Goal: Communication & Community: Share content

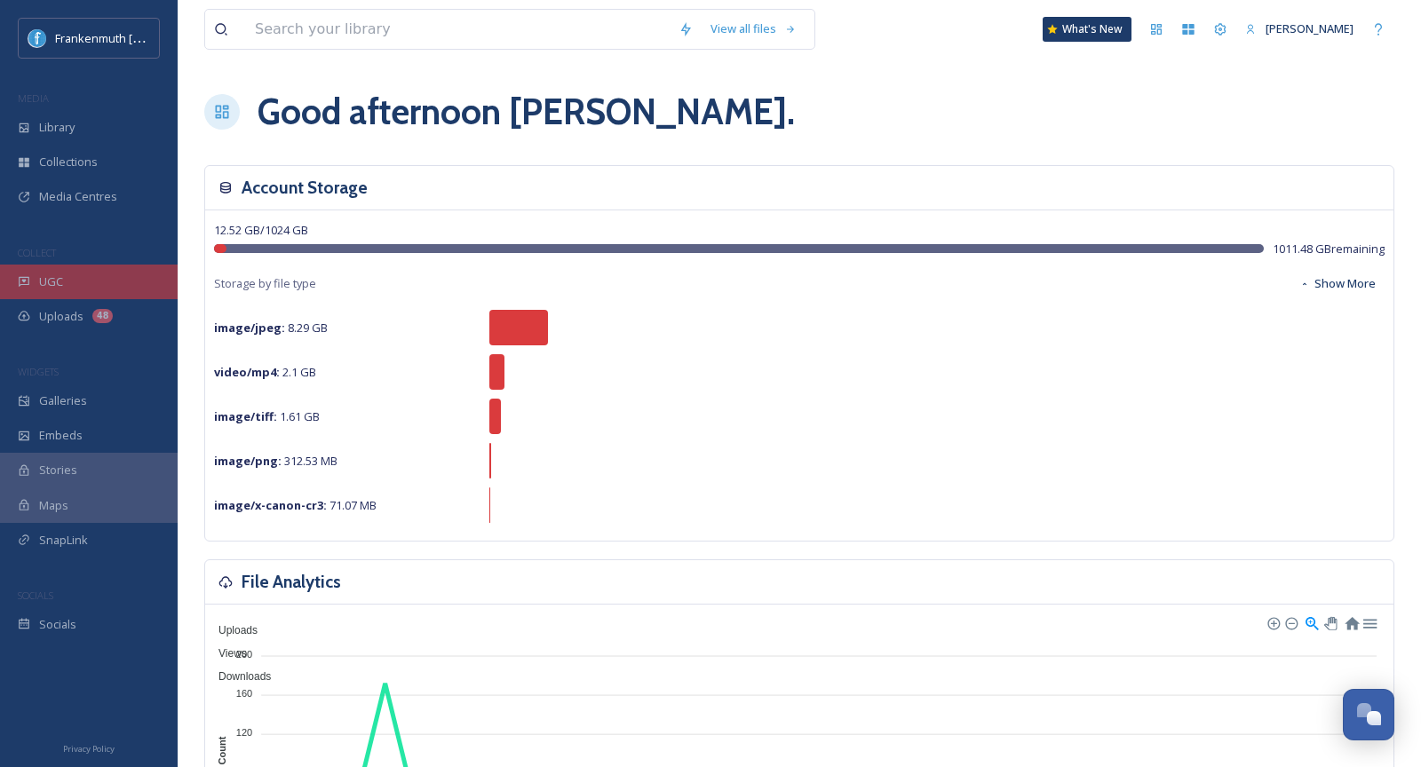
click at [98, 297] on div "UGC" at bounding box center [89, 282] width 178 height 35
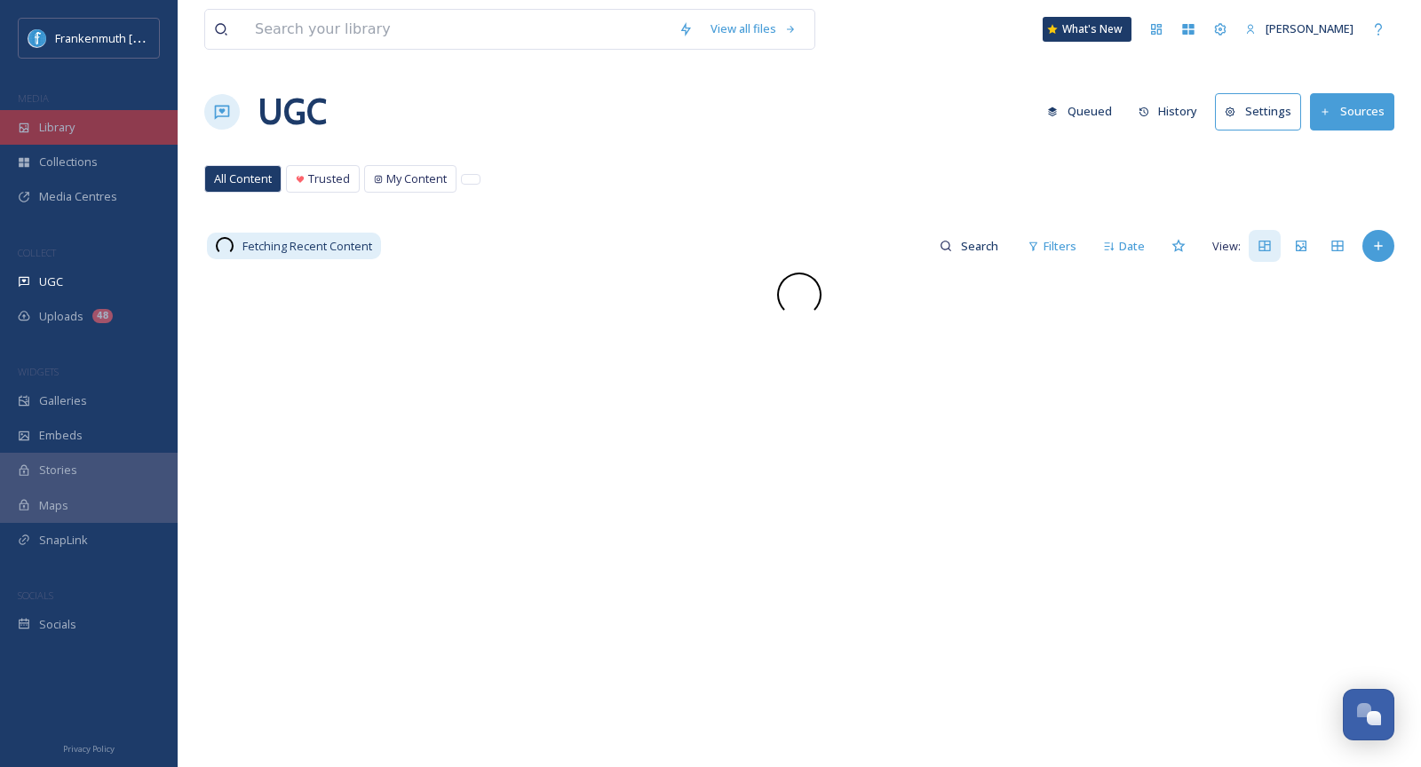
click at [68, 110] on div "Library" at bounding box center [89, 127] width 178 height 35
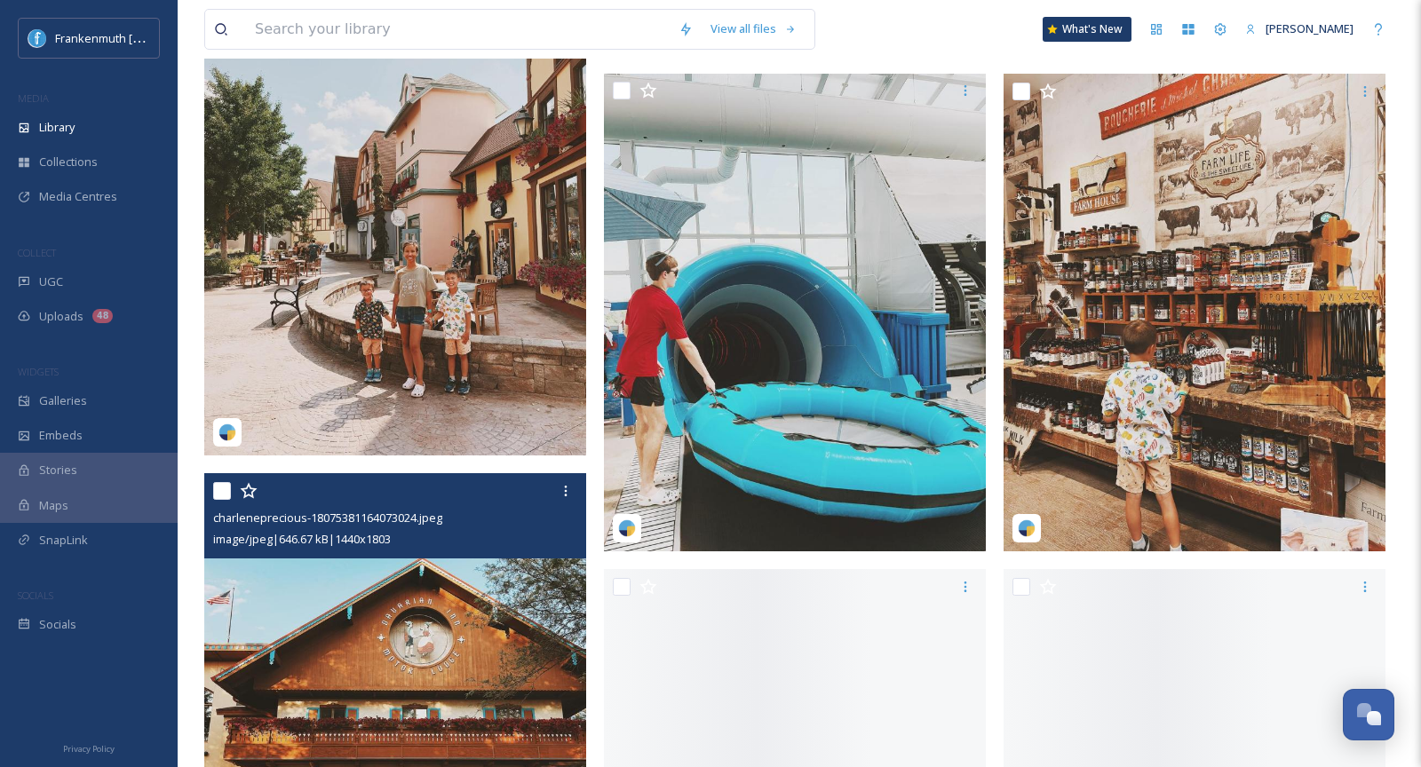
scroll to position [2625, 0]
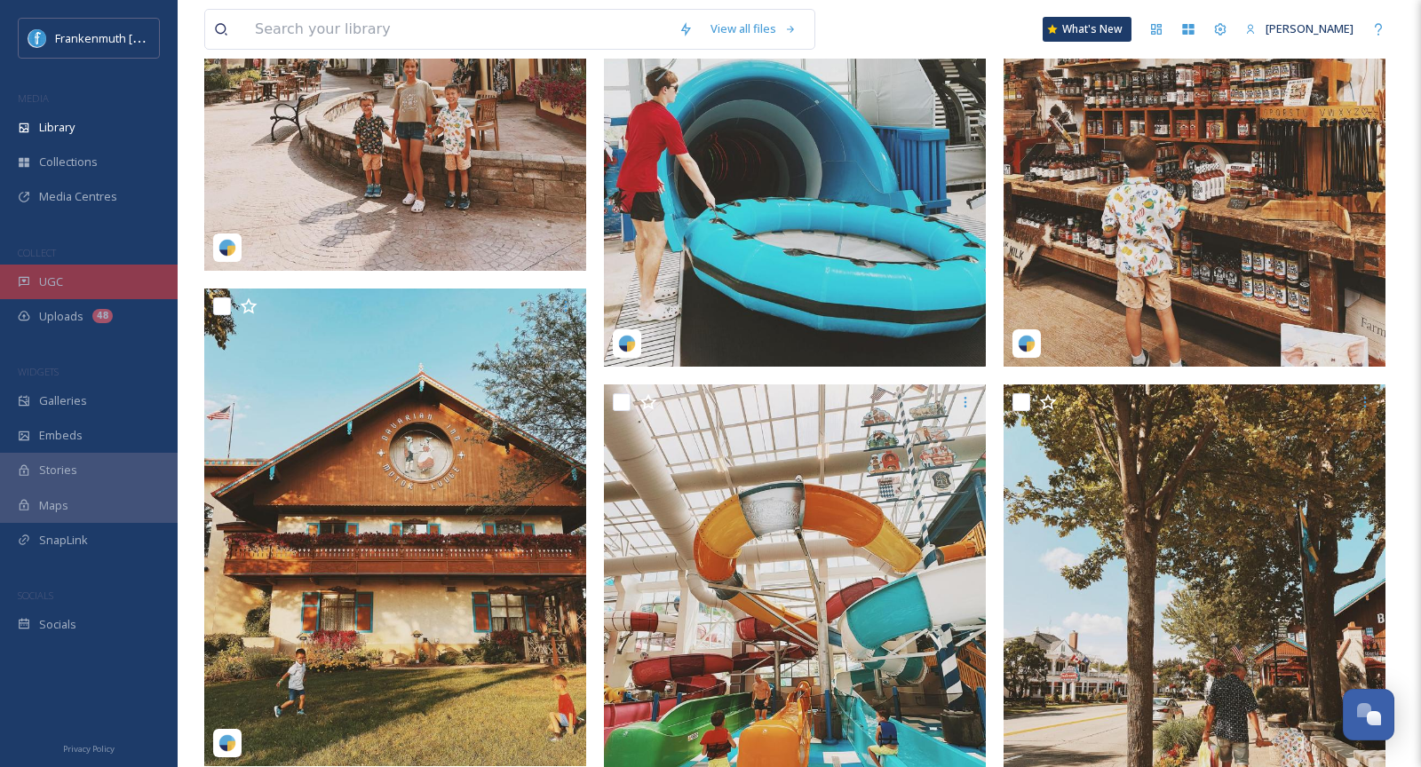
click at [93, 271] on div "UGC" at bounding box center [89, 282] width 178 height 35
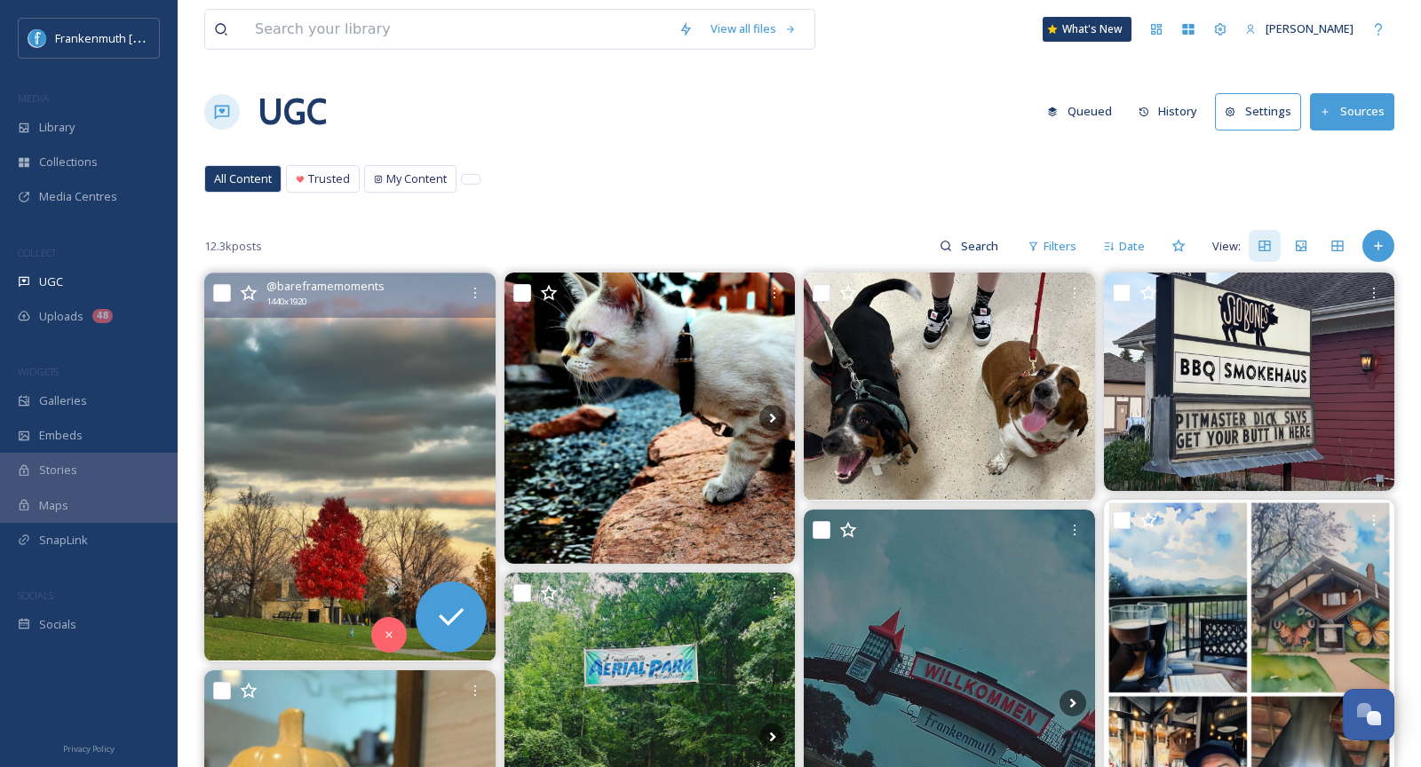
click at [313, 422] on img at bounding box center [349, 468] width 291 height 388
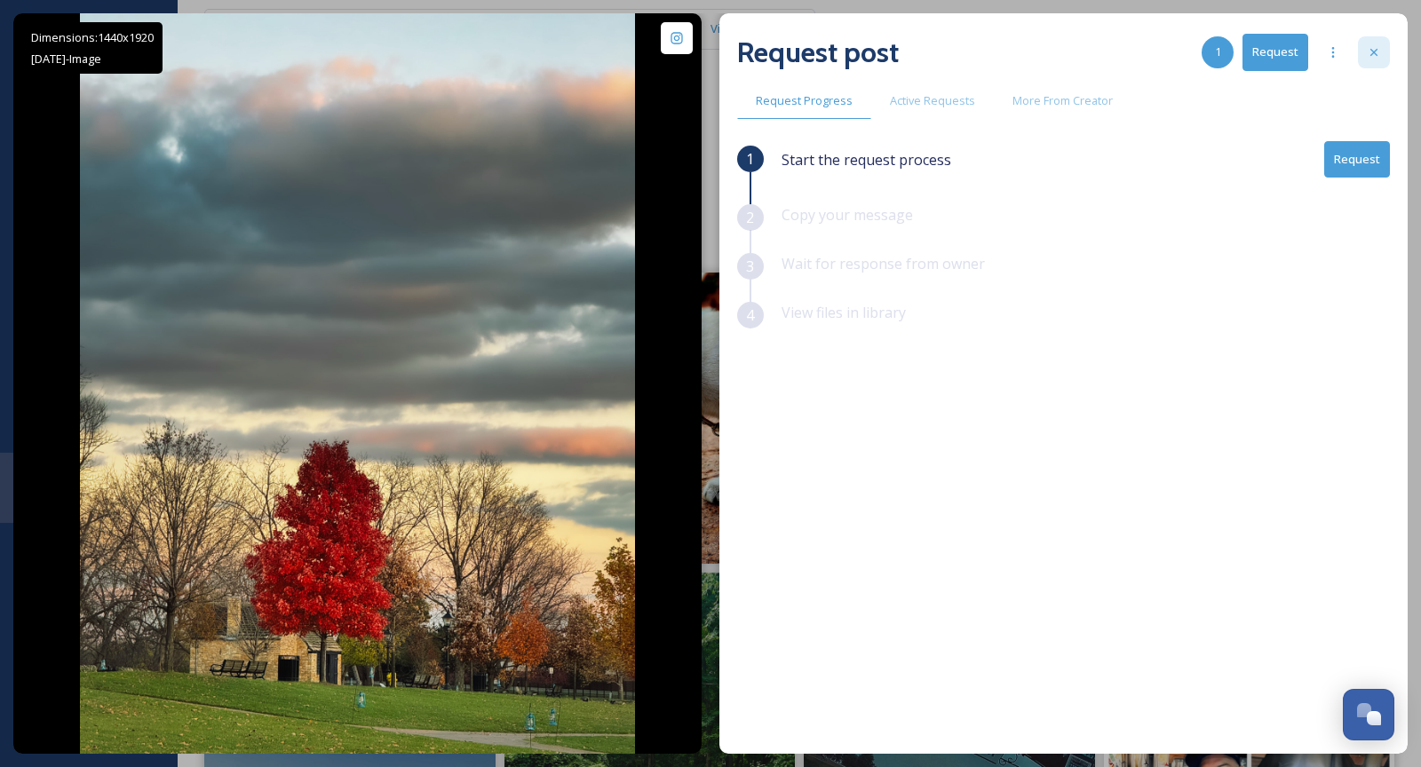
click at [1372, 53] on icon at bounding box center [1374, 52] width 7 height 7
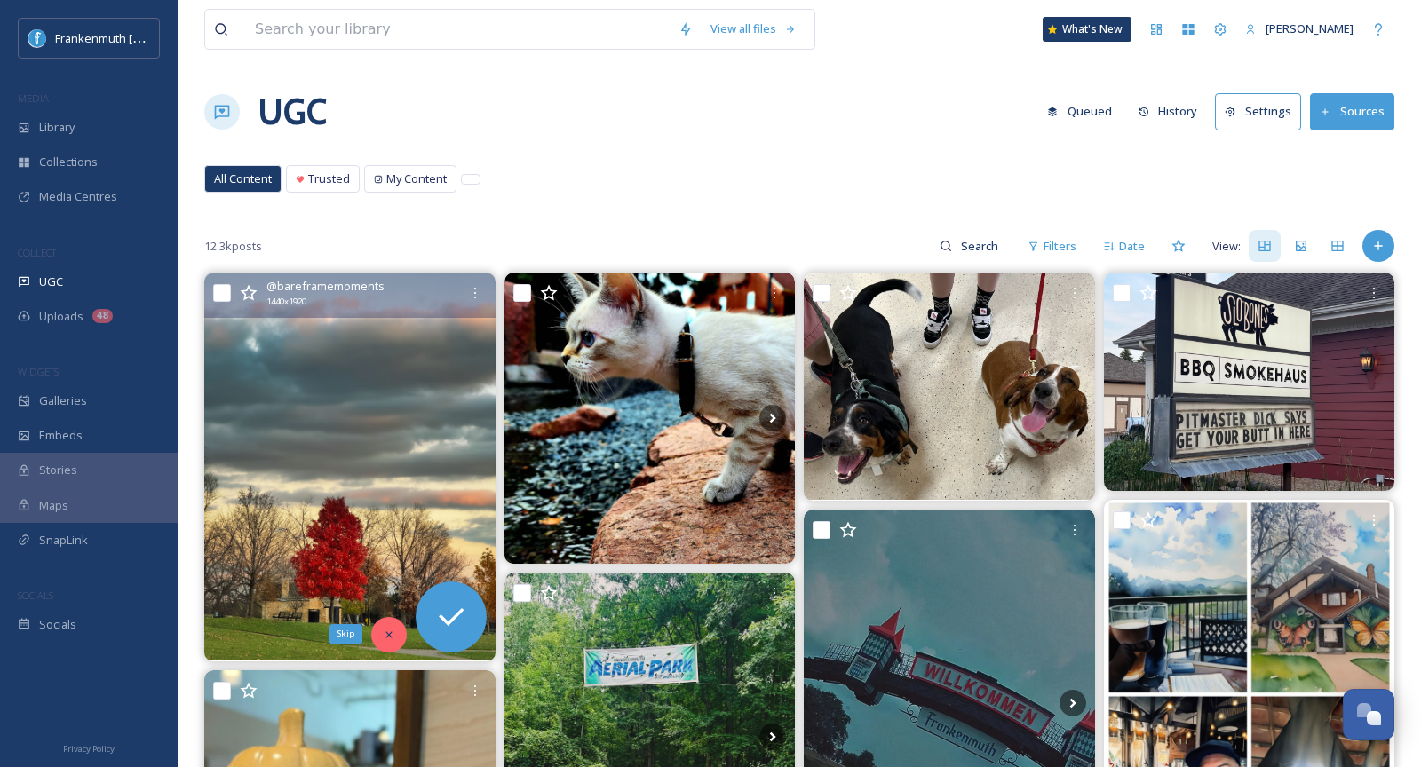
click at [387, 633] on icon at bounding box center [389, 635] width 6 height 6
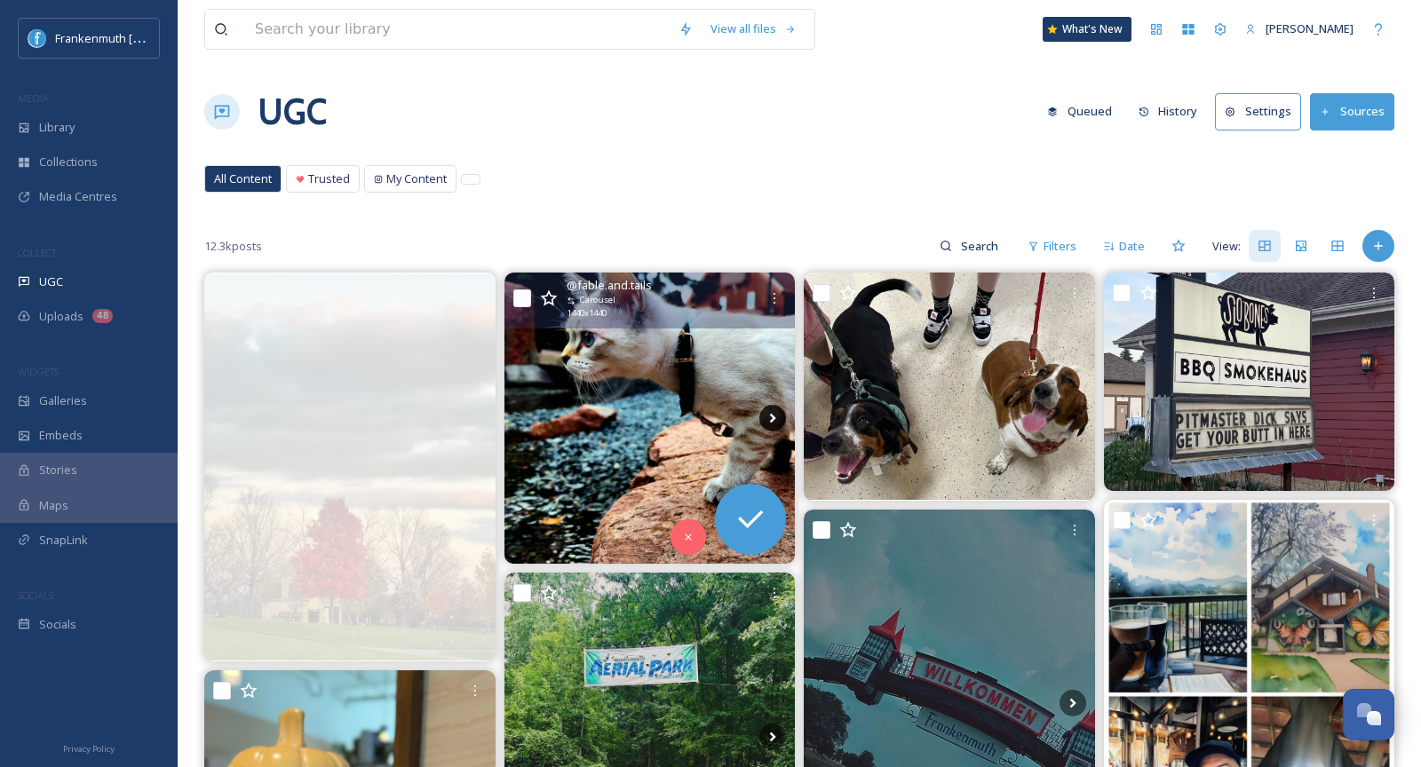
click at [772, 415] on icon at bounding box center [773, 419] width 6 height 10
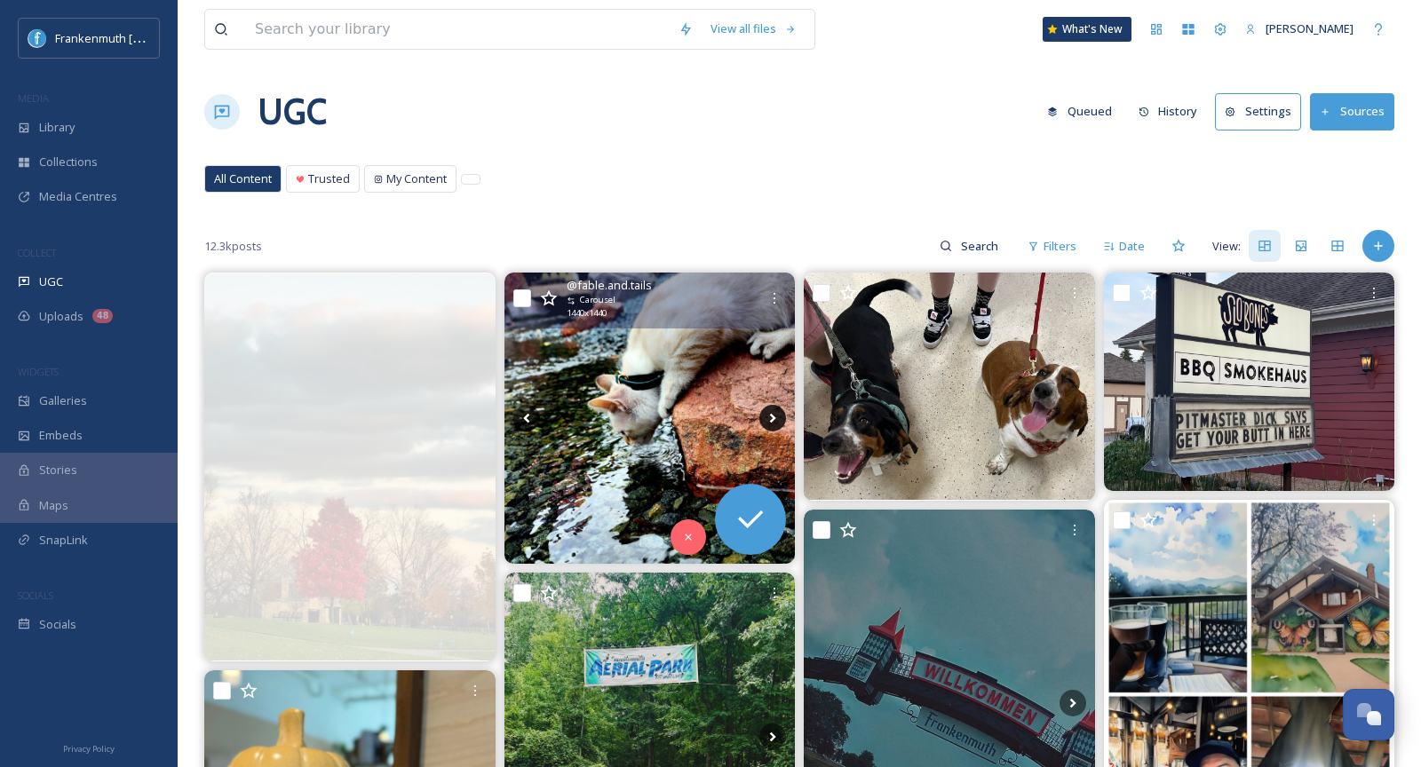
click at [772, 415] on icon at bounding box center [773, 419] width 6 height 10
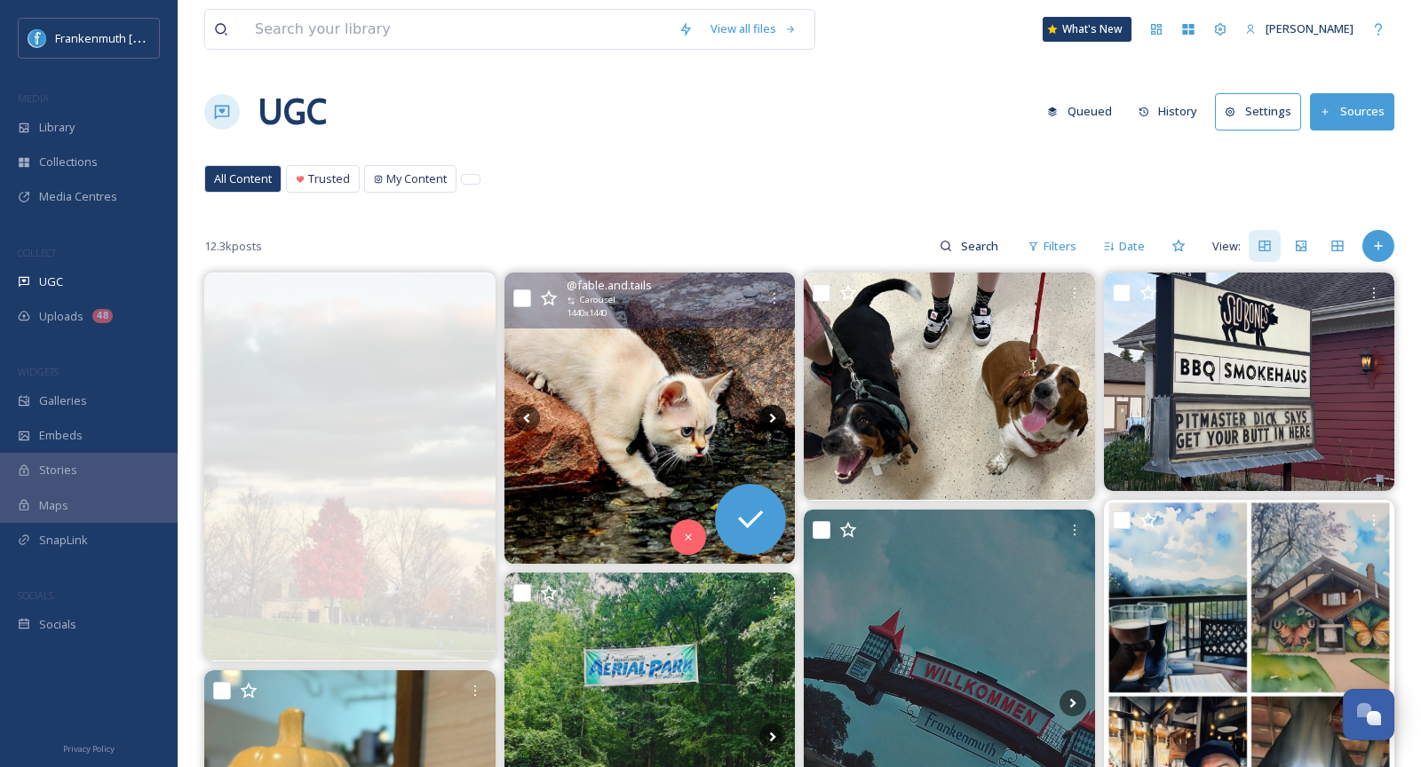
click at [772, 415] on icon at bounding box center [773, 419] width 6 height 10
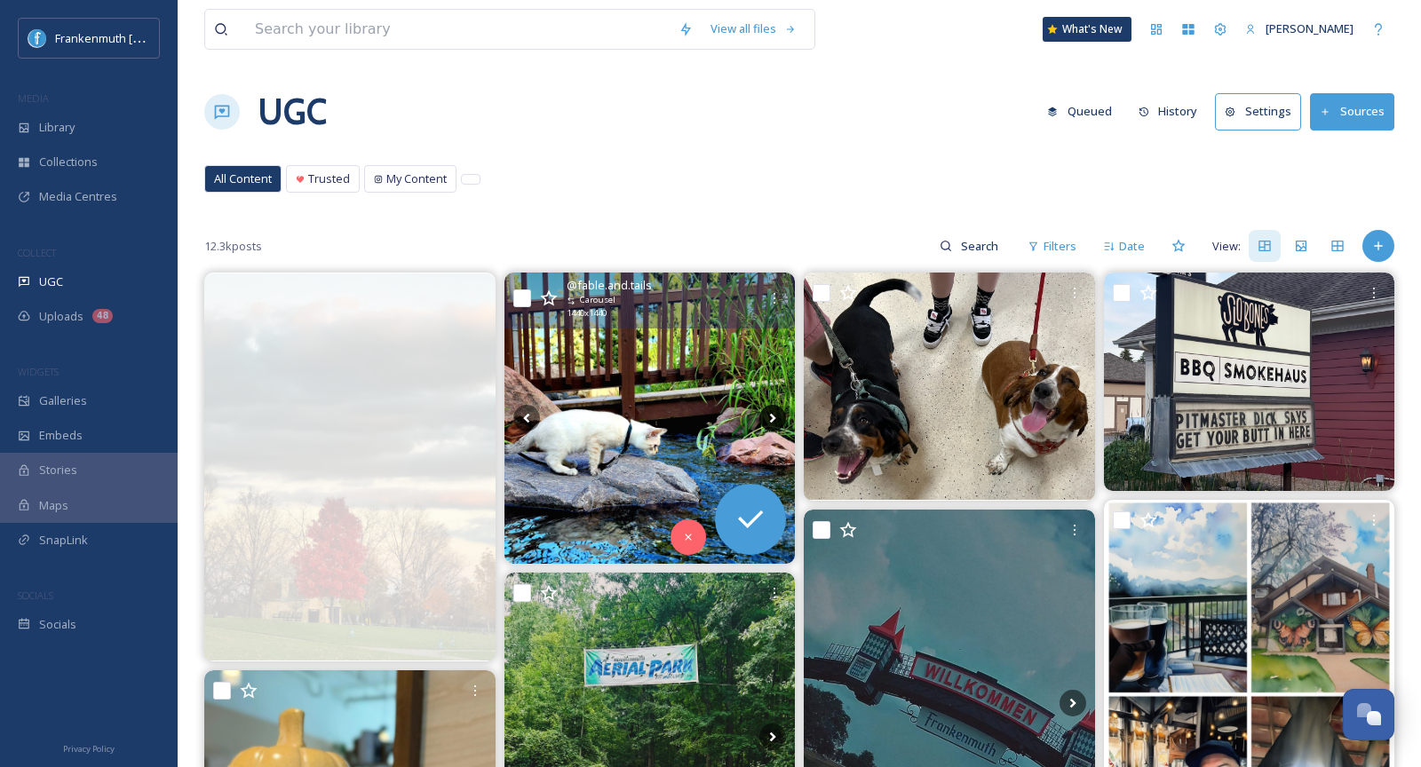
click at [772, 415] on icon at bounding box center [773, 419] width 6 height 10
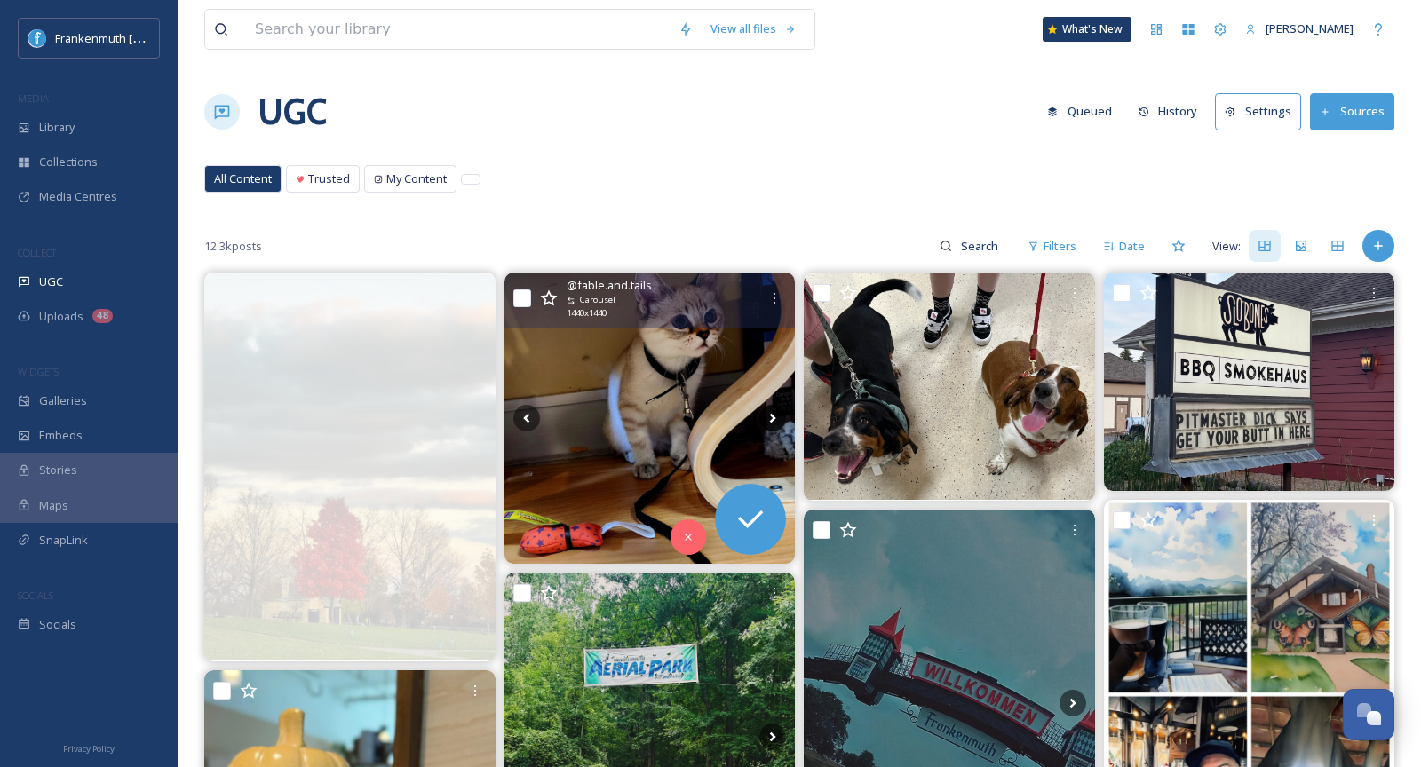
click at [772, 415] on icon at bounding box center [773, 419] width 6 height 10
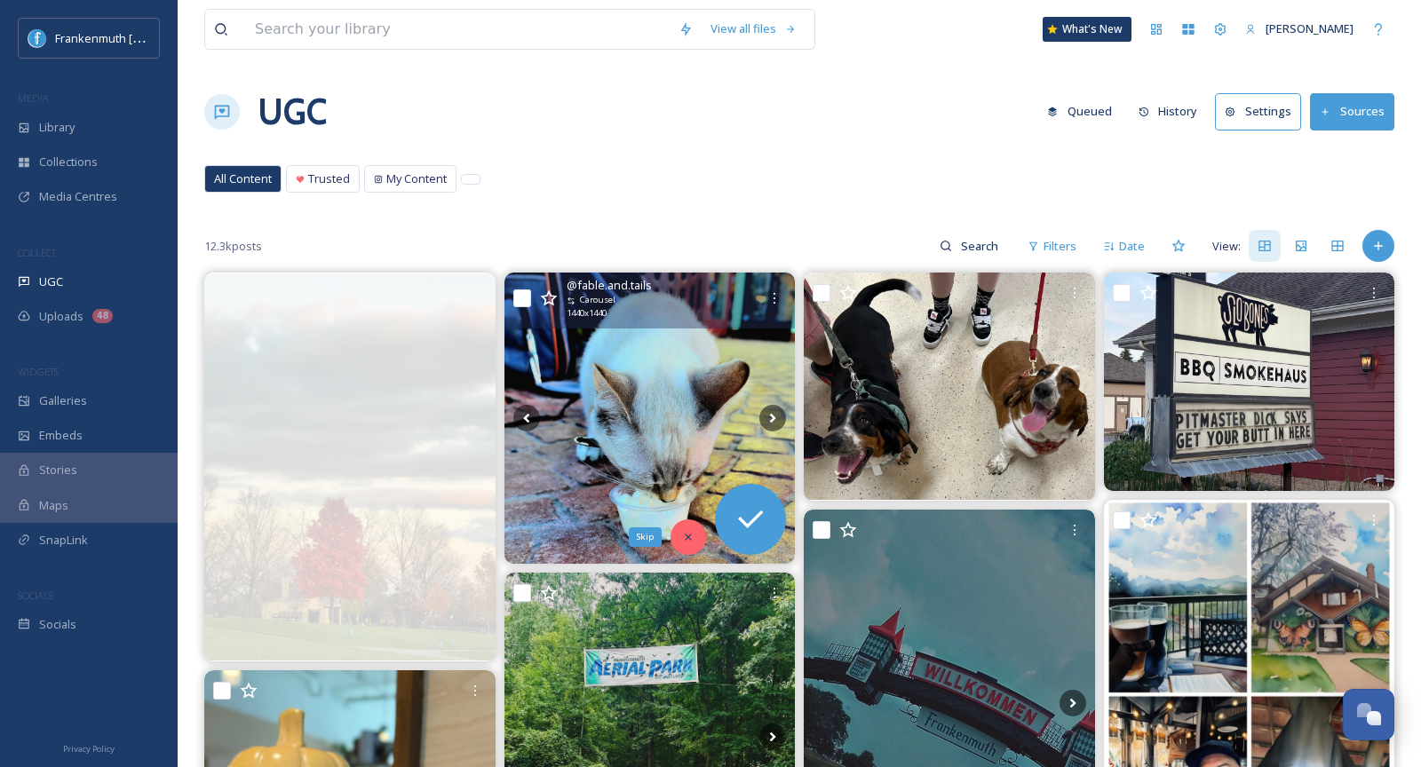
click at [688, 538] on icon at bounding box center [688, 537] width 12 height 12
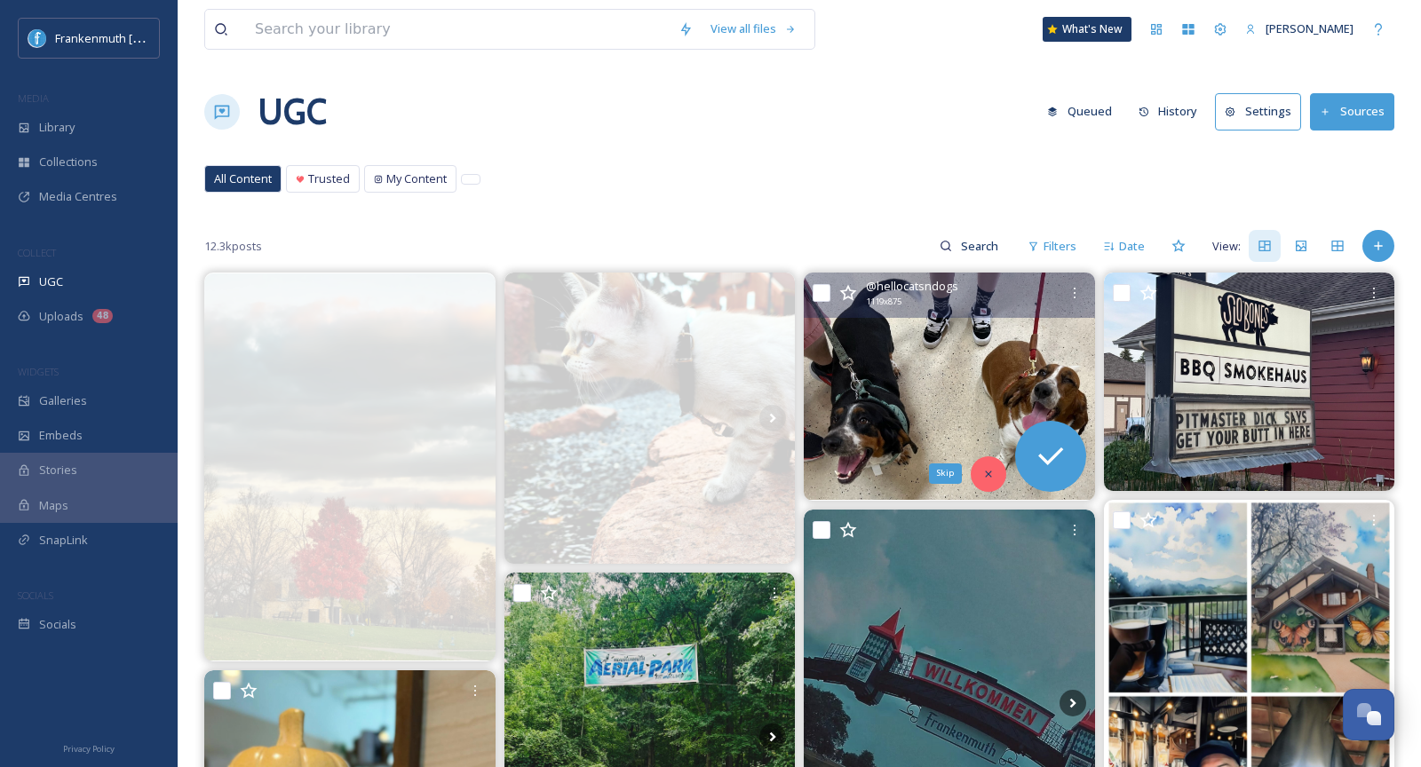
click at [998, 479] on div "Skip" at bounding box center [989, 475] width 36 height 36
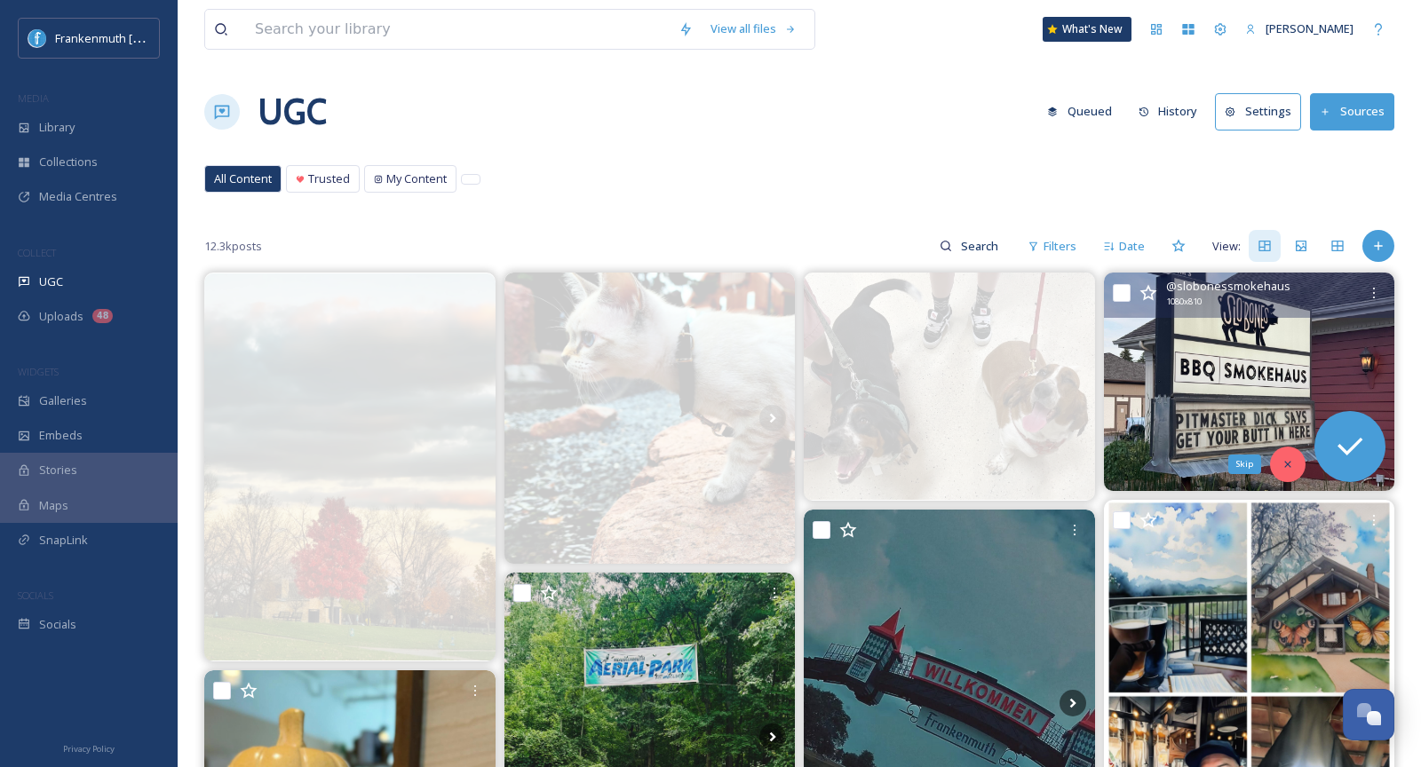
click at [1292, 461] on icon at bounding box center [1288, 464] width 12 height 12
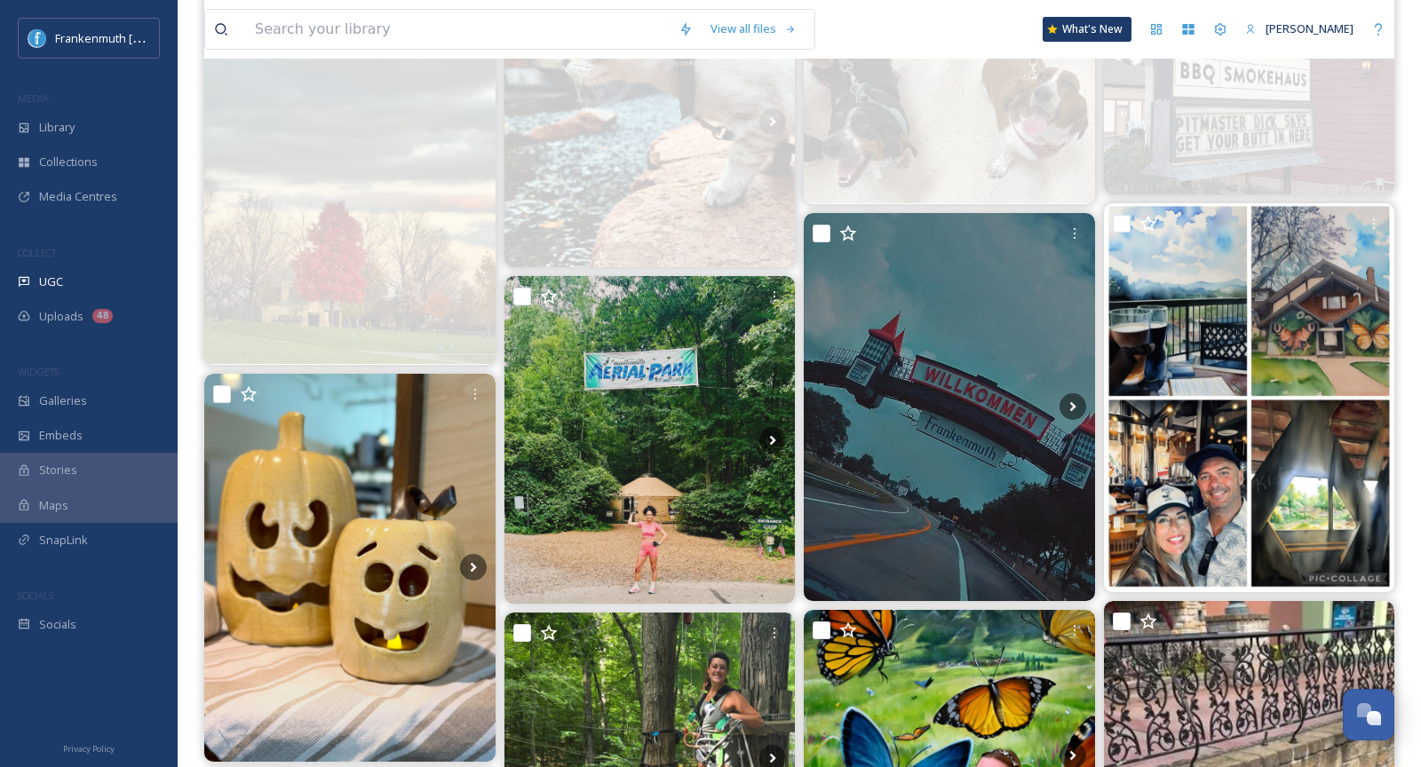
scroll to position [299, 0]
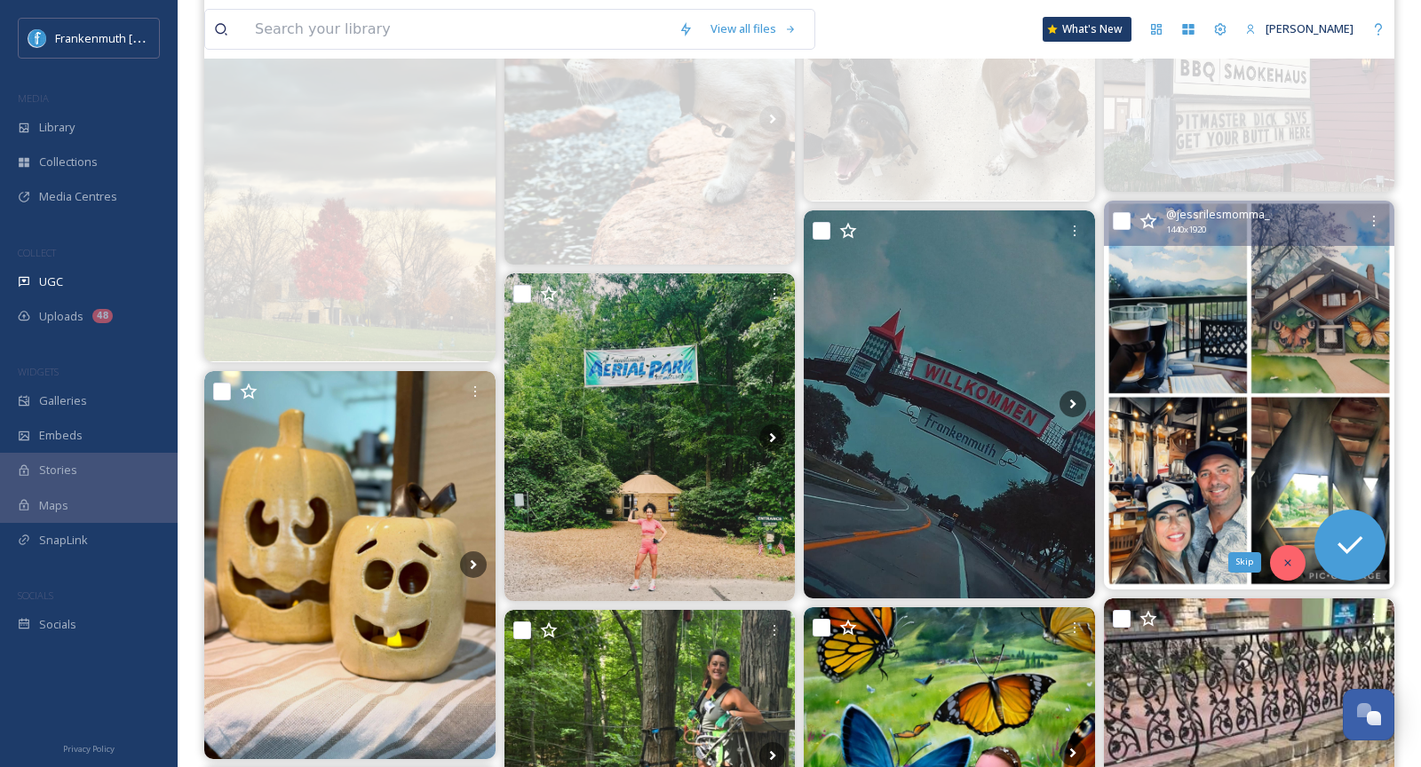
click at [1300, 560] on div "Skip" at bounding box center [1288, 563] width 36 height 36
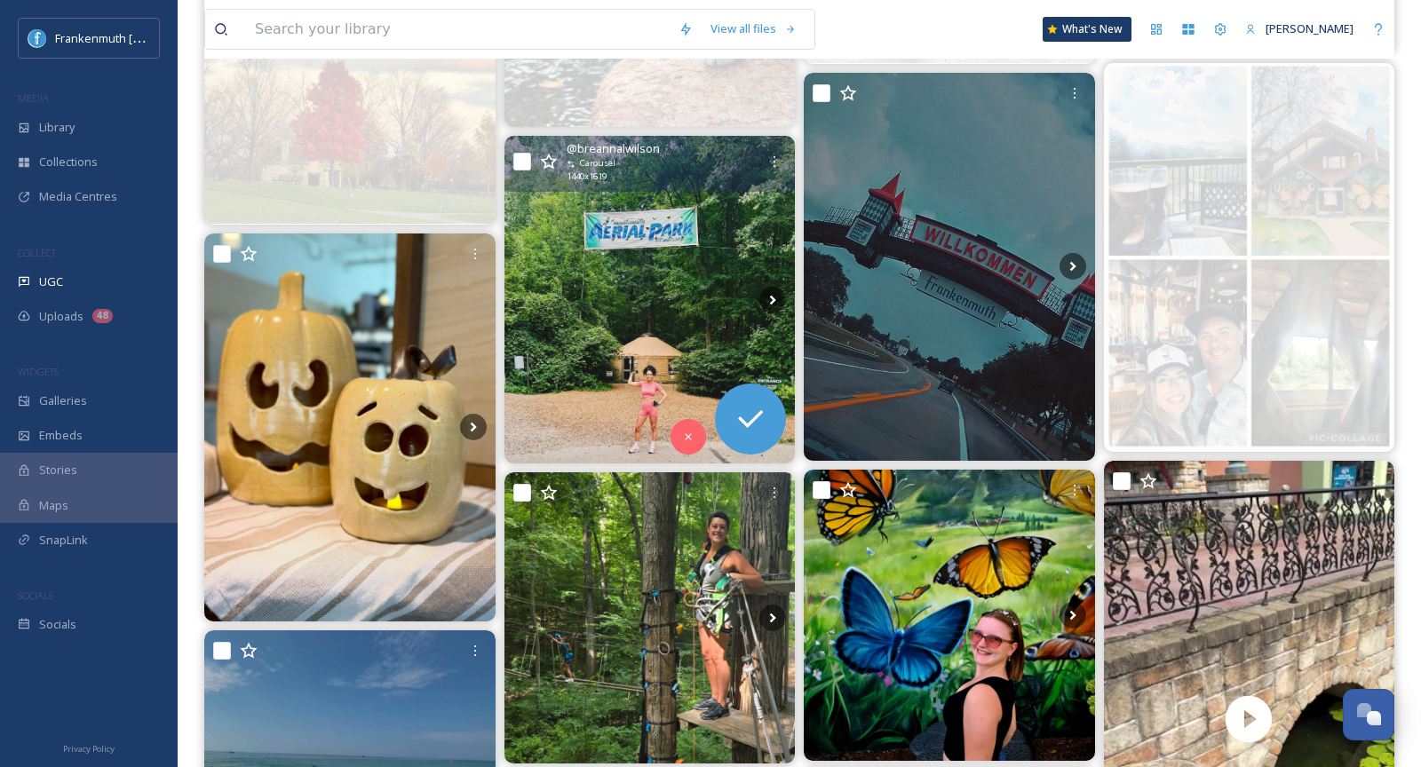
scroll to position [453, 0]
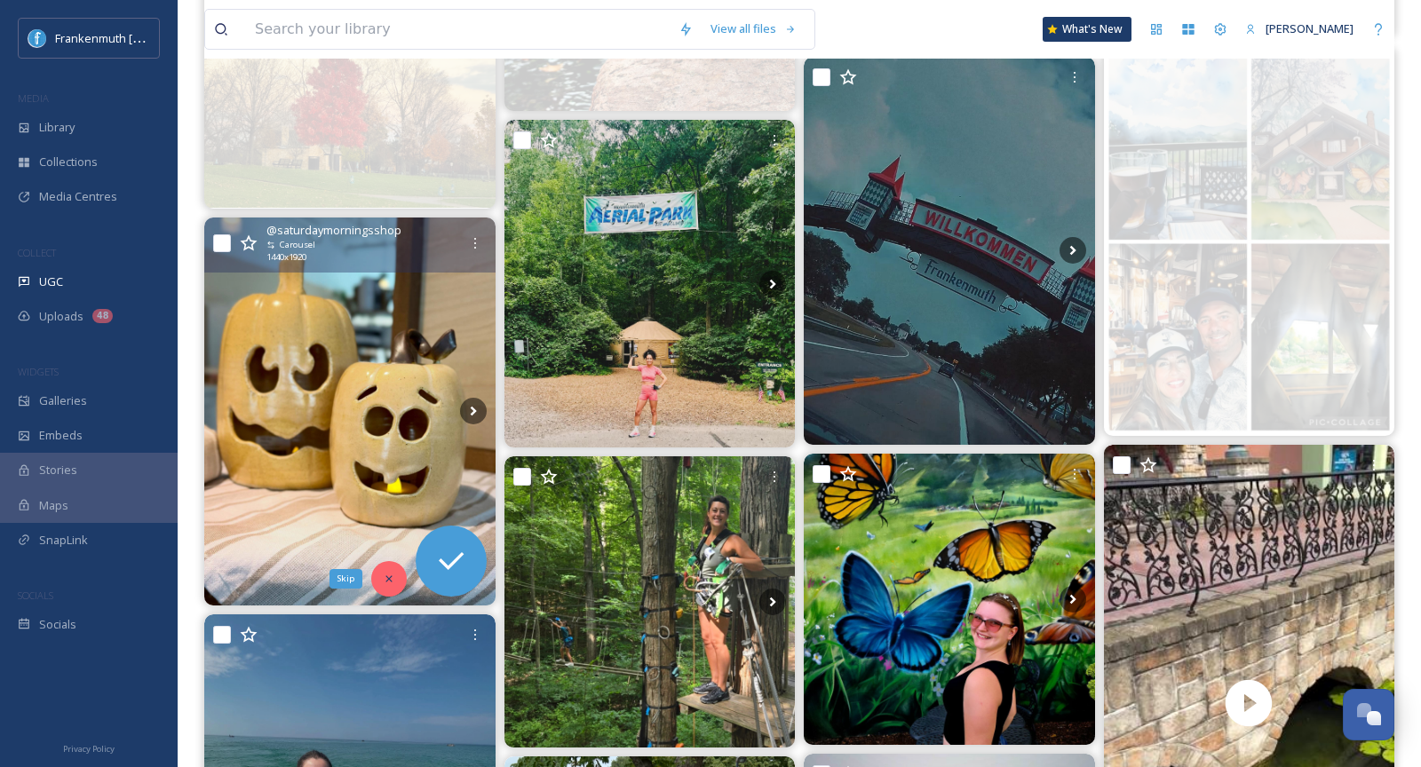
click at [392, 581] on icon at bounding box center [389, 579] width 12 height 12
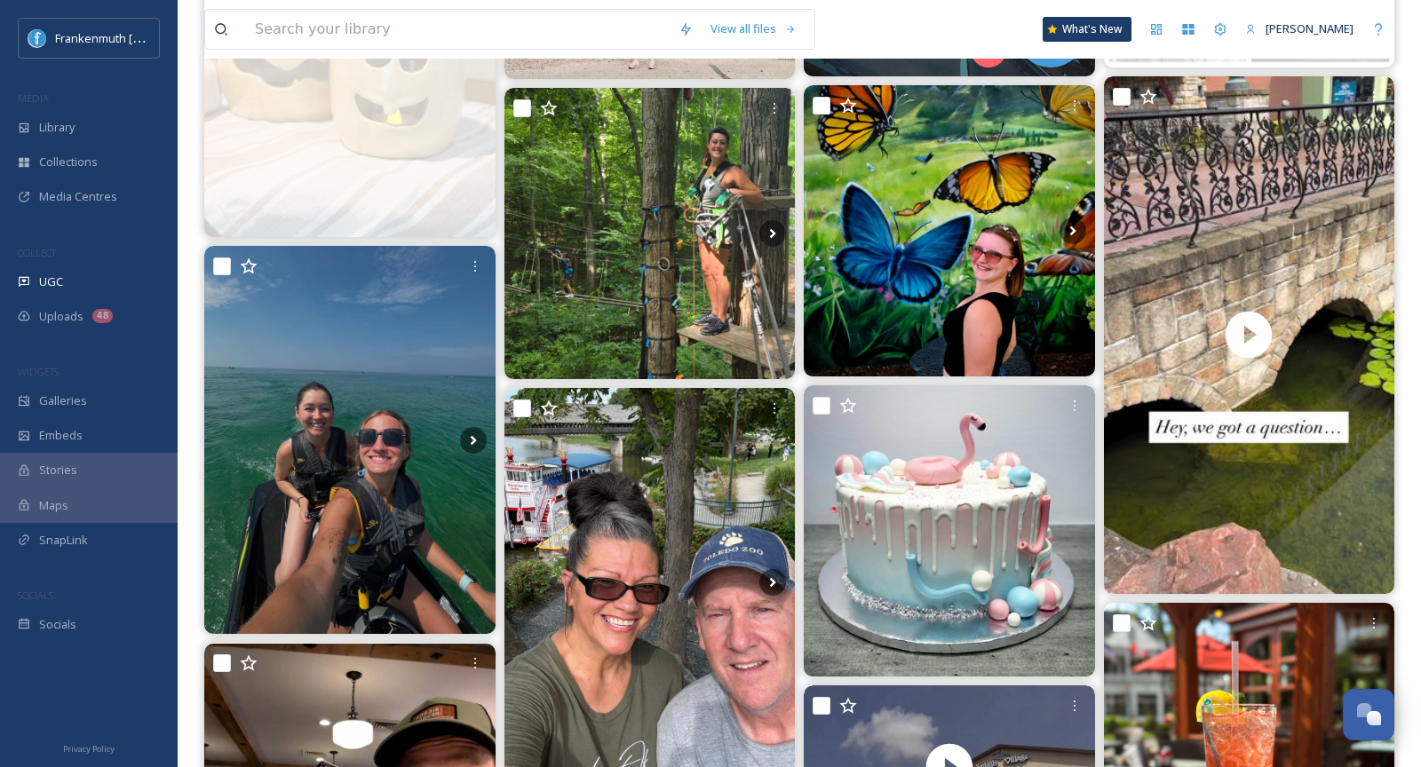
scroll to position [972, 0]
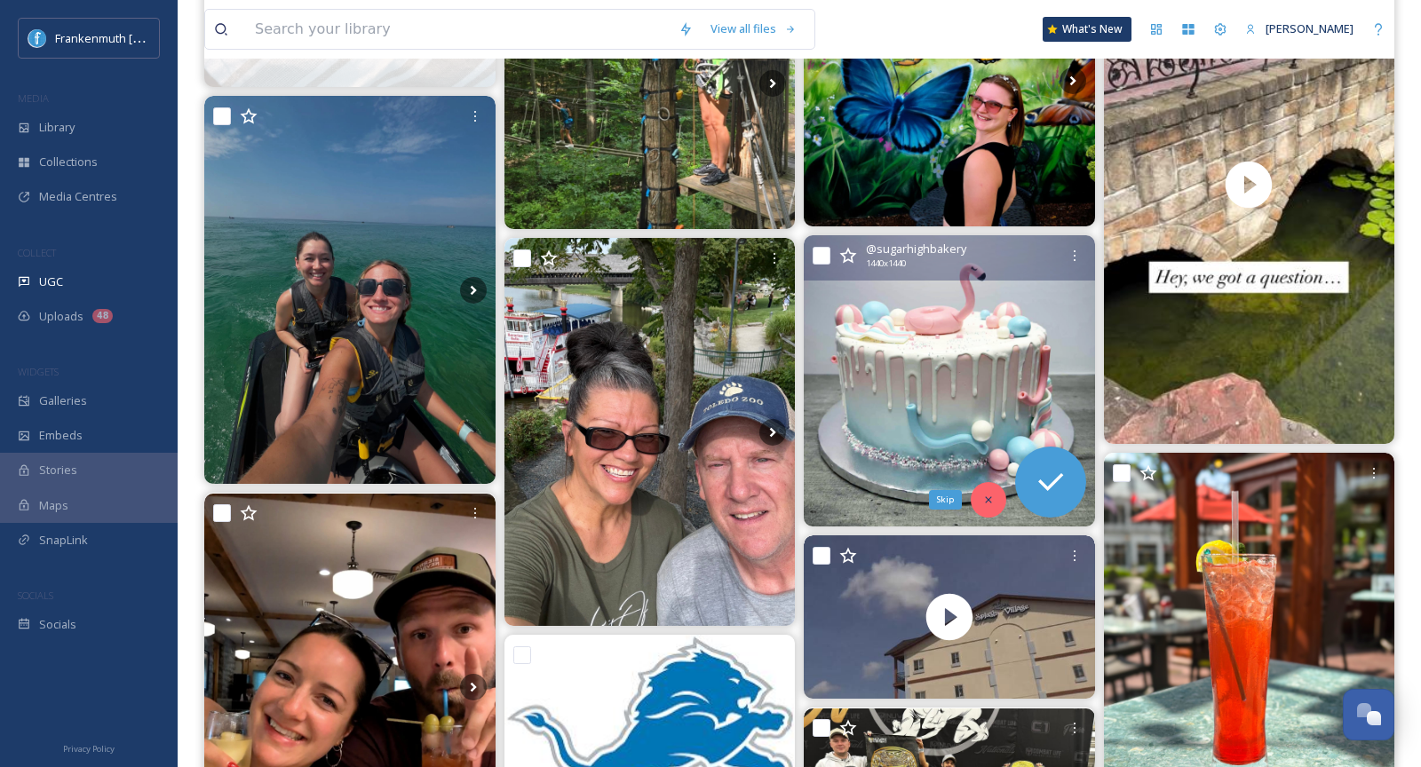
click at [985, 512] on div "Skip" at bounding box center [989, 500] width 36 height 36
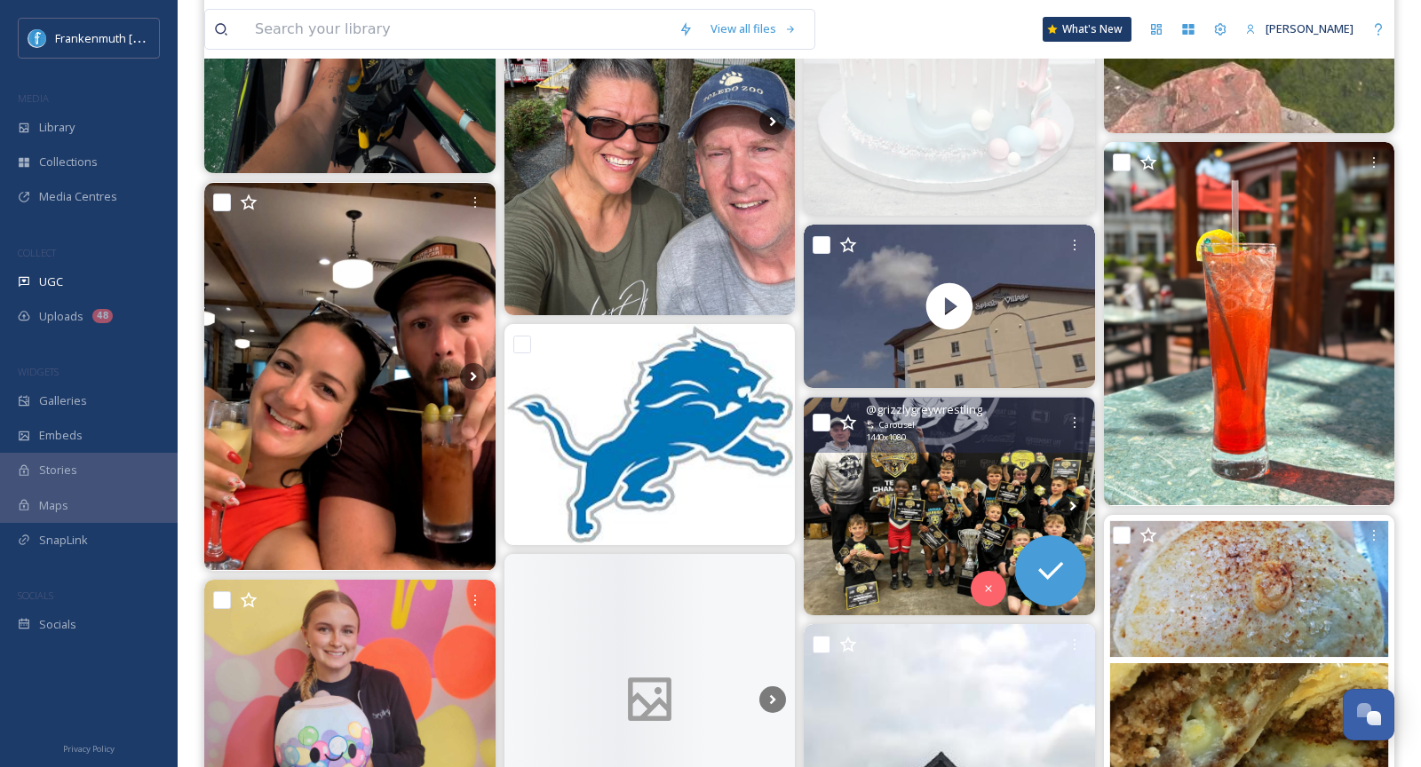
scroll to position [1450, 0]
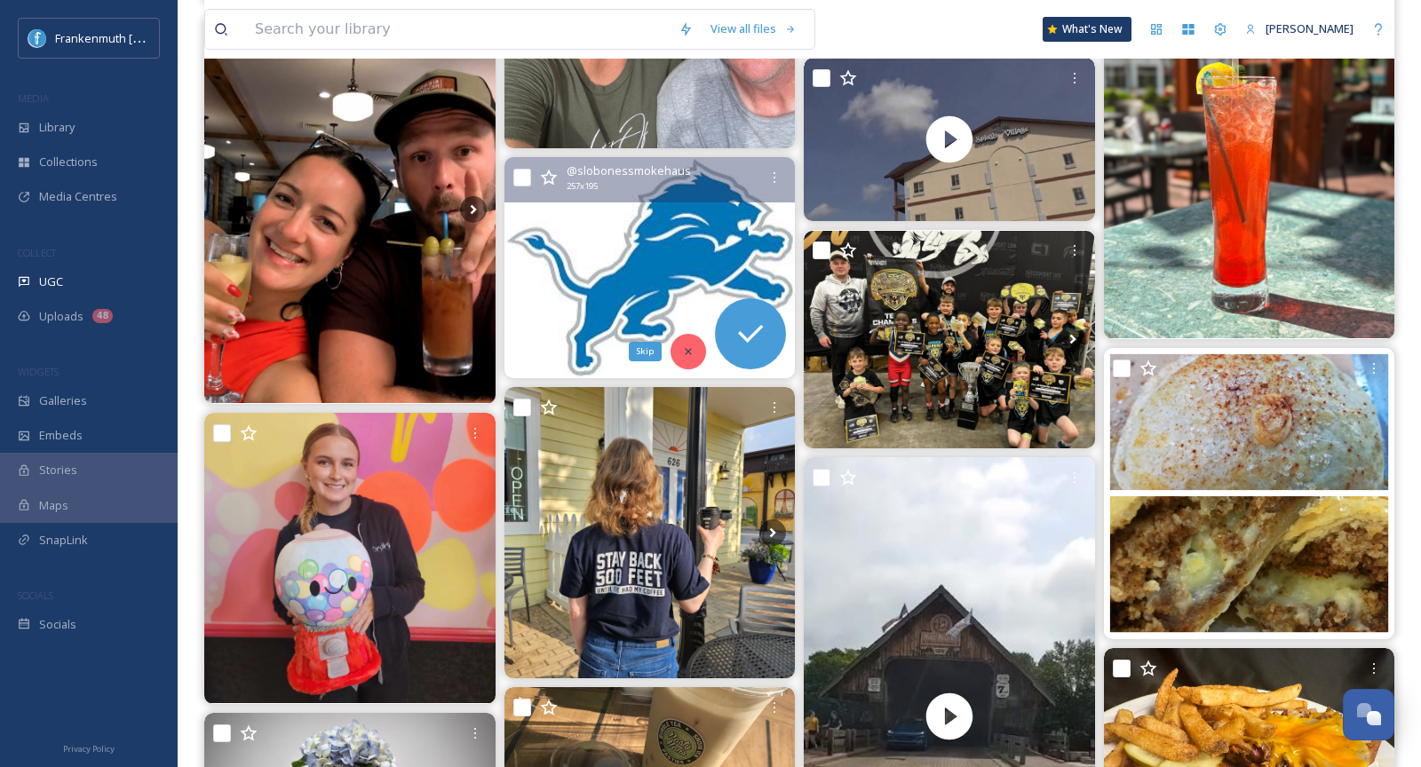
click at [693, 358] on div "Skip" at bounding box center [689, 352] width 36 height 36
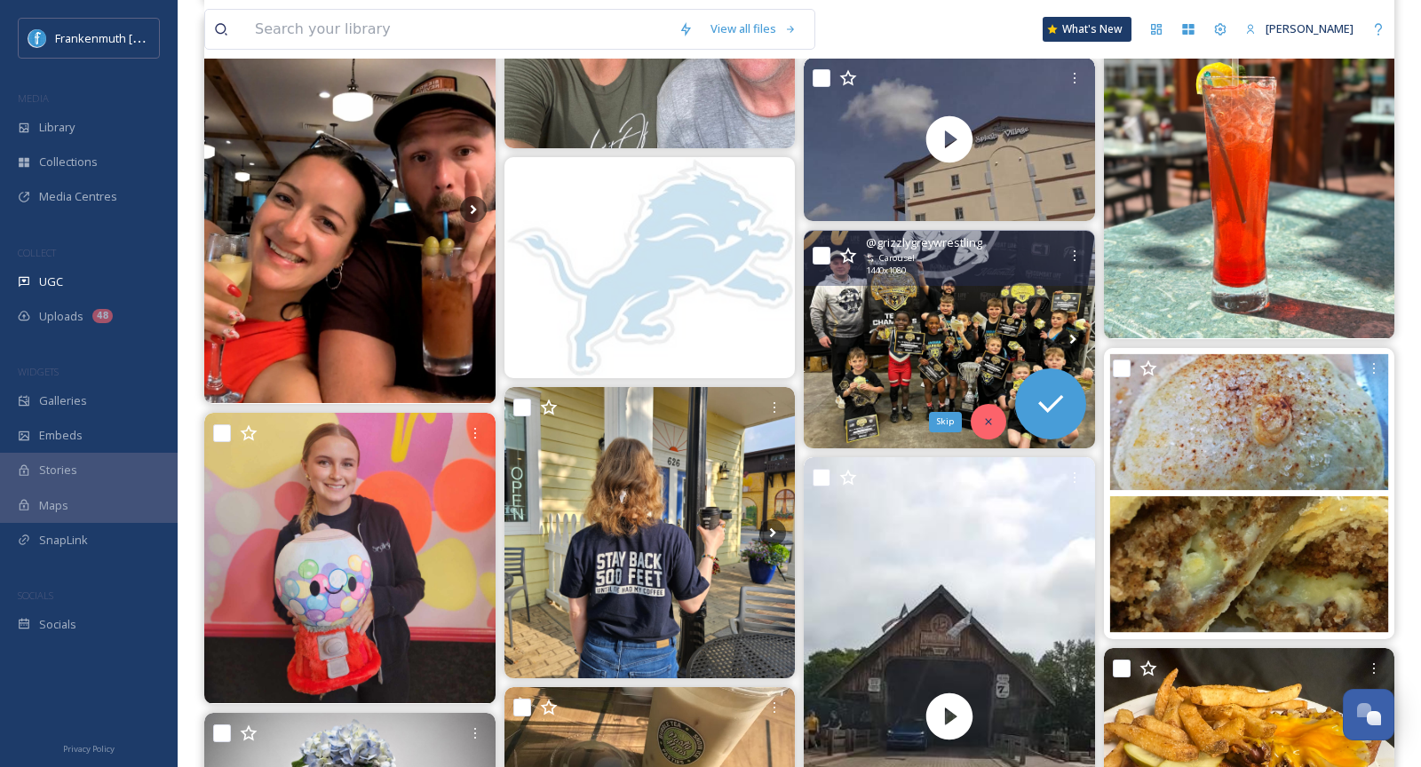
click at [986, 413] on div "Skip" at bounding box center [989, 422] width 36 height 36
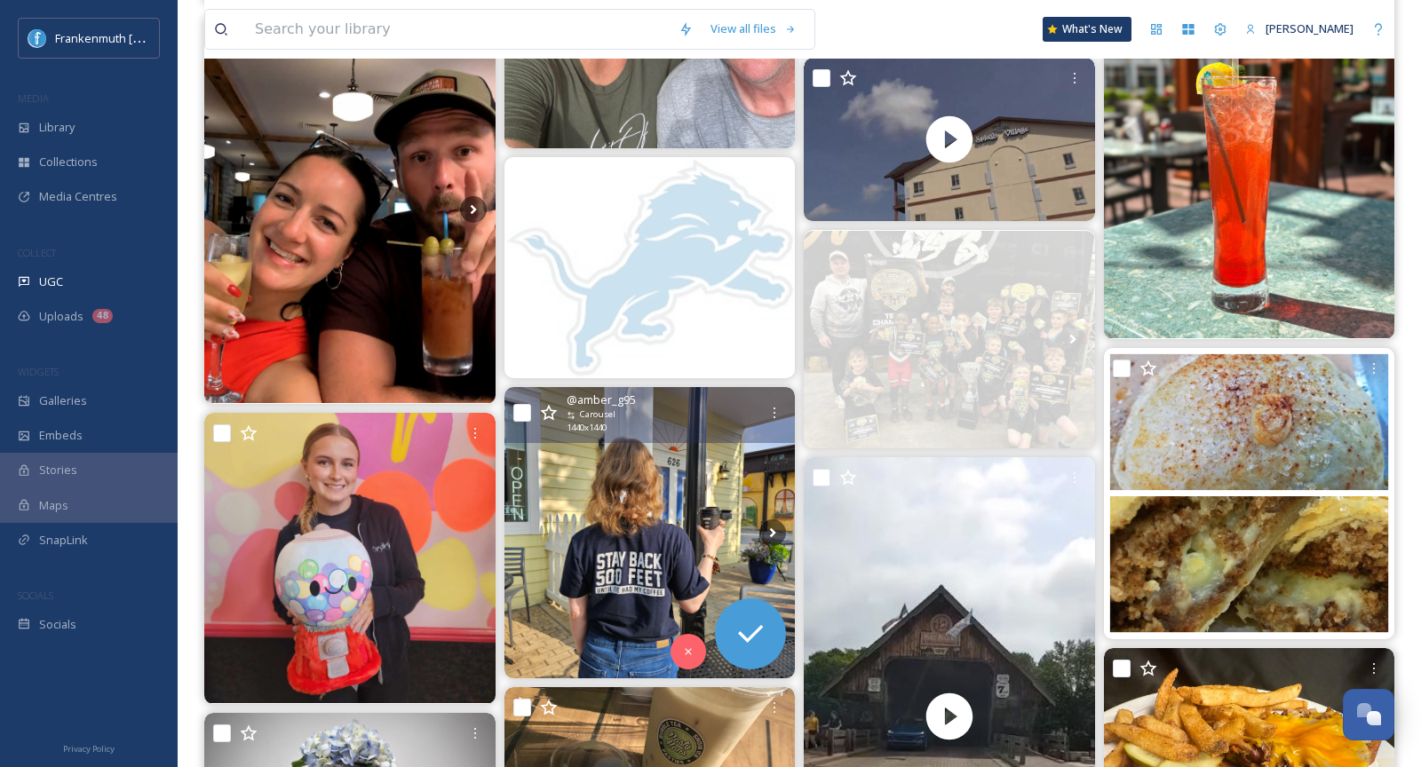
click at [626, 579] on img at bounding box center [650, 532] width 291 height 291
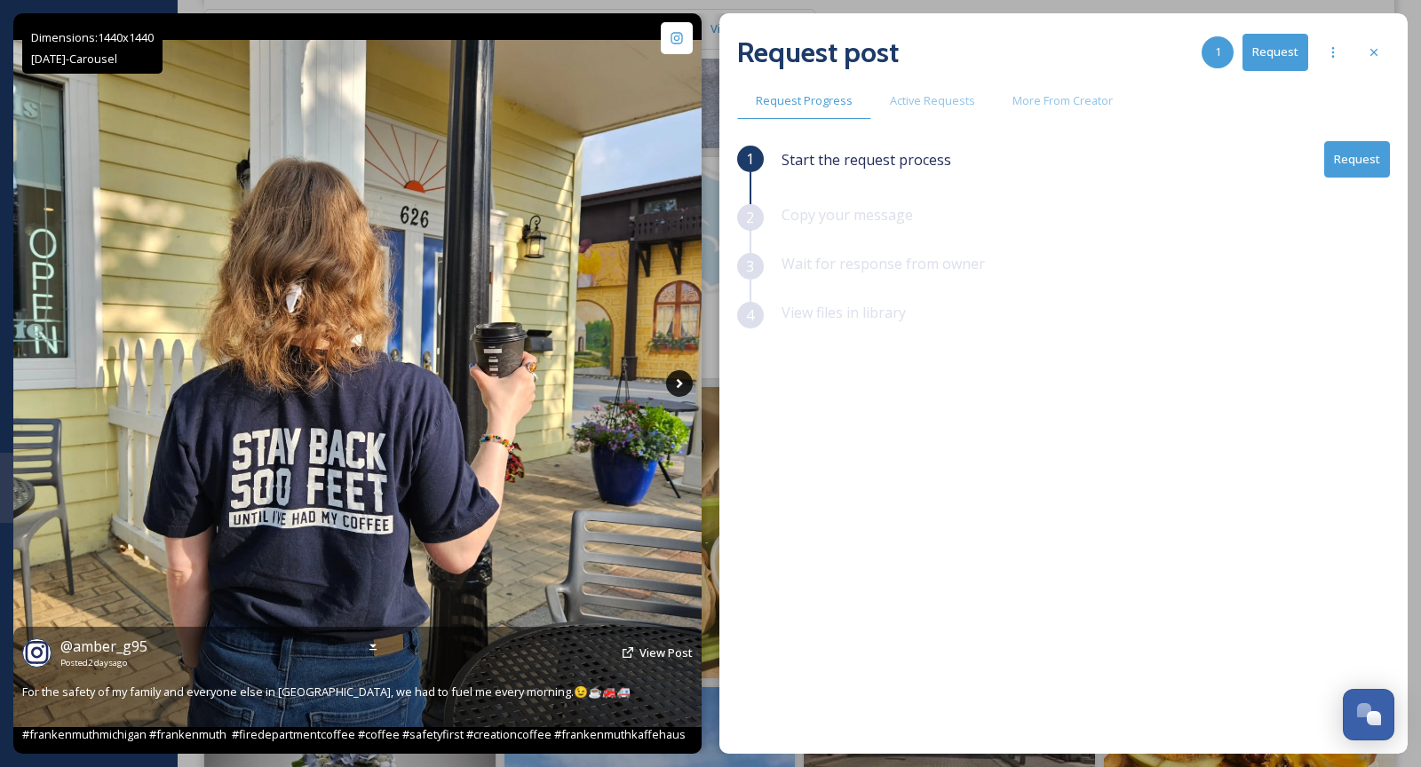
click at [677, 382] on icon at bounding box center [679, 383] width 27 height 27
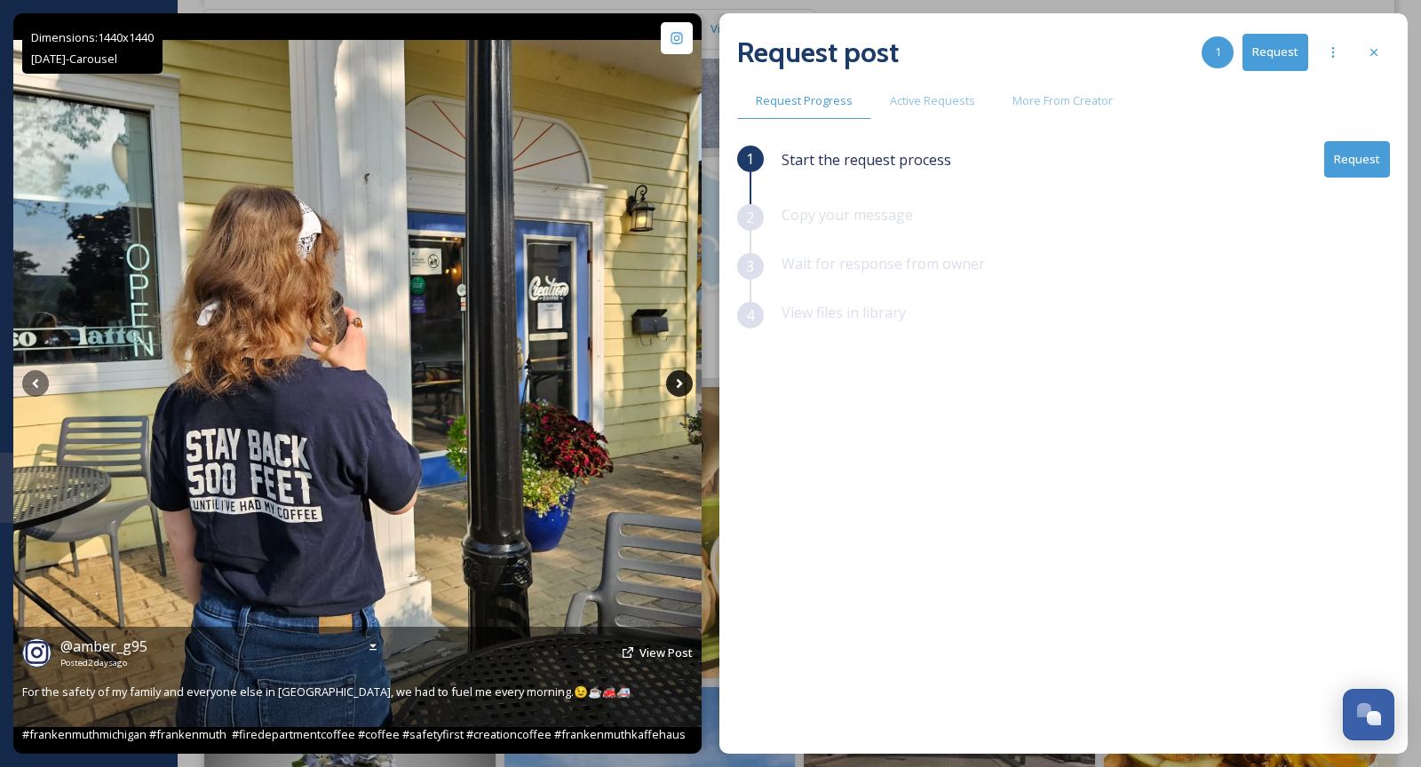
click at [677, 382] on icon at bounding box center [679, 383] width 27 height 27
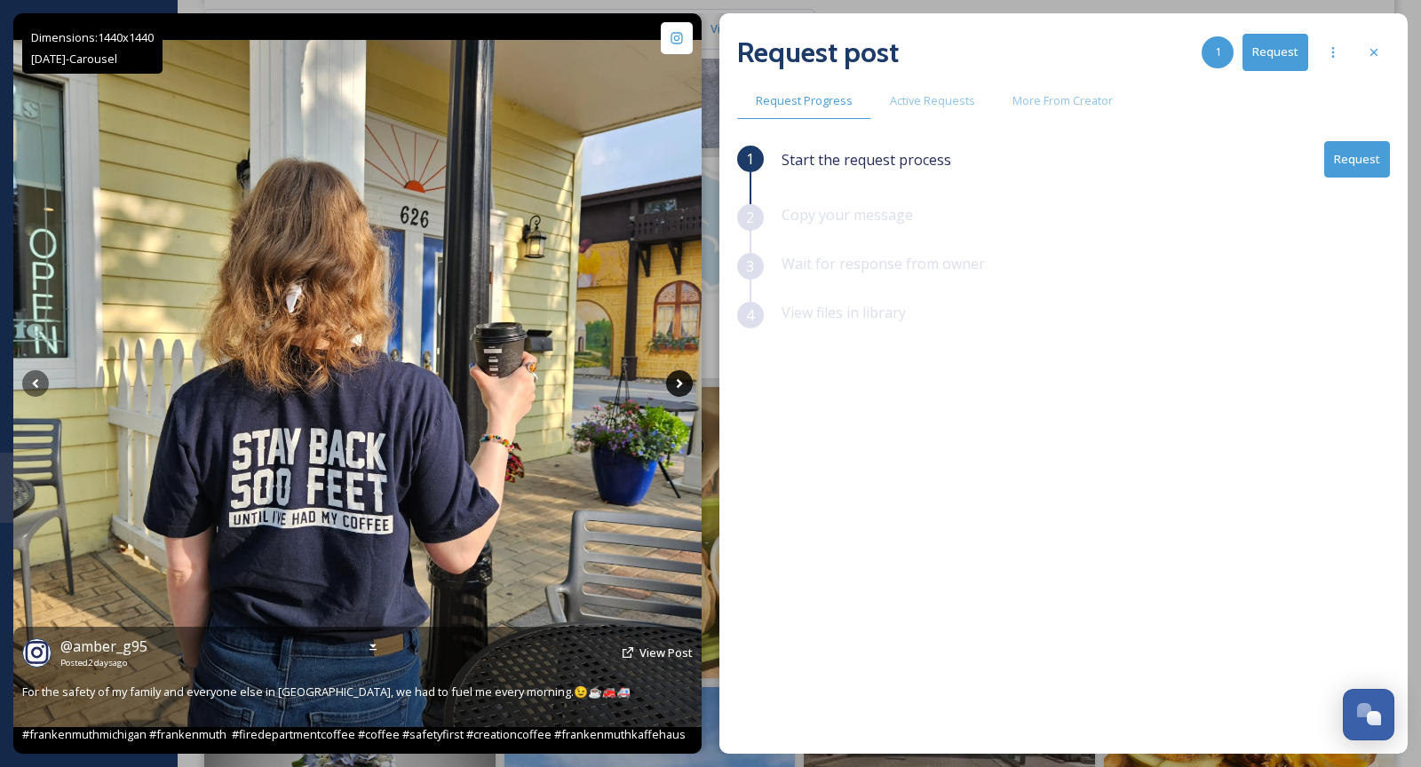
click at [677, 382] on icon at bounding box center [679, 383] width 27 height 27
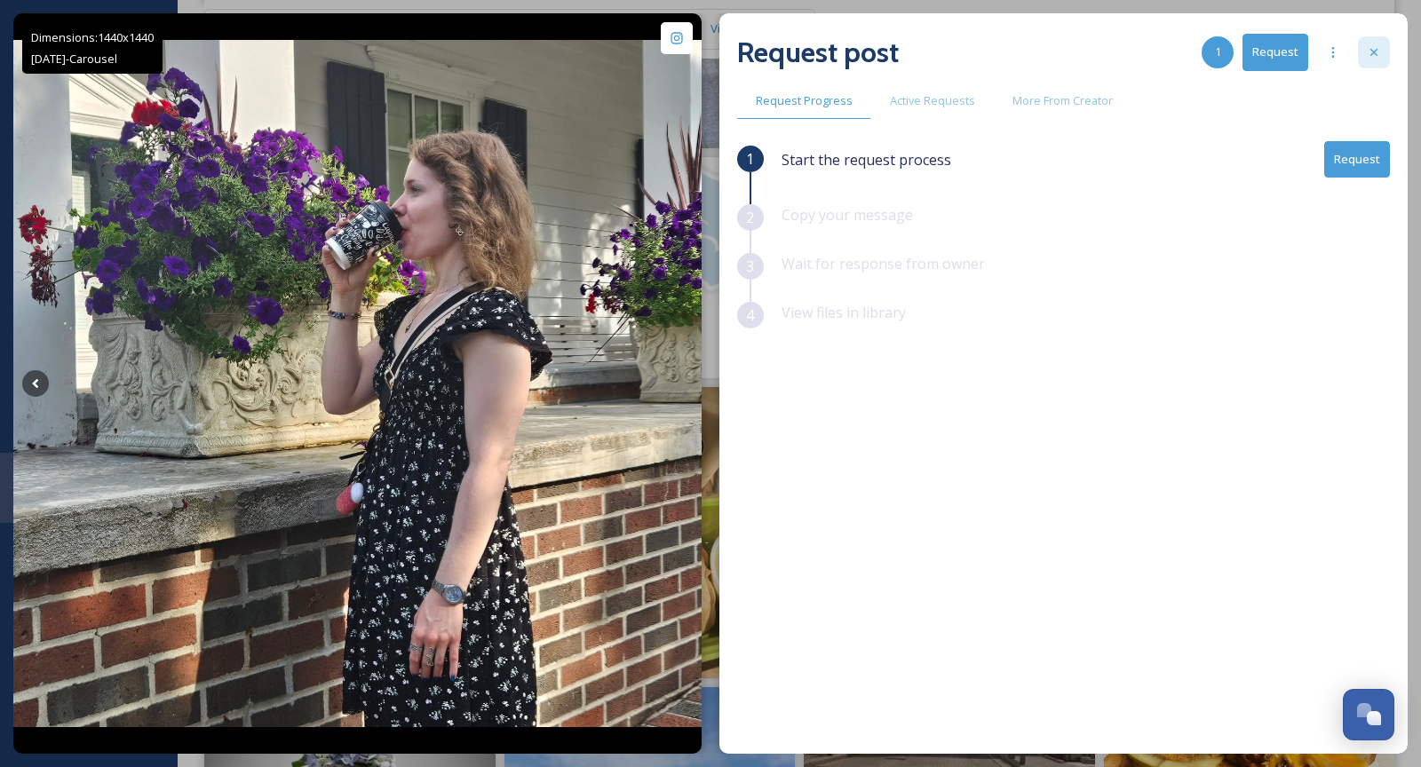
click at [1382, 48] on div at bounding box center [1374, 52] width 32 height 32
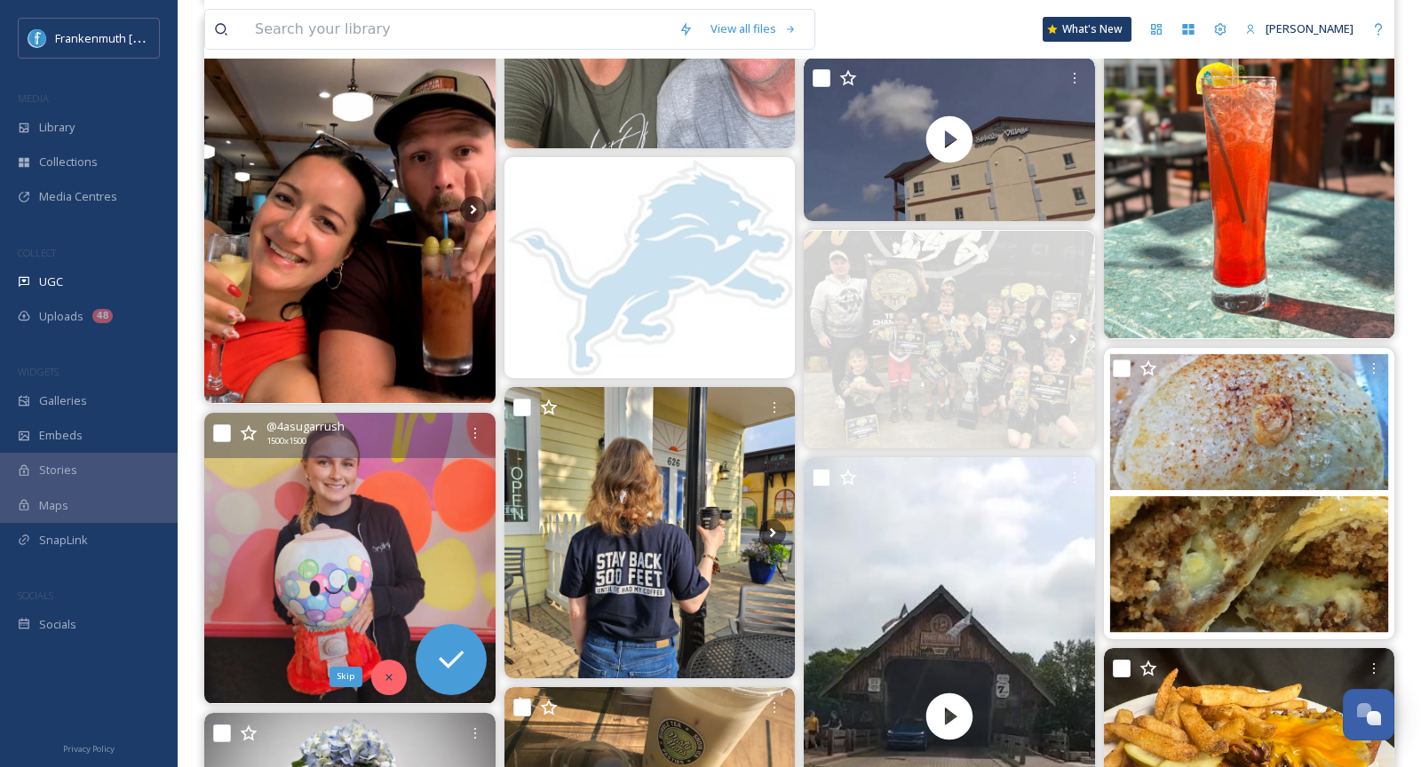
click at [389, 683] on div "Skip" at bounding box center [389, 678] width 36 height 36
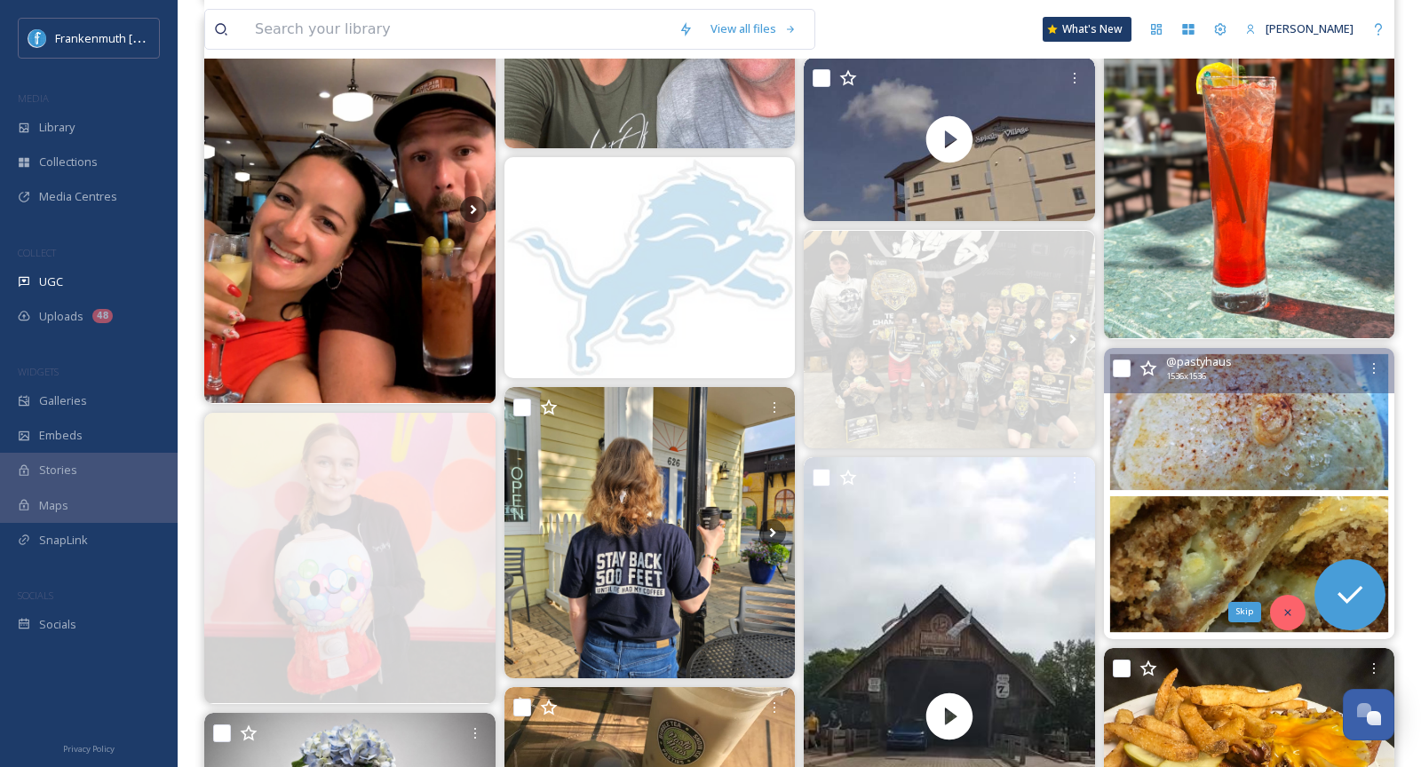
click at [1295, 624] on div "Skip" at bounding box center [1288, 613] width 36 height 36
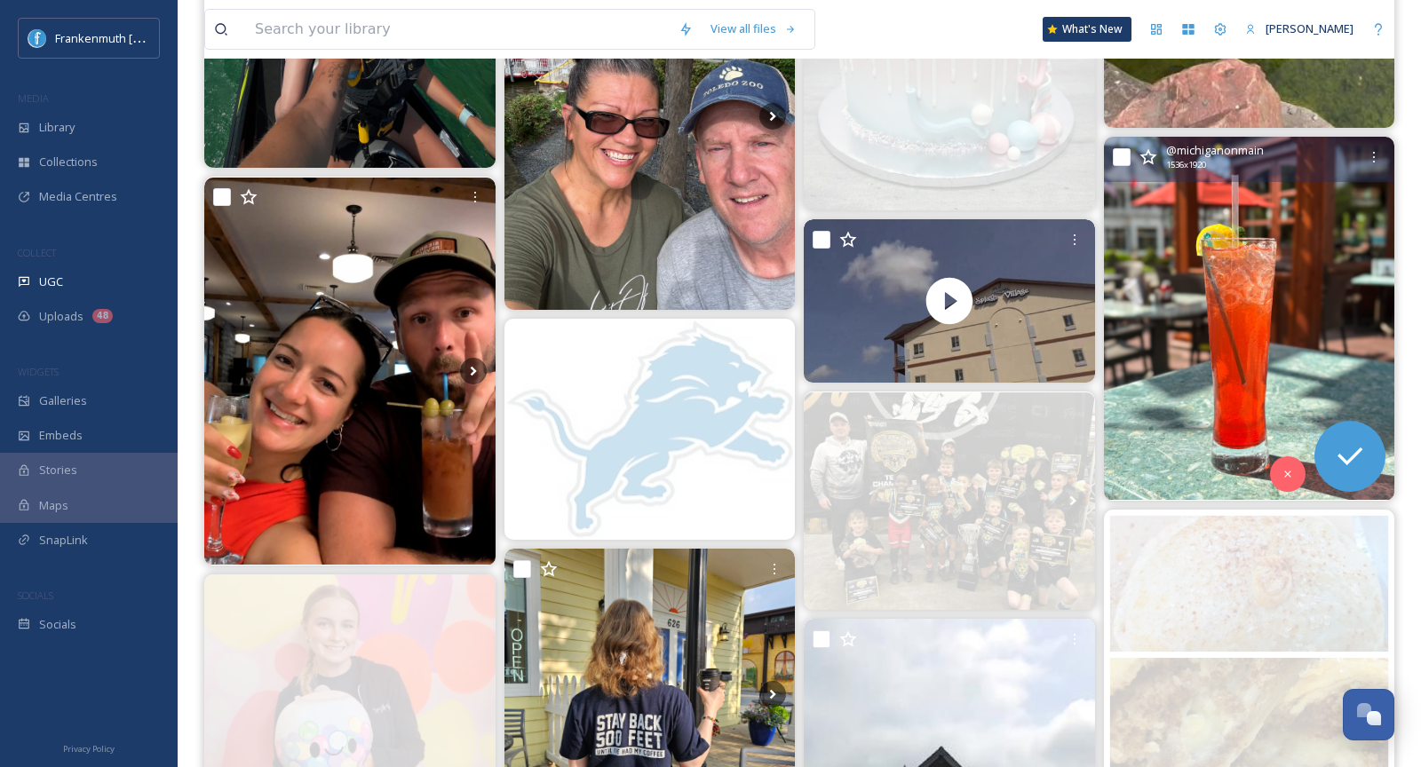
scroll to position [1268, 0]
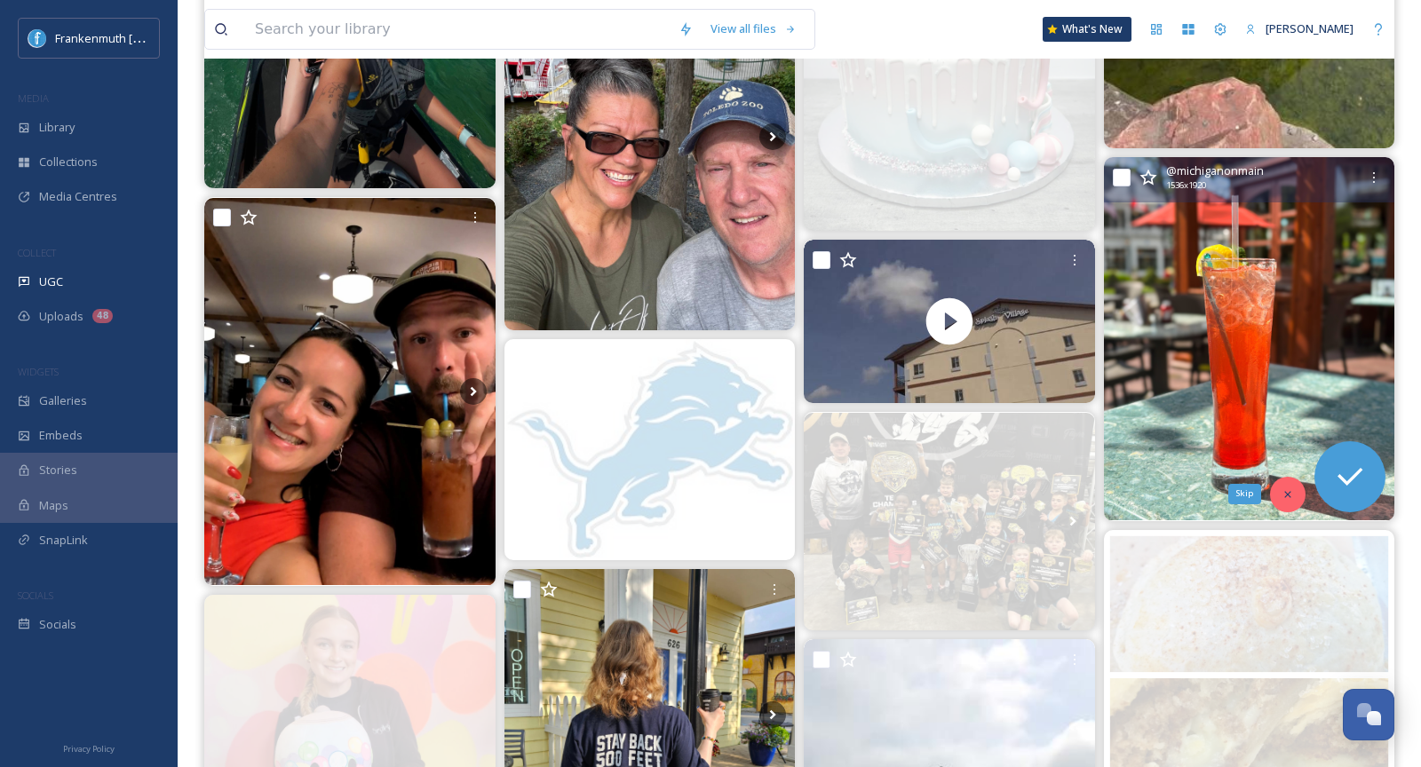
click at [1296, 505] on div "Skip" at bounding box center [1288, 495] width 36 height 36
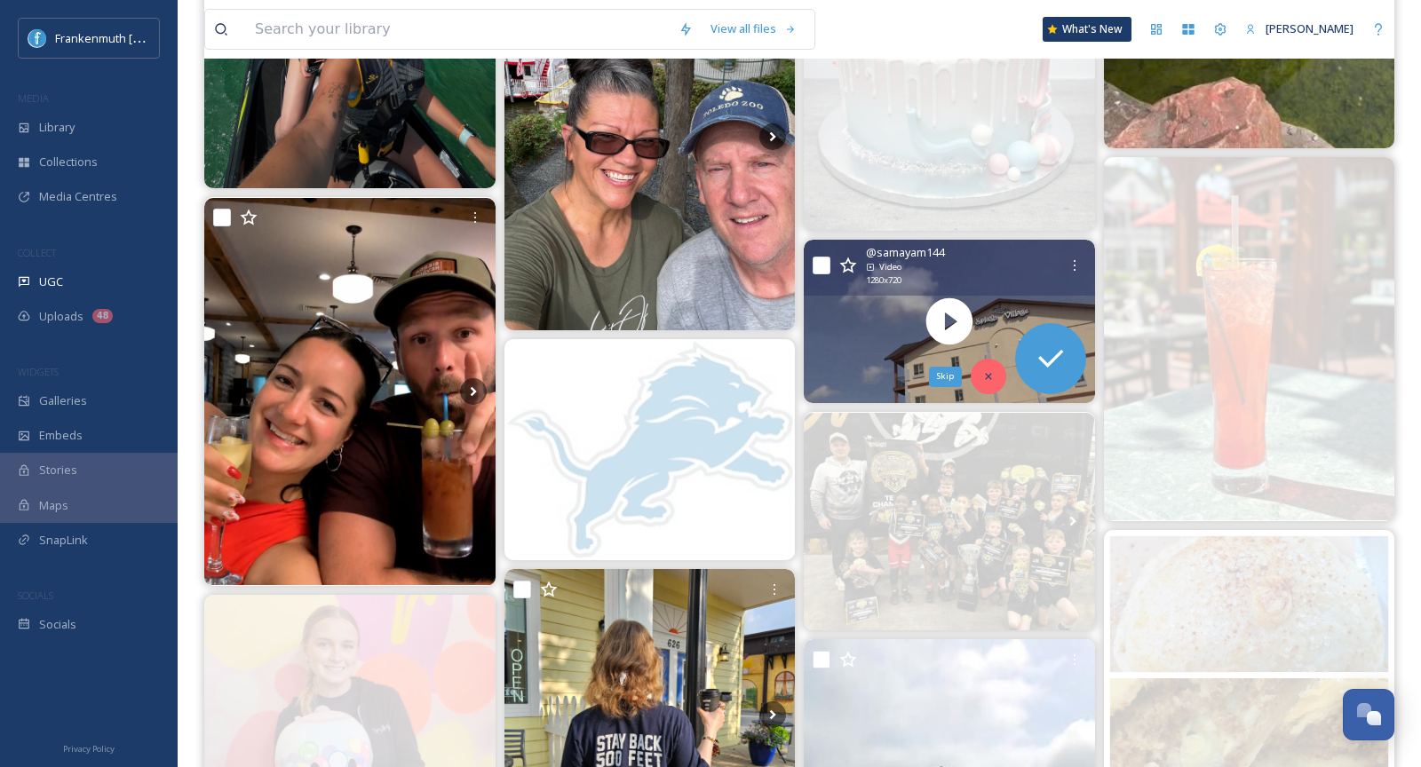
click at [987, 368] on div "Skip" at bounding box center [989, 377] width 36 height 36
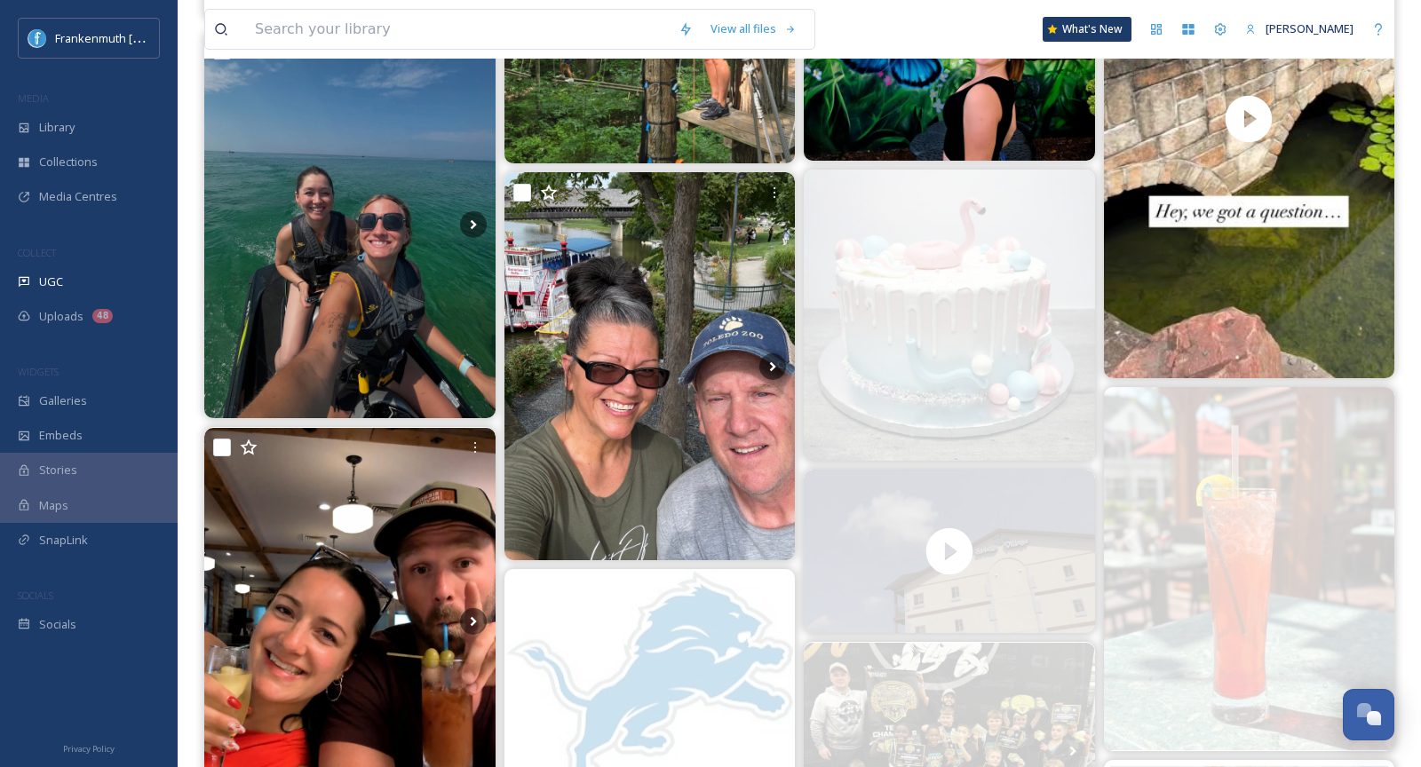
scroll to position [1032, 0]
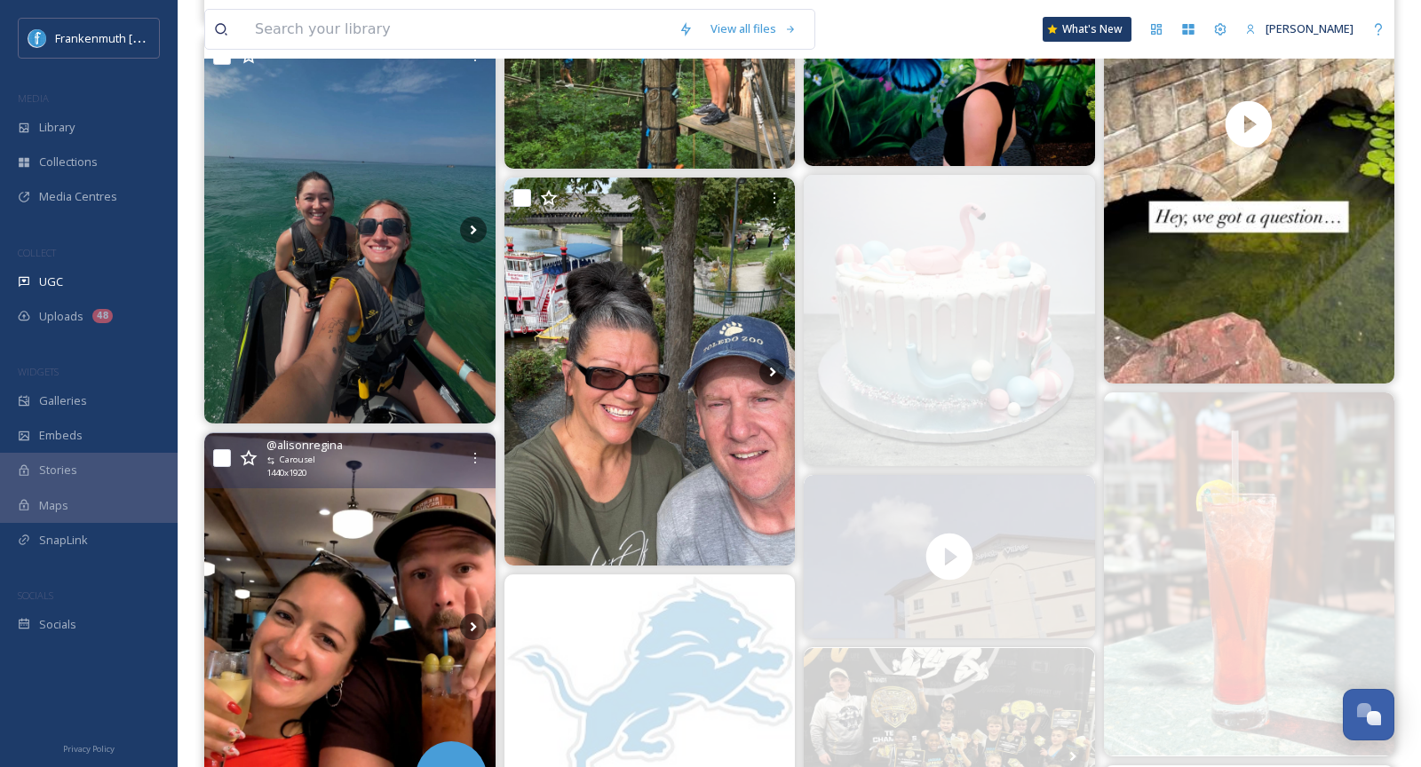
click at [389, 526] on img at bounding box center [349, 627] width 291 height 388
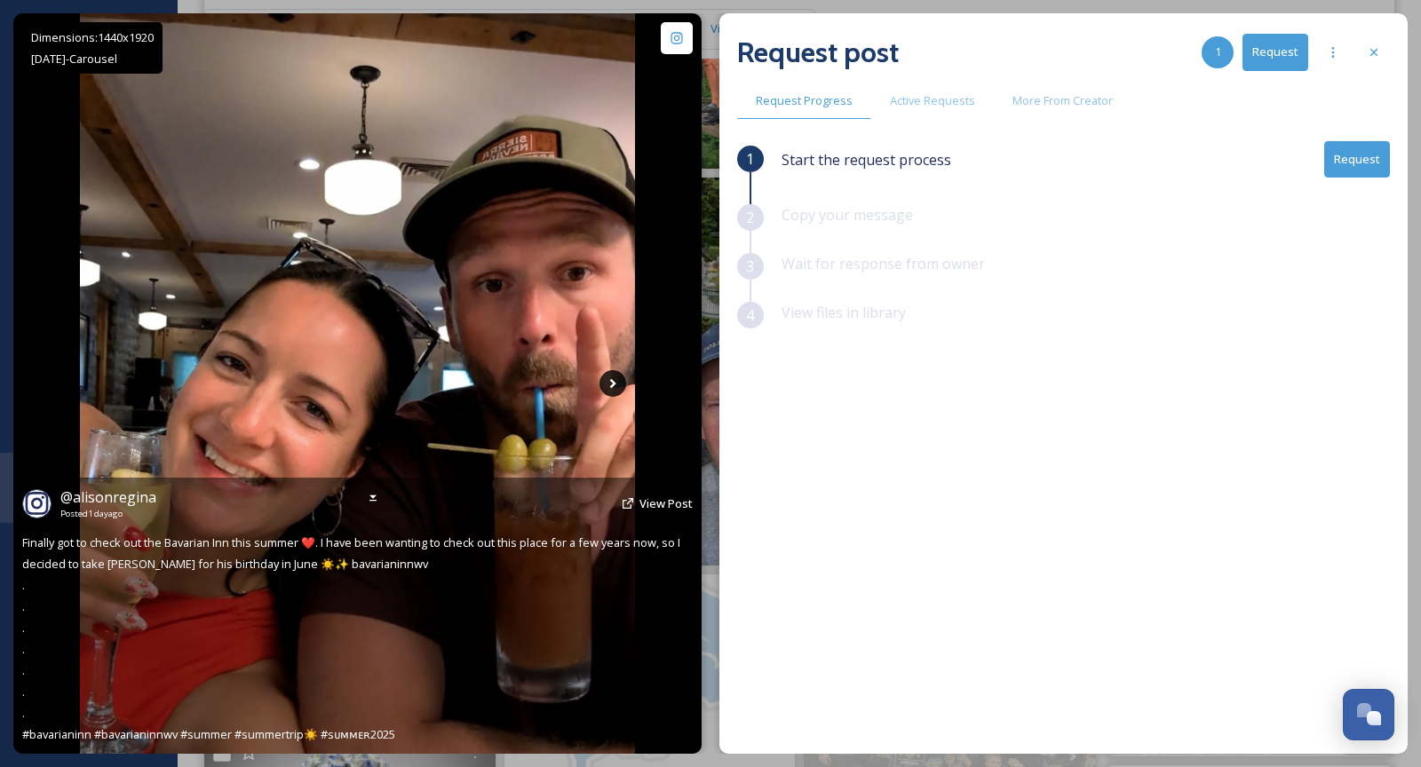
click at [608, 383] on icon at bounding box center [613, 383] width 27 height 27
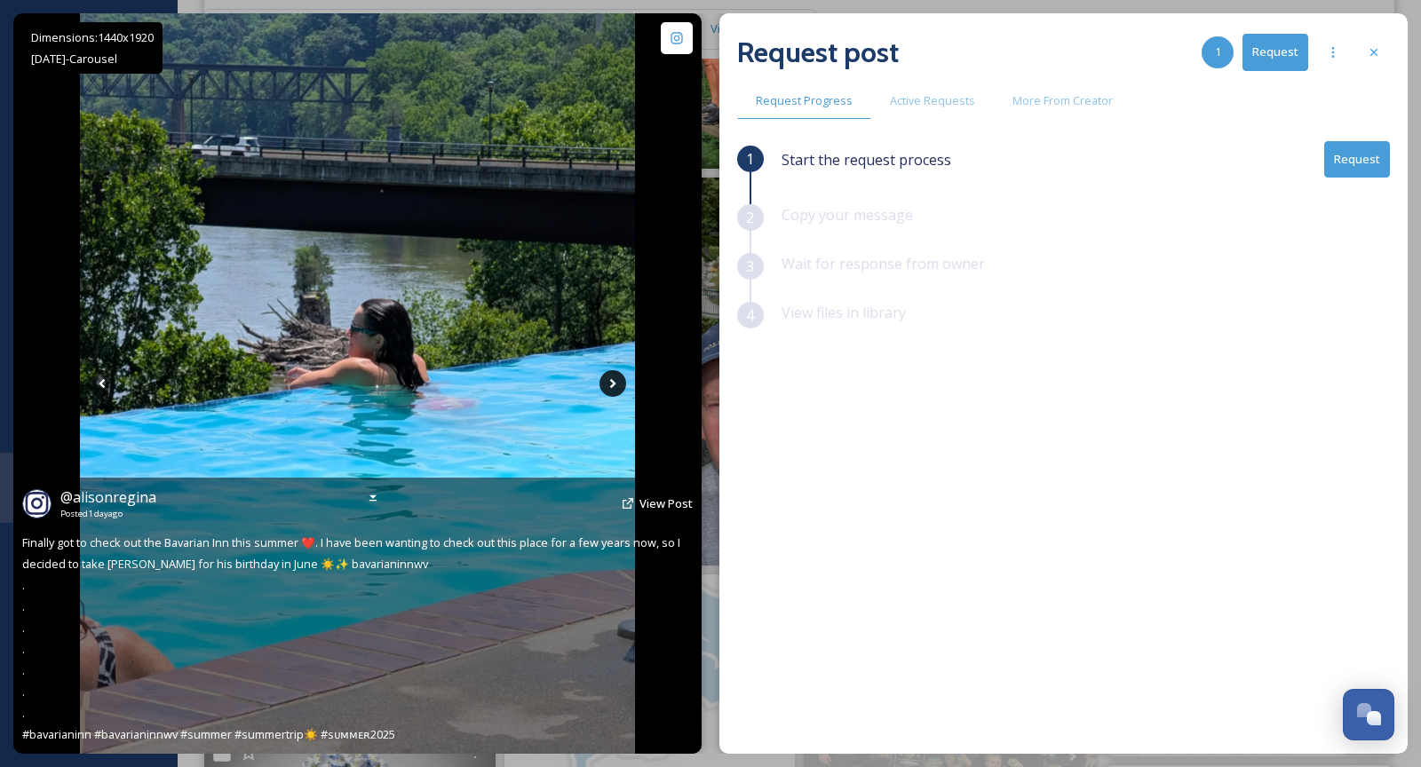
click at [608, 383] on icon at bounding box center [613, 383] width 27 height 27
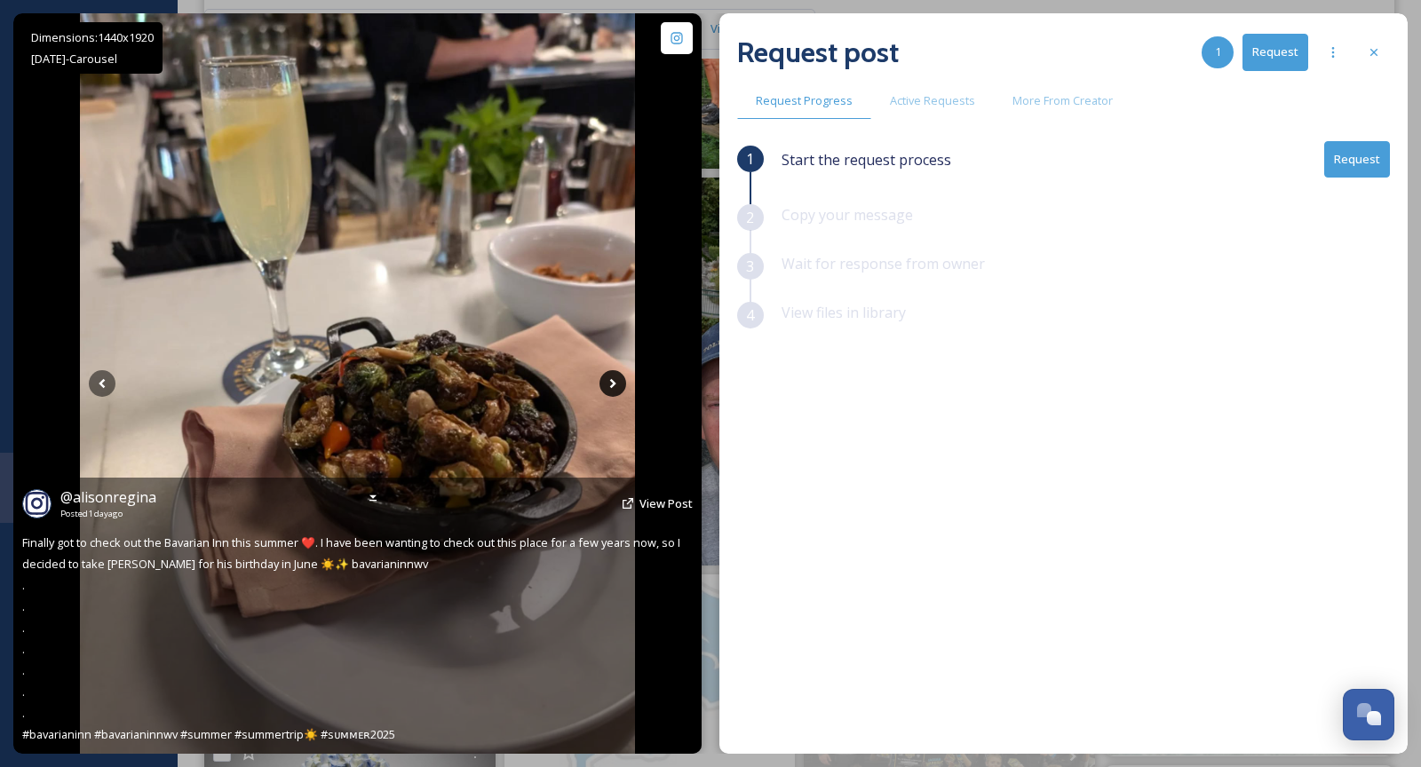
click at [608, 383] on icon at bounding box center [613, 383] width 27 height 27
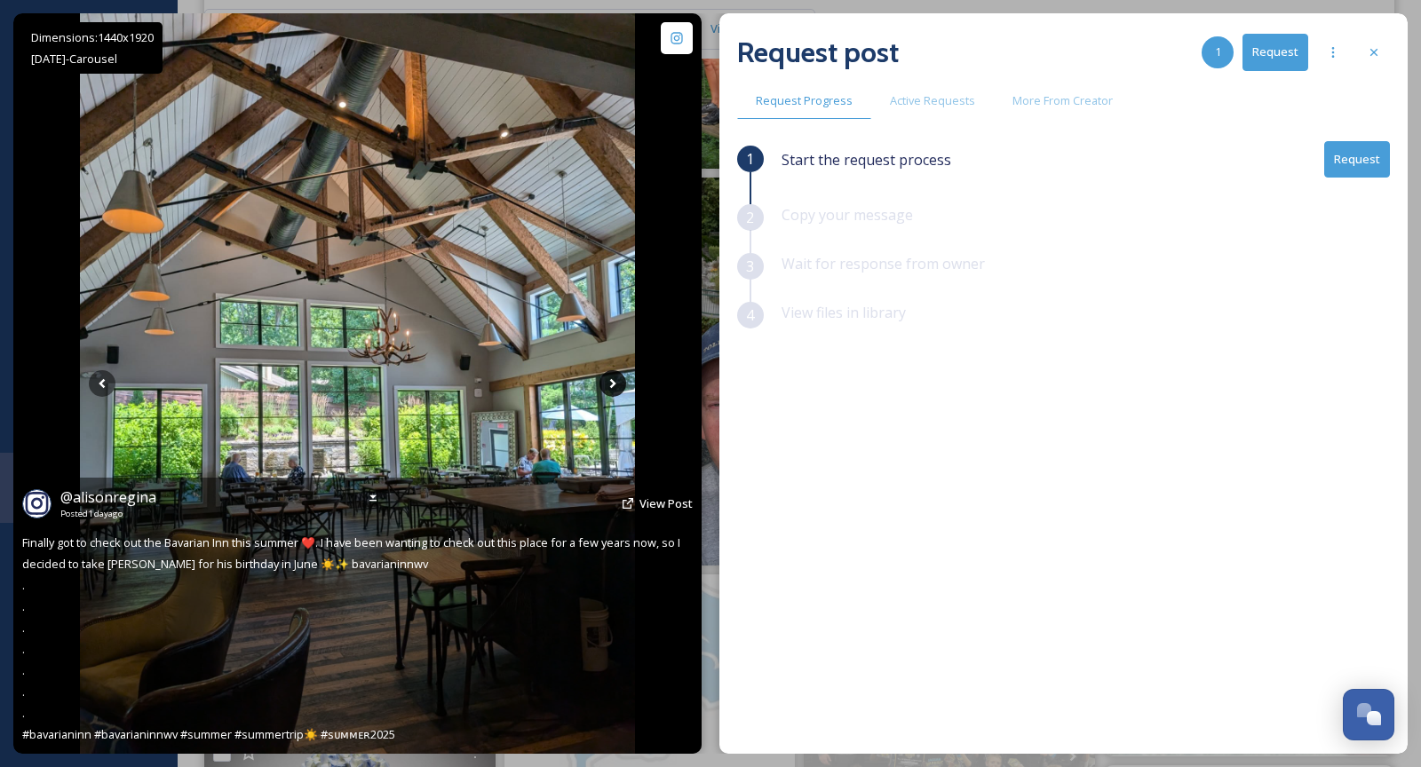
click at [608, 383] on icon at bounding box center [613, 383] width 27 height 27
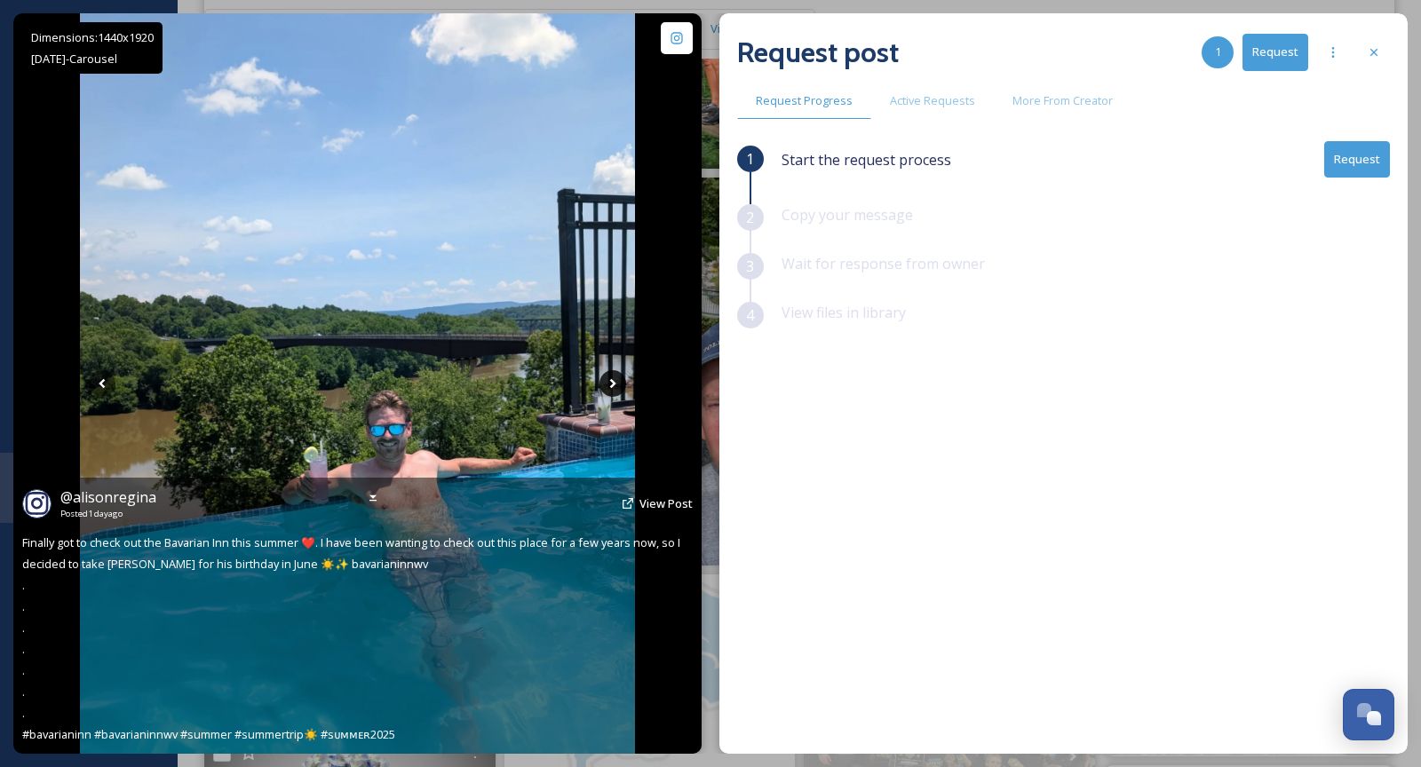
click at [608, 383] on icon at bounding box center [613, 383] width 27 height 27
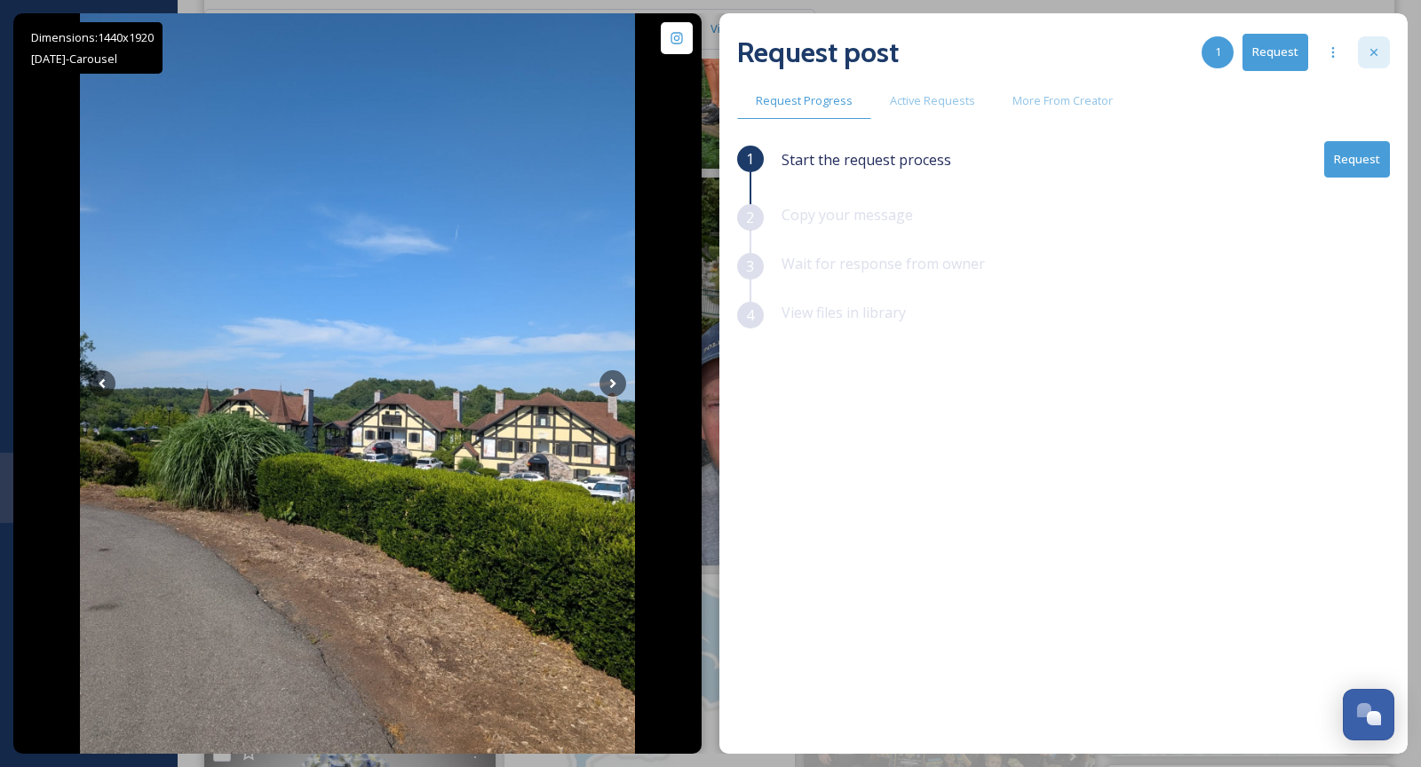
click at [1382, 53] on div at bounding box center [1374, 52] width 32 height 32
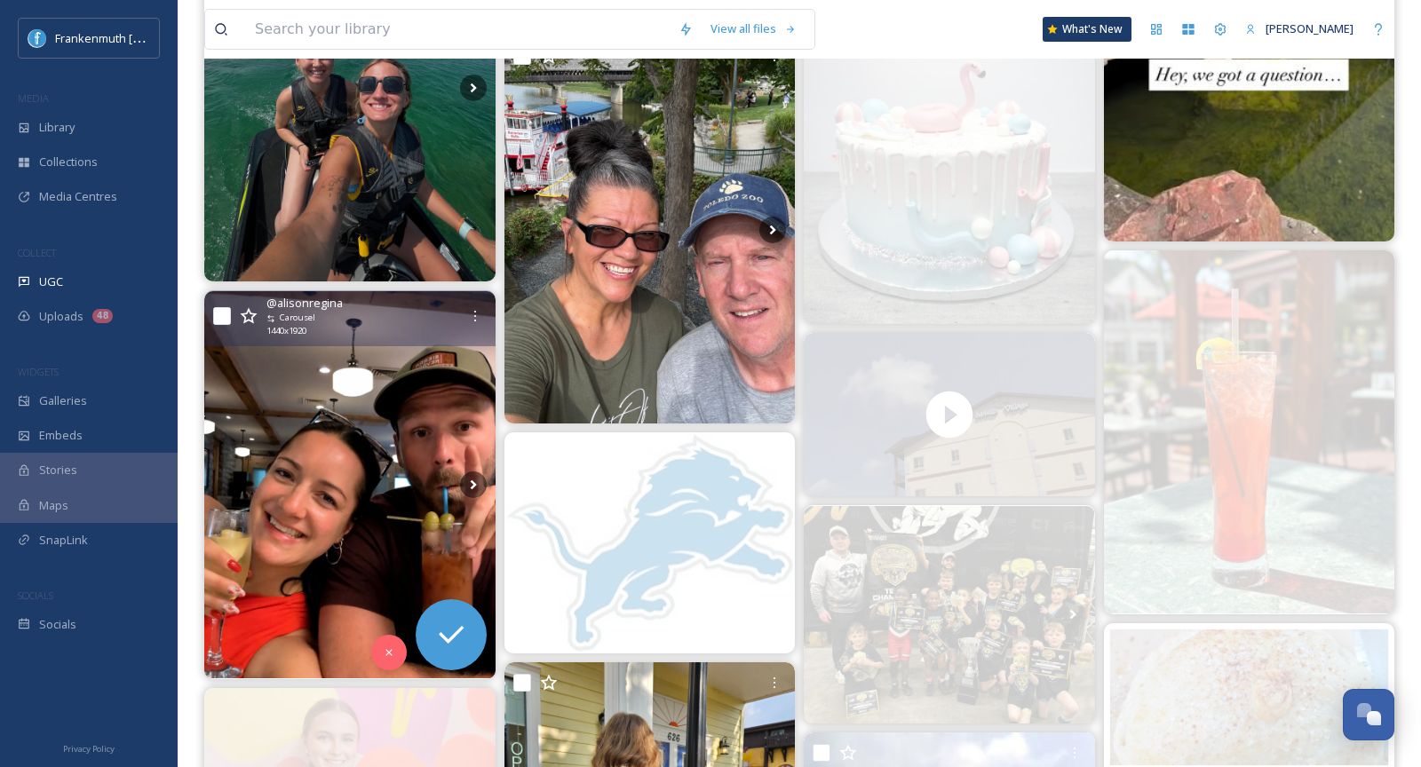
scroll to position [1200, 0]
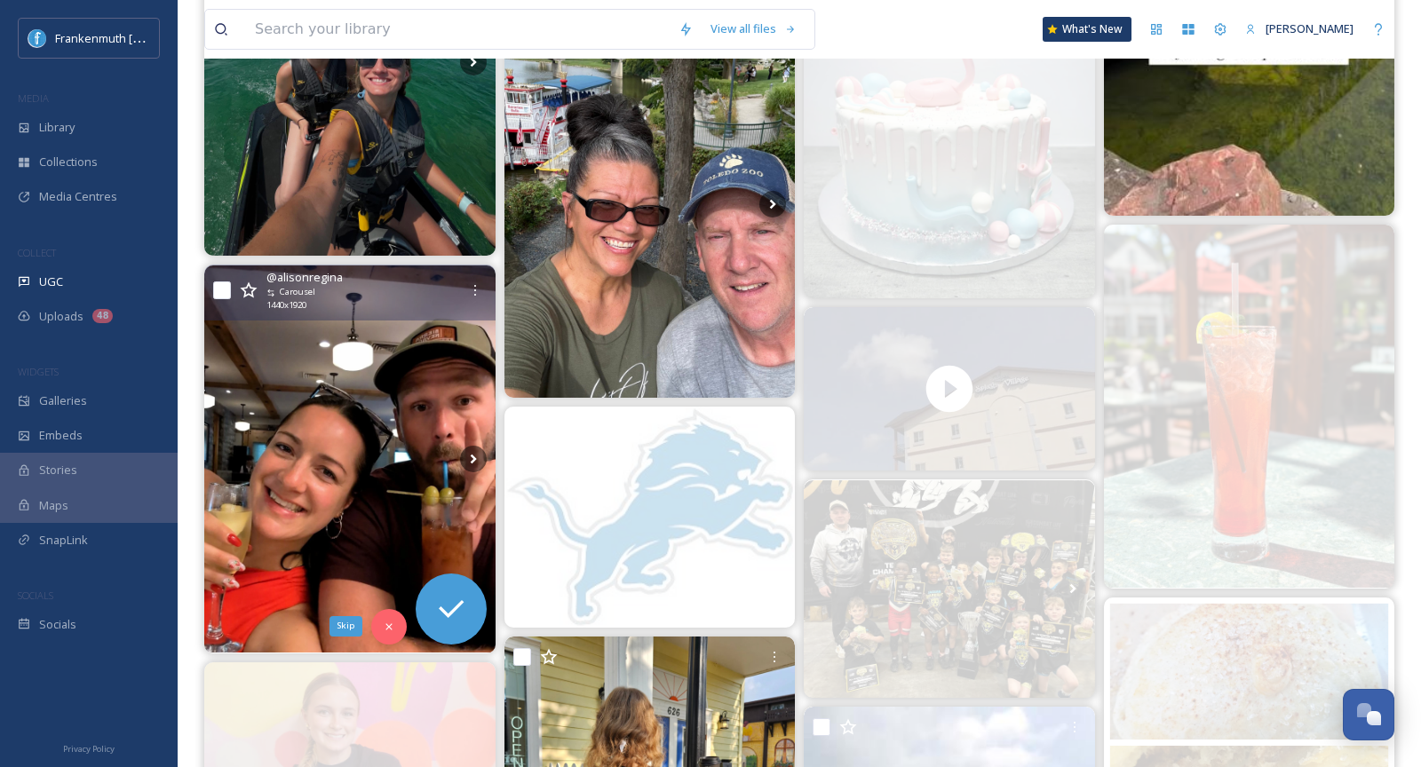
click at [379, 624] on div "Skip" at bounding box center [389, 627] width 36 height 36
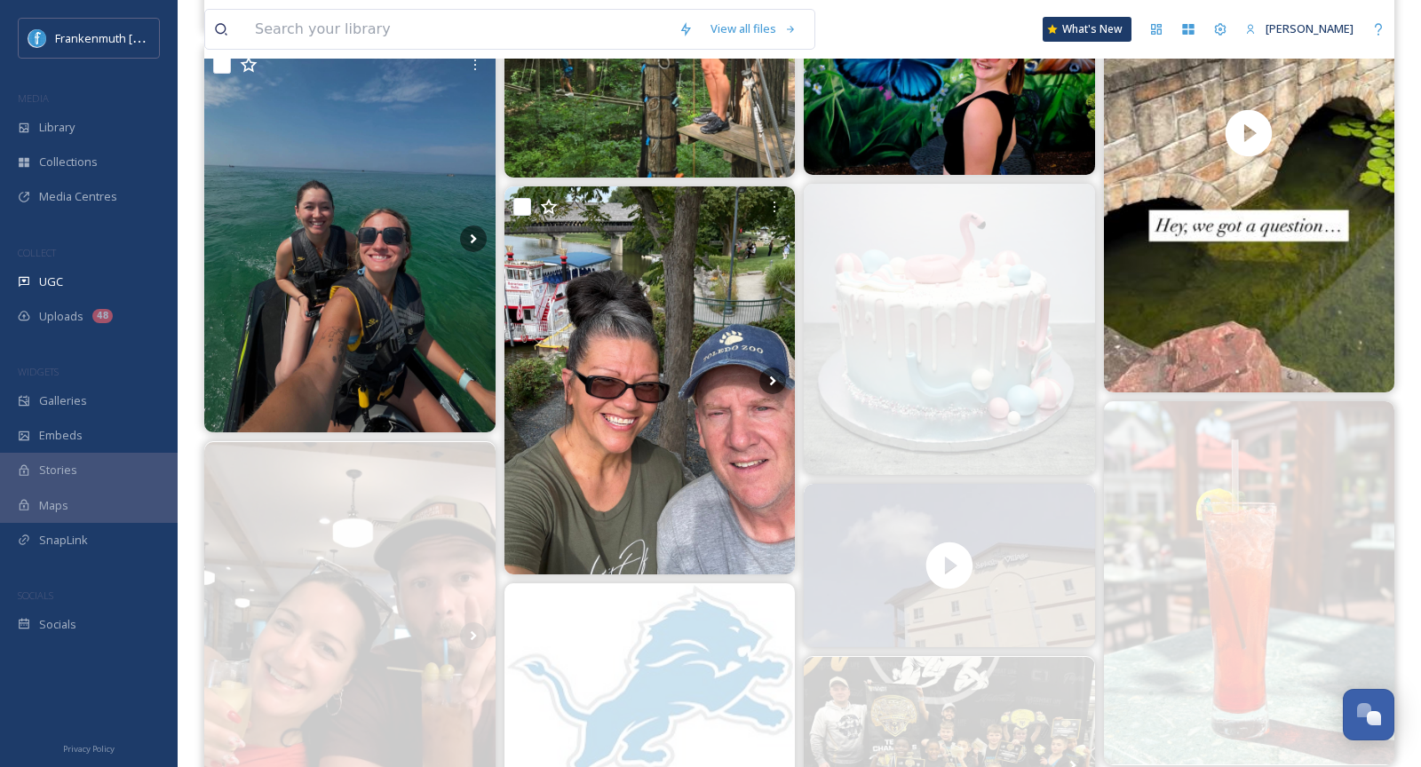
scroll to position [942, 0]
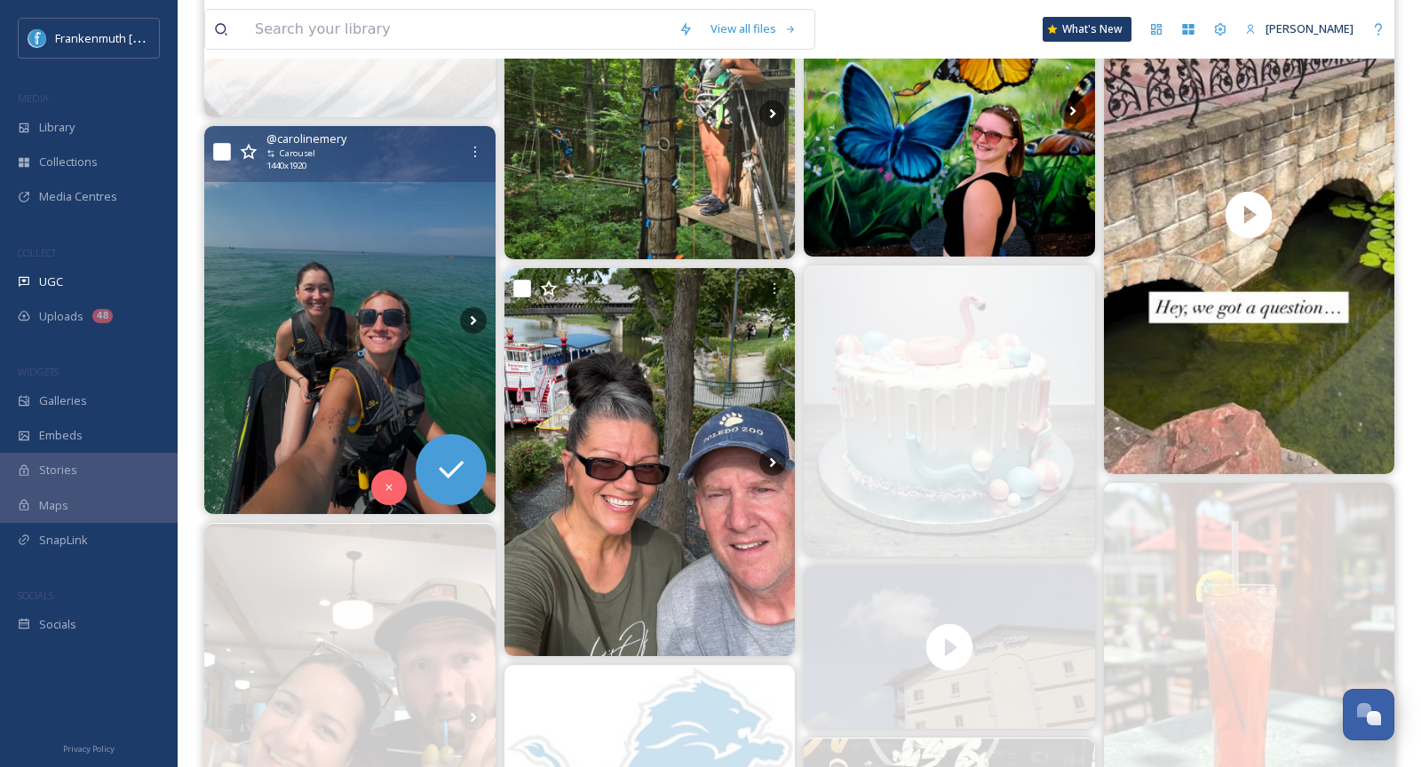
click at [330, 322] on img at bounding box center [349, 320] width 291 height 388
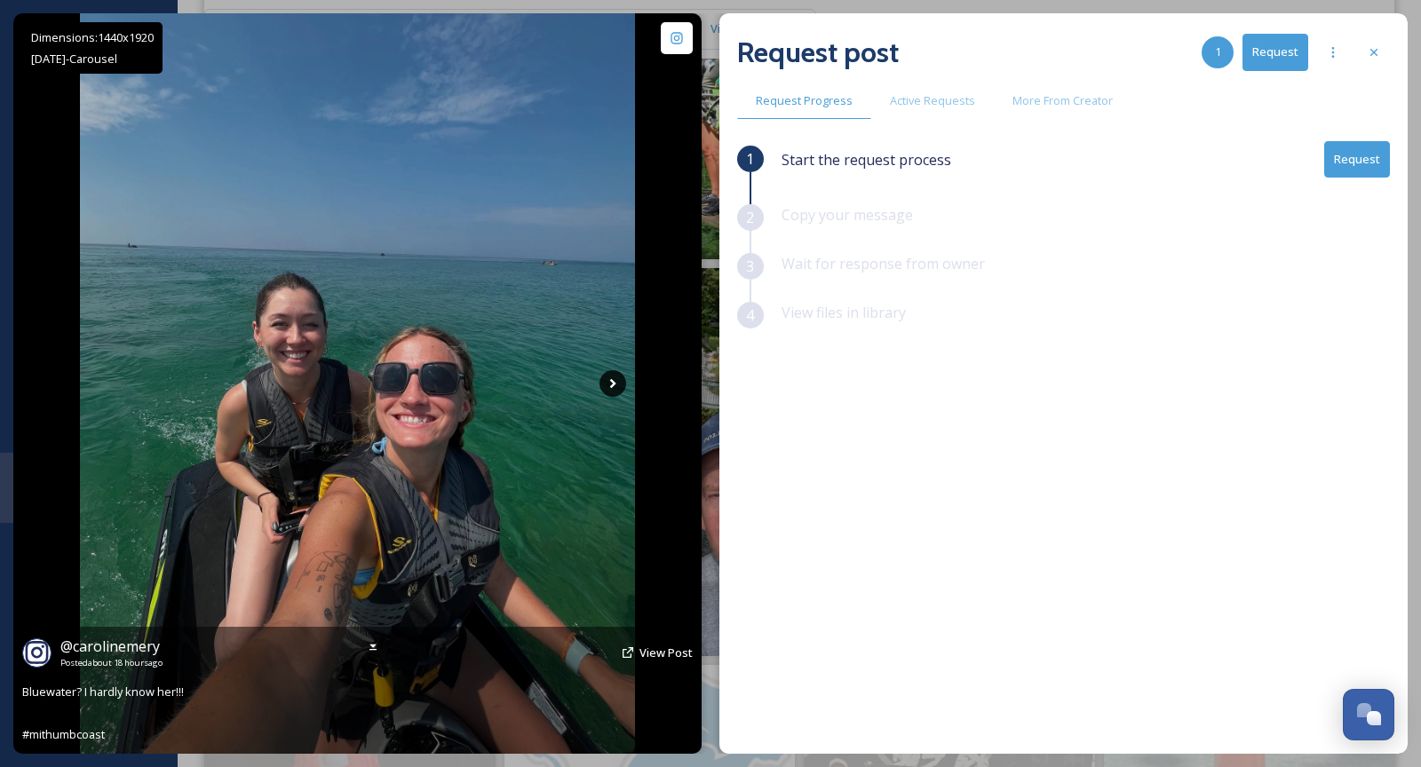
click at [612, 383] on icon at bounding box center [613, 383] width 27 height 27
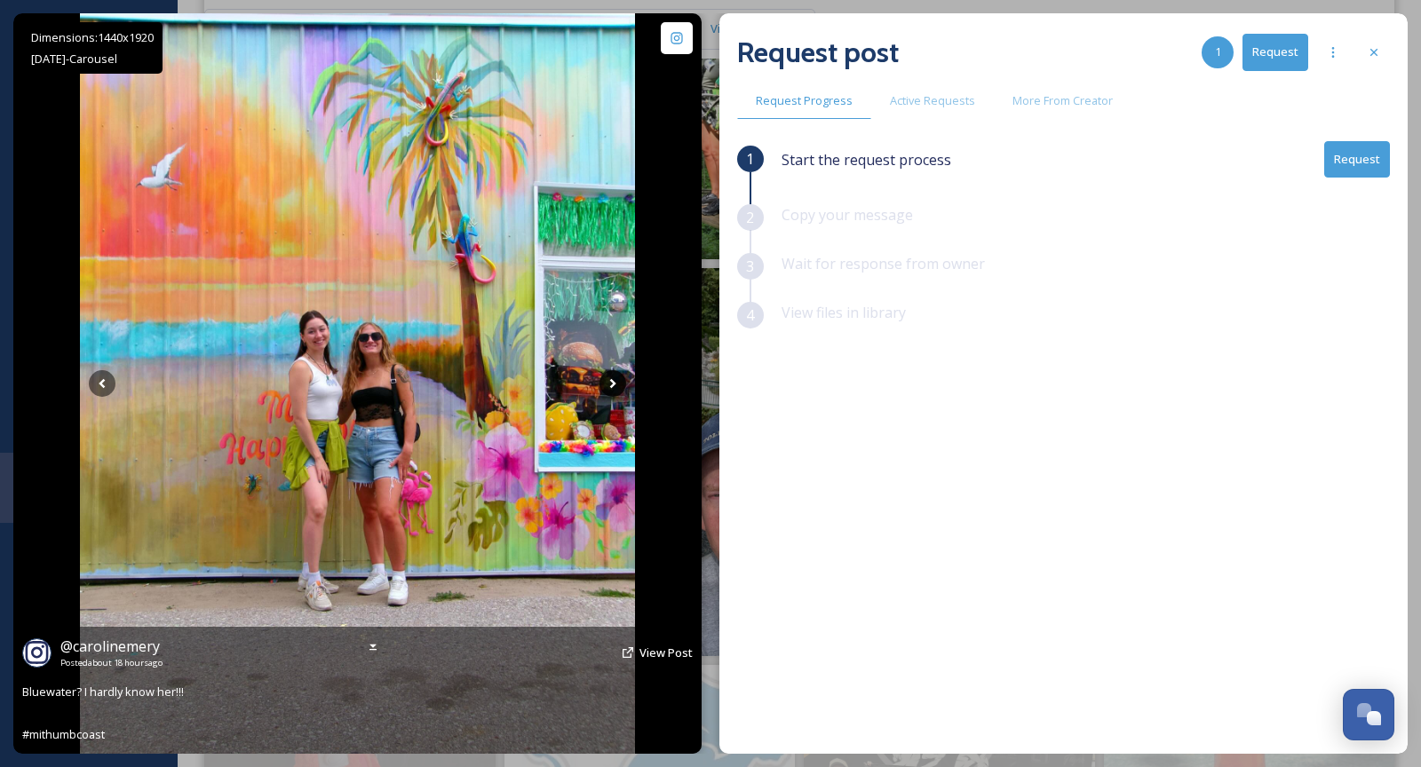
click at [612, 383] on icon at bounding box center [613, 383] width 27 height 27
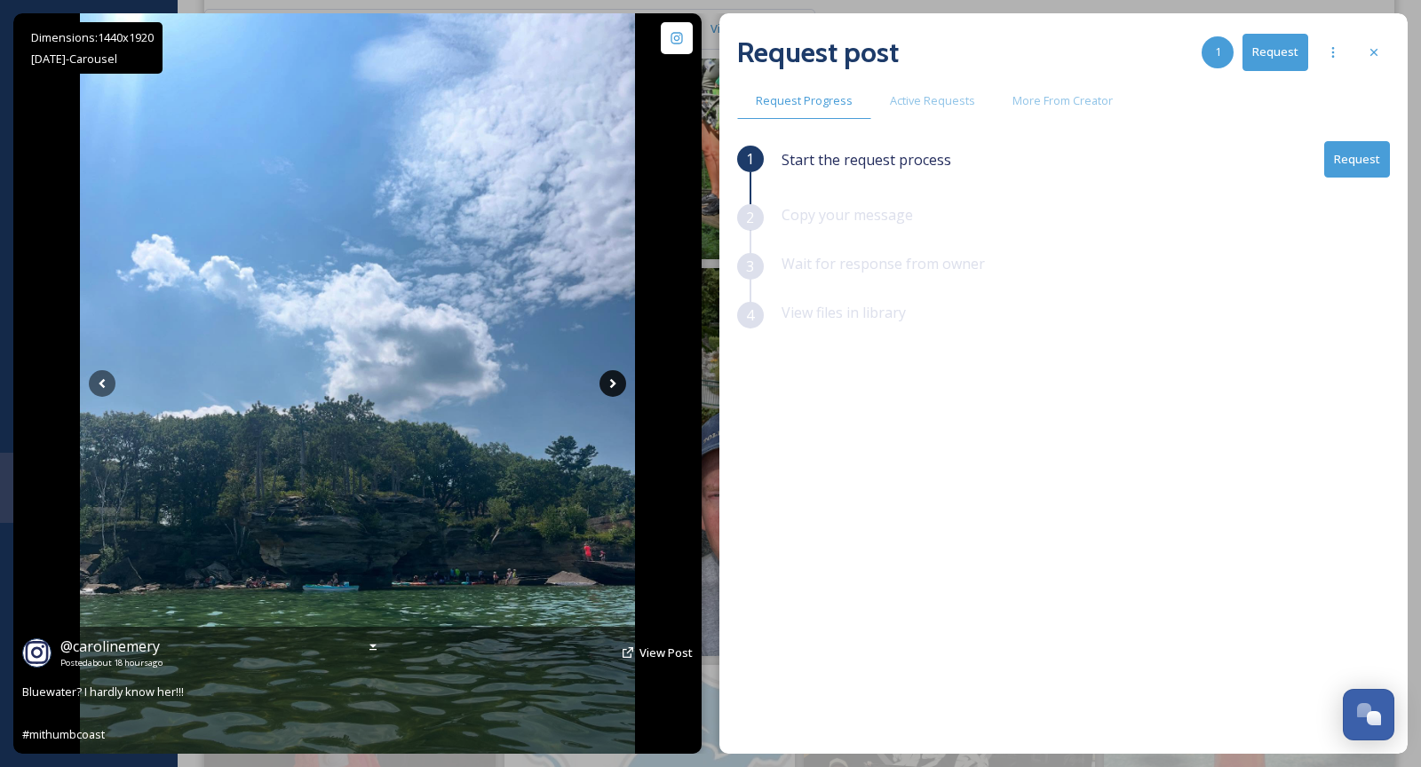
click at [612, 383] on icon at bounding box center [613, 383] width 27 height 27
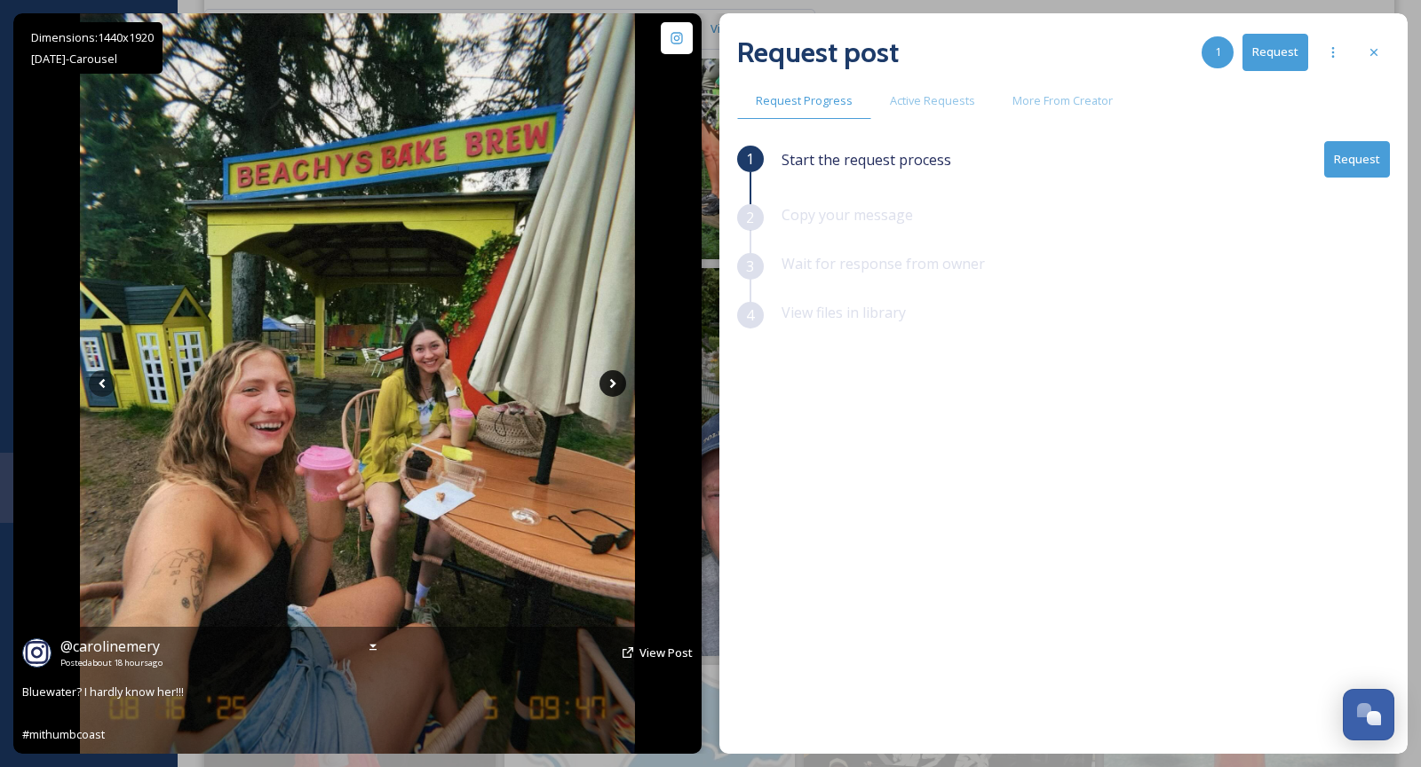
click at [612, 383] on icon at bounding box center [613, 383] width 27 height 27
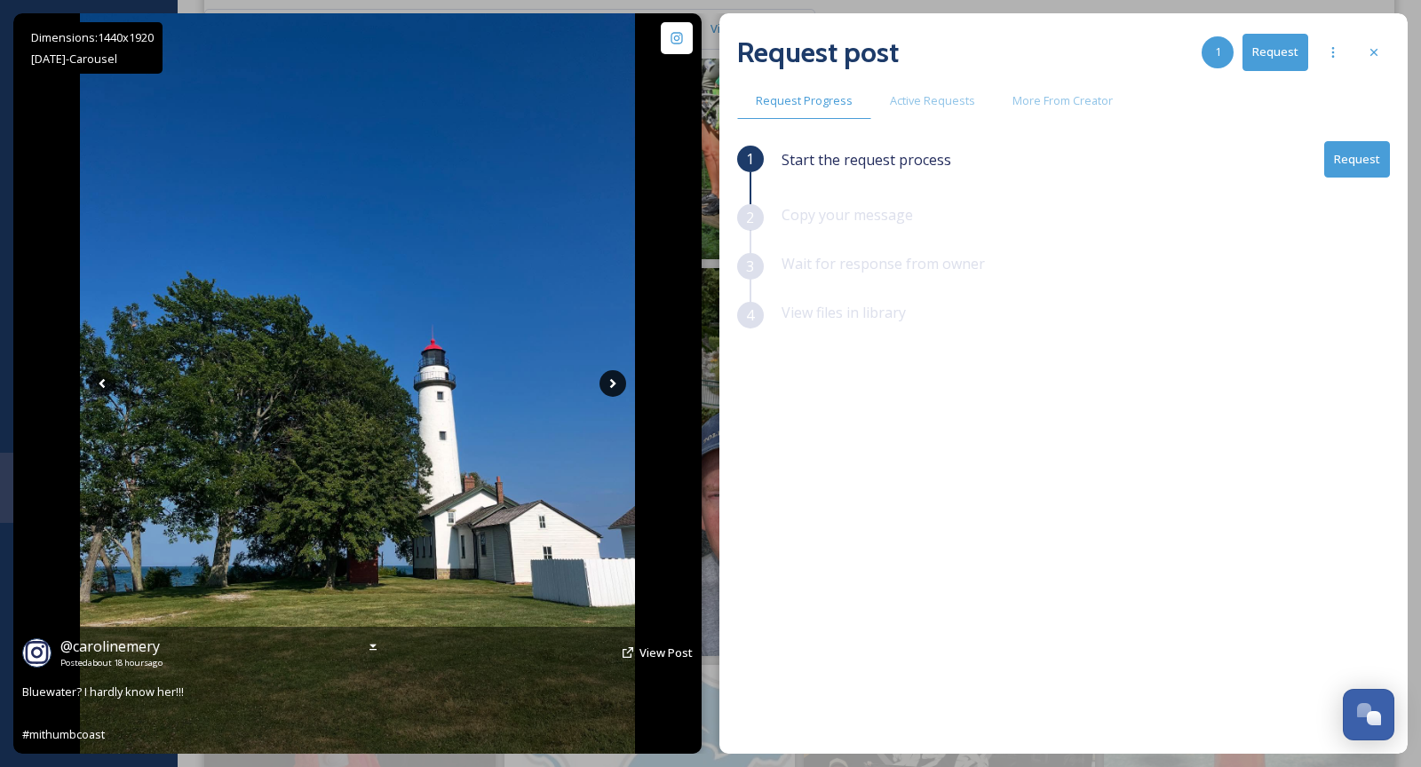
click at [612, 383] on icon at bounding box center [613, 383] width 27 height 27
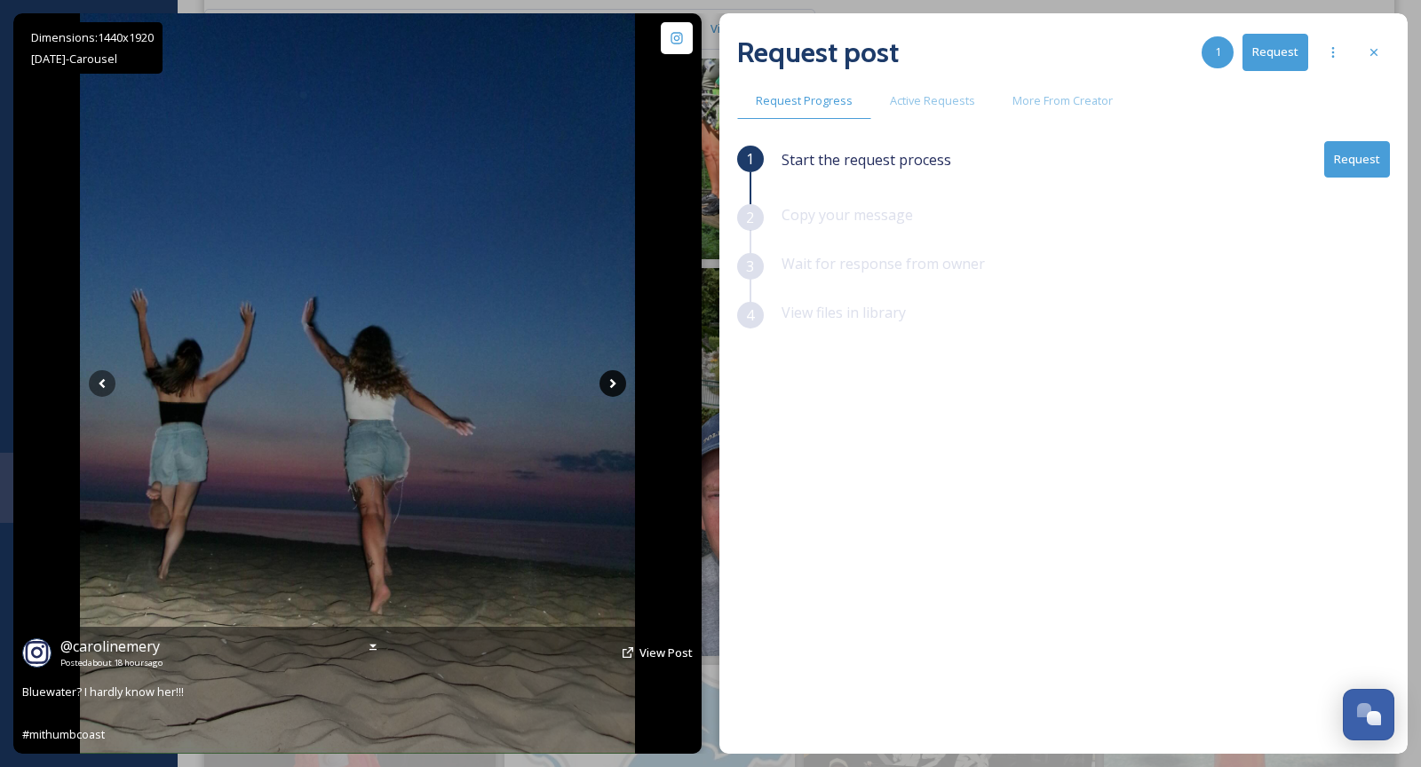
click at [608, 378] on icon at bounding box center [613, 383] width 27 height 27
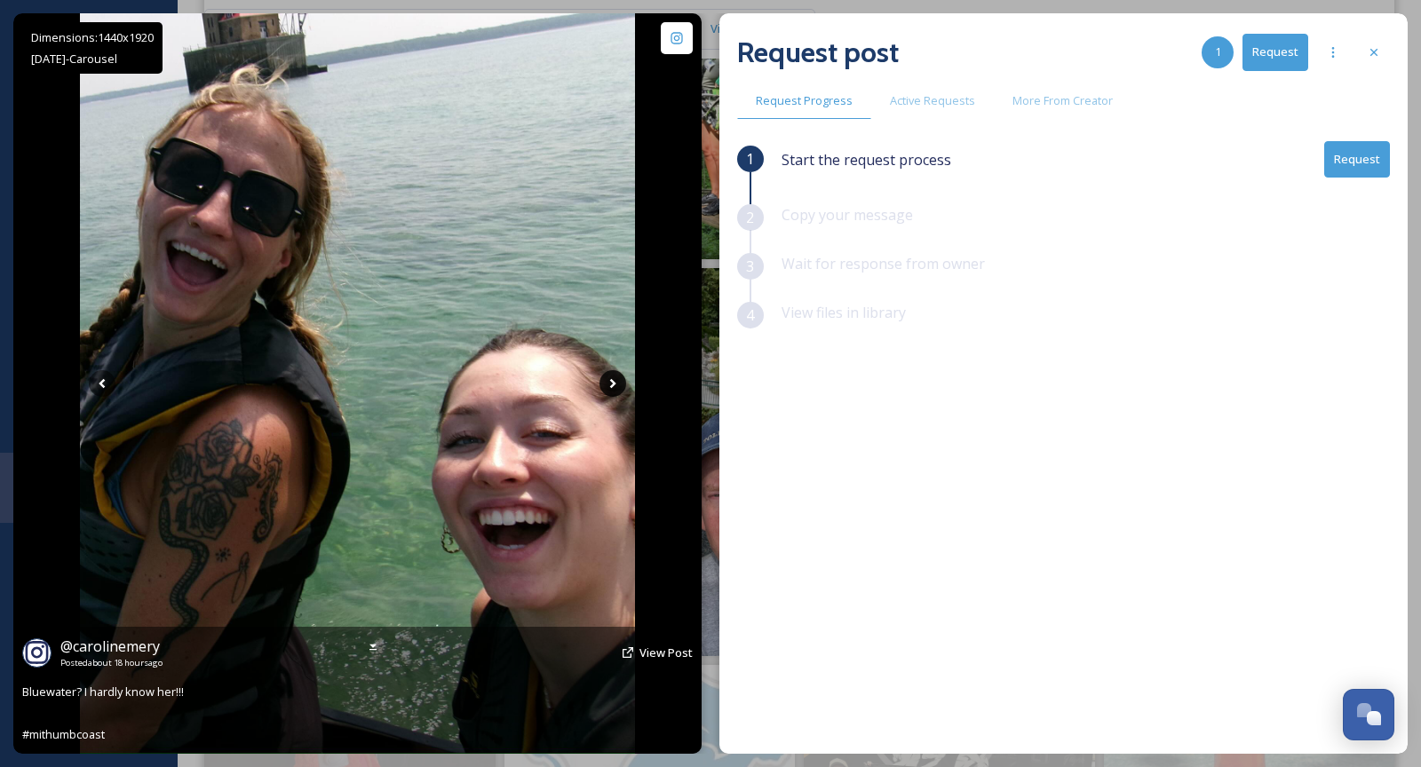
click at [608, 378] on icon at bounding box center [613, 383] width 27 height 27
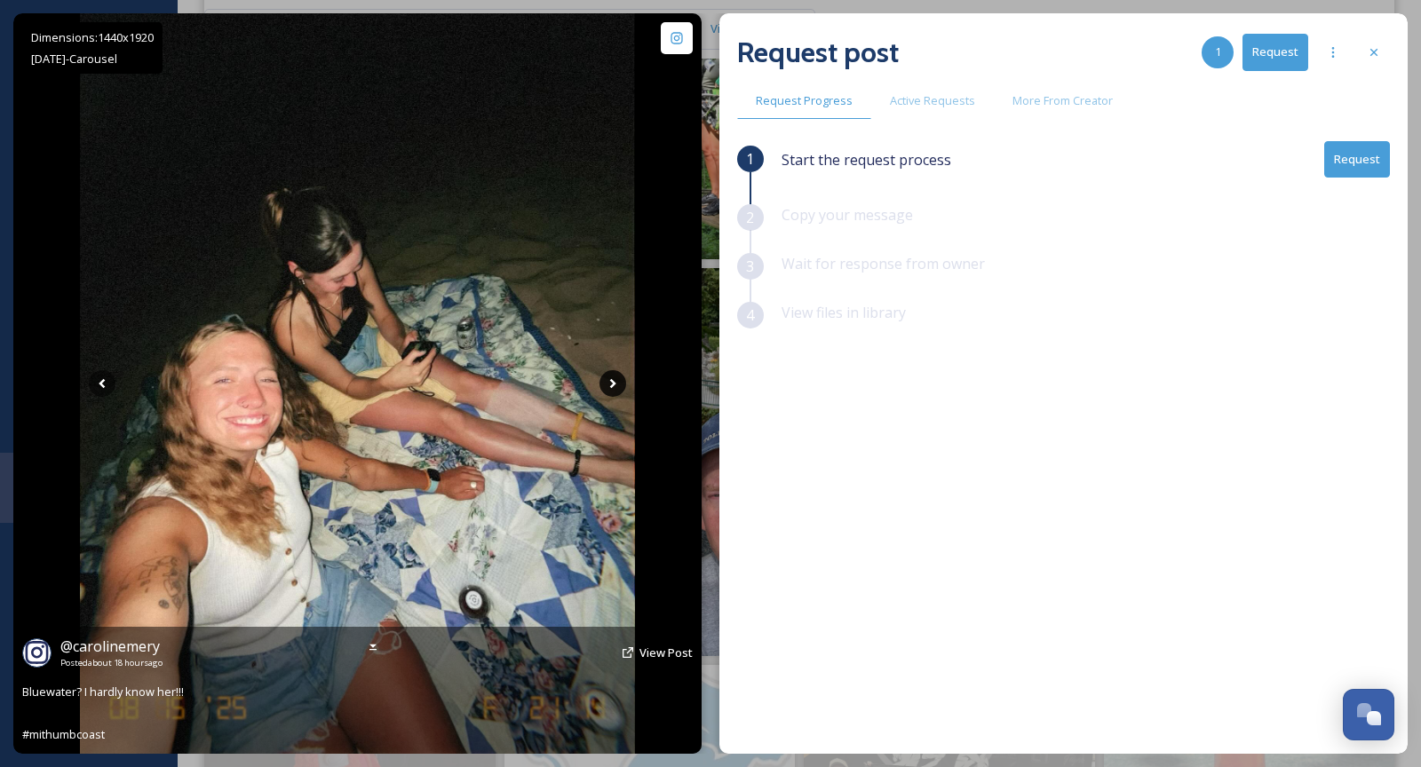
click at [608, 378] on icon at bounding box center [613, 383] width 27 height 27
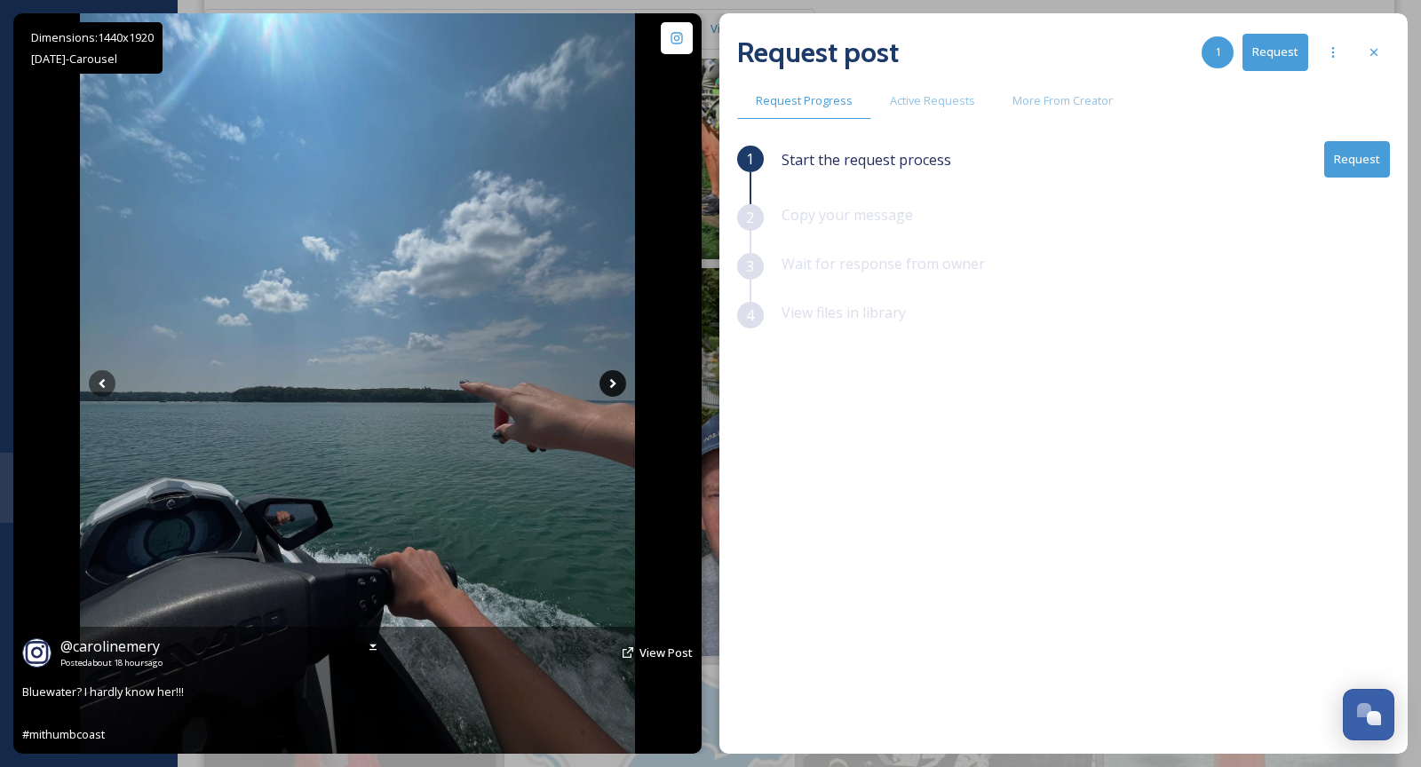
click at [608, 378] on icon at bounding box center [613, 383] width 27 height 27
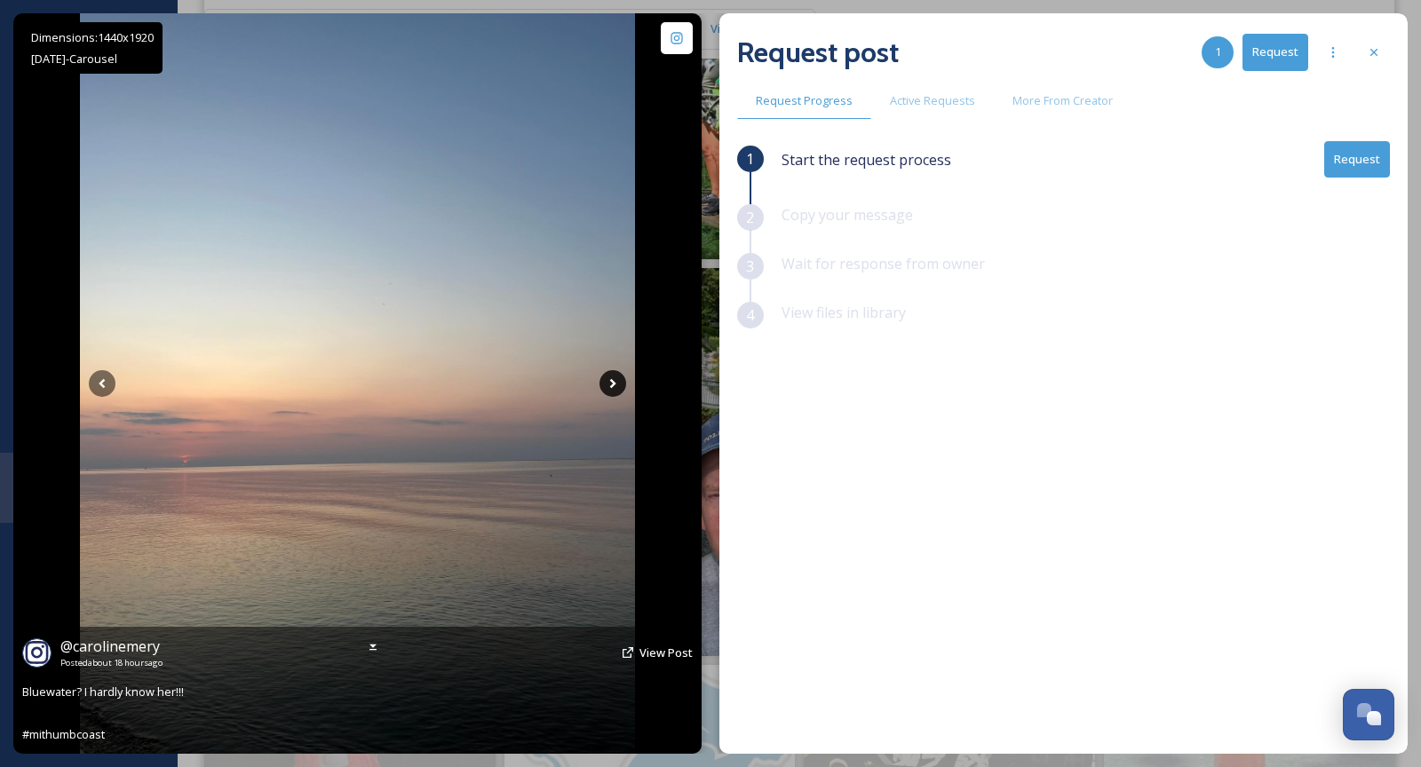
click at [608, 378] on icon at bounding box center [613, 383] width 27 height 27
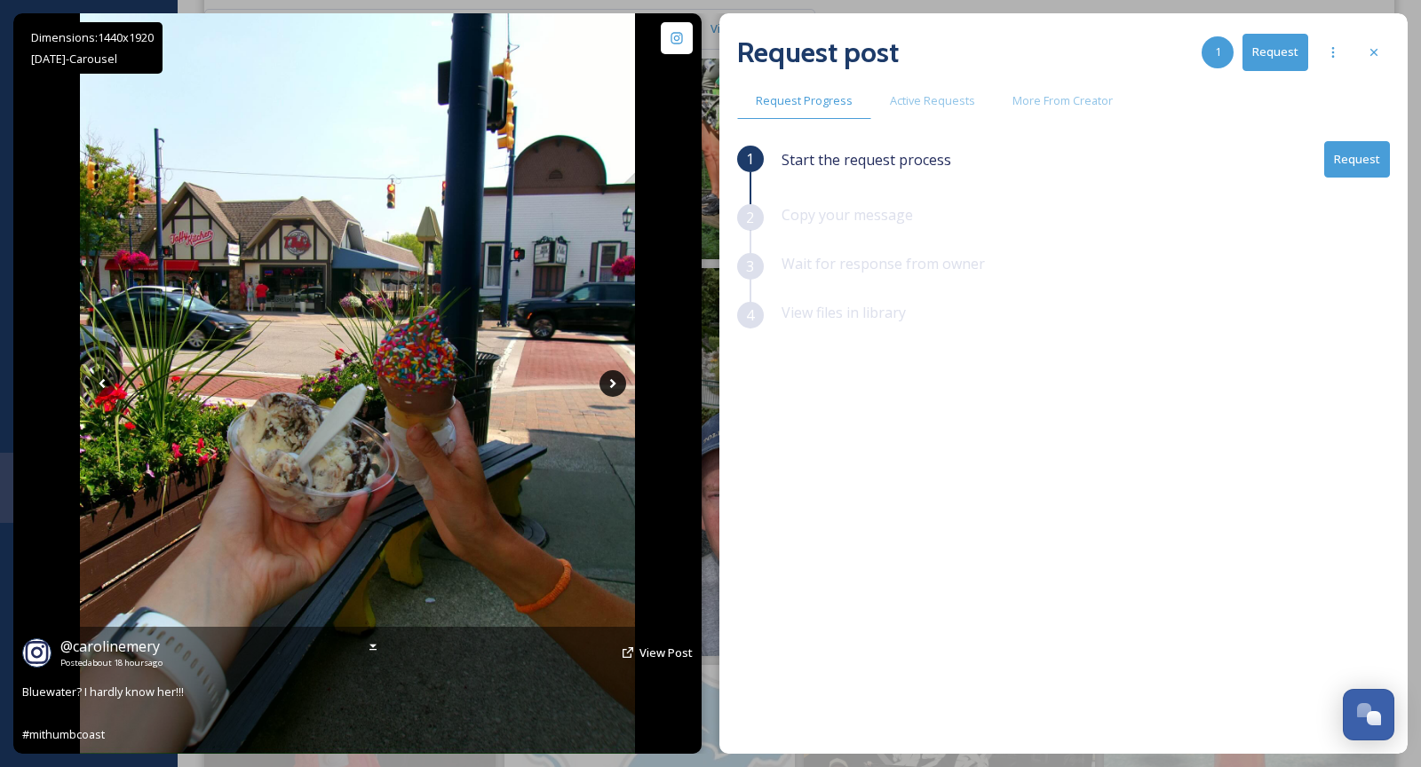
click at [608, 378] on icon at bounding box center [613, 383] width 27 height 27
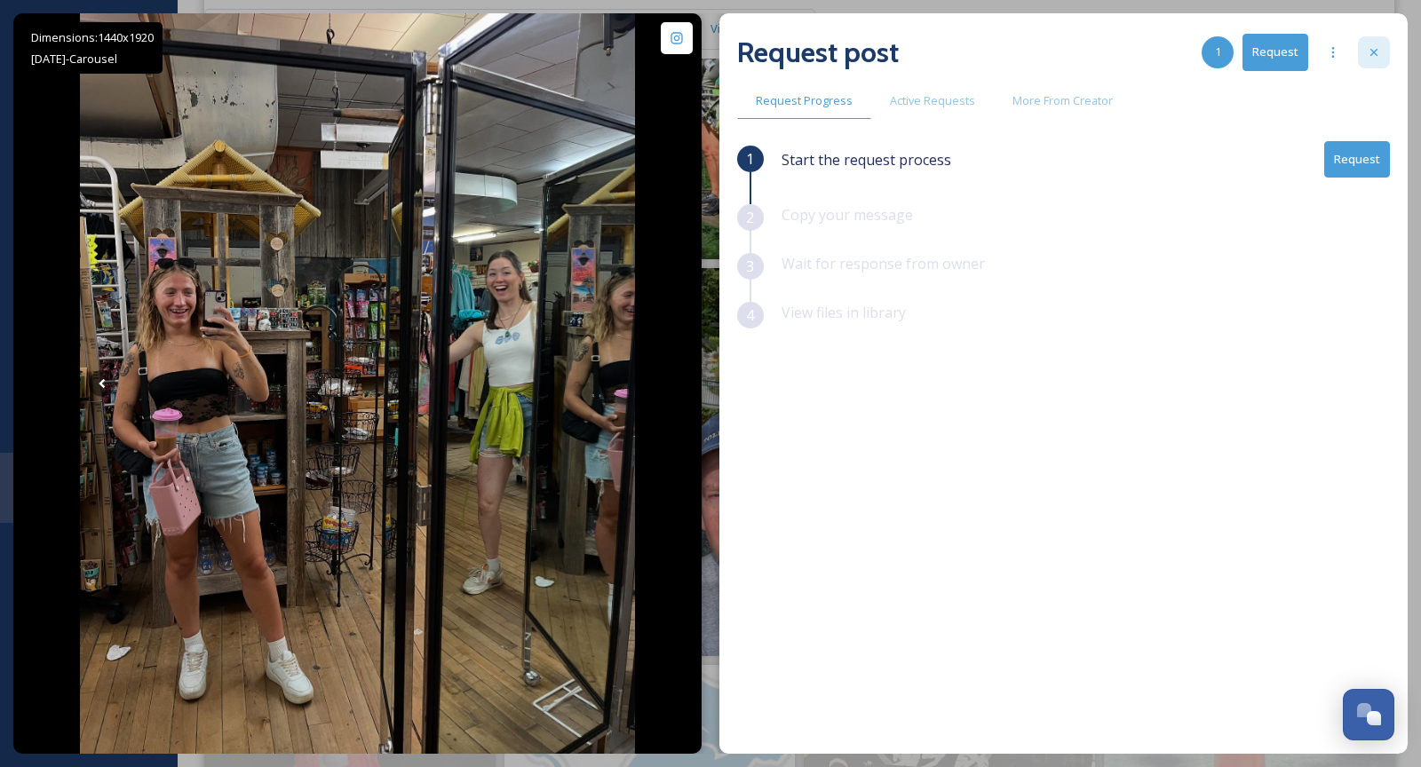
click at [1370, 64] on div at bounding box center [1374, 52] width 32 height 32
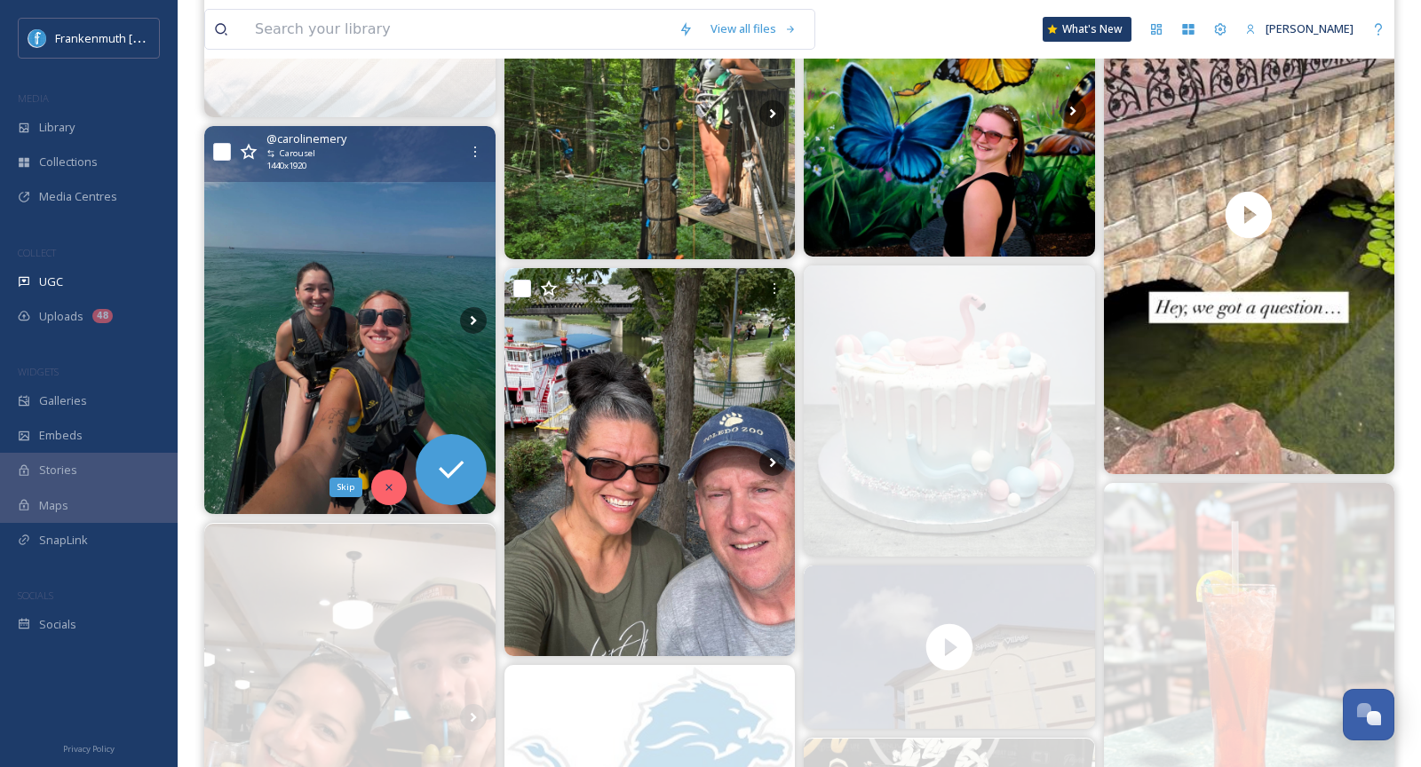
click at [377, 484] on div "Skip" at bounding box center [389, 488] width 36 height 36
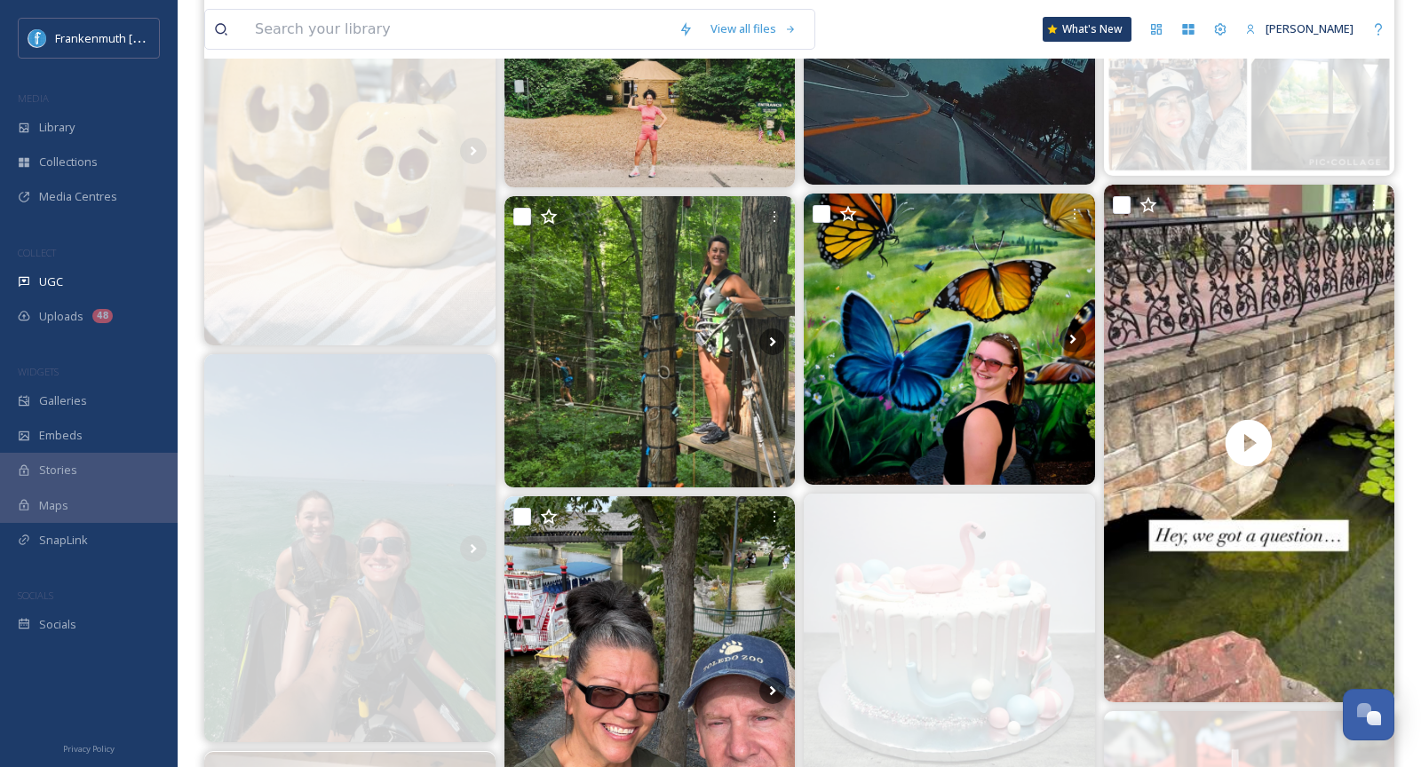
scroll to position [714, 0]
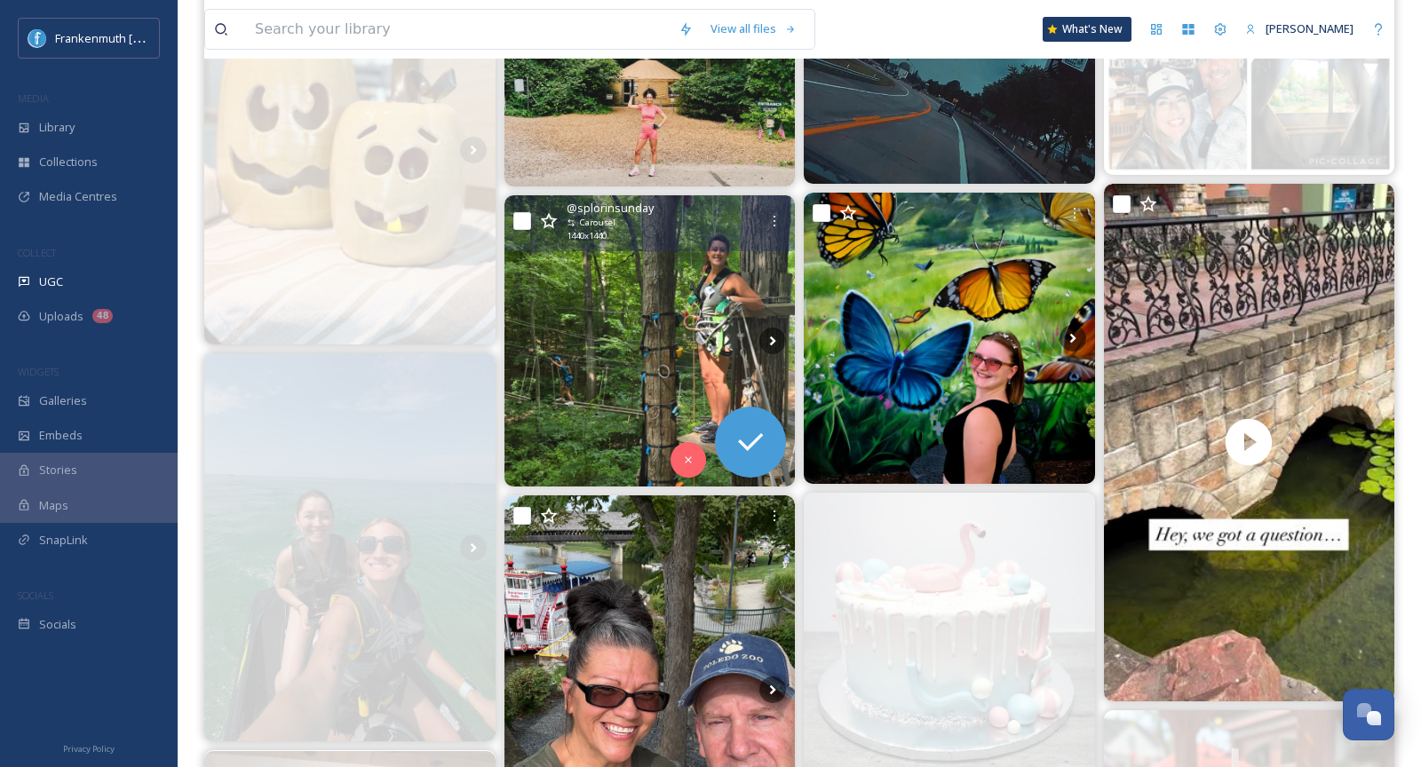
click at [576, 306] on img at bounding box center [650, 340] width 291 height 291
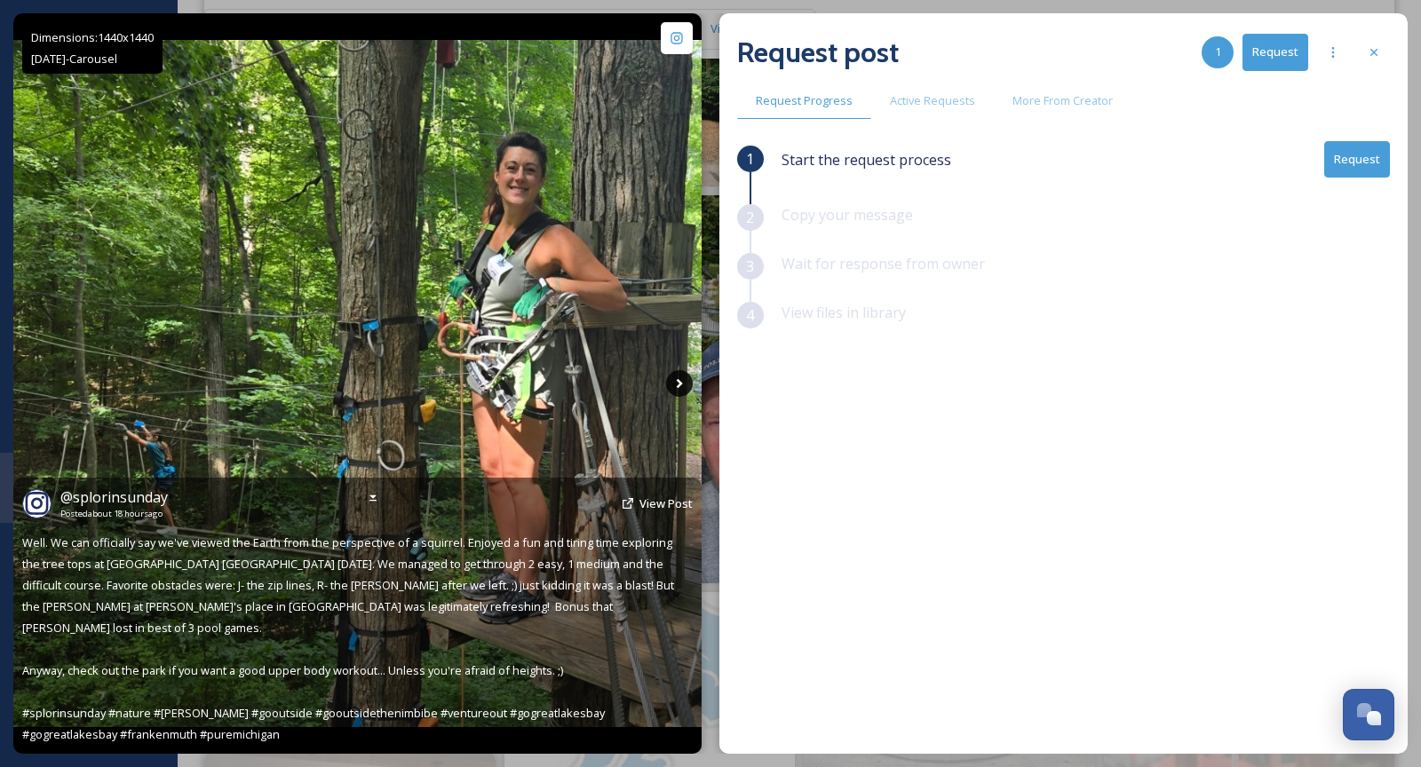
click at [680, 391] on icon at bounding box center [679, 383] width 27 height 27
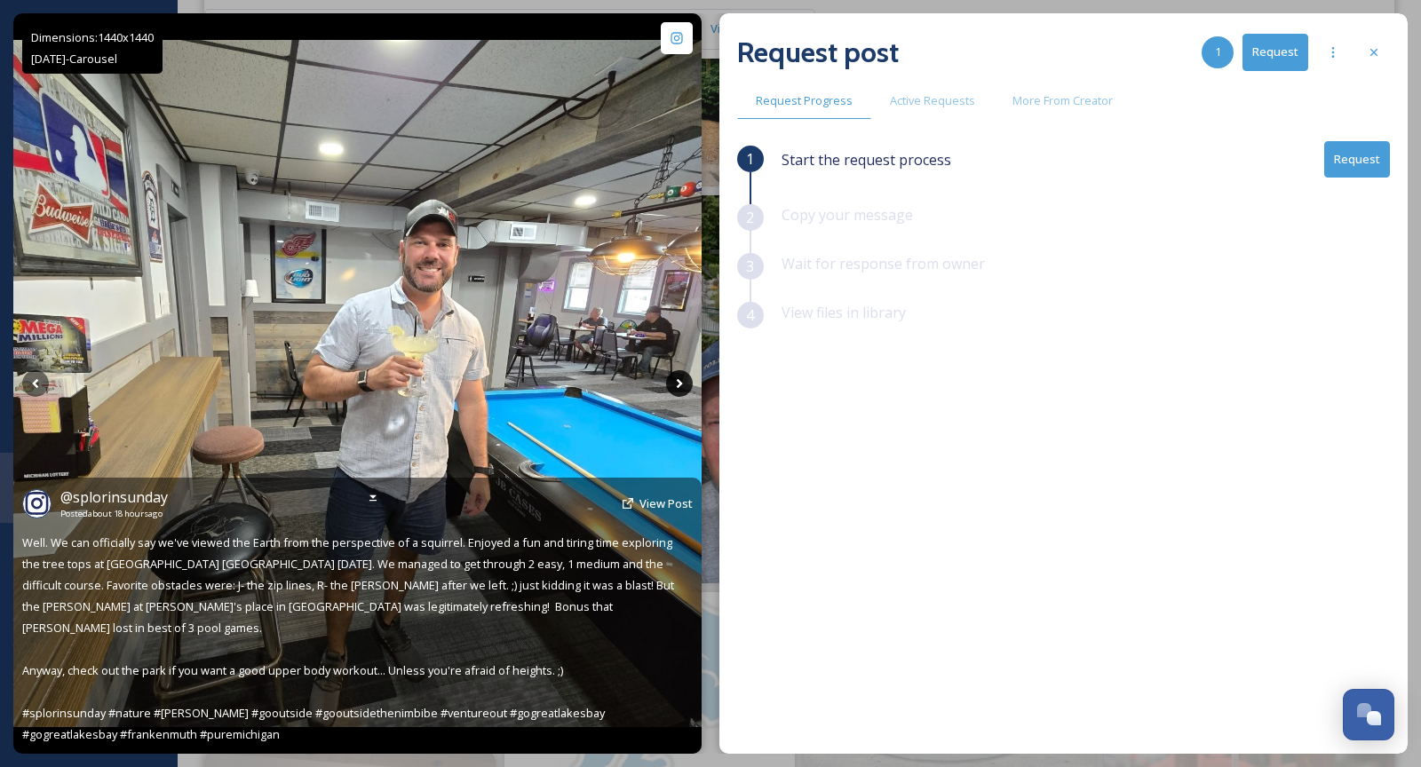
click at [676, 387] on icon at bounding box center [679, 383] width 27 height 27
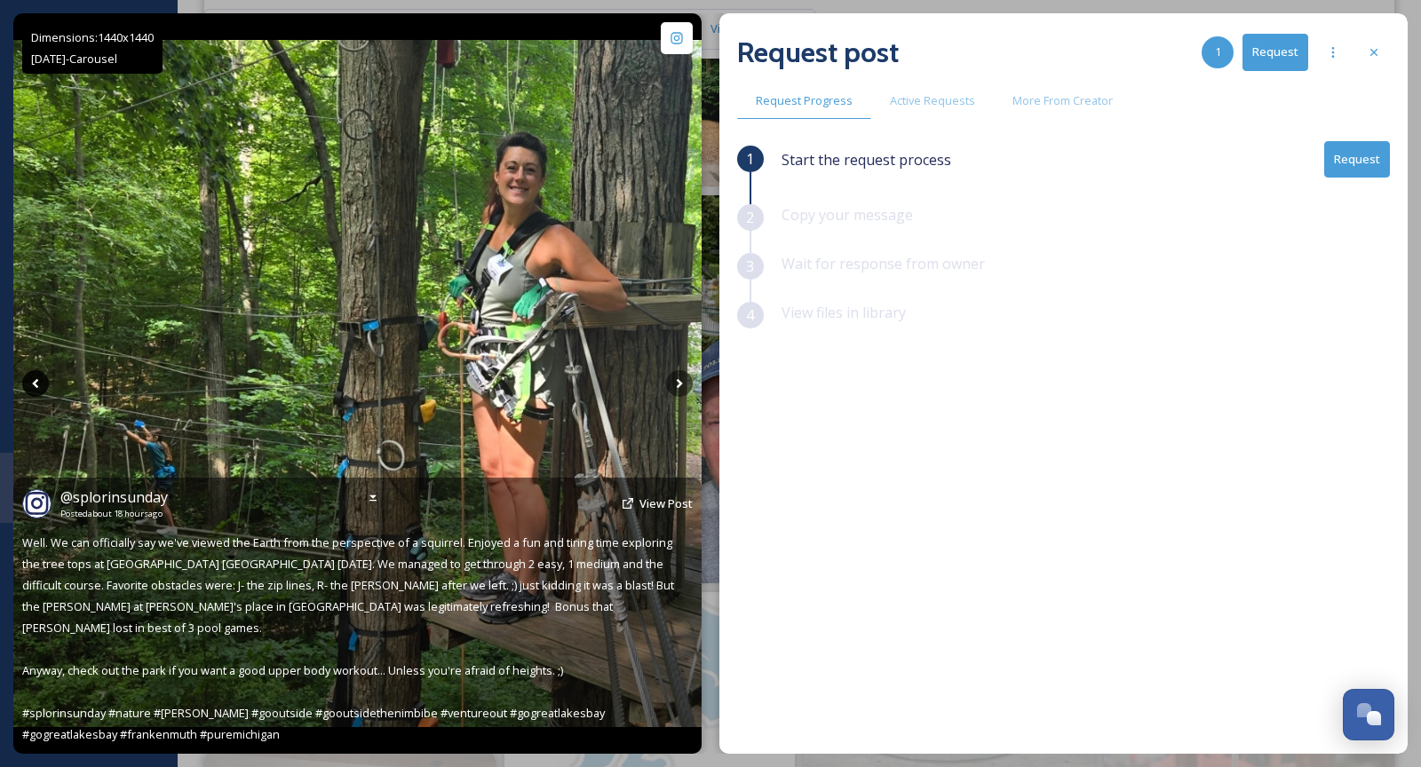
click at [40, 391] on icon at bounding box center [35, 383] width 27 height 27
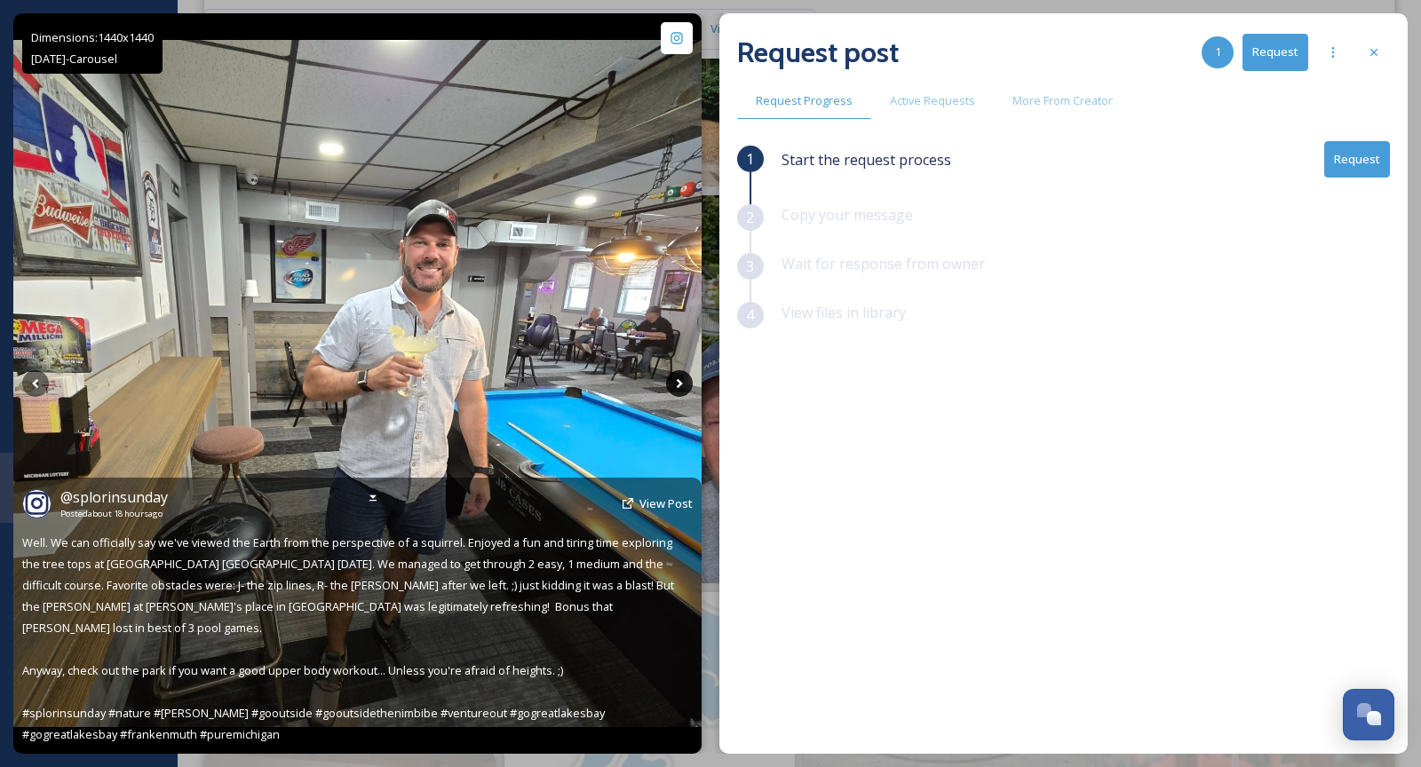
click at [685, 382] on icon at bounding box center [679, 383] width 27 height 27
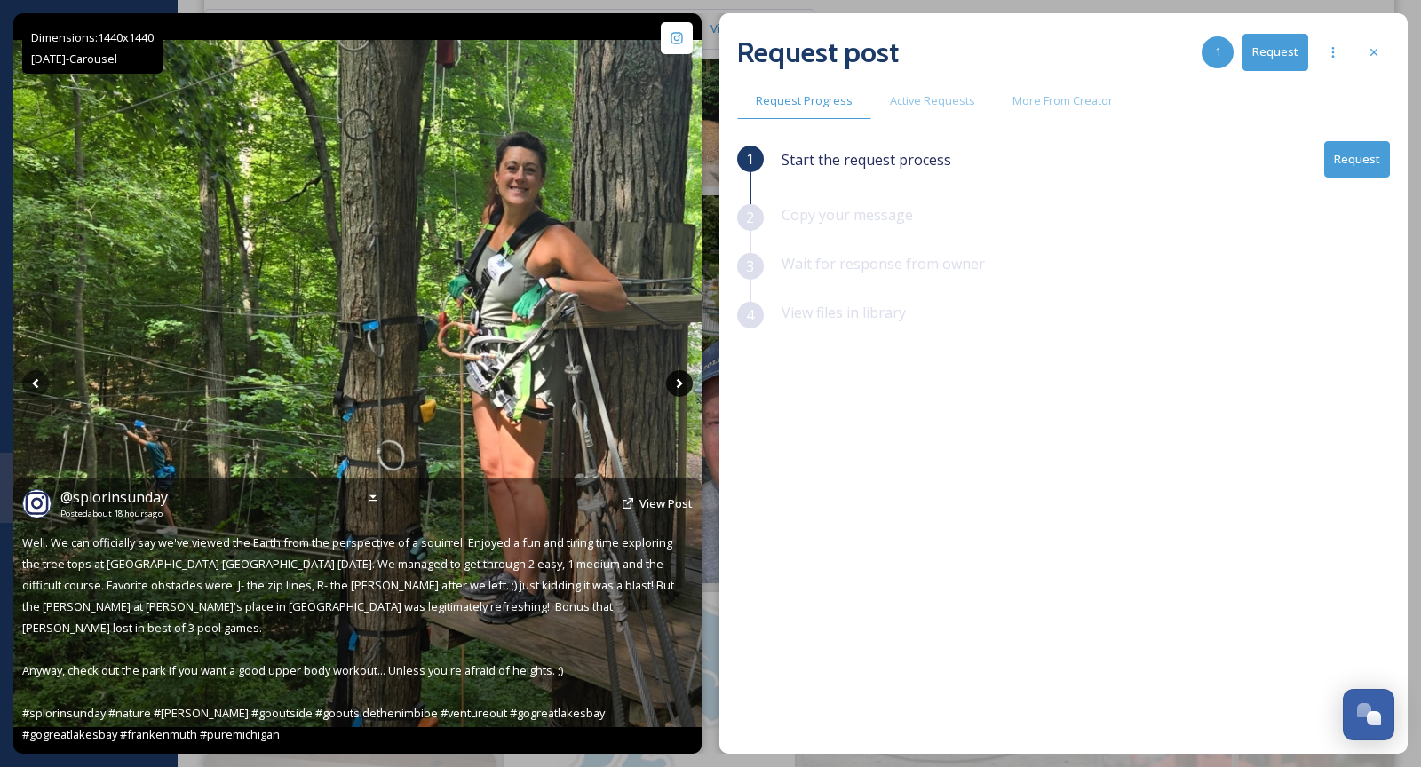
click at [685, 382] on icon at bounding box center [679, 383] width 27 height 27
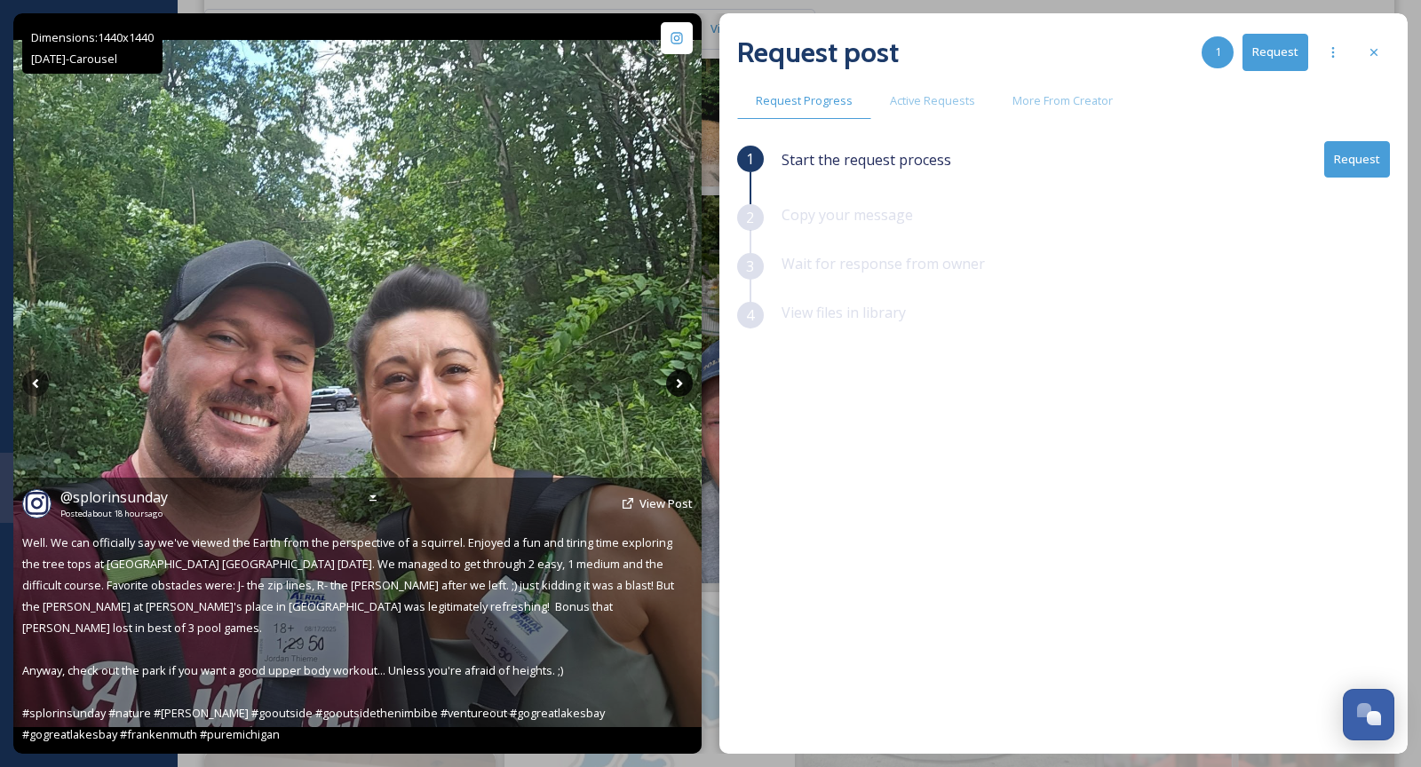
click at [685, 382] on icon at bounding box center [679, 383] width 27 height 27
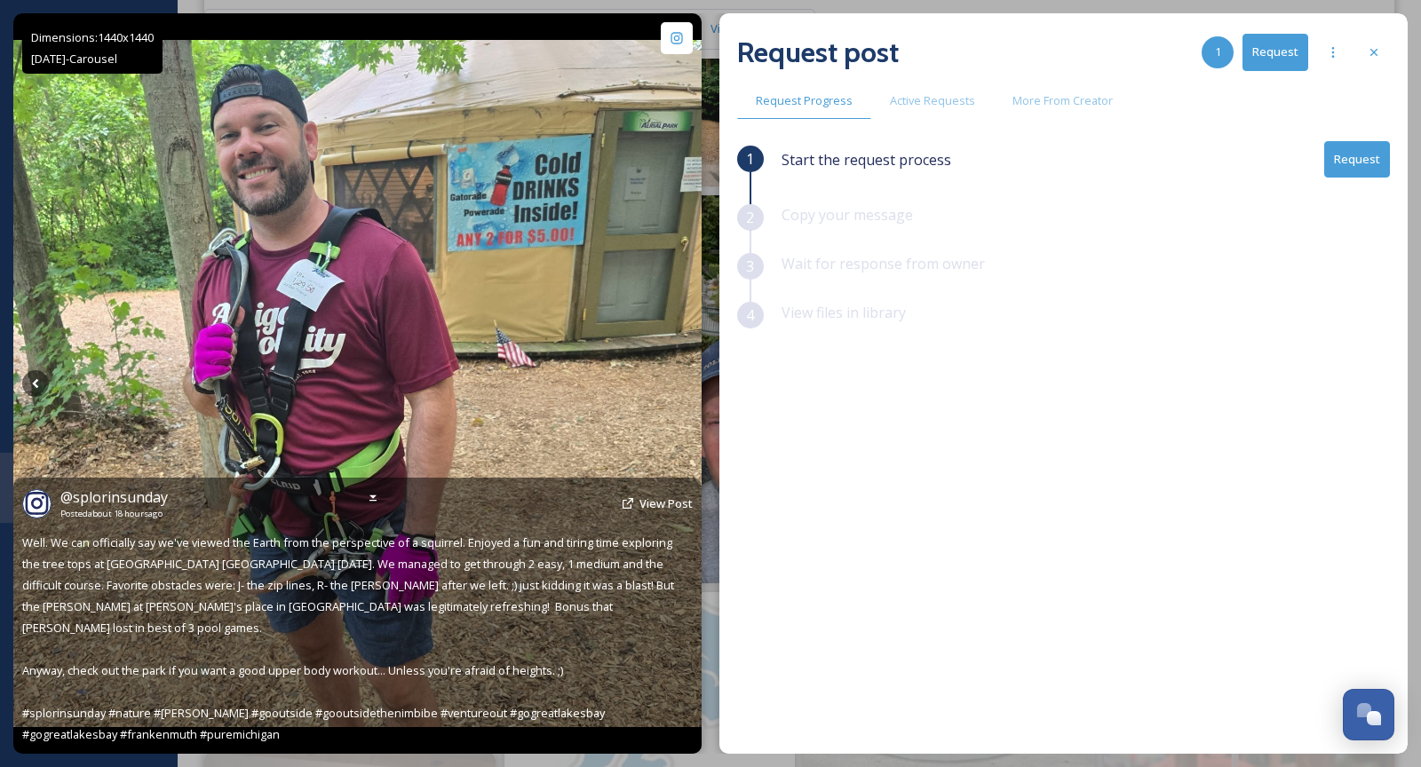
click at [685, 382] on icon at bounding box center [679, 383] width 27 height 27
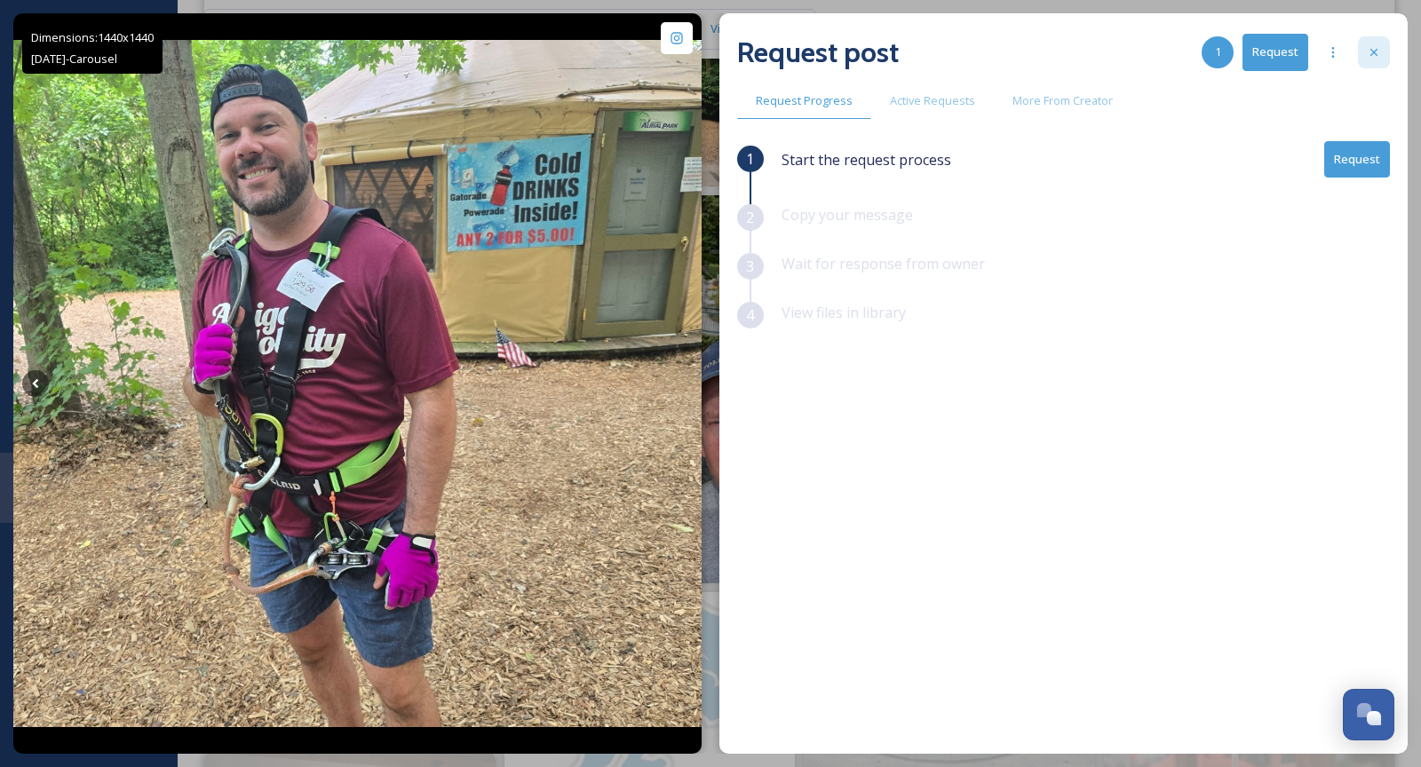
click at [1383, 60] on div at bounding box center [1374, 52] width 32 height 32
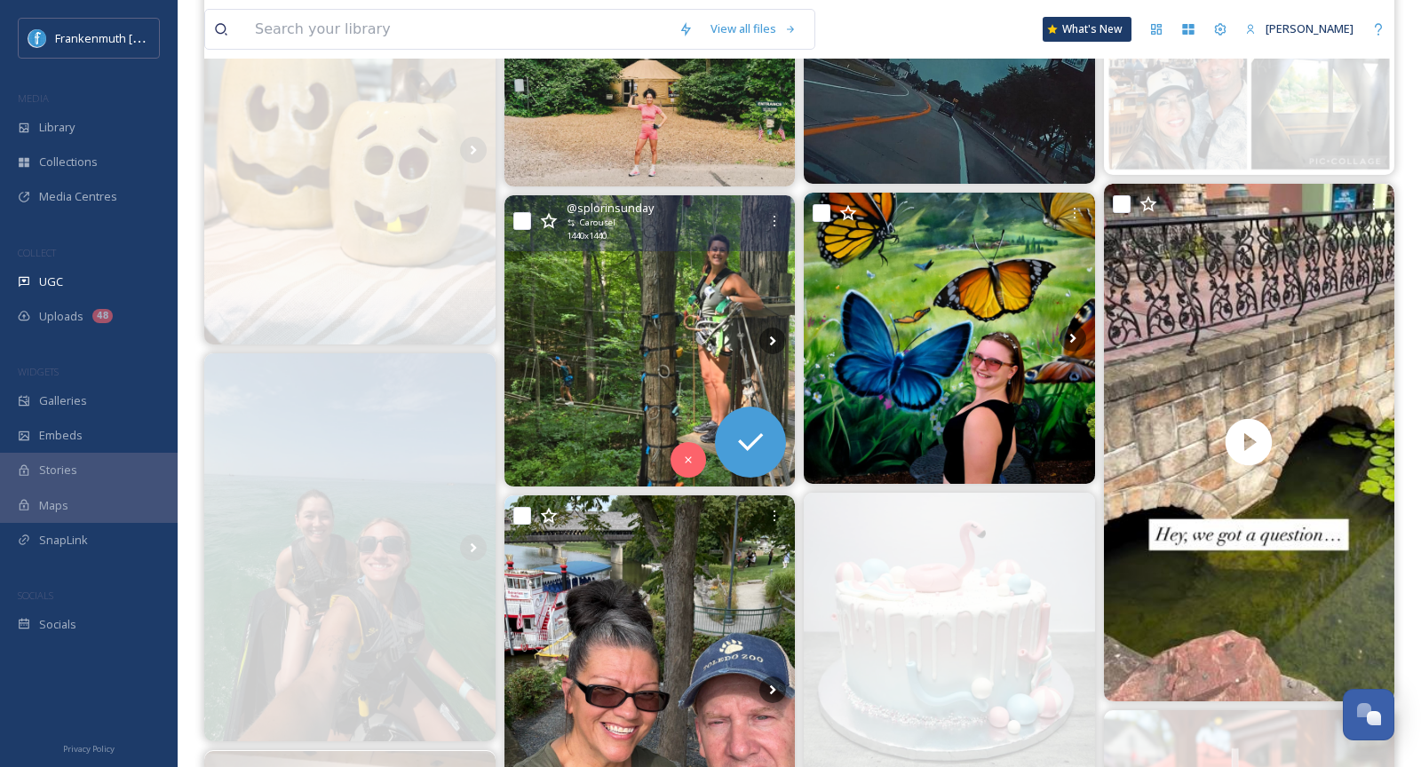
click at [677, 353] on img at bounding box center [650, 340] width 291 height 291
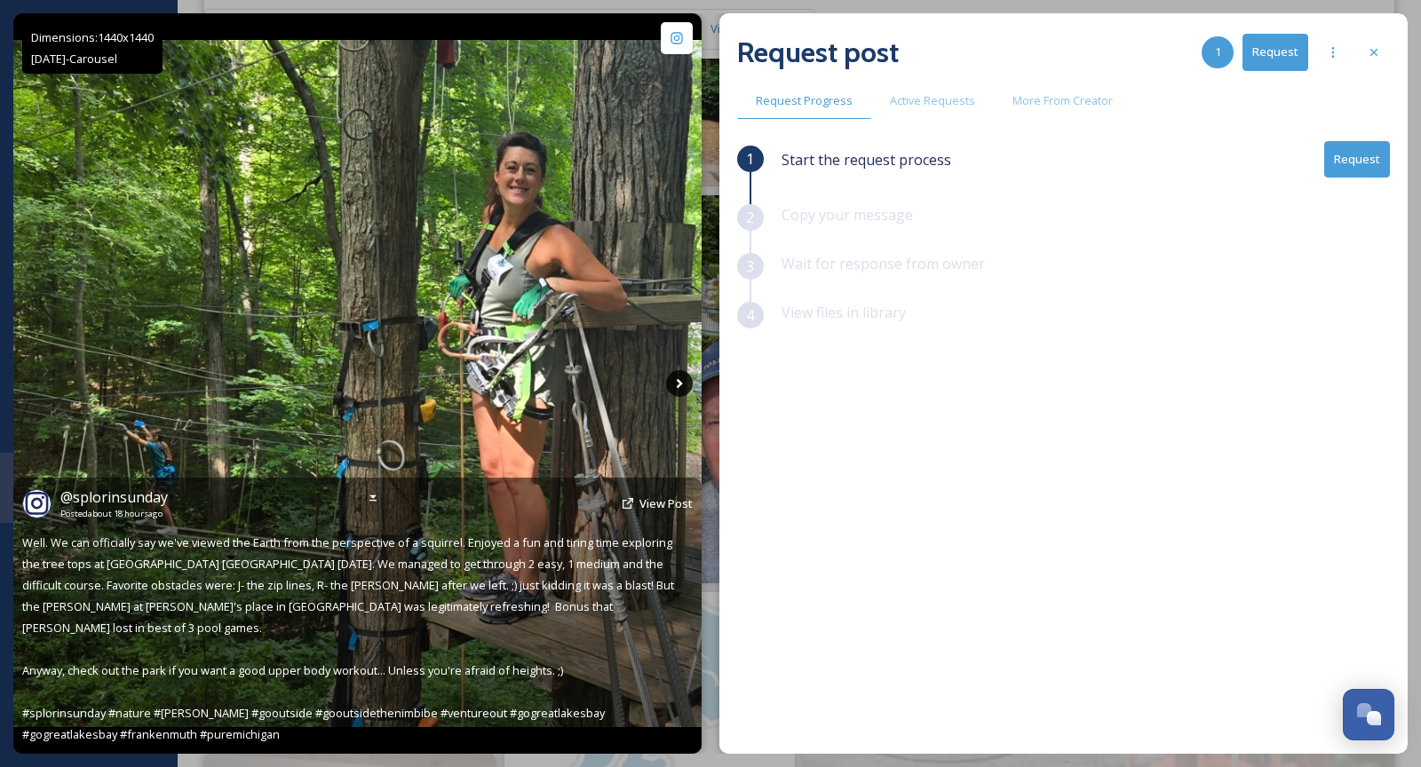
click at [679, 385] on icon at bounding box center [679, 384] width 6 height 10
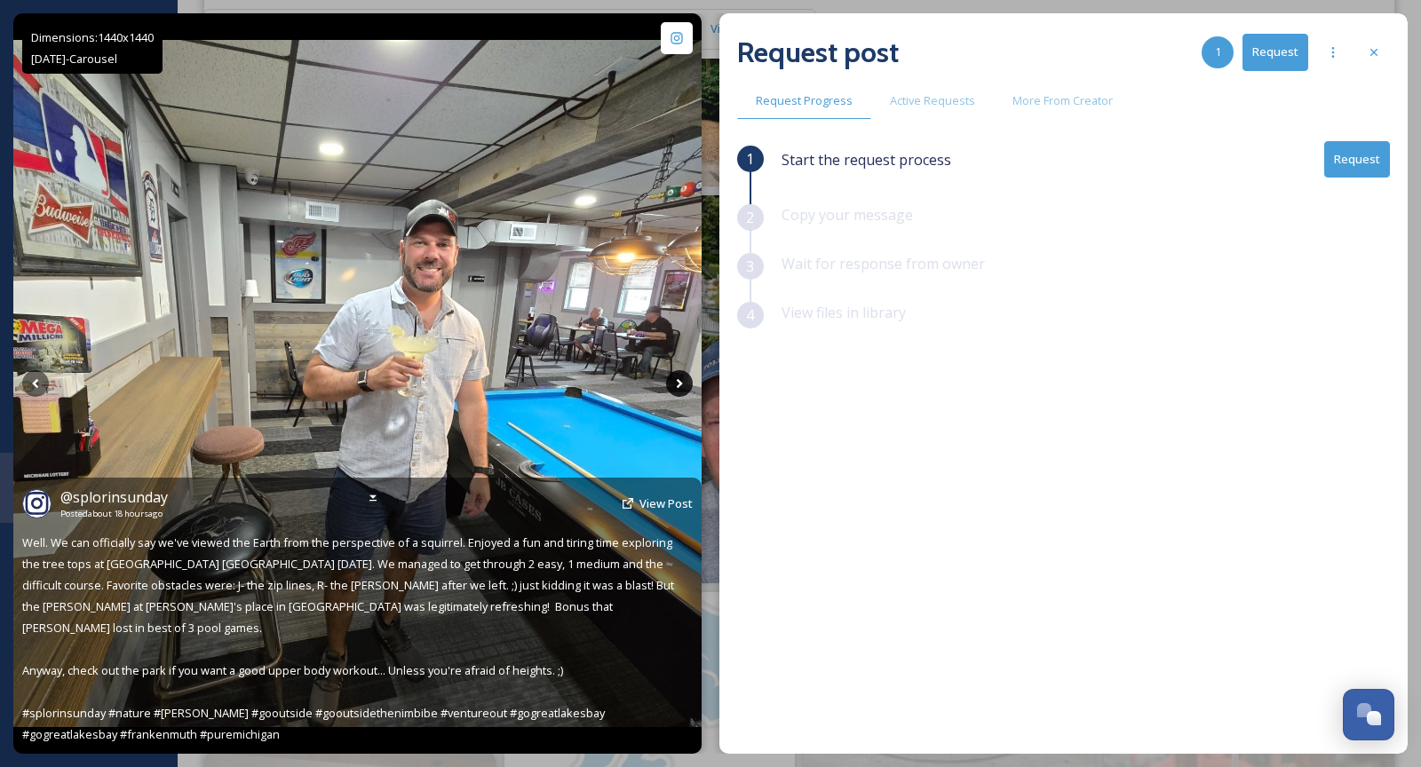
click at [679, 385] on icon at bounding box center [679, 384] width 6 height 10
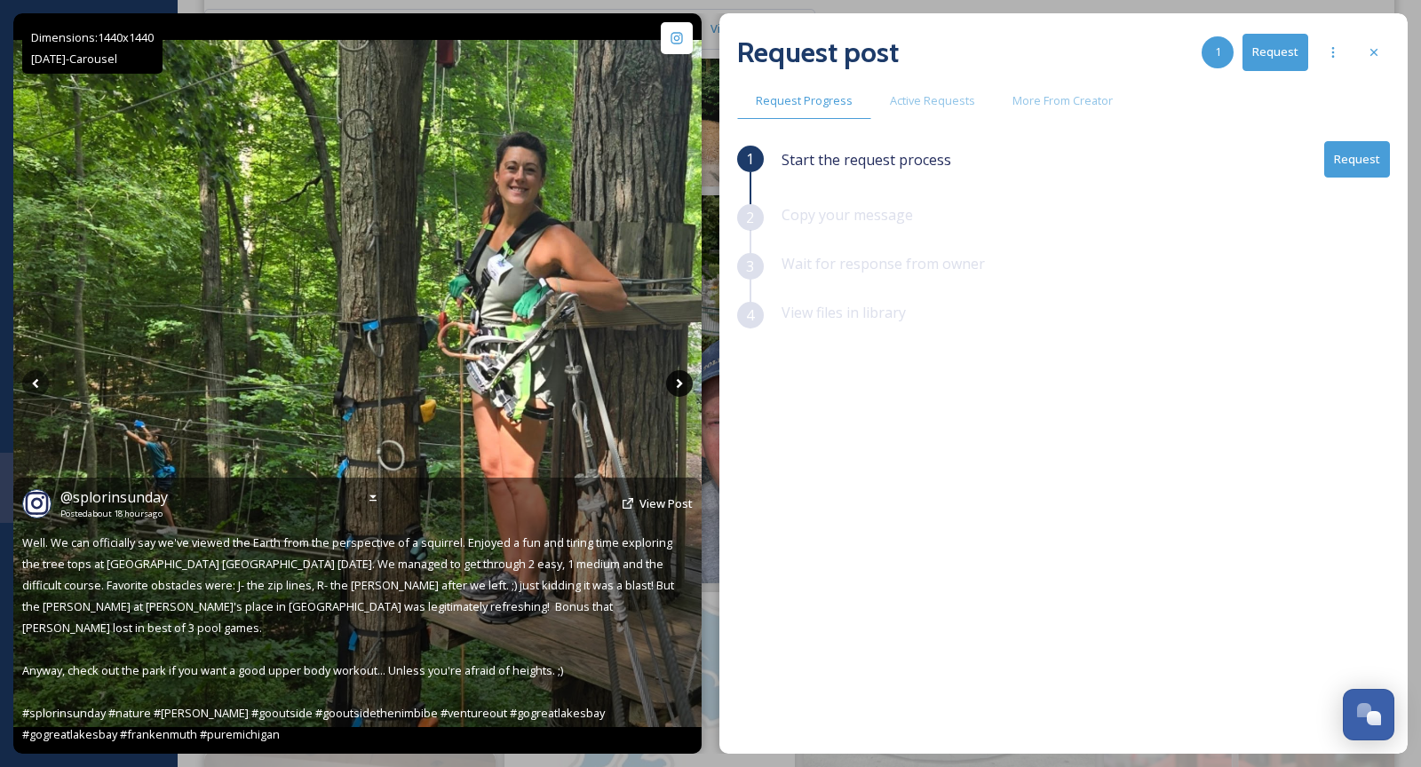
click at [679, 385] on icon at bounding box center [679, 384] width 6 height 10
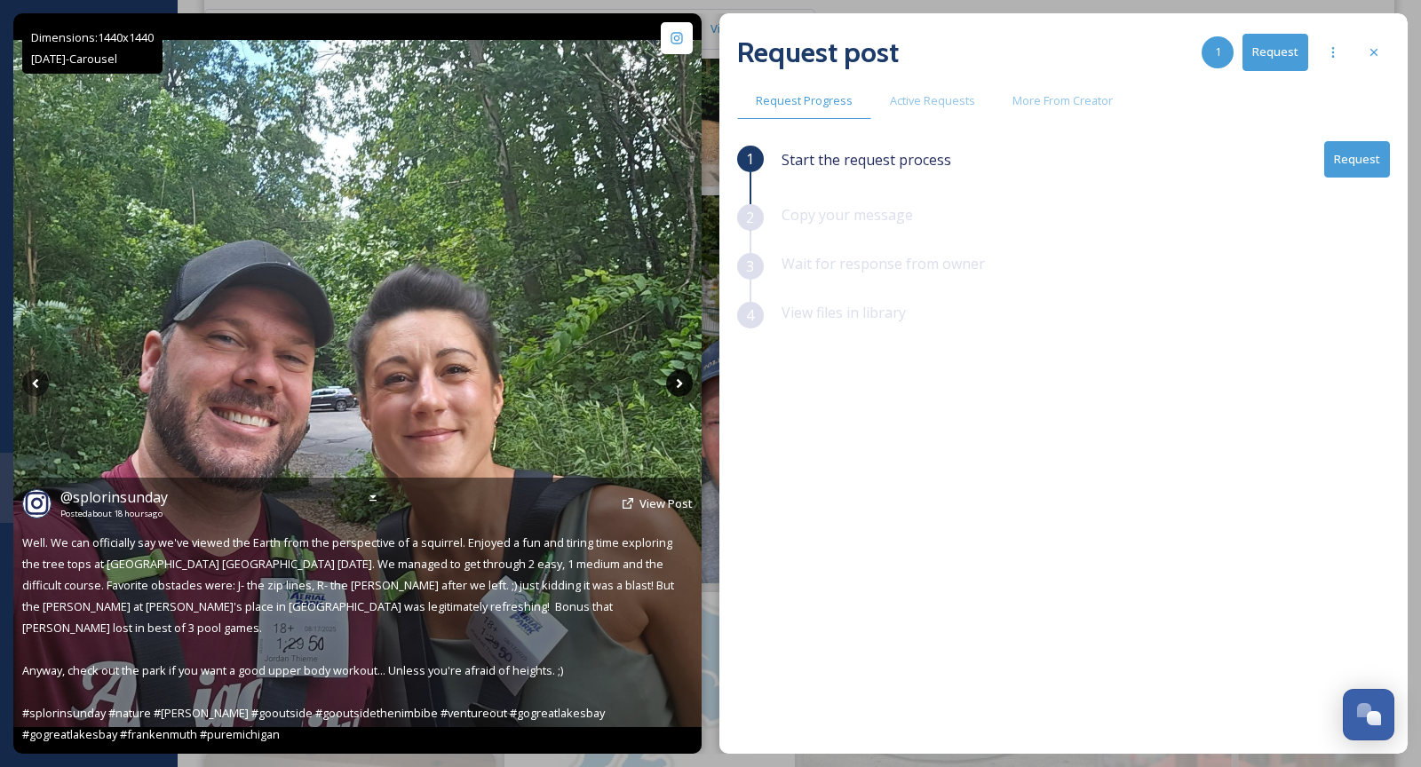
click at [679, 385] on icon at bounding box center [679, 384] width 6 height 10
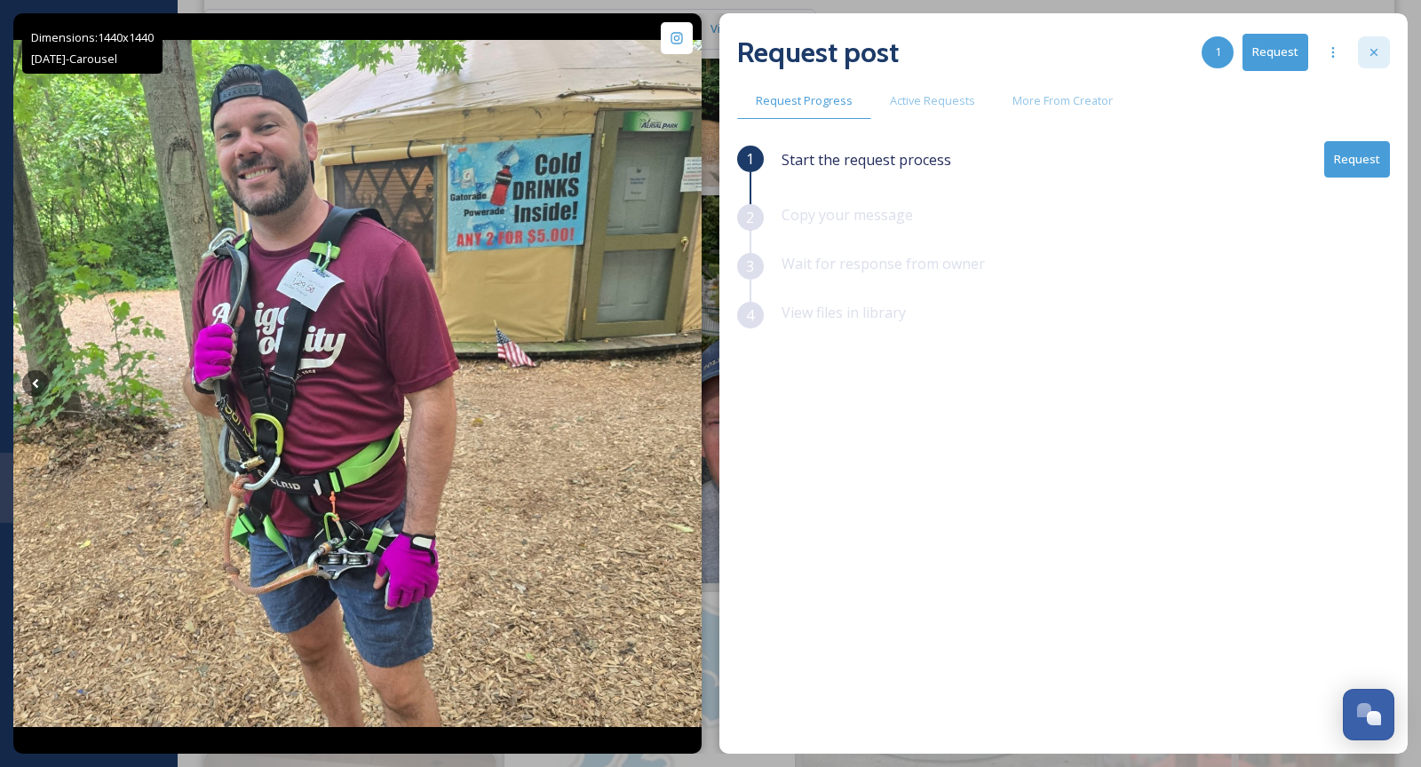
click at [1382, 58] on div at bounding box center [1374, 52] width 32 height 32
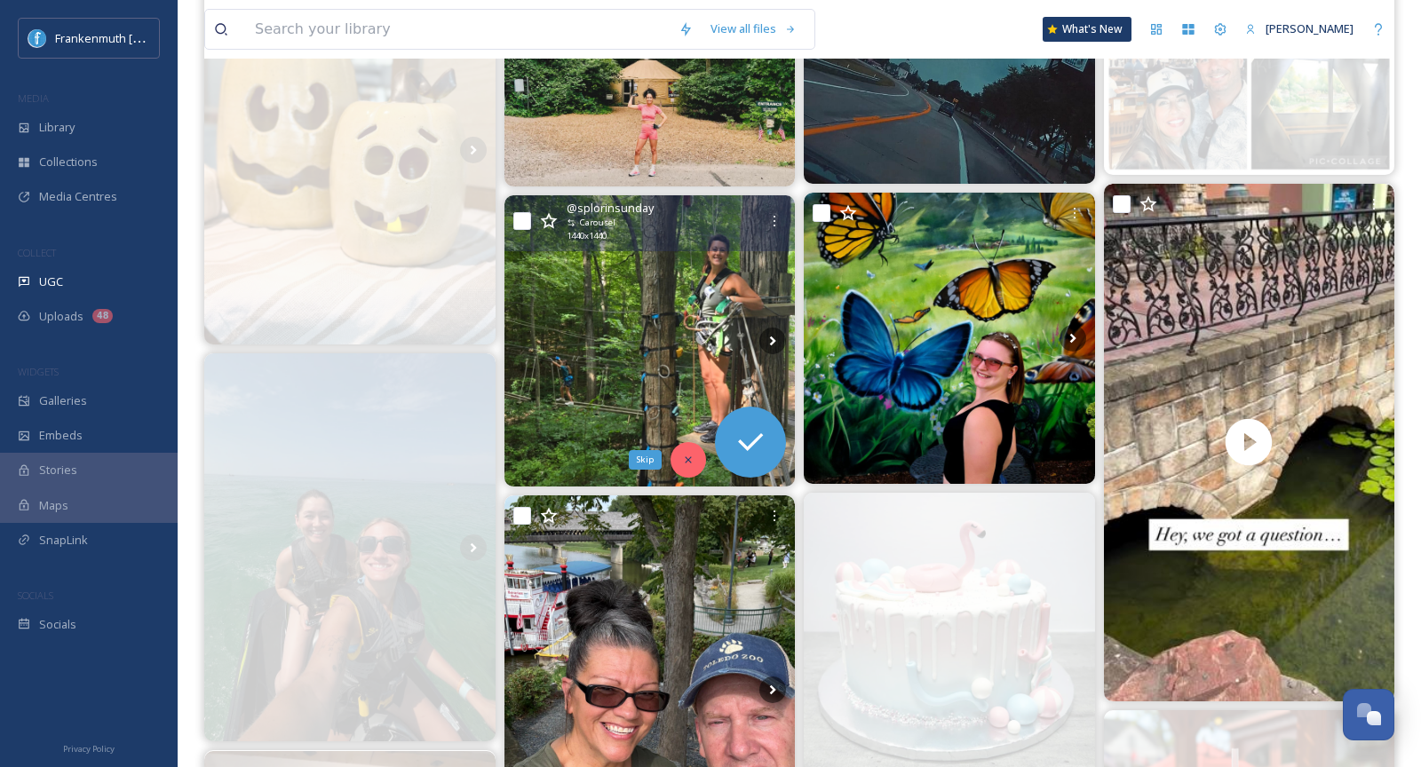
click at [685, 463] on icon at bounding box center [688, 460] width 12 height 12
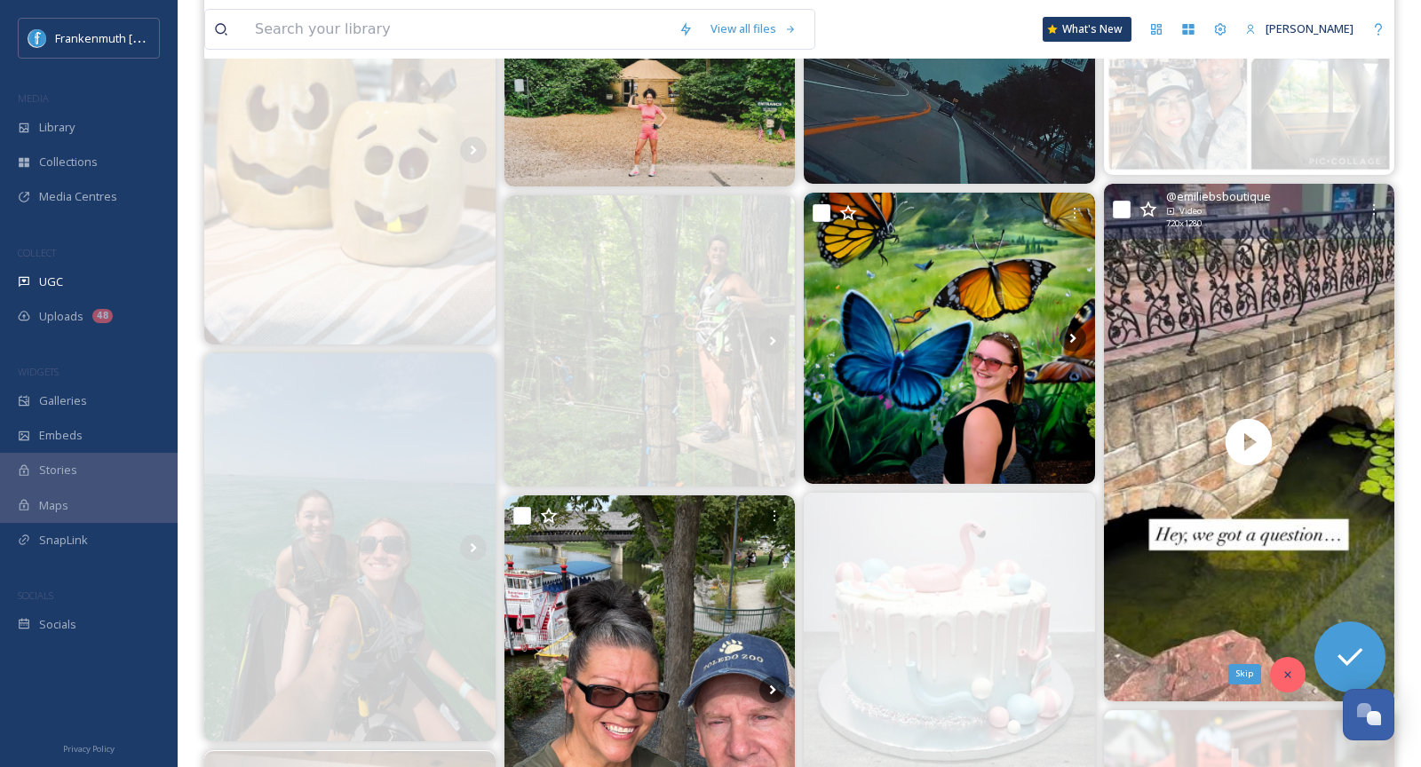
click at [1291, 669] on icon at bounding box center [1288, 675] width 12 height 12
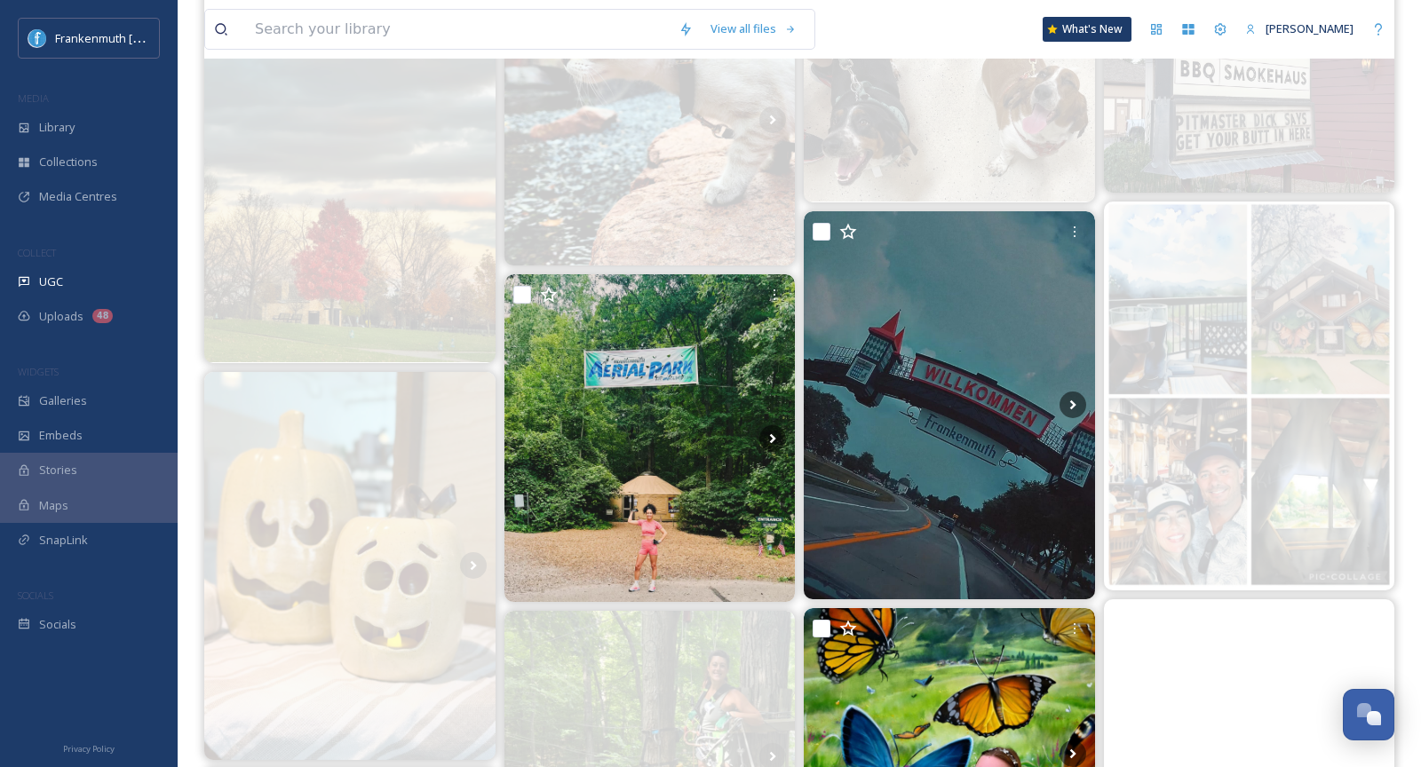
scroll to position [298, 0]
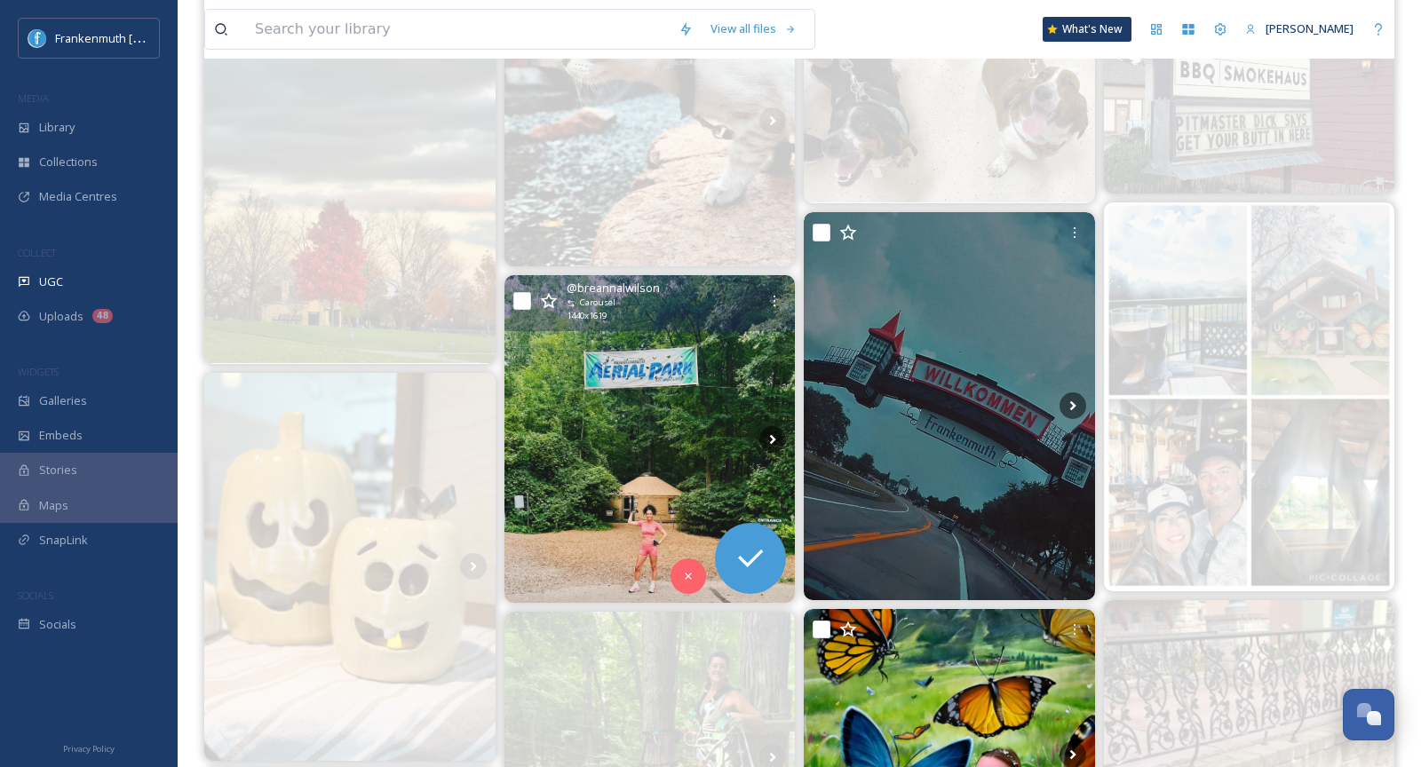
click at [641, 453] on img at bounding box center [650, 438] width 291 height 327
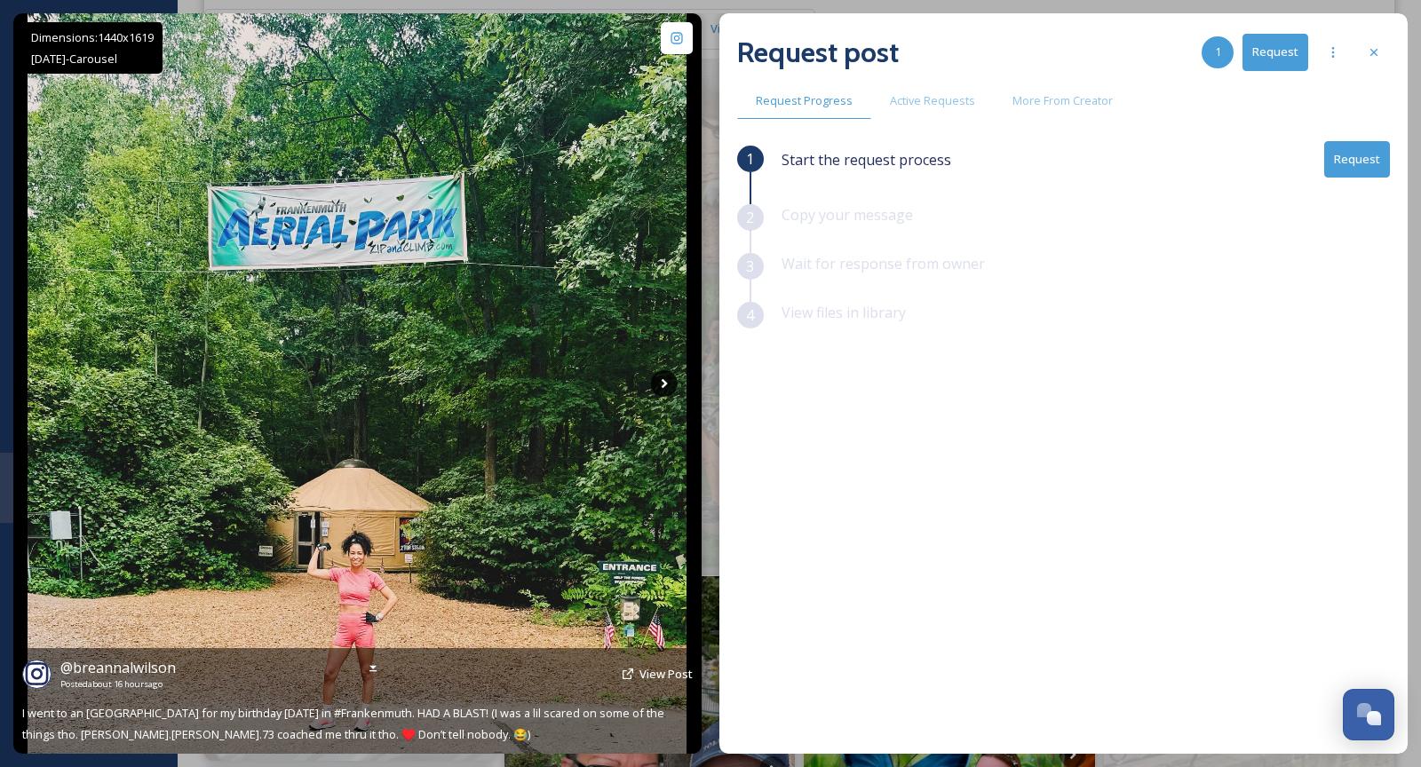
click at [667, 386] on icon at bounding box center [664, 383] width 27 height 27
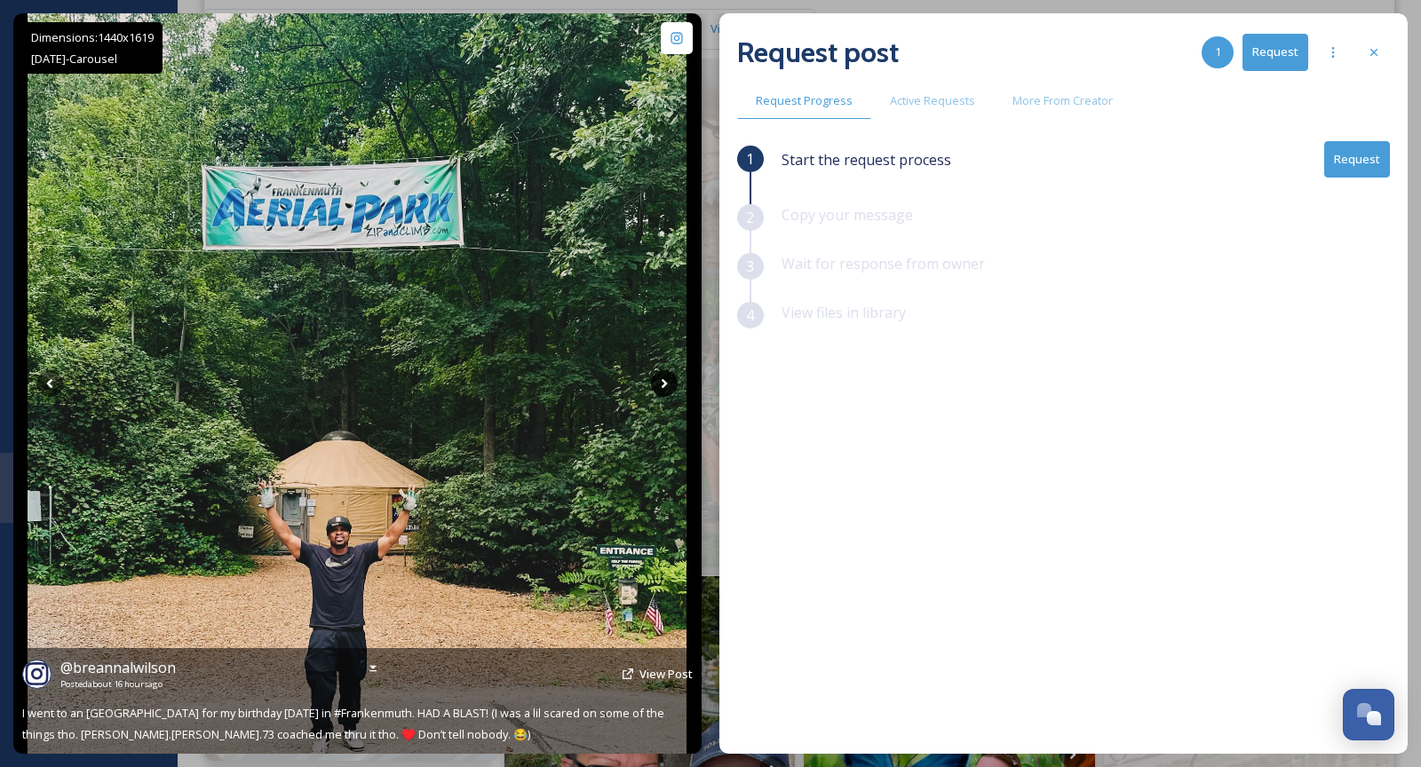
click at [667, 386] on icon at bounding box center [664, 383] width 27 height 27
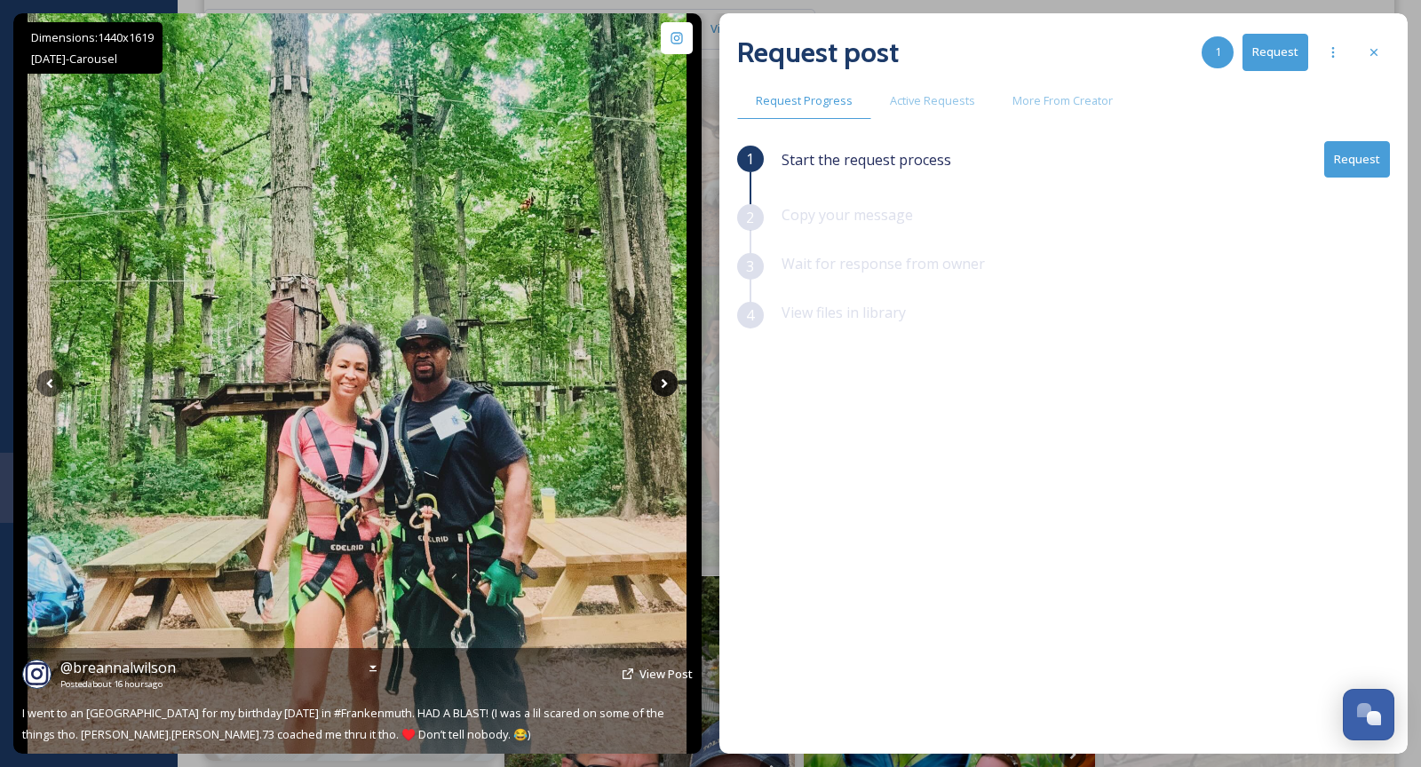
click at [666, 386] on icon at bounding box center [664, 383] width 27 height 27
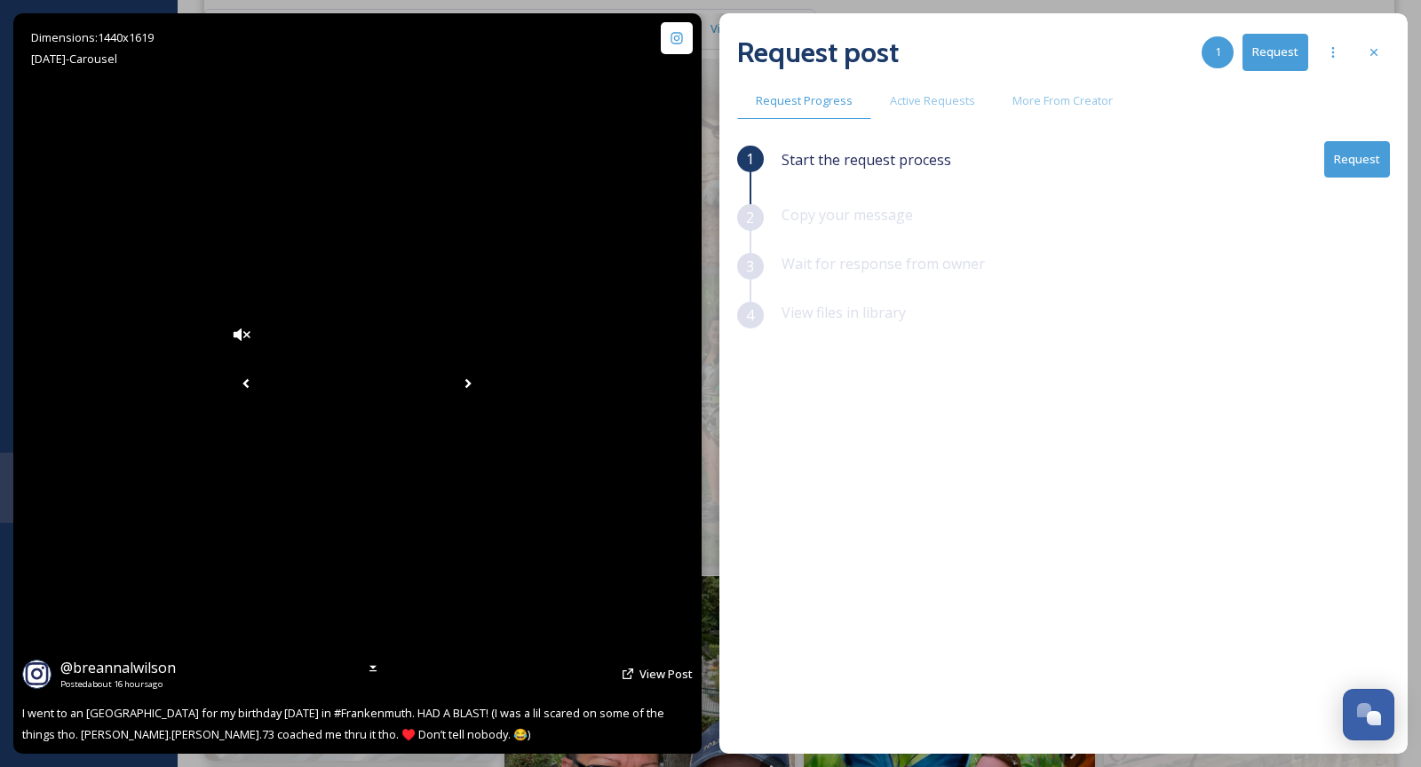
click at [481, 386] on icon at bounding box center [468, 383] width 27 height 27
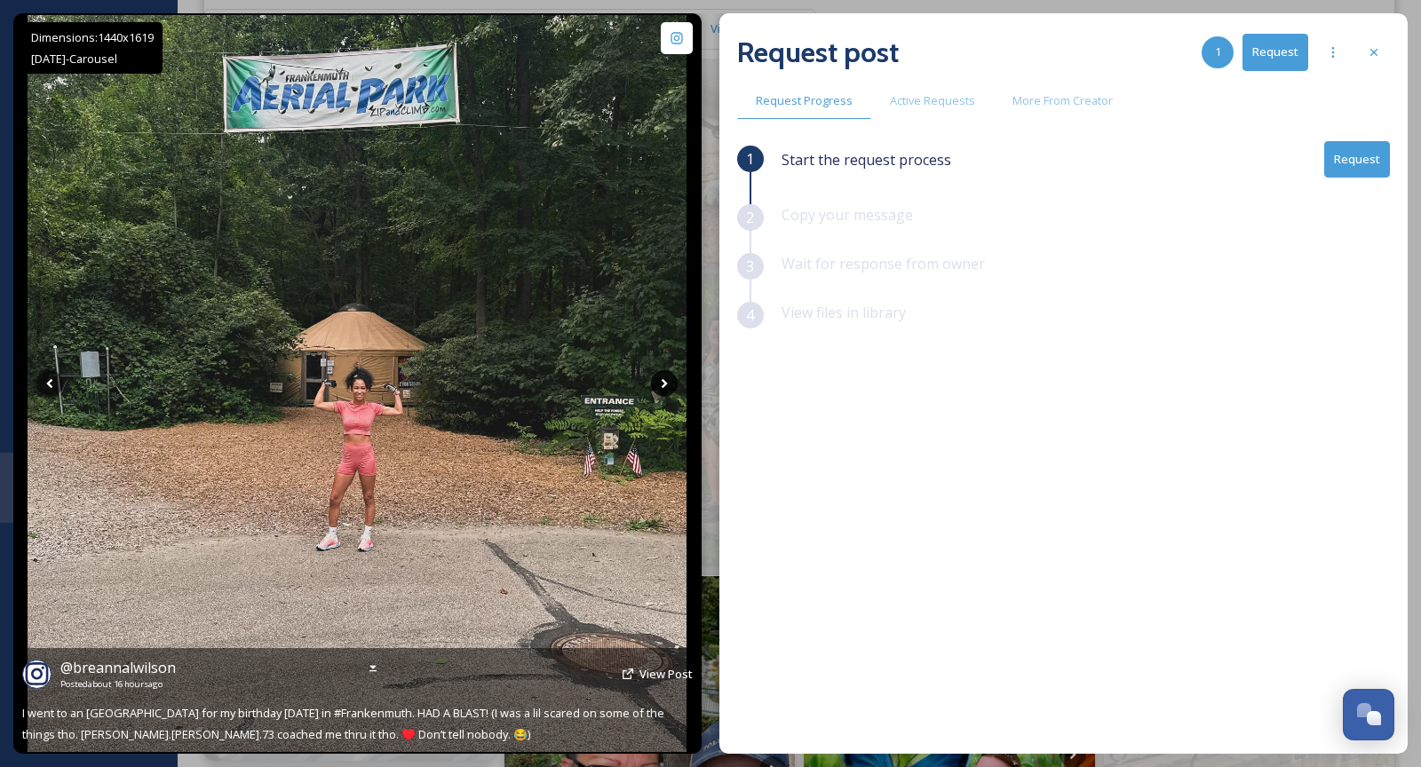
click at [656, 386] on icon at bounding box center [664, 383] width 27 height 27
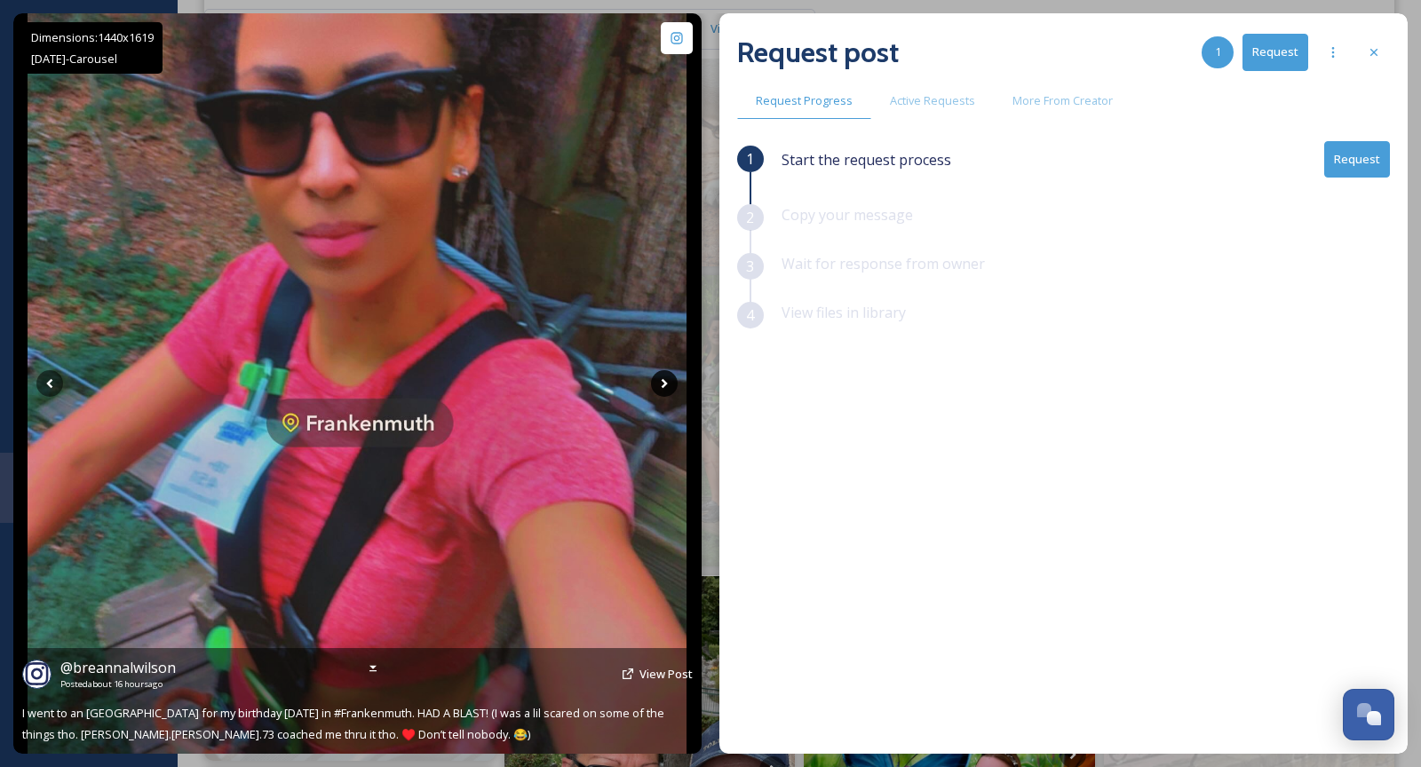
click at [660, 385] on icon at bounding box center [664, 383] width 27 height 27
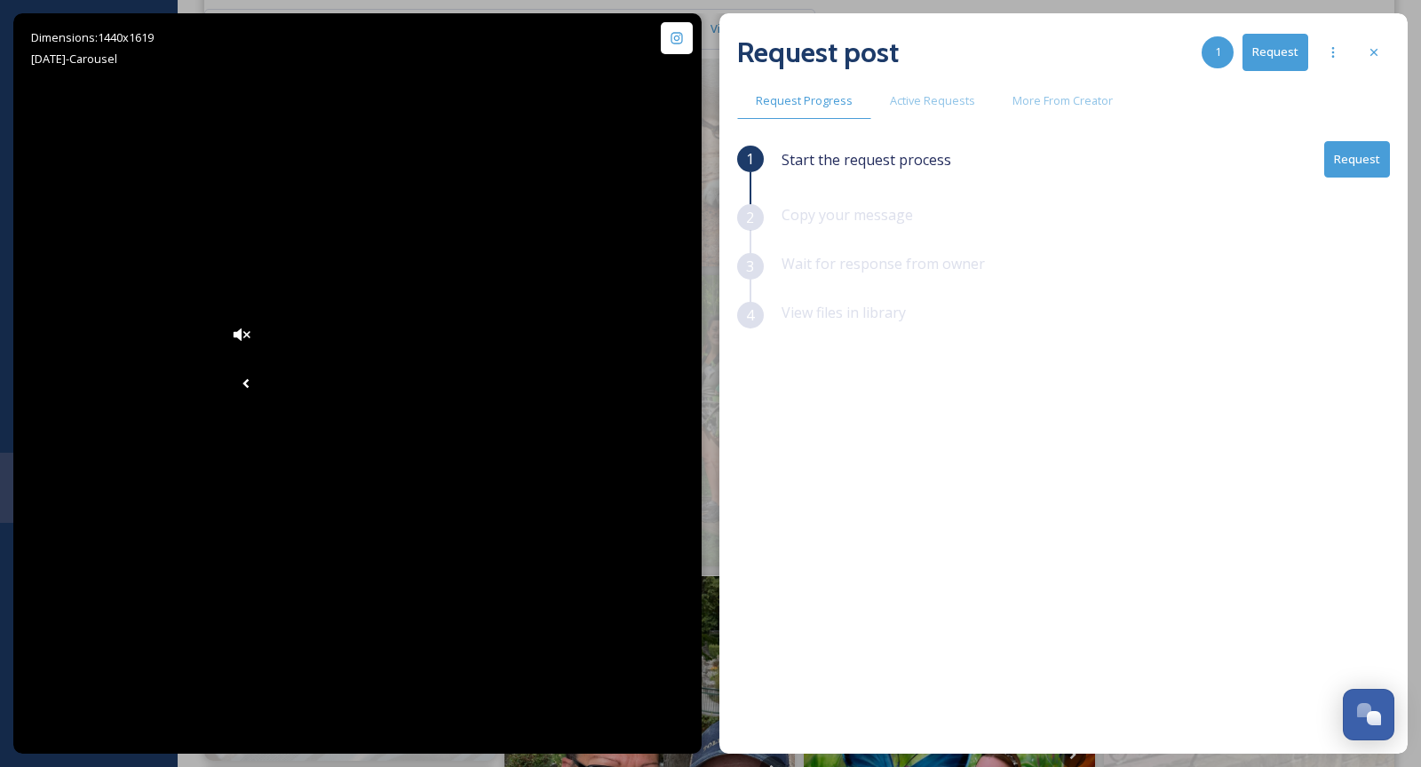
click at [1360, 159] on button "Request" at bounding box center [1357, 159] width 66 height 36
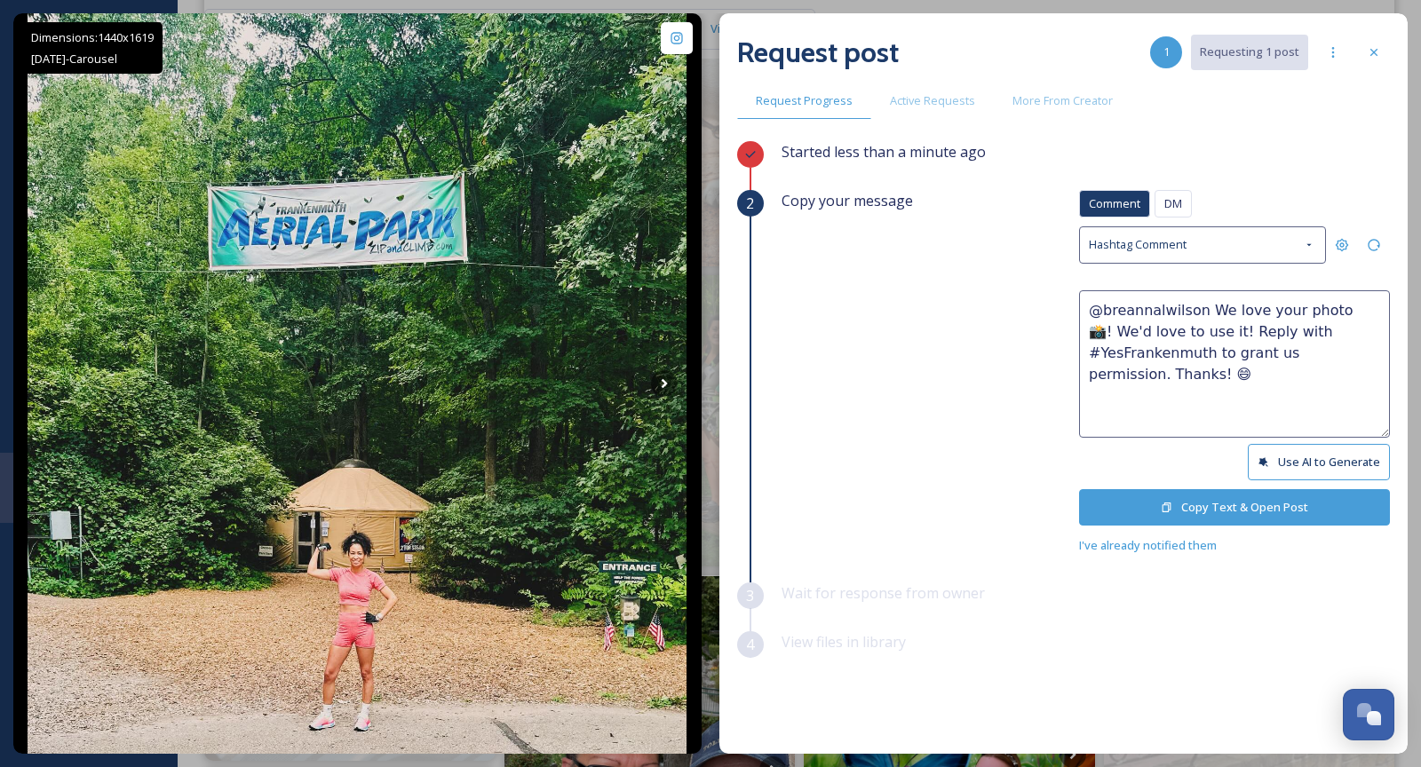
click at [1323, 307] on textarea "@breannalwilson We love your photo 📸! We'd love to use it! Reply with #YesFrank…" at bounding box center [1234, 363] width 311 height 147
click at [1206, 330] on textarea "@breannalwilson We love your photos 📸! We'd love to use it! Reply with #YesFran…" at bounding box center [1234, 363] width 311 height 147
type textarea "@breannalwilson We love your photos 📸! We'd love to use them! Reply with #YesFr…"
click at [1181, 512] on button "Copy Text & Open Post" at bounding box center [1234, 507] width 311 height 36
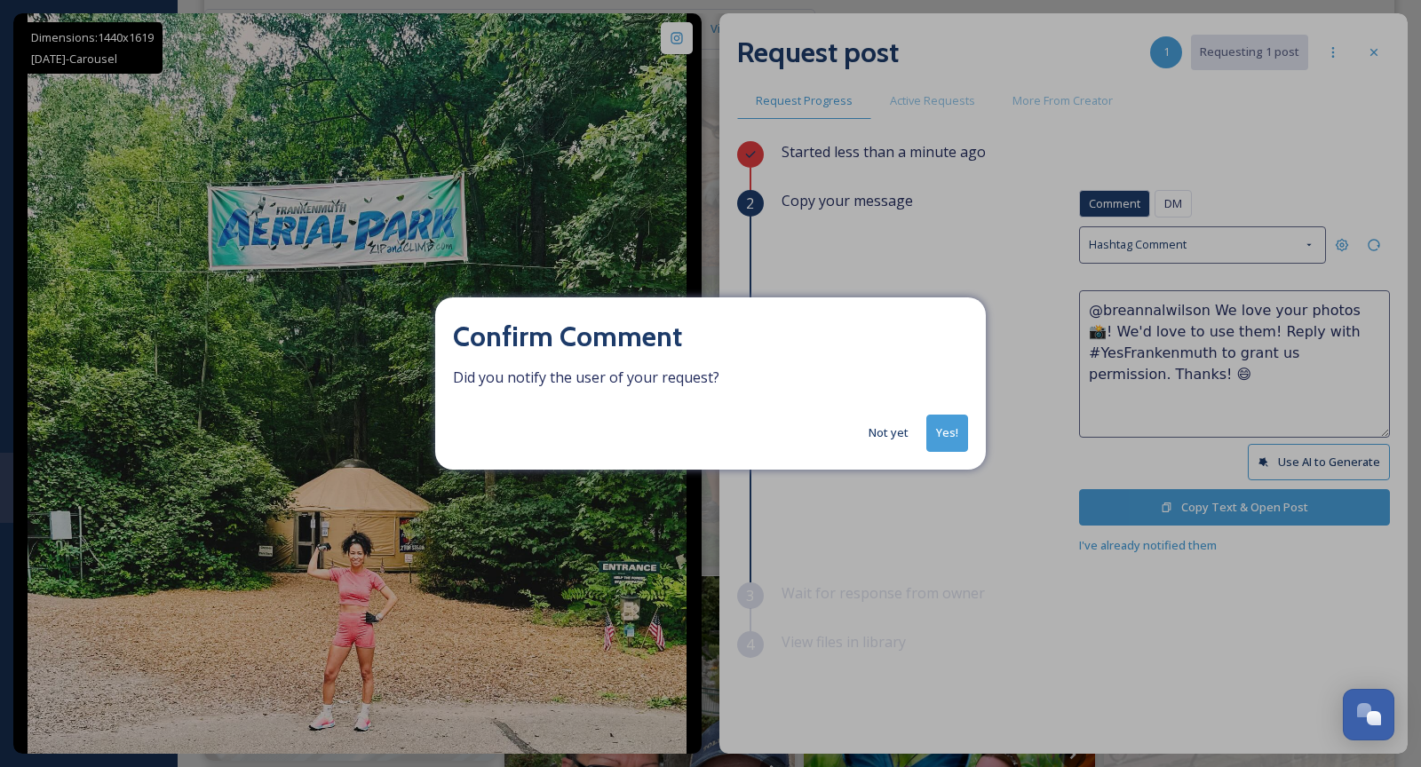
click at [886, 437] on button "Not yet" at bounding box center [889, 433] width 58 height 35
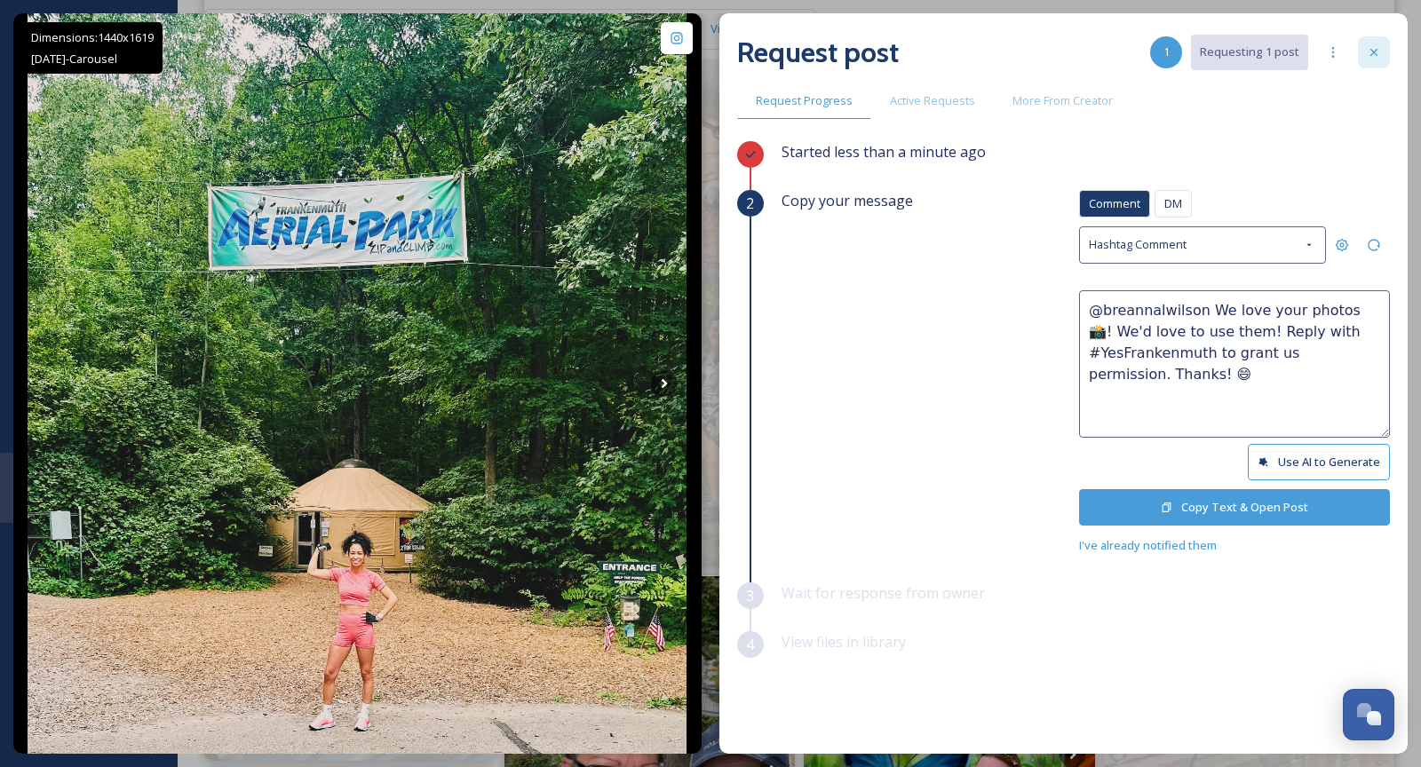
click at [1372, 67] on div at bounding box center [1374, 52] width 32 height 32
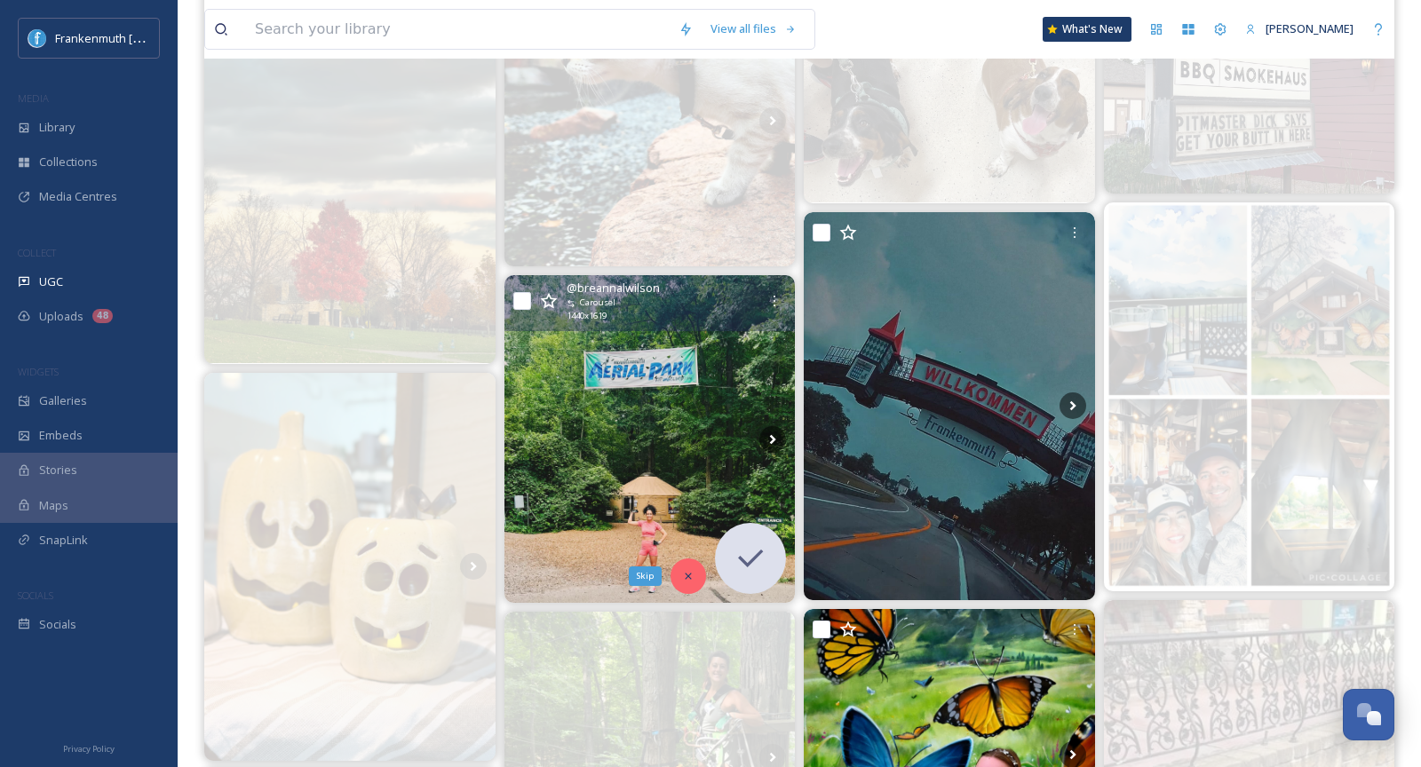
click at [695, 578] on div "Skip" at bounding box center [689, 577] width 36 height 36
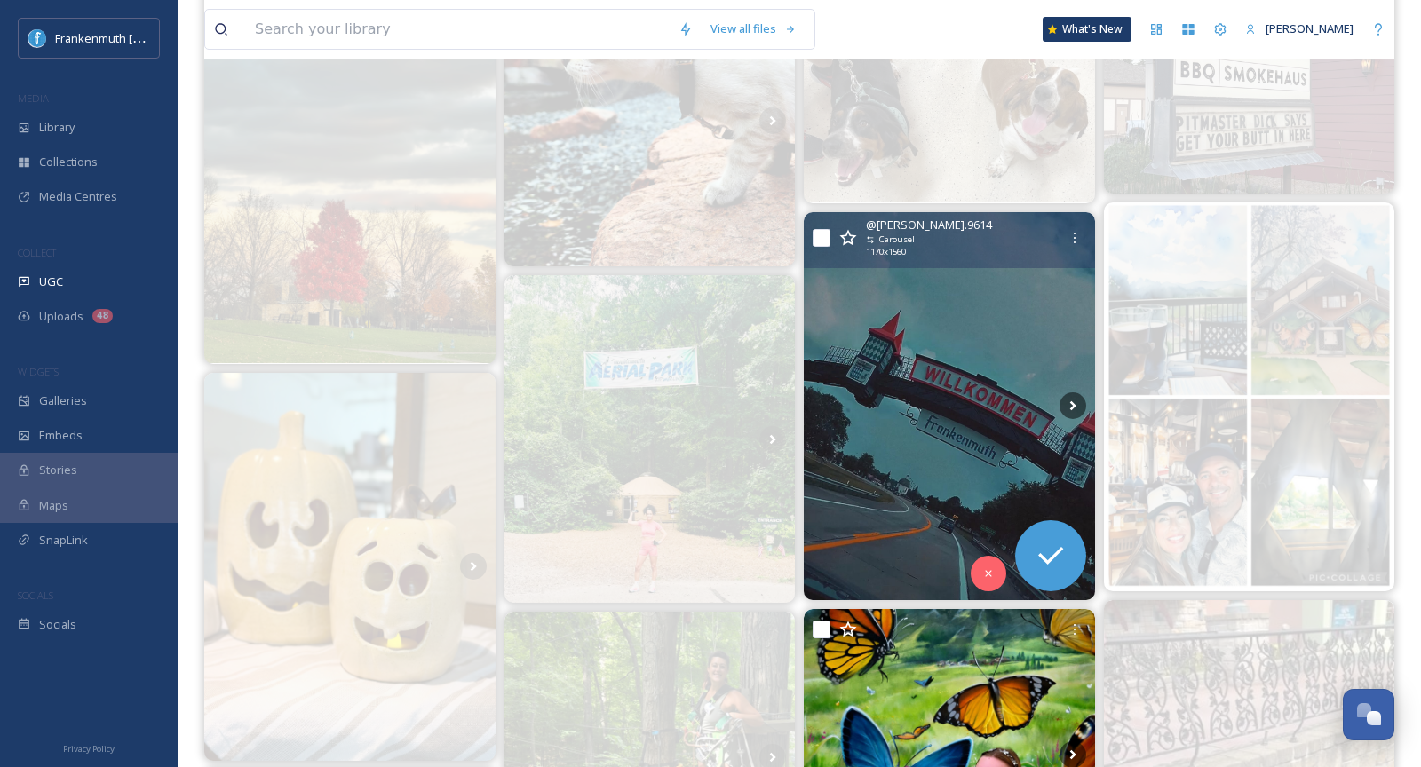
click at [943, 370] on img at bounding box center [949, 406] width 291 height 388
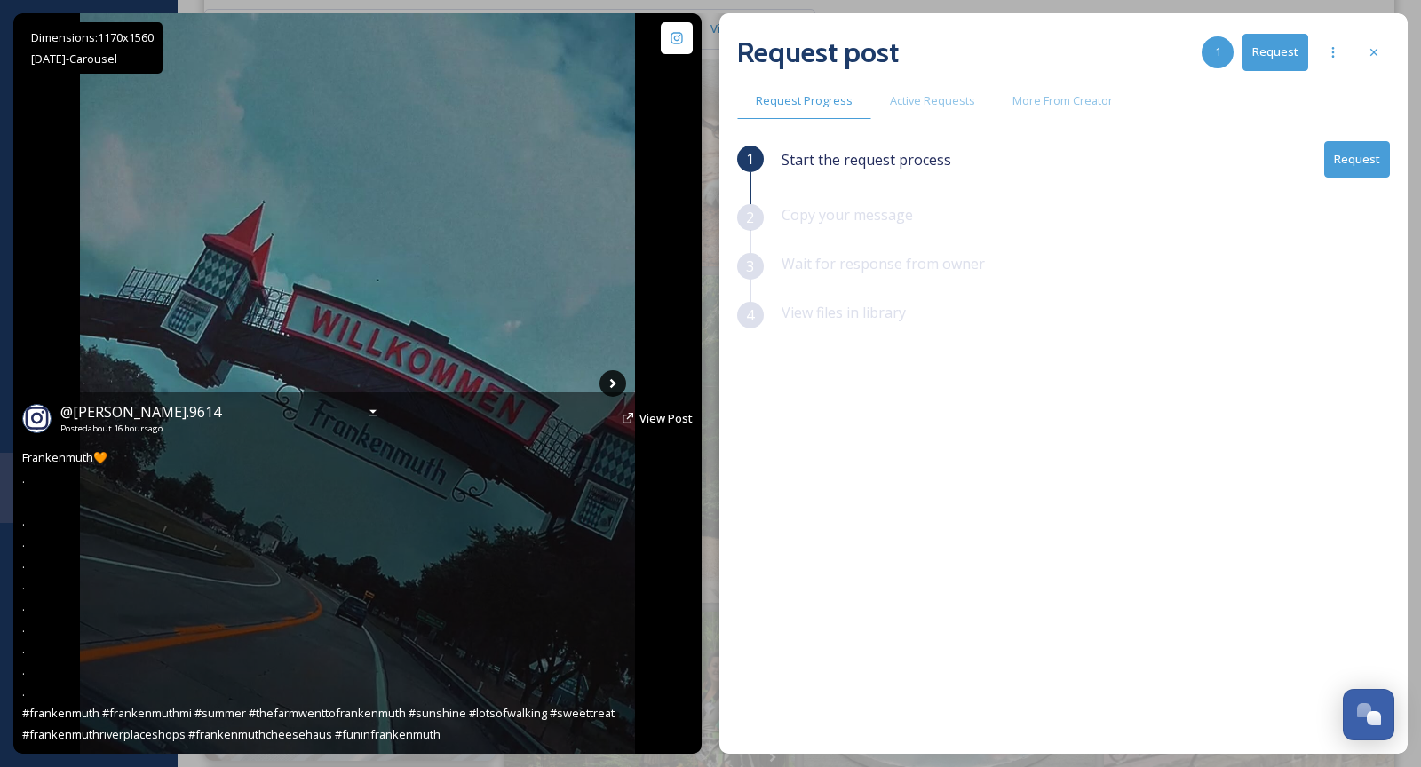
click at [614, 381] on icon at bounding box center [613, 383] width 27 height 27
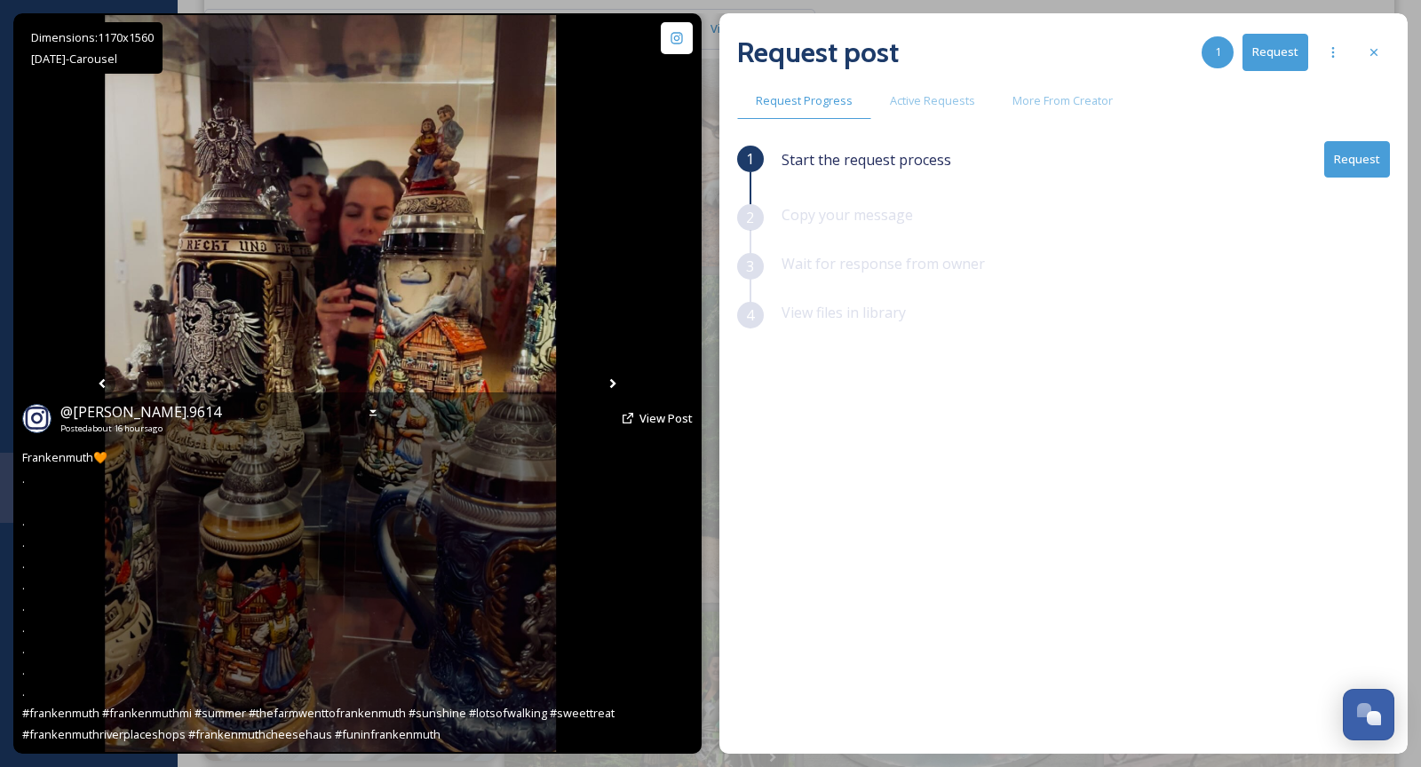
click at [614, 381] on icon at bounding box center [613, 383] width 27 height 27
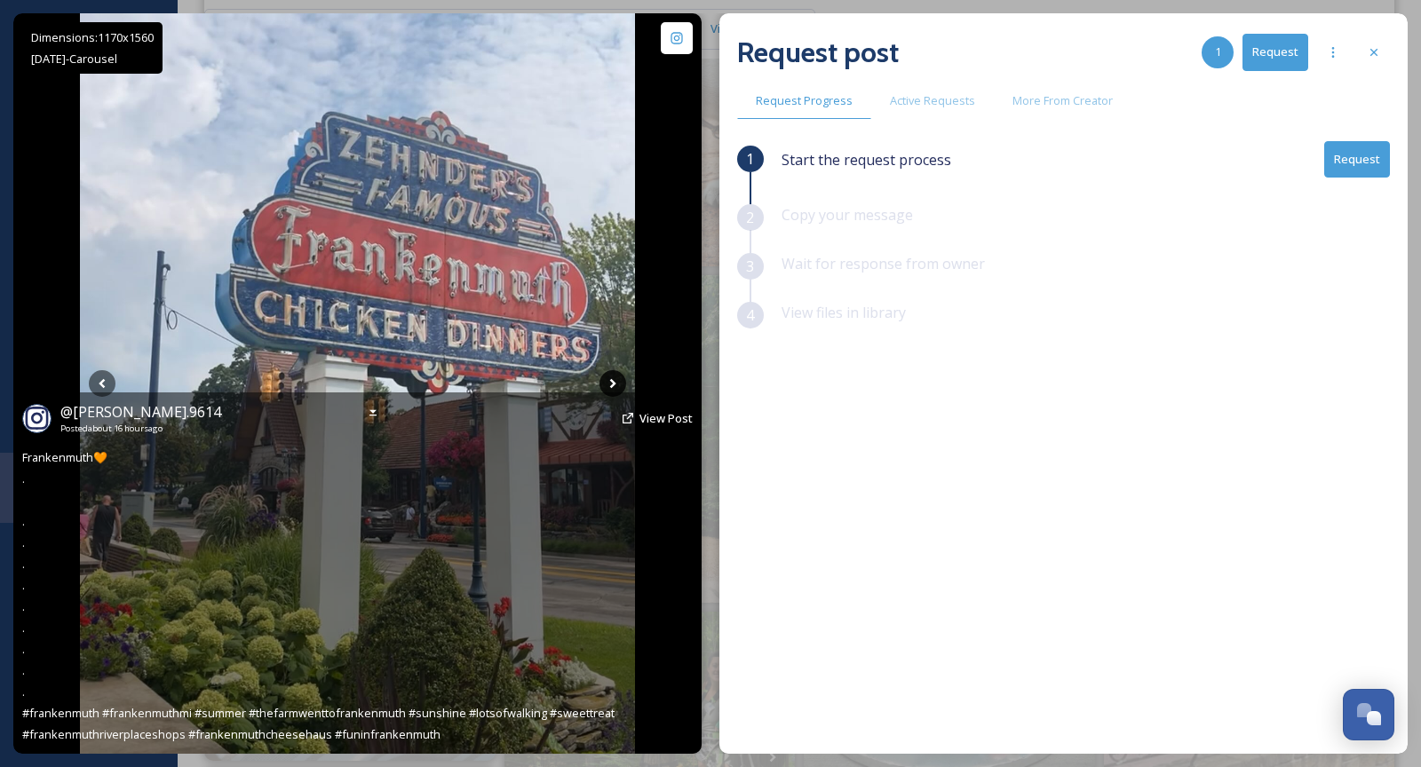
click at [614, 381] on icon at bounding box center [613, 383] width 27 height 27
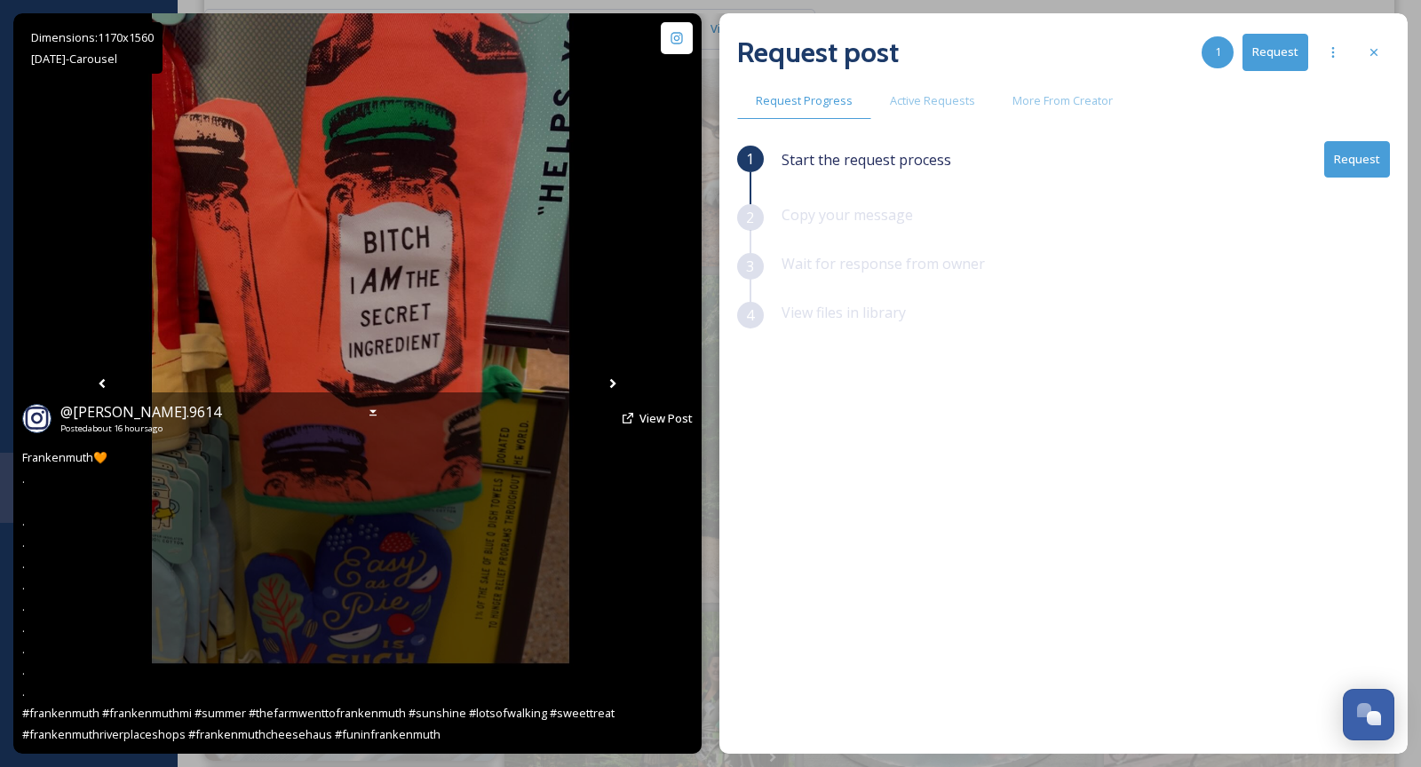
click at [614, 381] on icon at bounding box center [613, 383] width 27 height 27
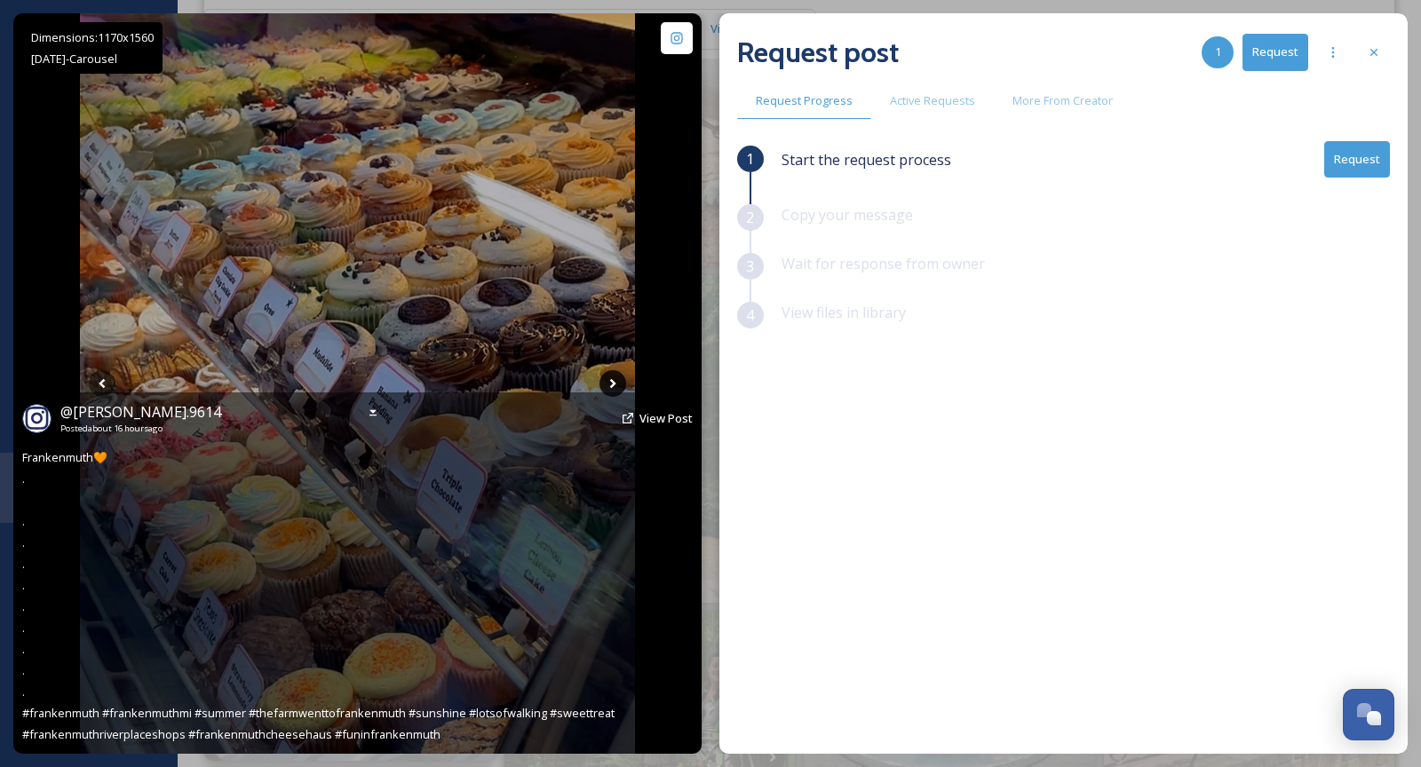
click at [609, 384] on icon at bounding box center [613, 383] width 27 height 27
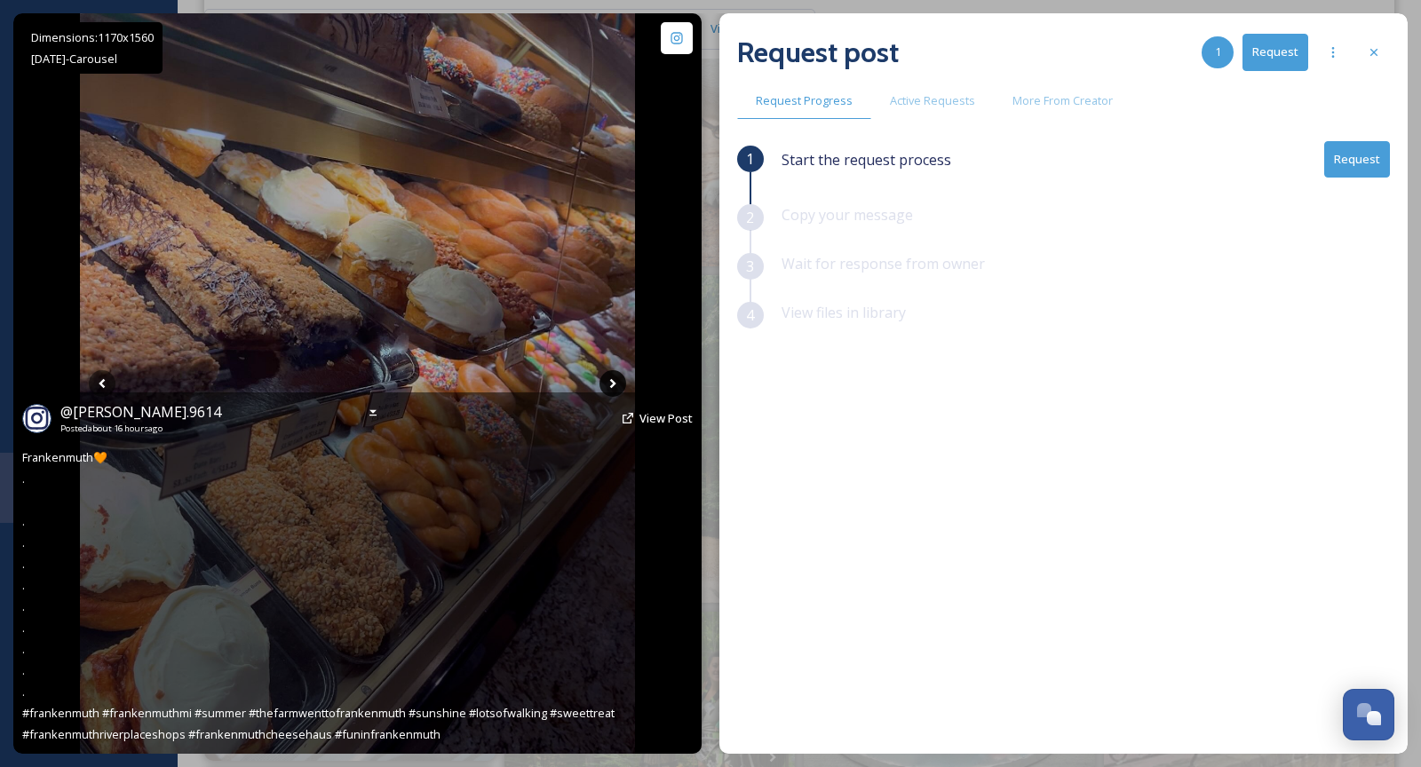
click at [609, 384] on icon at bounding box center [613, 383] width 27 height 27
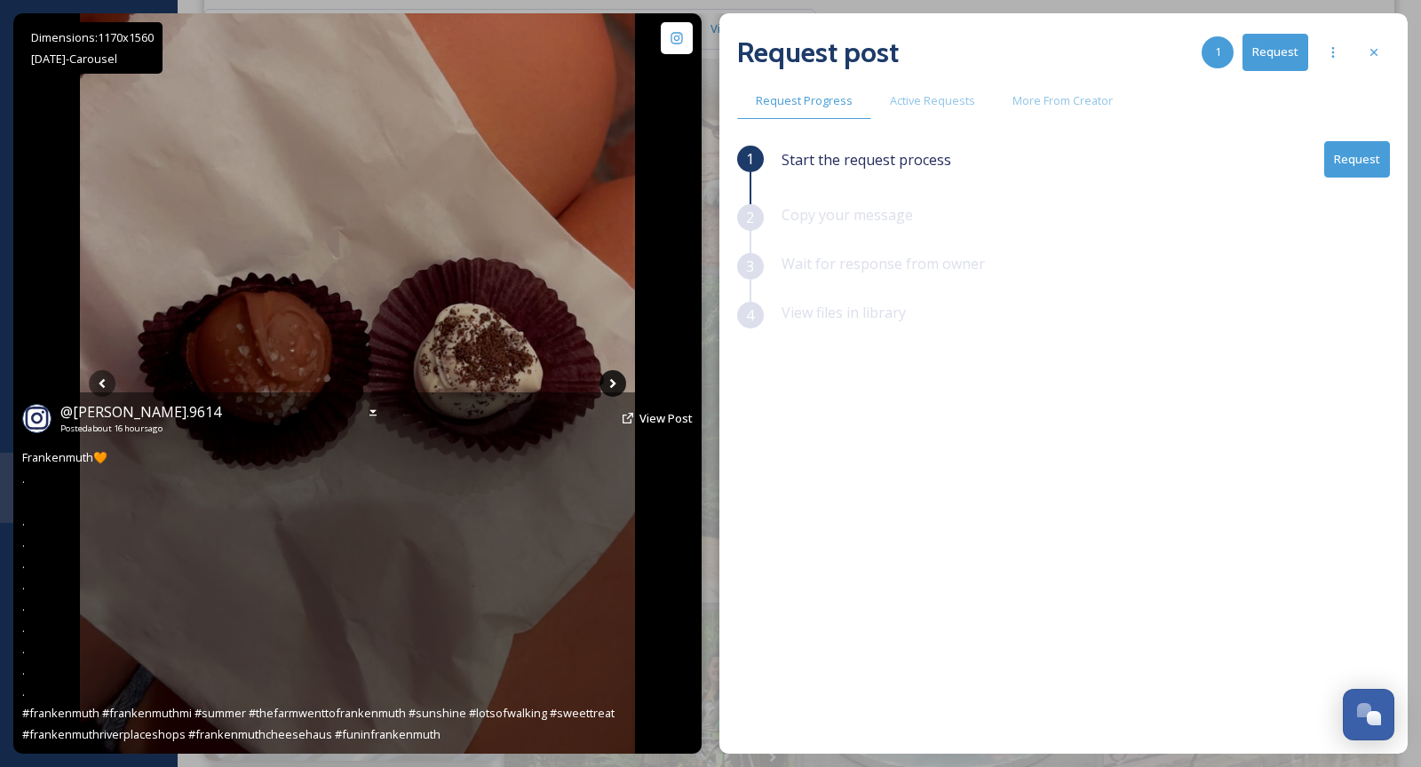
click at [609, 384] on icon at bounding box center [613, 383] width 27 height 27
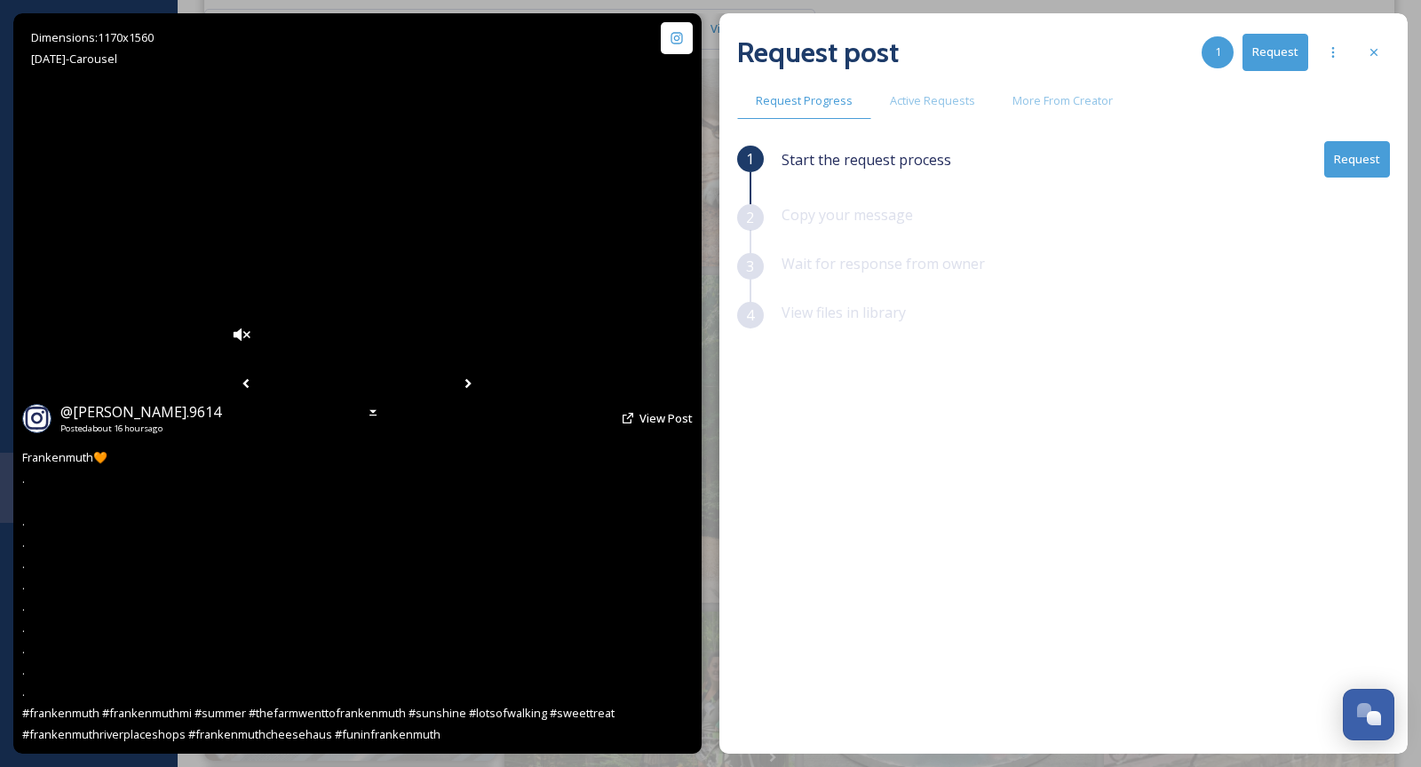
click at [481, 389] on icon at bounding box center [468, 383] width 27 height 27
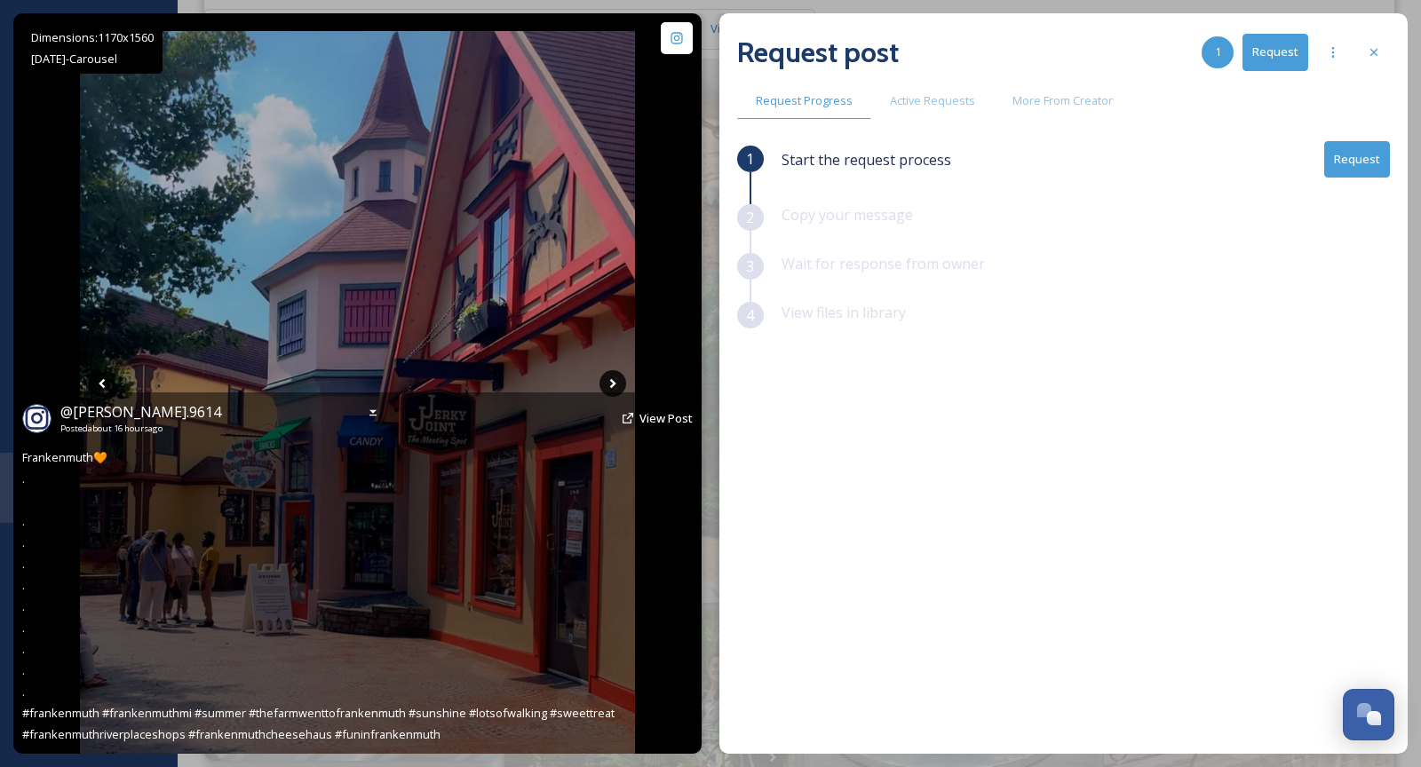
click at [613, 385] on icon at bounding box center [613, 384] width 6 height 10
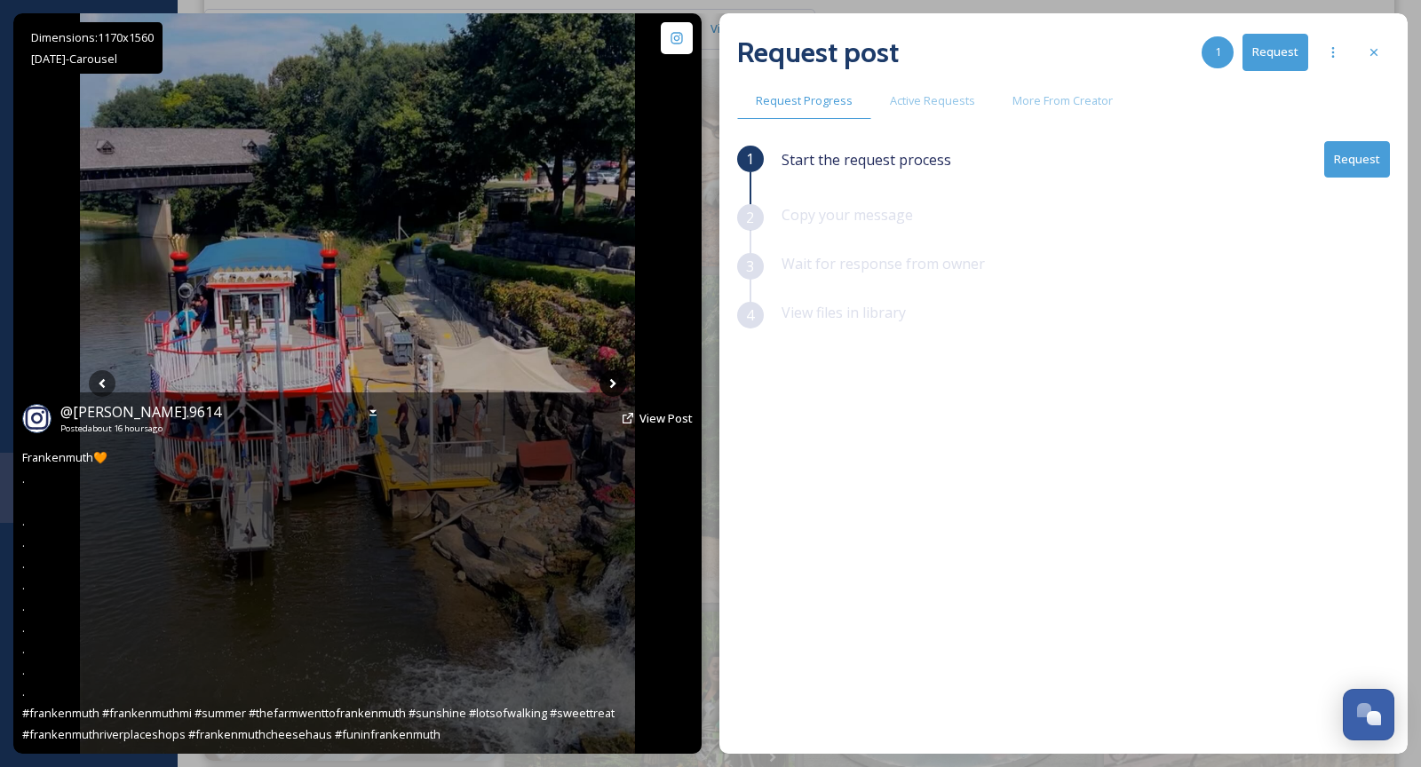
click at [613, 385] on icon at bounding box center [613, 384] width 6 height 10
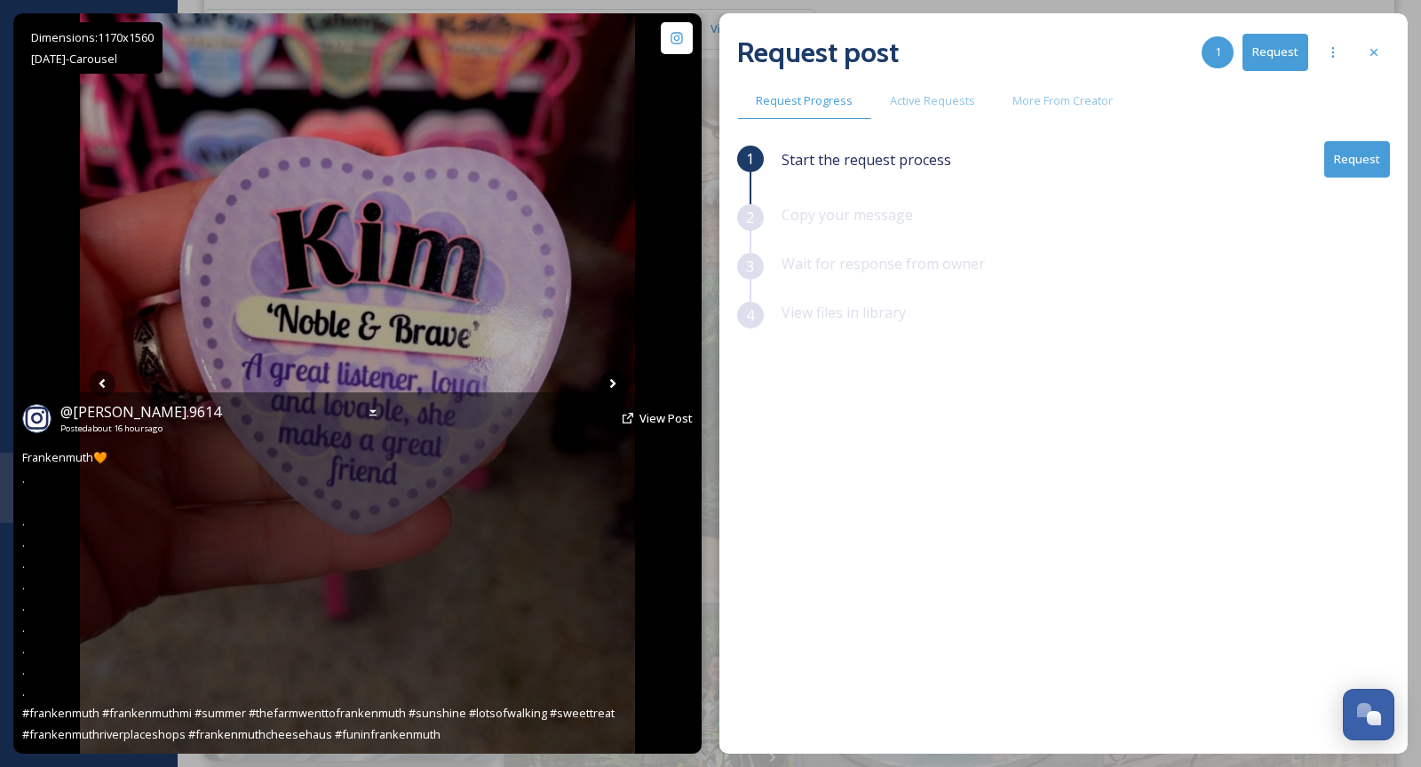
click at [613, 384] on icon at bounding box center [613, 384] width 6 height 10
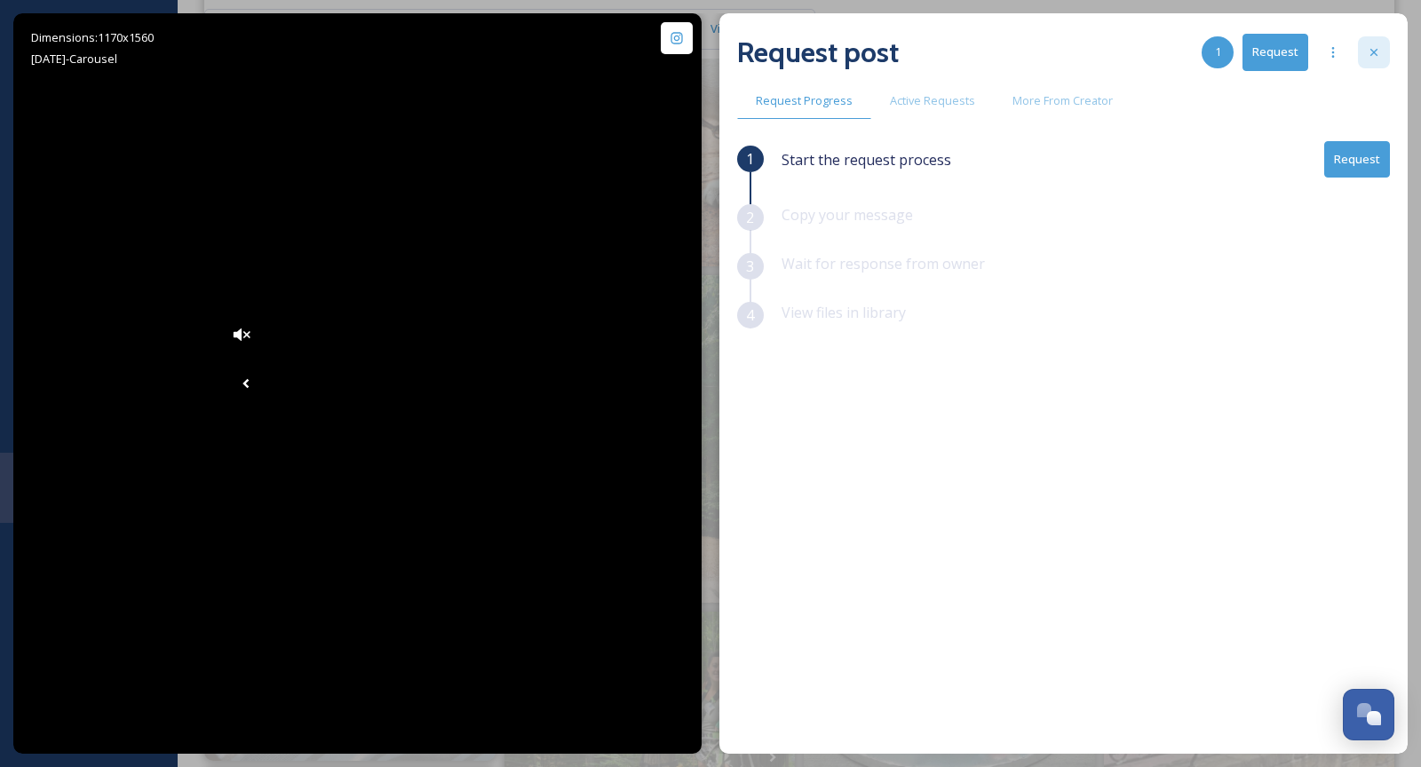
click at [1375, 63] on div at bounding box center [1374, 52] width 32 height 32
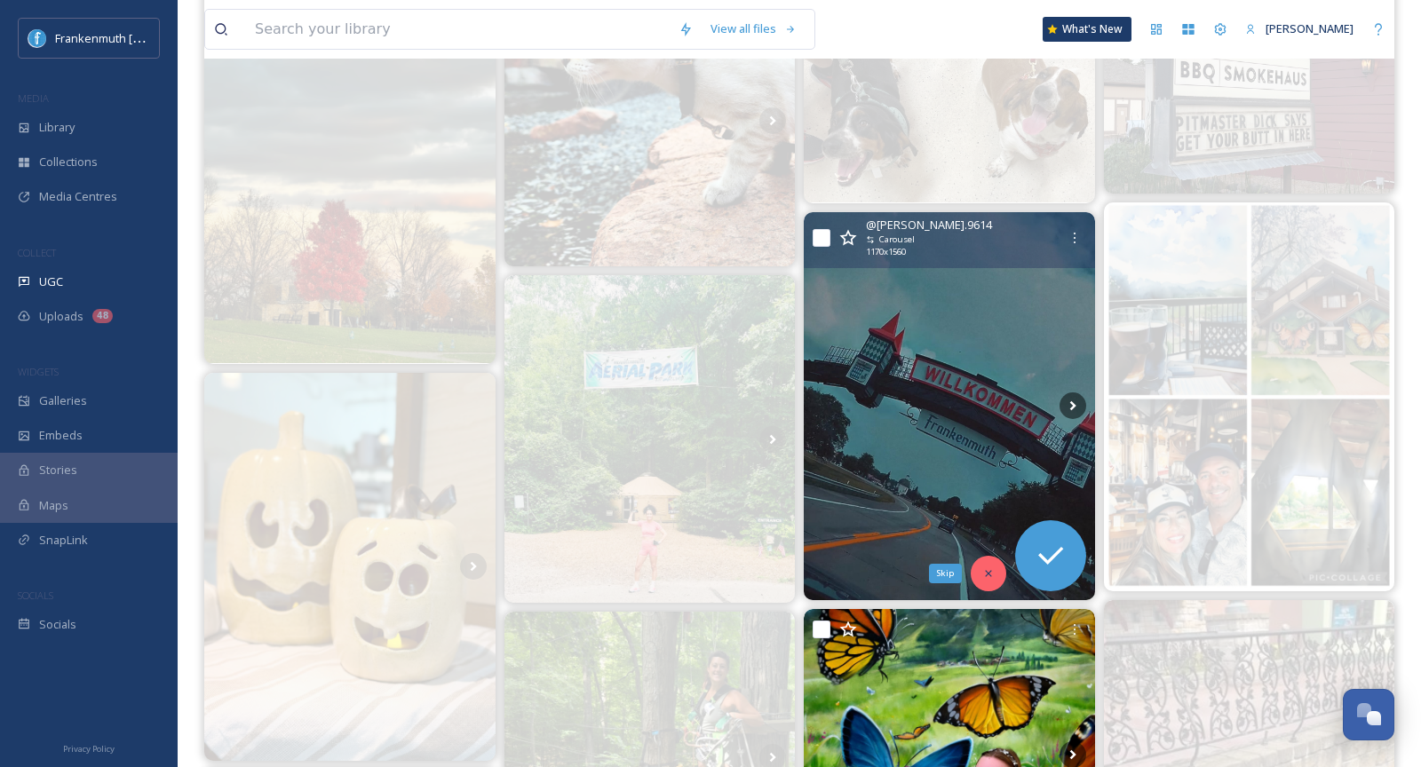
click at [980, 573] on div "Skip" at bounding box center [989, 574] width 36 height 36
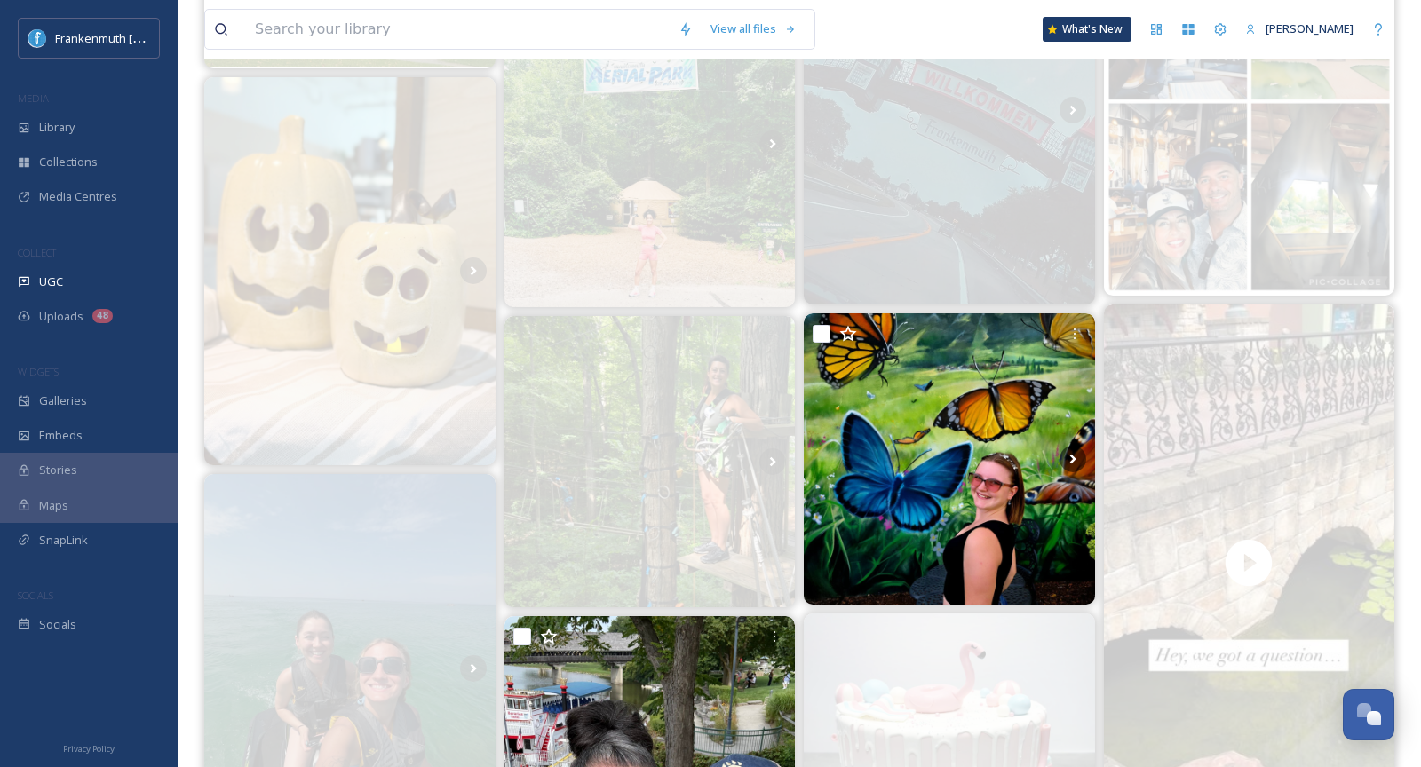
scroll to position [645, 0]
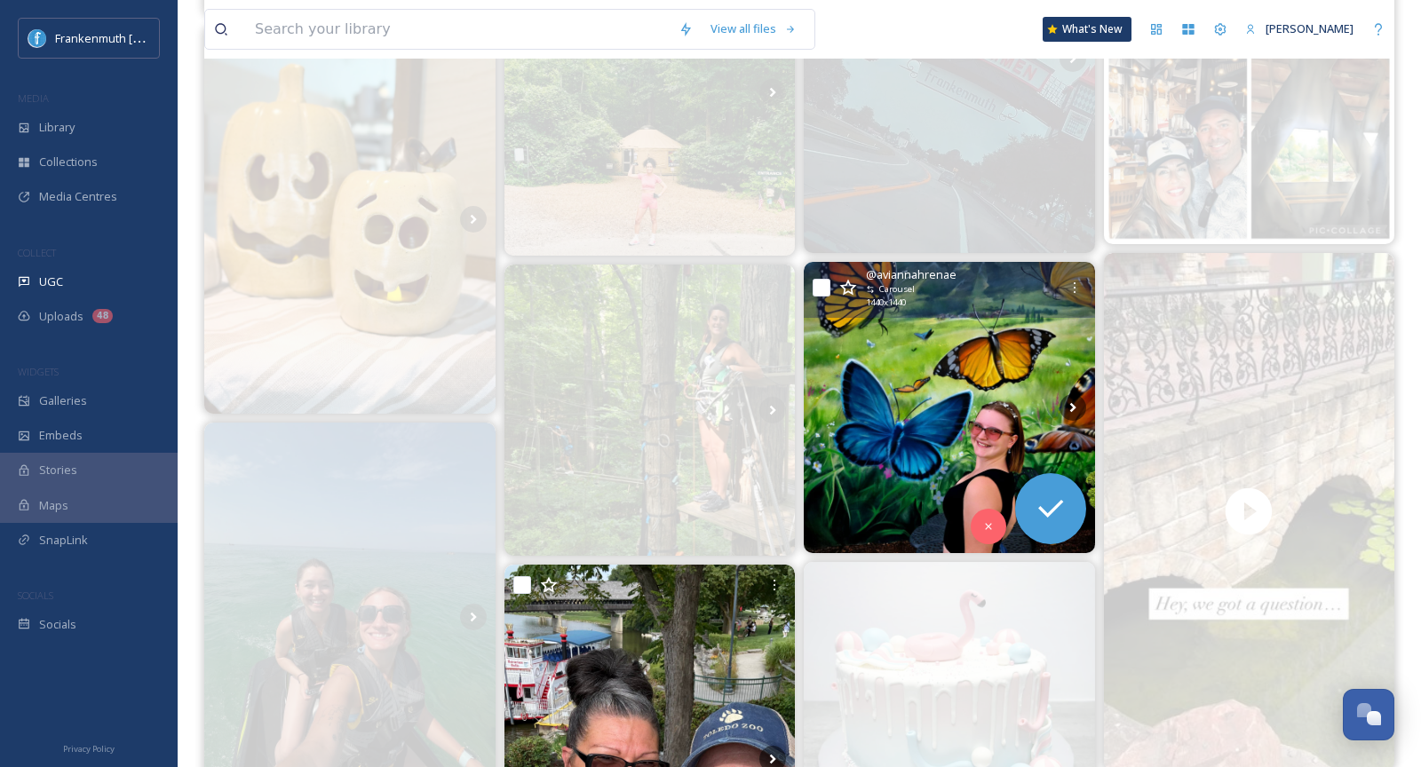
click at [922, 441] on img at bounding box center [949, 407] width 291 height 291
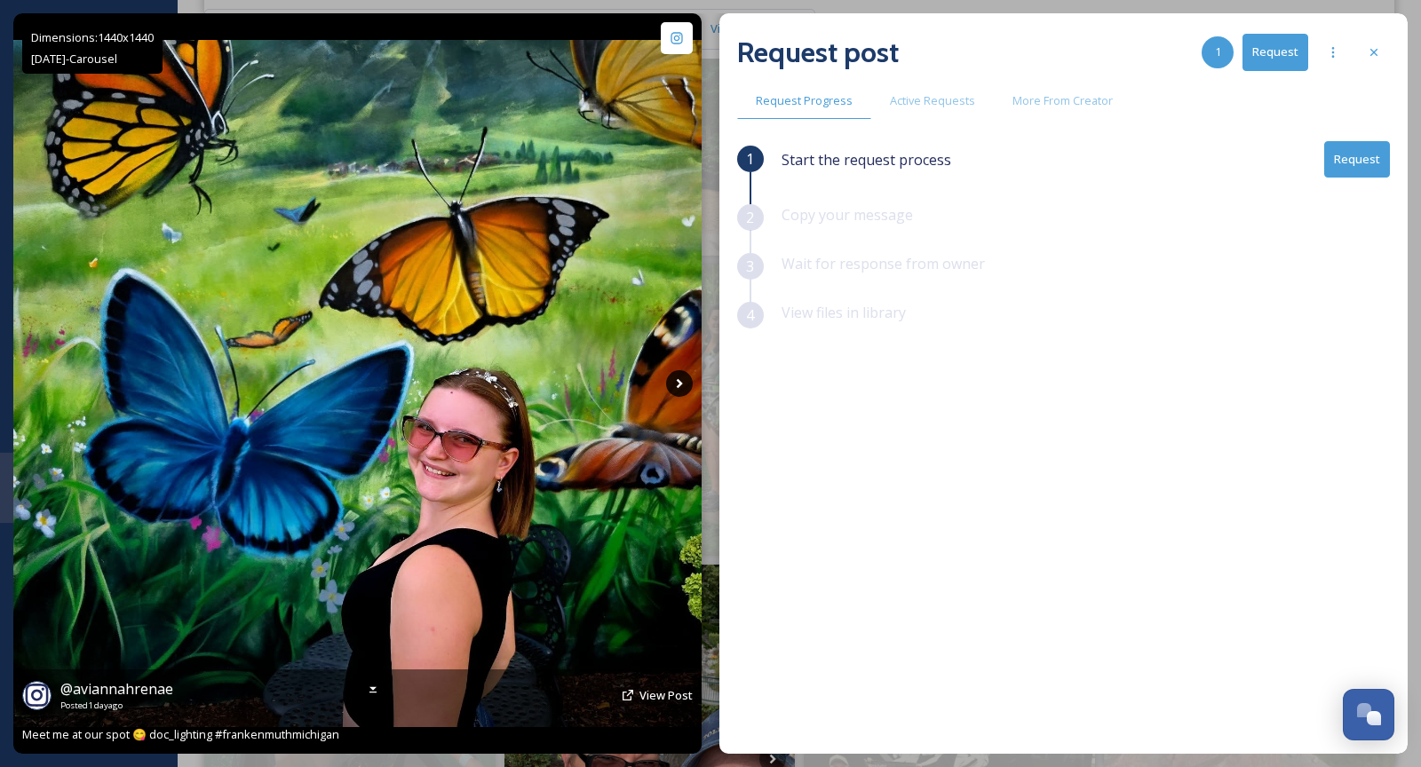
click at [674, 387] on icon at bounding box center [679, 383] width 27 height 27
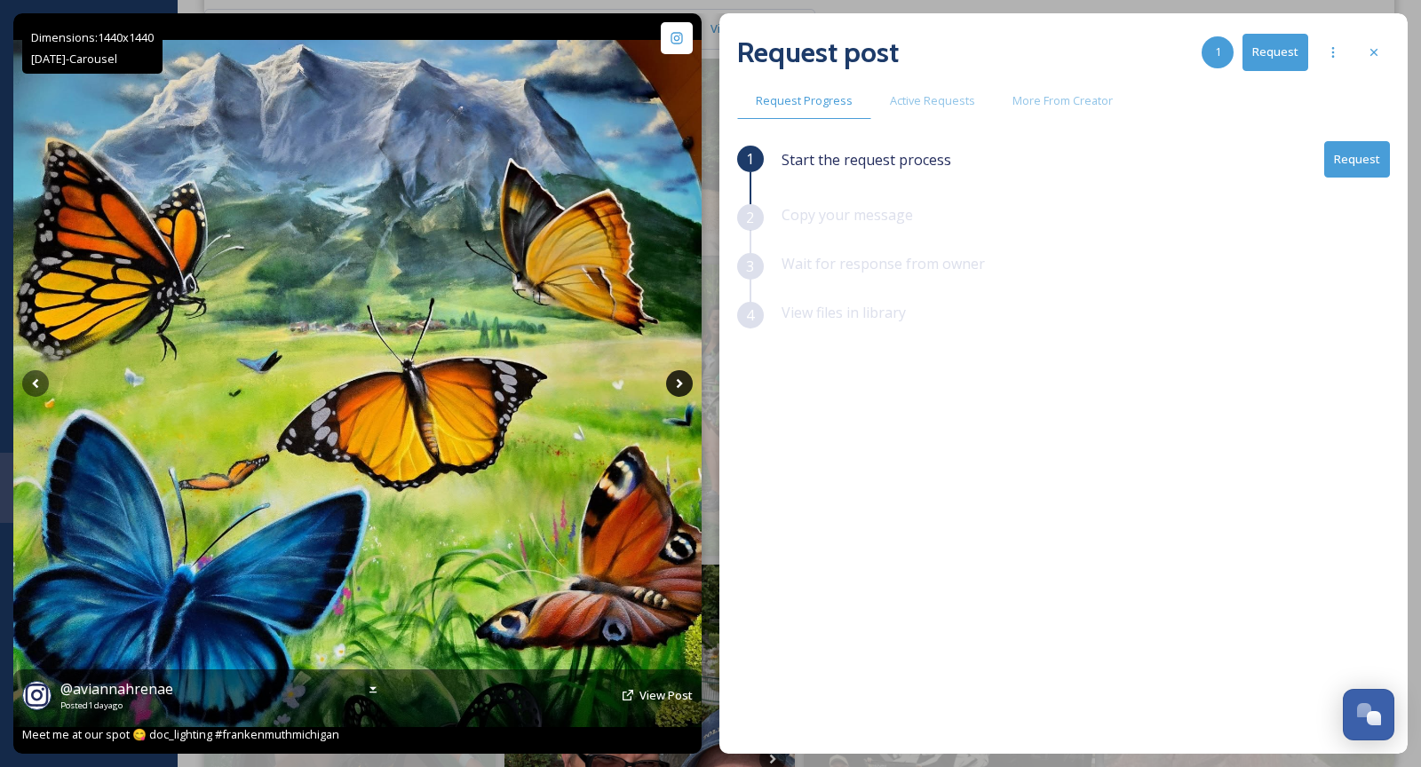
click at [673, 386] on icon at bounding box center [679, 383] width 27 height 27
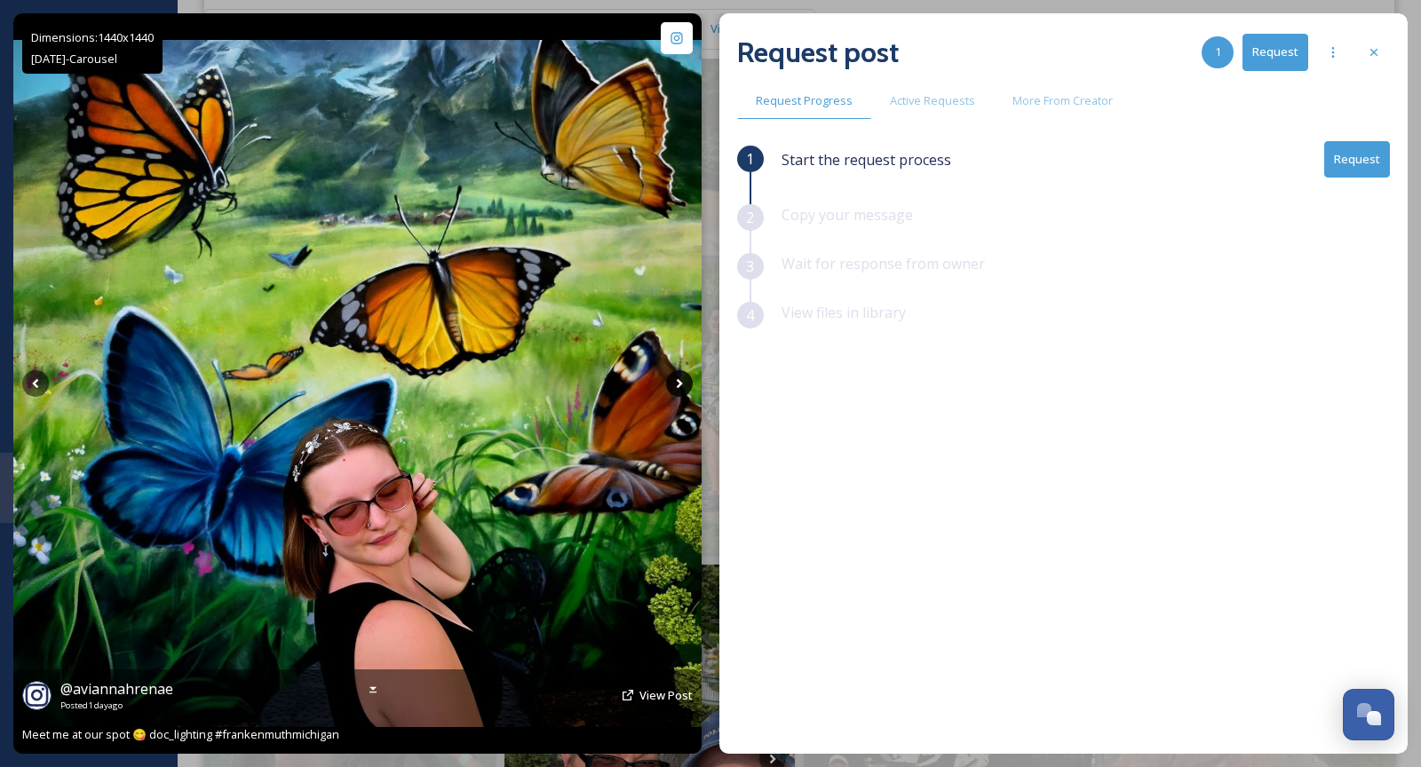
click at [674, 386] on icon at bounding box center [679, 383] width 27 height 27
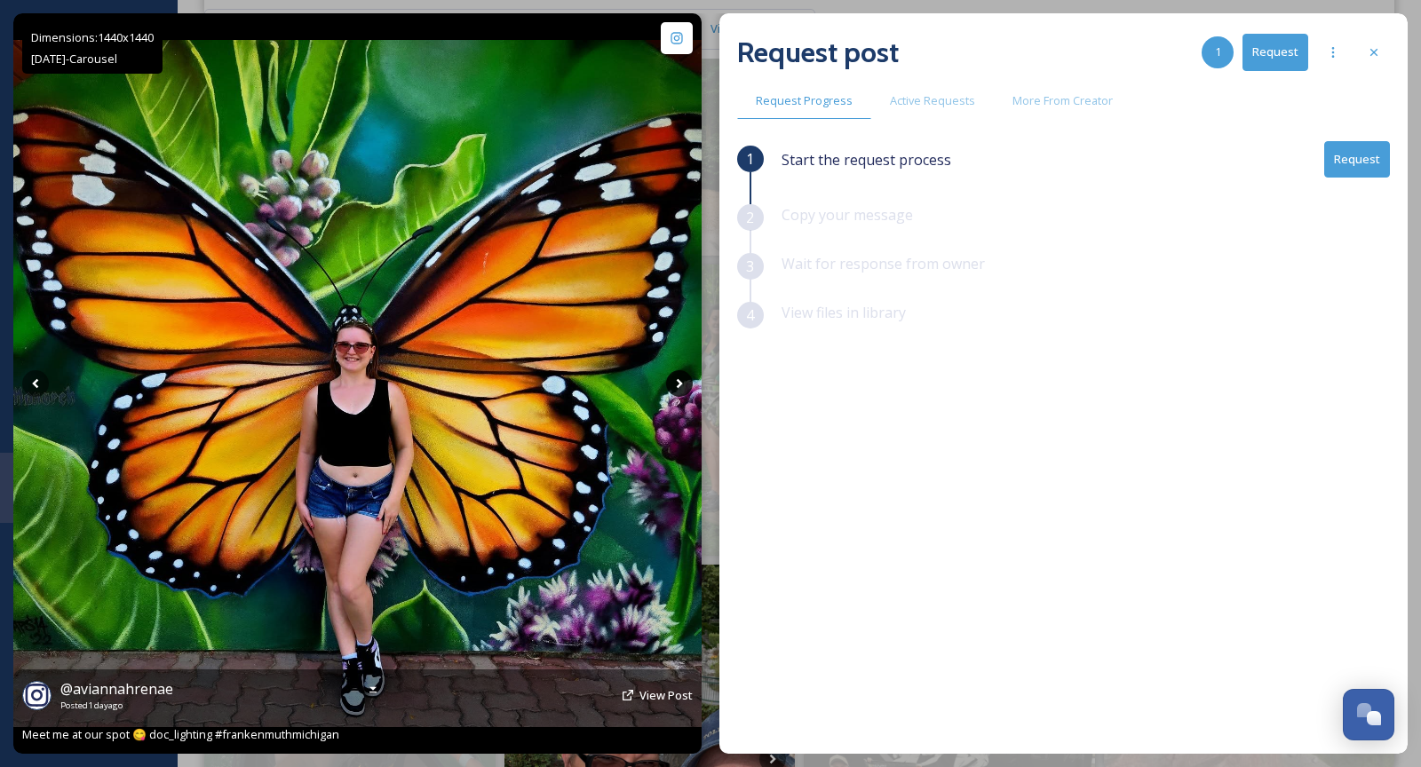
click at [674, 386] on icon at bounding box center [679, 383] width 27 height 27
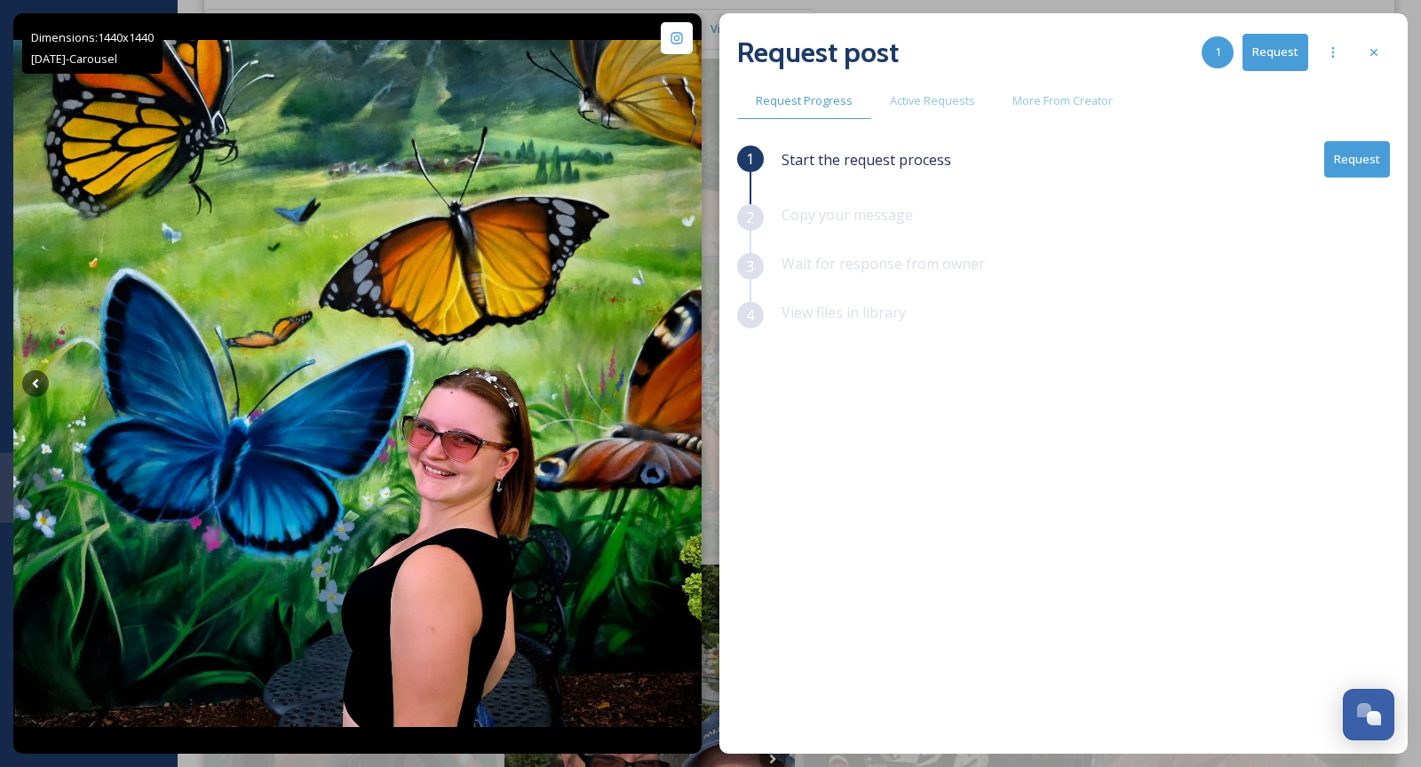
click at [1347, 168] on button "Request" at bounding box center [1357, 159] width 66 height 36
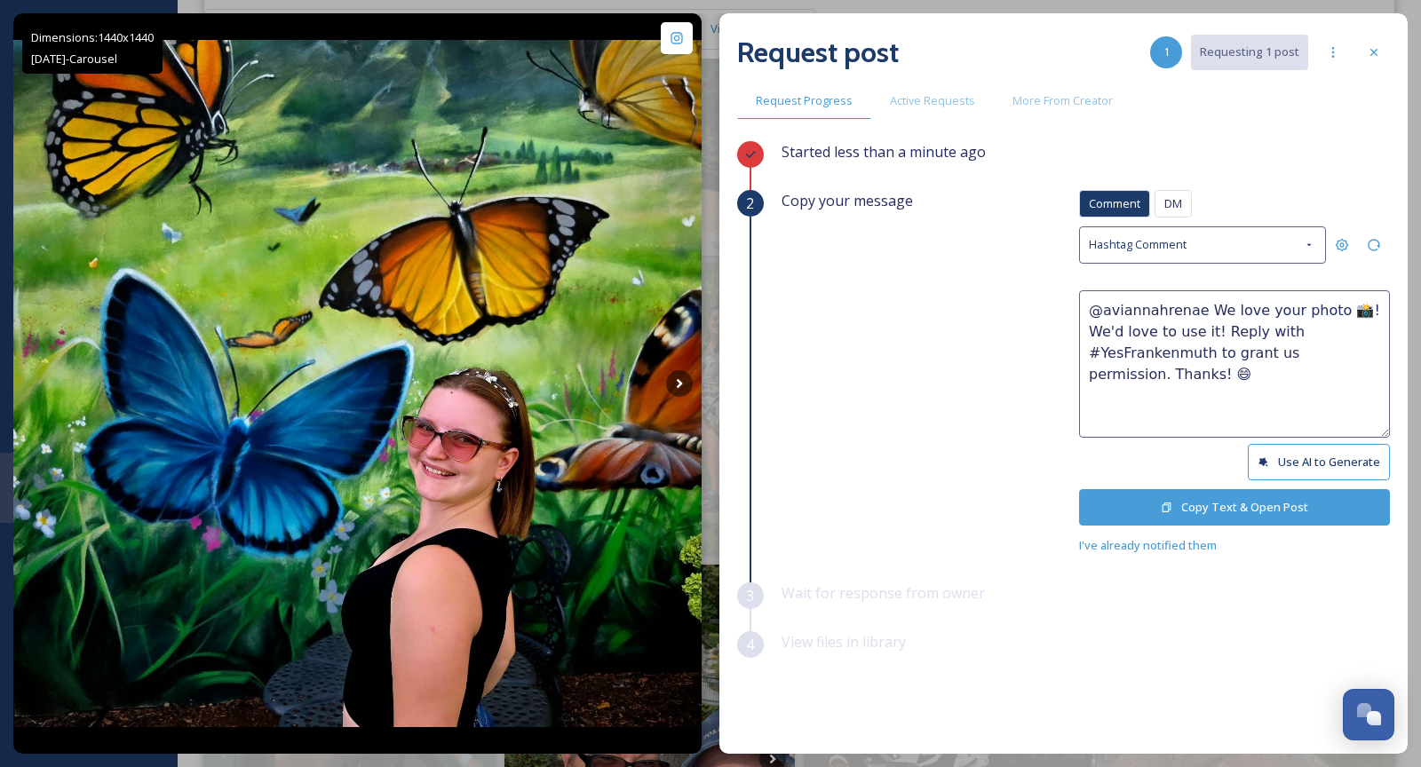
click at [1321, 306] on textarea "@aviannahrenae We love your photo 📸! We'd love to use it! Reply with #YesFranke…" at bounding box center [1234, 363] width 311 height 147
click at [1204, 326] on textarea "@aviannahrenae We love your photos 📸! We'd love to use it! Reply with #YesFrank…" at bounding box center [1234, 363] width 311 height 147
type textarea "@aviannahrenae We love your photos 📸! We'd love to use them! Reply with #YesFra…"
click at [1208, 500] on button "Copy Text & Open Post" at bounding box center [1234, 507] width 311 height 36
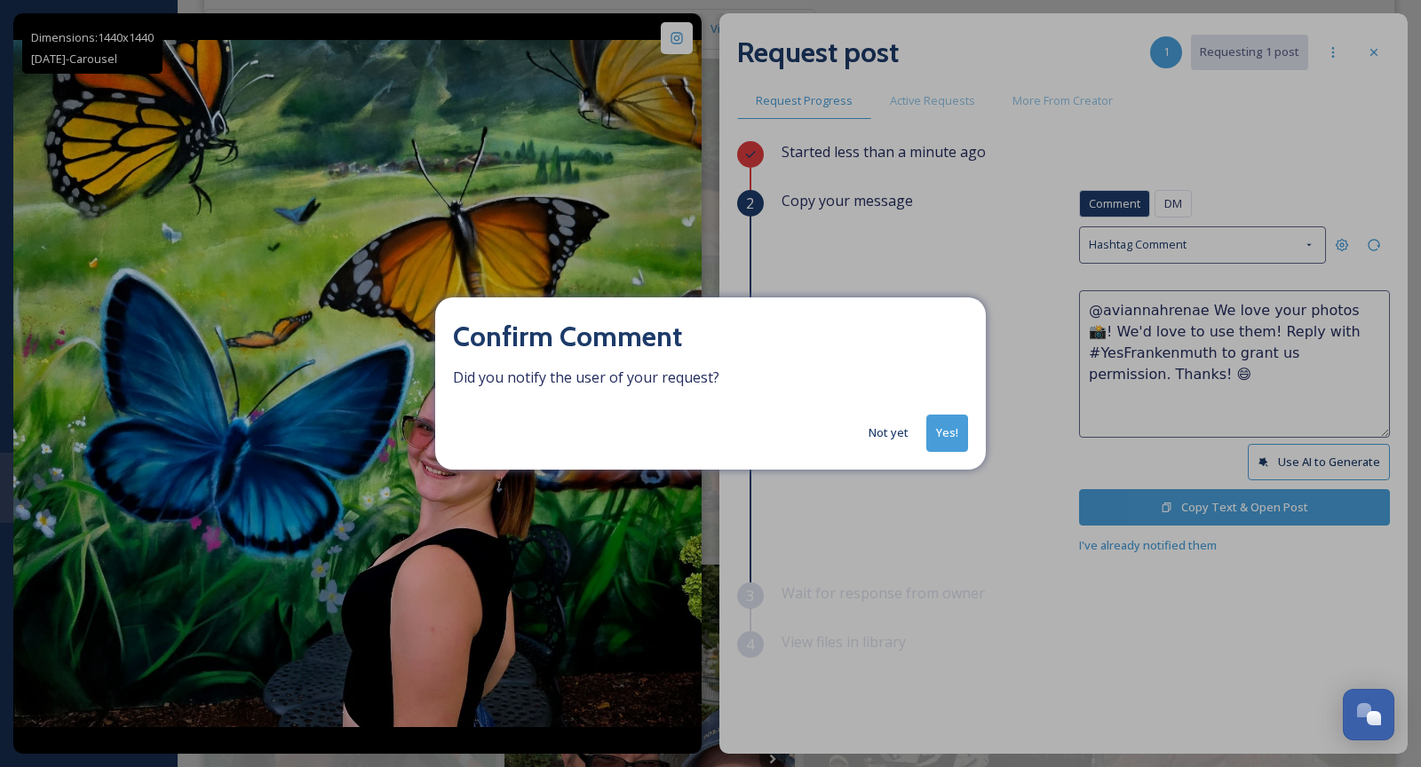
click at [892, 427] on button "Not yet" at bounding box center [889, 433] width 58 height 35
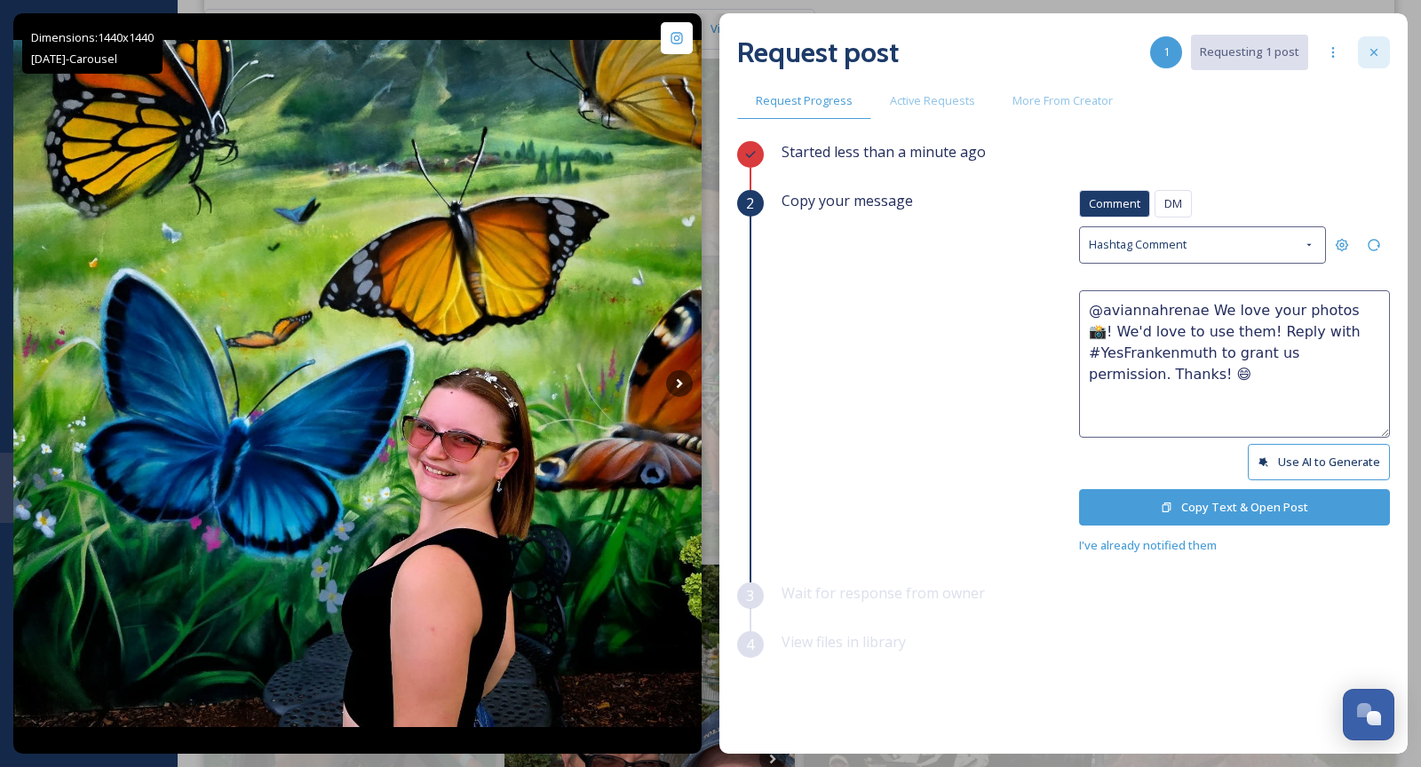
click at [1371, 42] on div at bounding box center [1374, 52] width 32 height 32
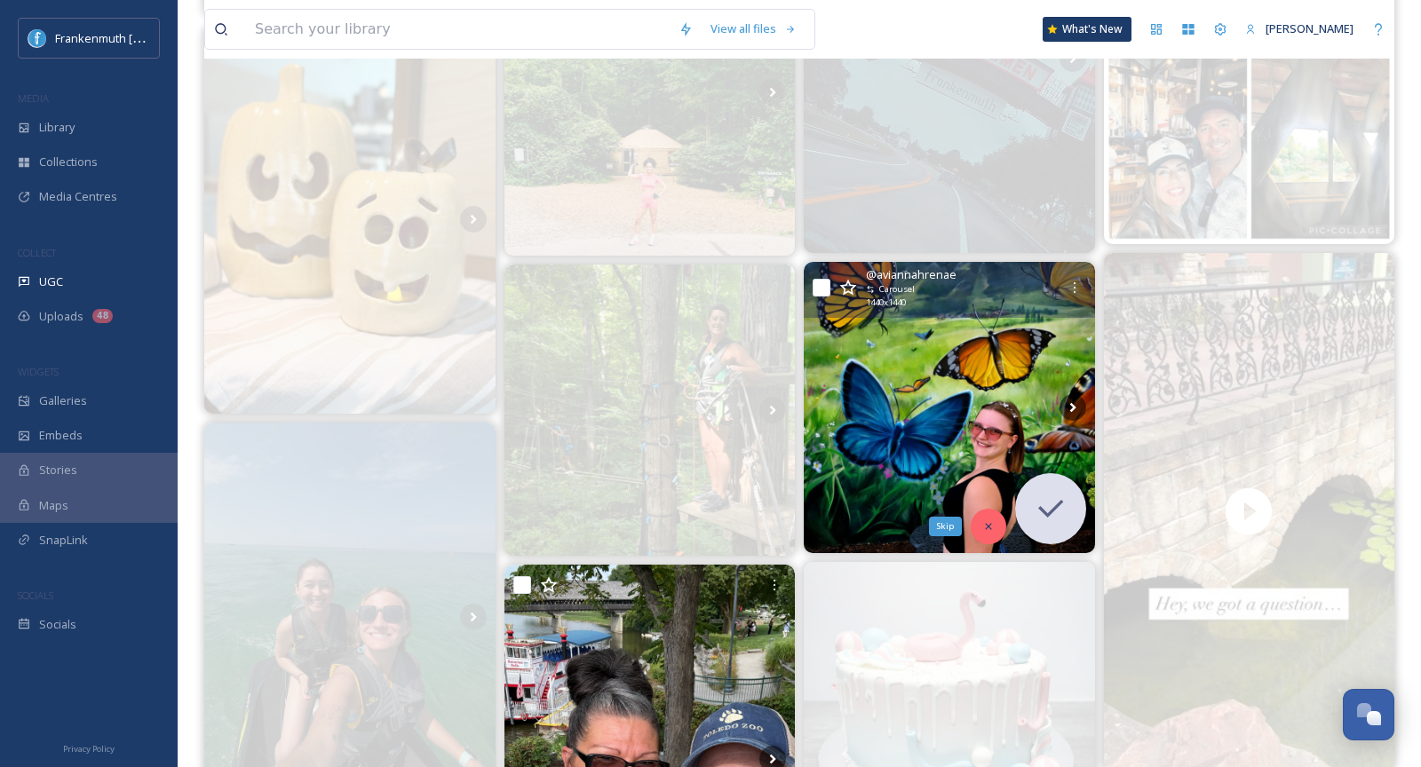
click at [990, 521] on icon at bounding box center [988, 527] width 12 height 12
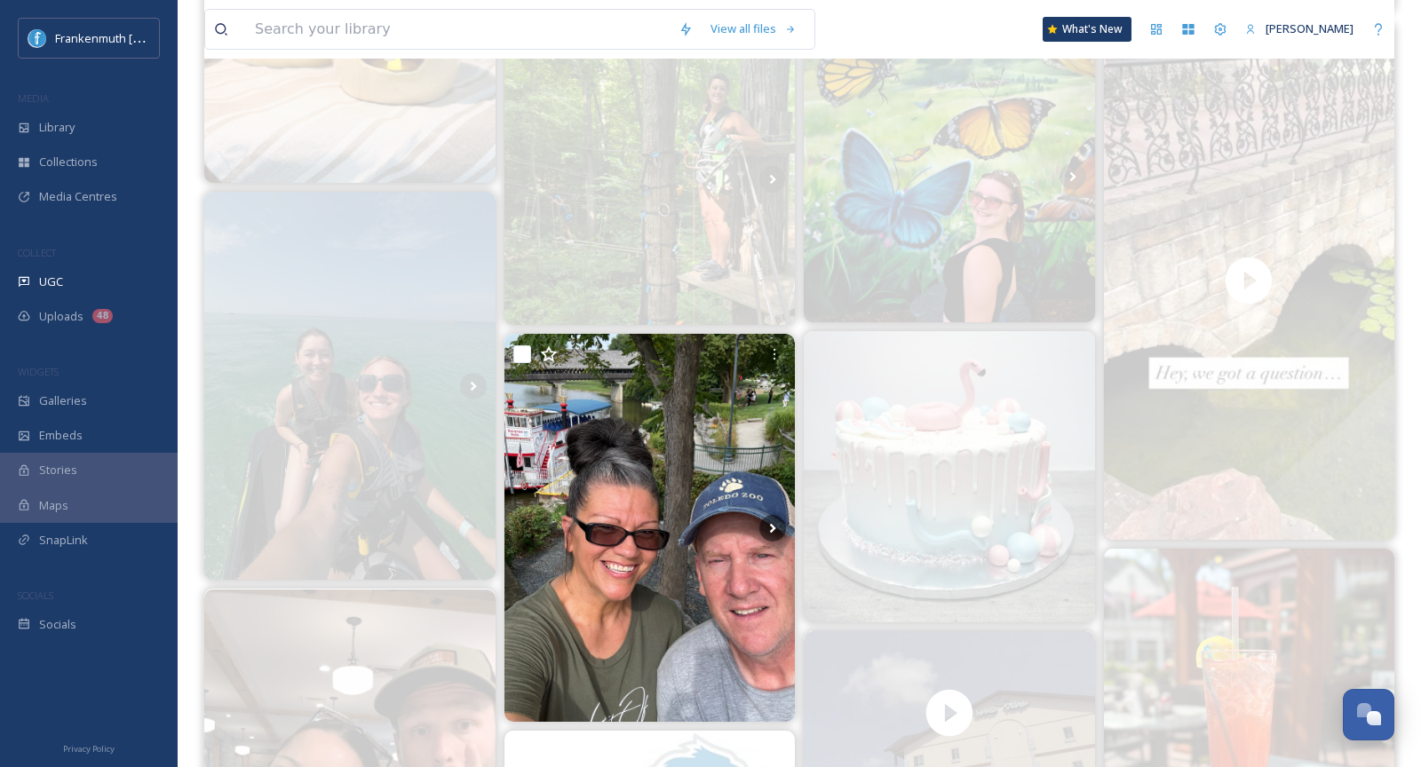
scroll to position [878, 0]
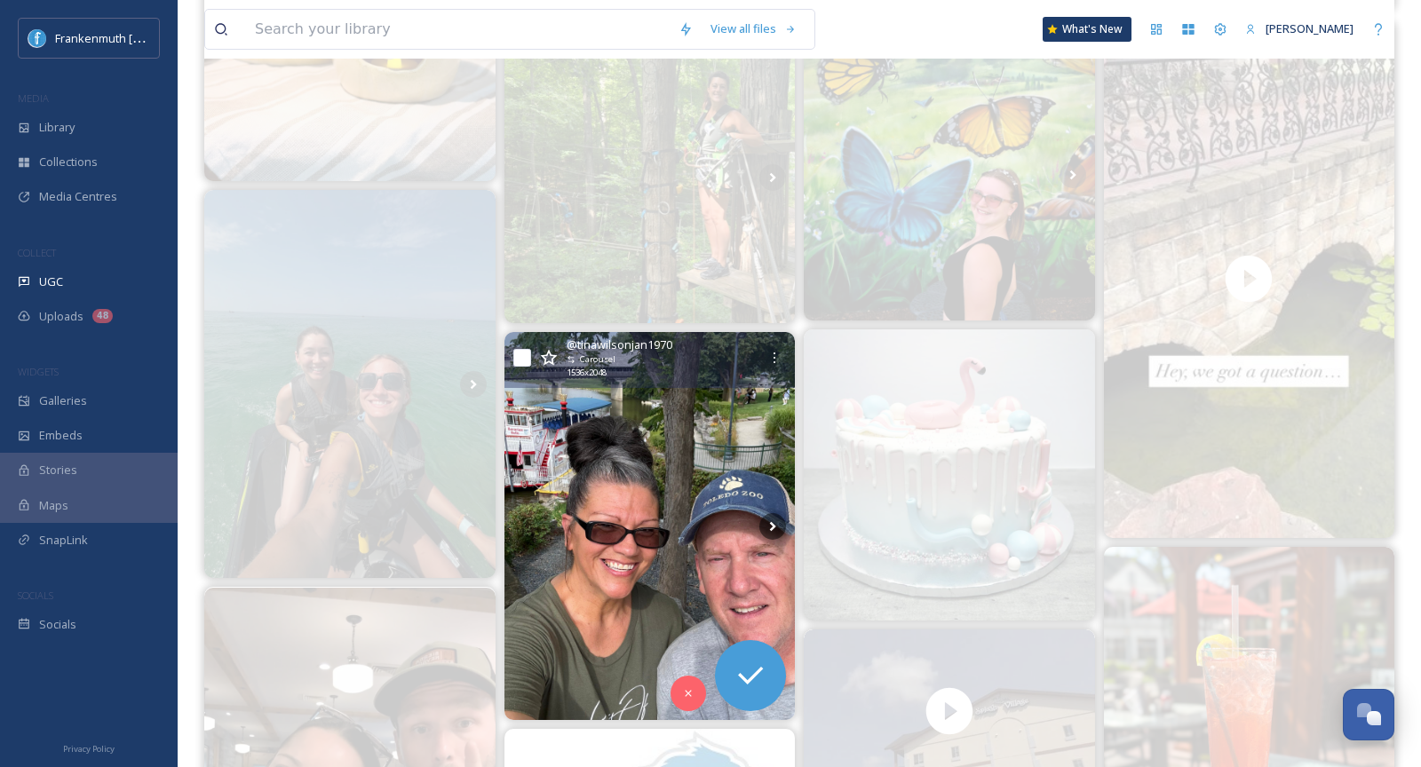
click at [632, 434] on img at bounding box center [650, 526] width 291 height 388
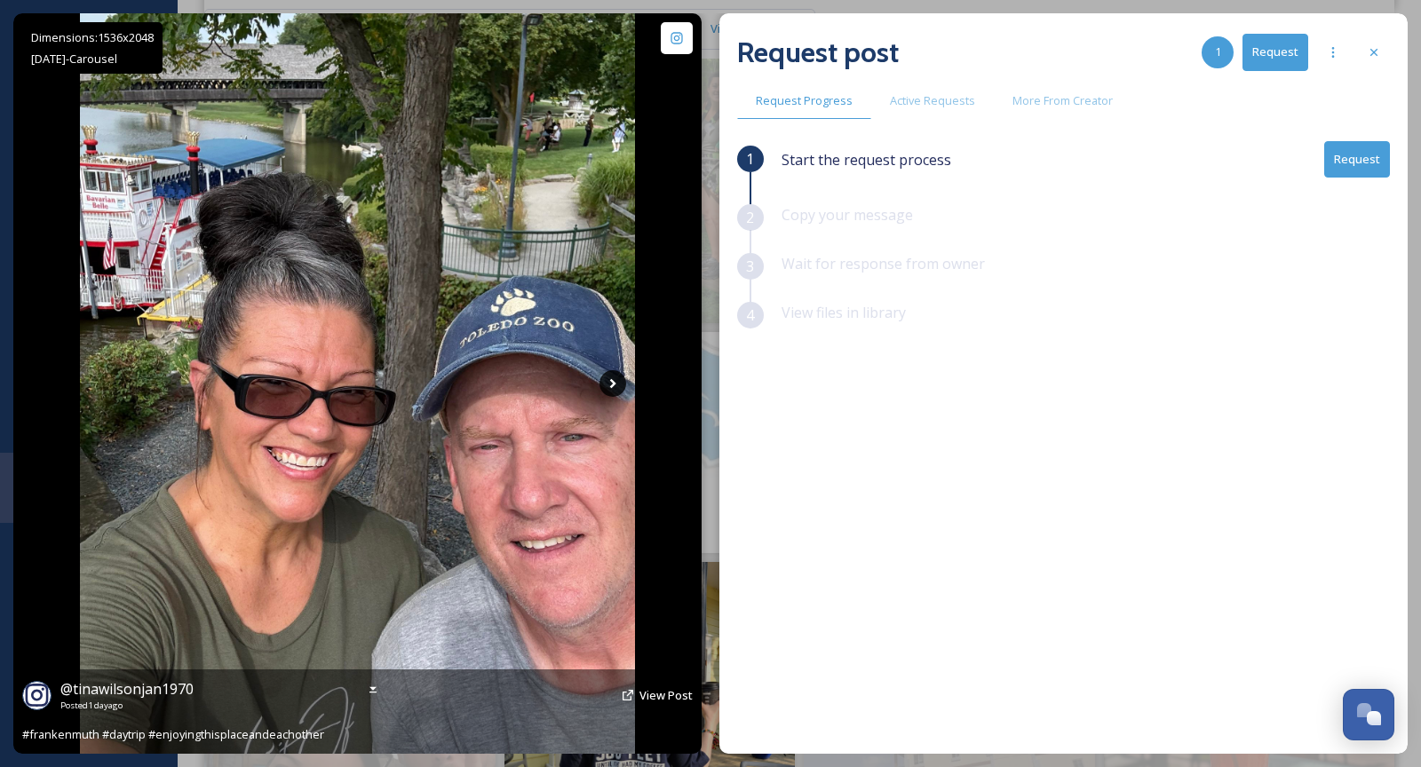
click at [619, 379] on icon at bounding box center [613, 383] width 27 height 27
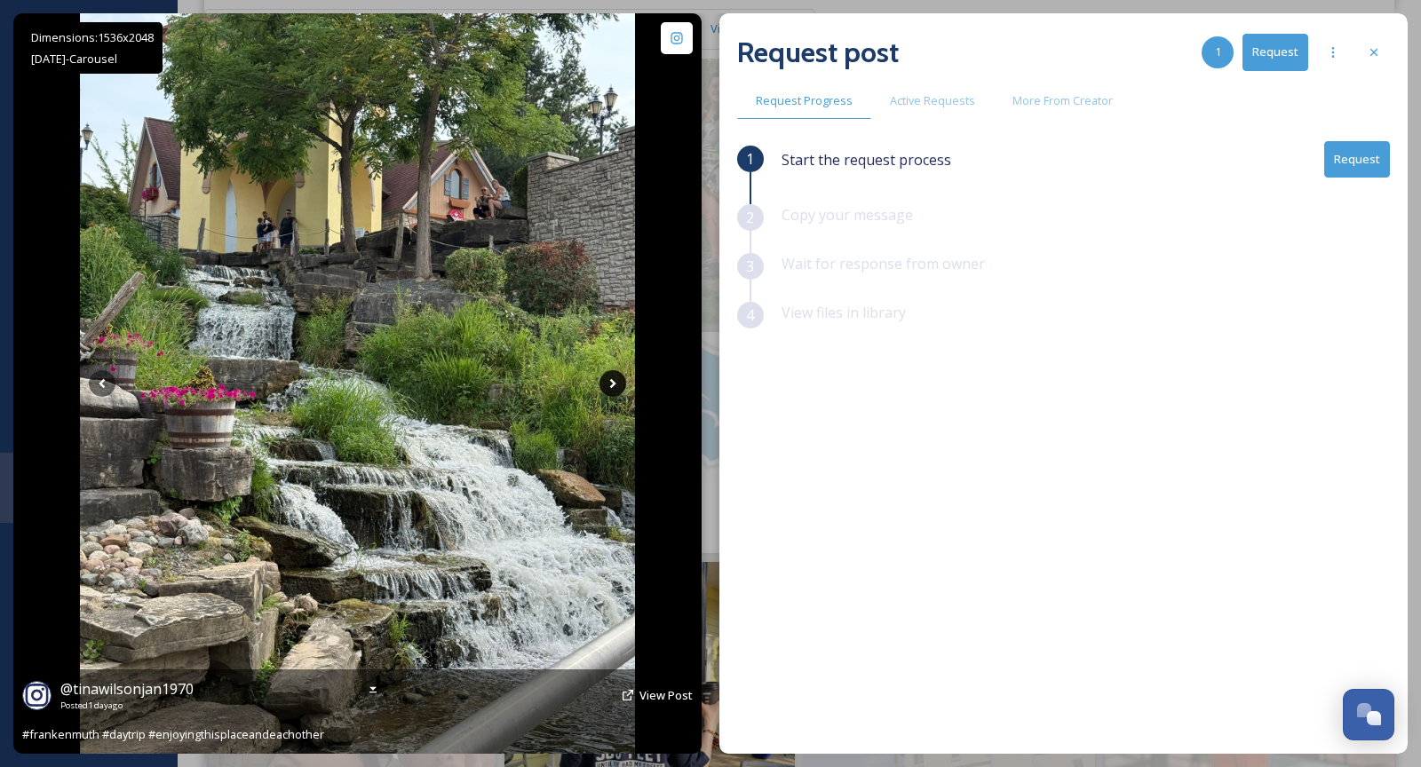
click at [619, 379] on icon at bounding box center [613, 383] width 27 height 27
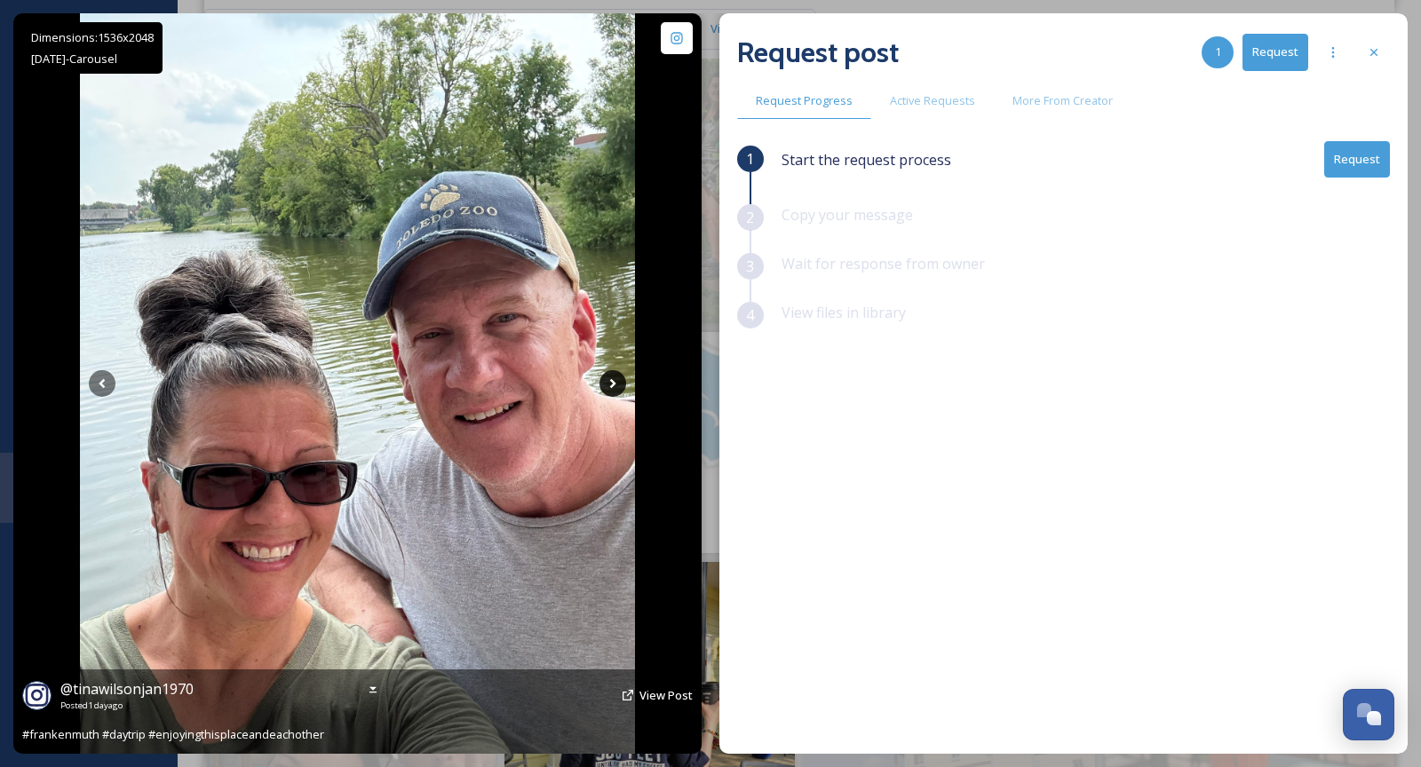
click at [619, 379] on icon at bounding box center [613, 383] width 27 height 27
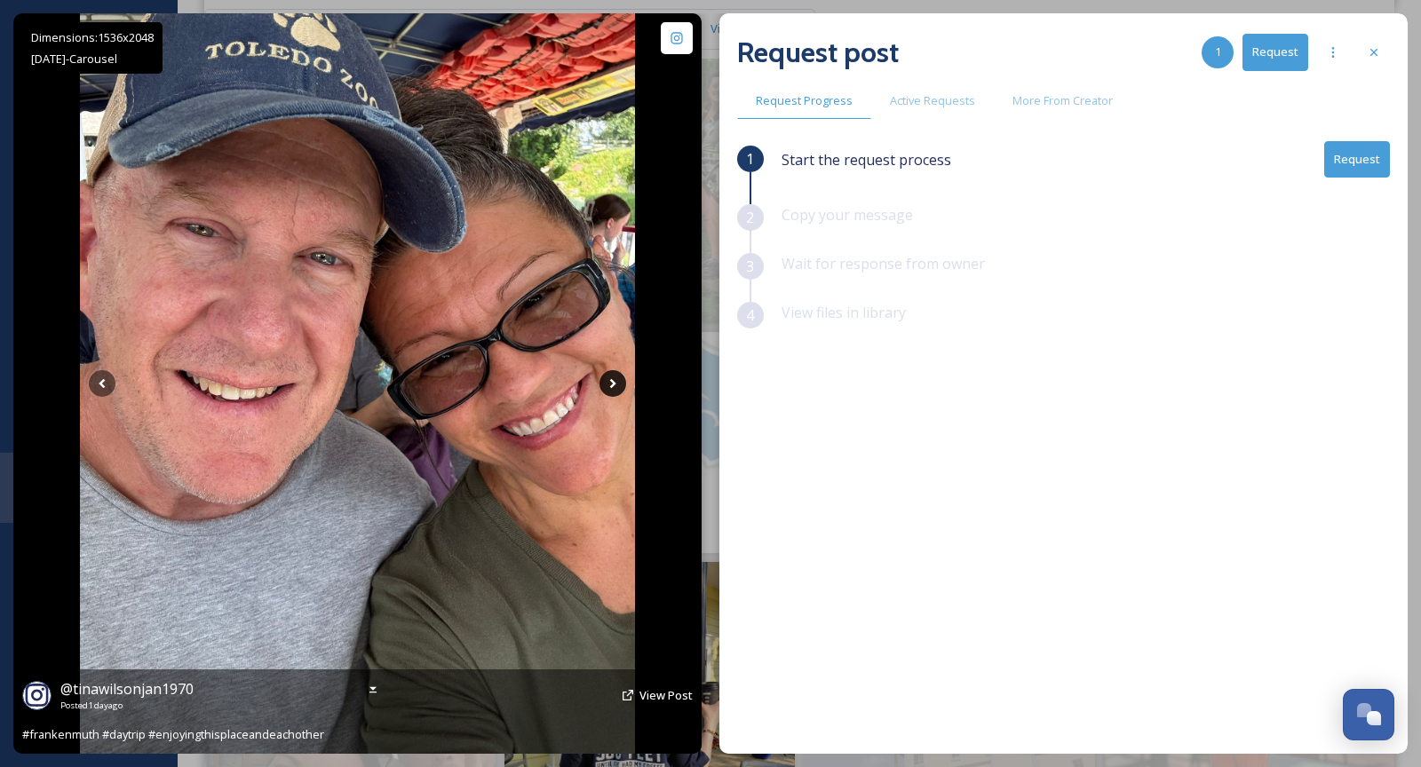
click at [619, 379] on icon at bounding box center [613, 383] width 27 height 27
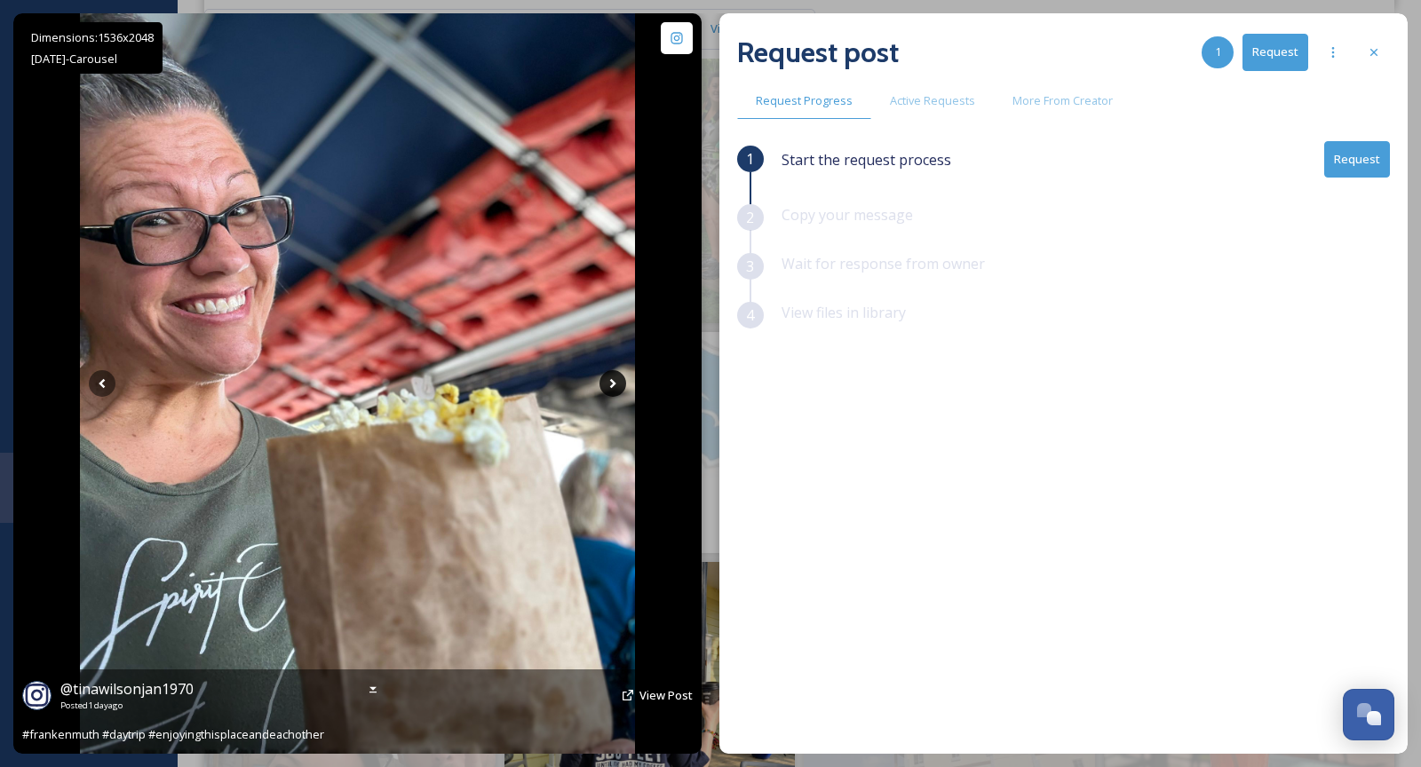
click at [619, 379] on icon at bounding box center [613, 383] width 27 height 27
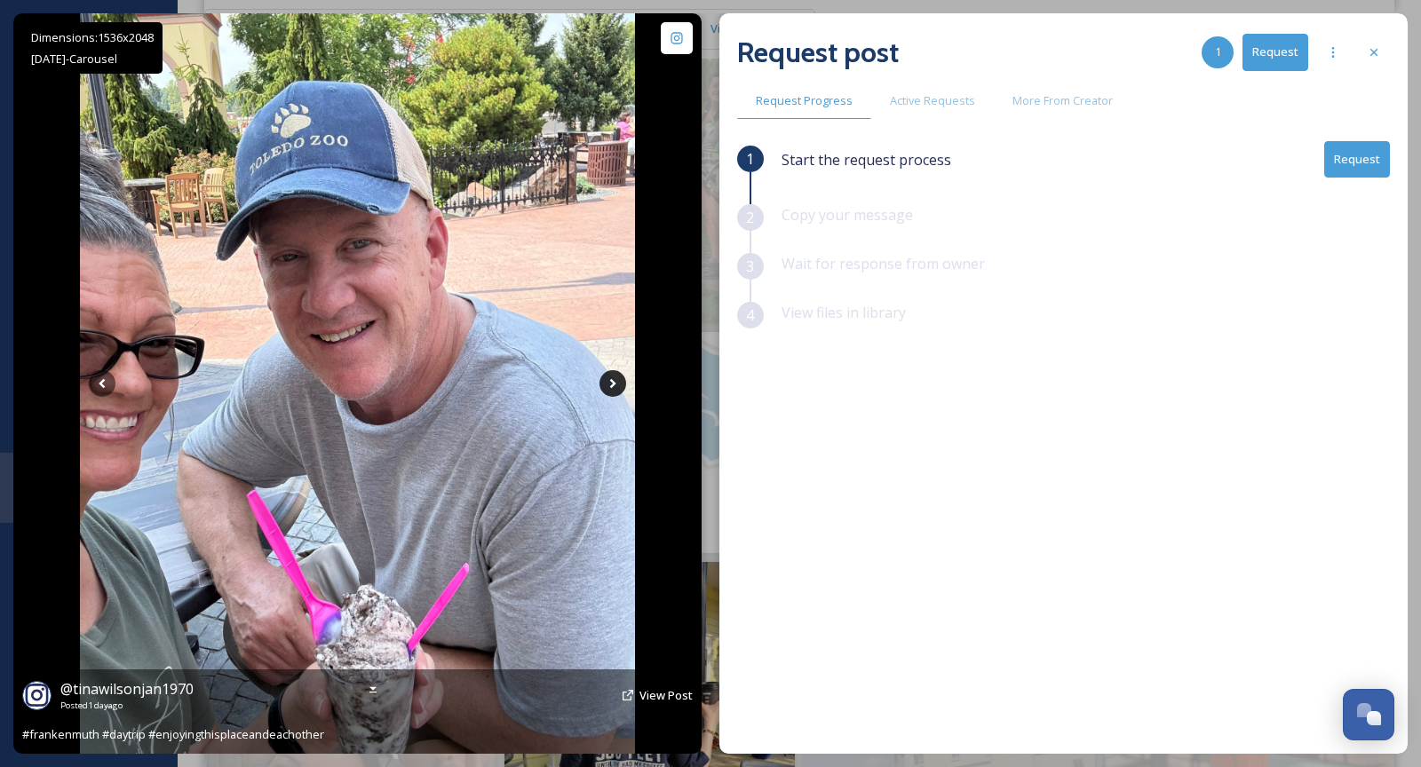
click at [619, 379] on icon at bounding box center [613, 383] width 27 height 27
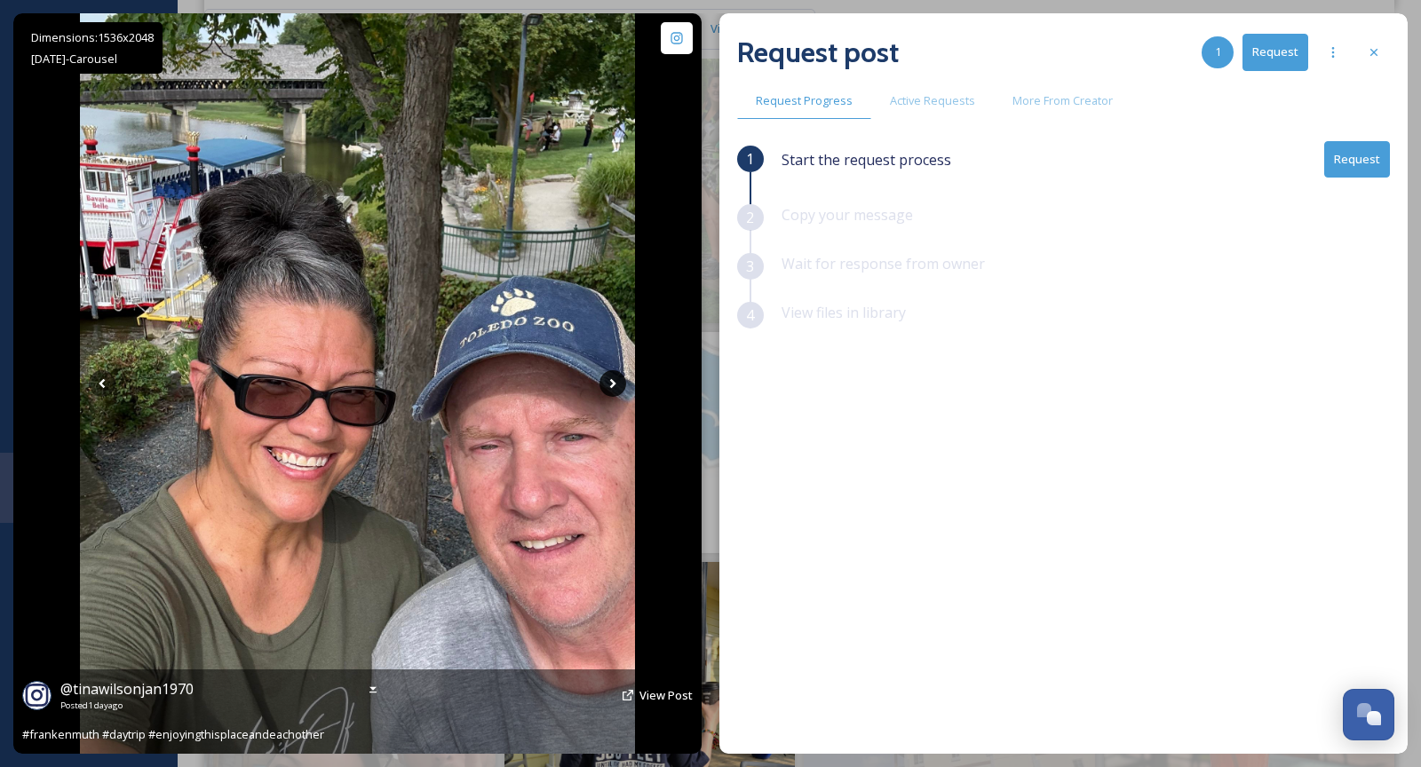
click at [616, 379] on icon at bounding box center [613, 383] width 27 height 27
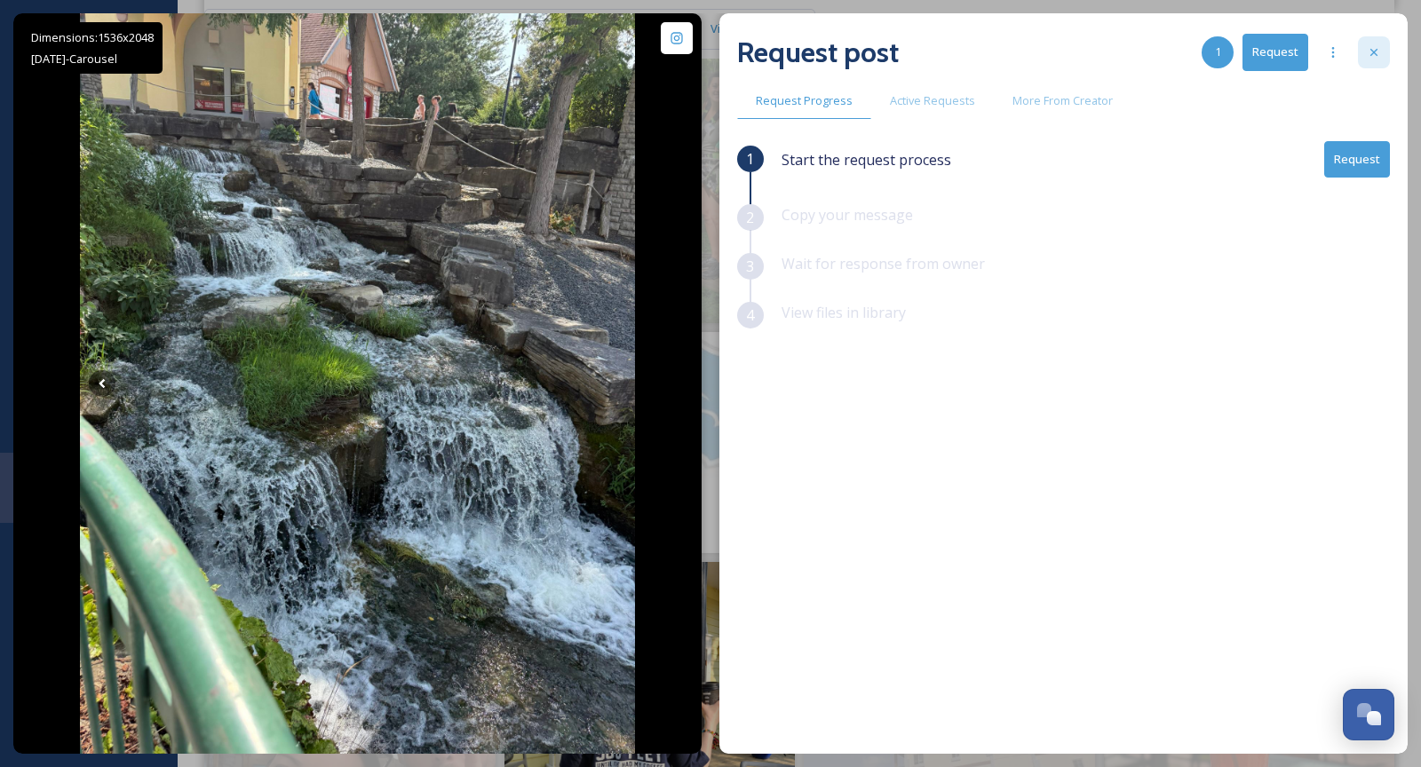
click at [1389, 54] on div at bounding box center [1374, 52] width 32 height 32
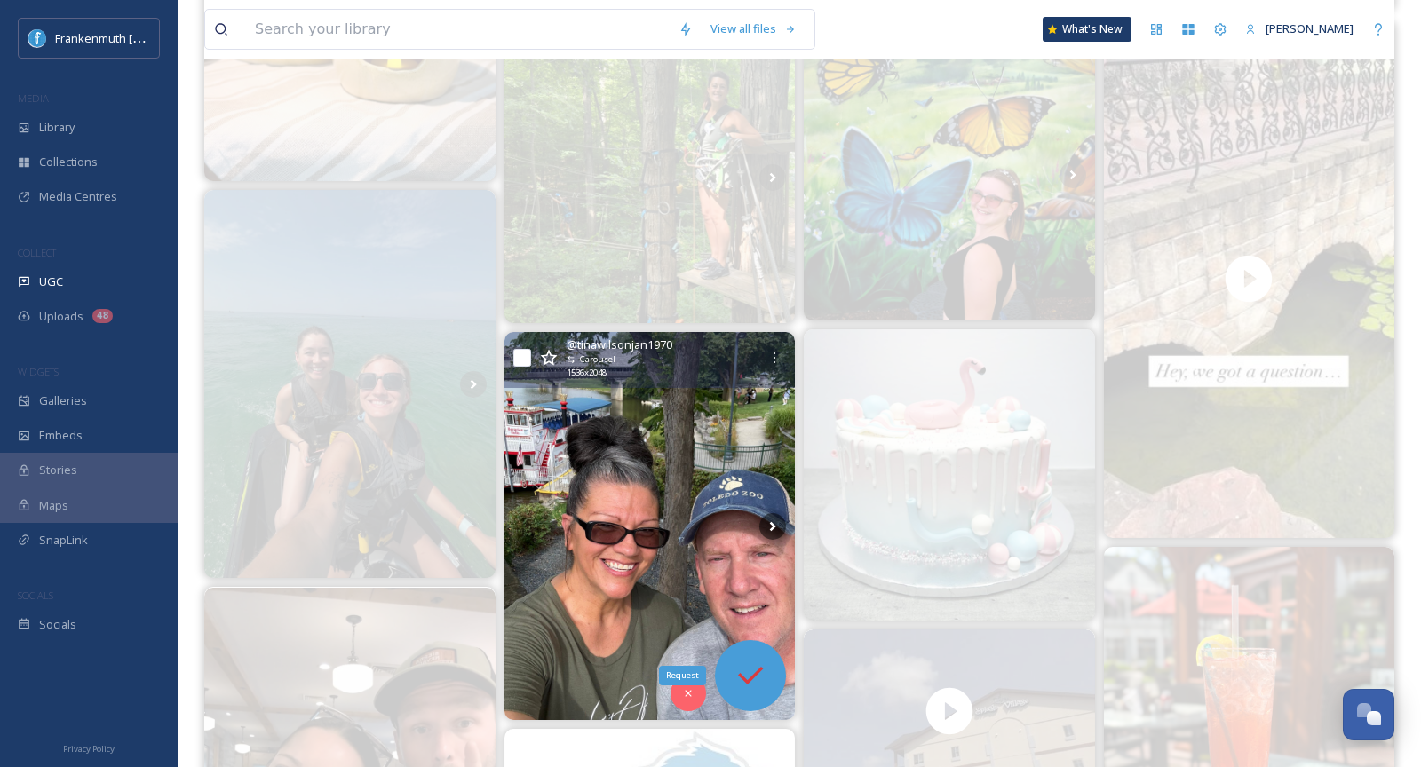
click at [745, 687] on icon at bounding box center [751, 676] width 36 height 36
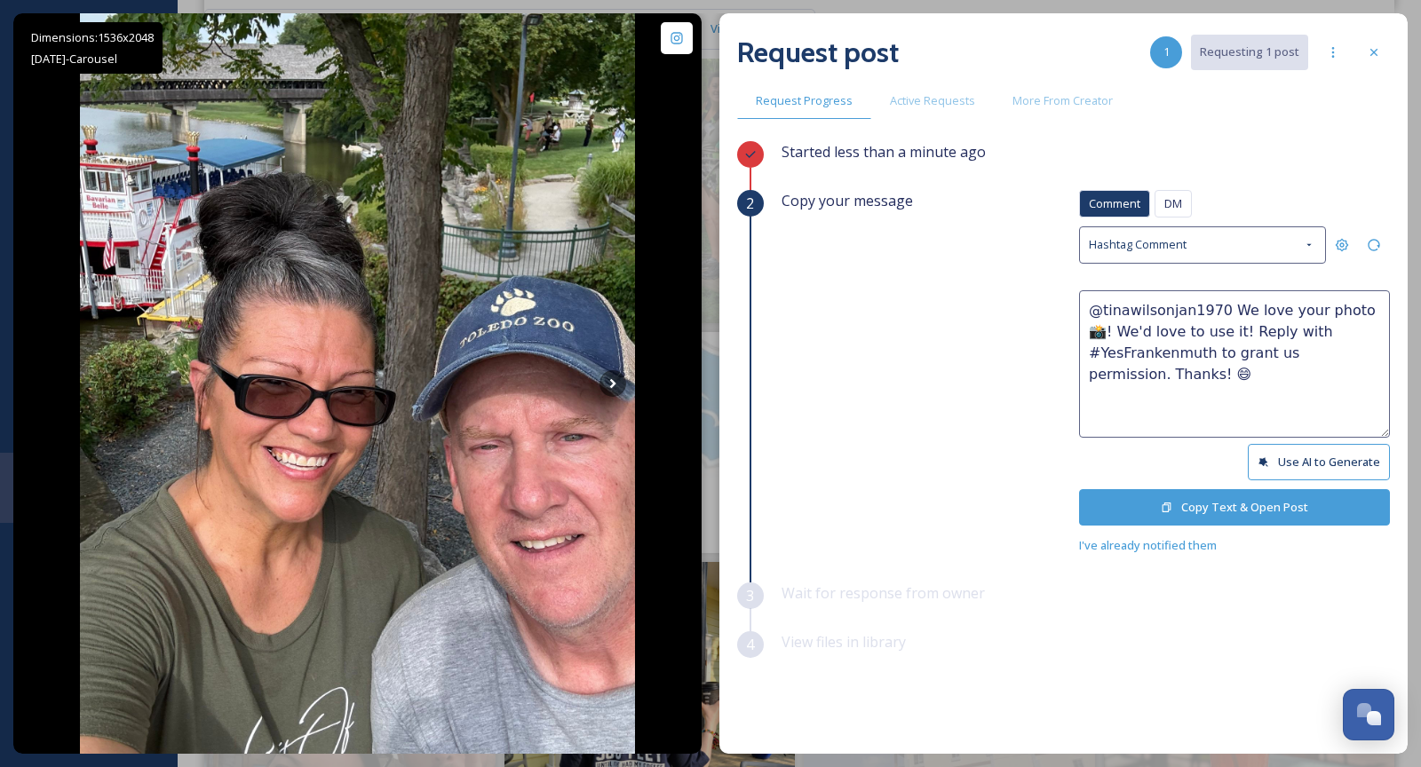
click at [1340, 309] on textarea "@tinawilsonjan1970 We love your photo 📸! We'd love to use it! Reply with #YesFr…" at bounding box center [1234, 363] width 311 height 147
click at [1205, 328] on textarea "@tinawilsonjan1970 We love your photos 📸! We'd love to use it! Reply with #YesF…" at bounding box center [1234, 363] width 311 height 147
type textarea "@tinawilsonjan1970 We love your photos 📸! We'd love to use them! Reply with #Ye…"
click at [1273, 513] on button "Copy Text & Open Post" at bounding box center [1234, 507] width 311 height 36
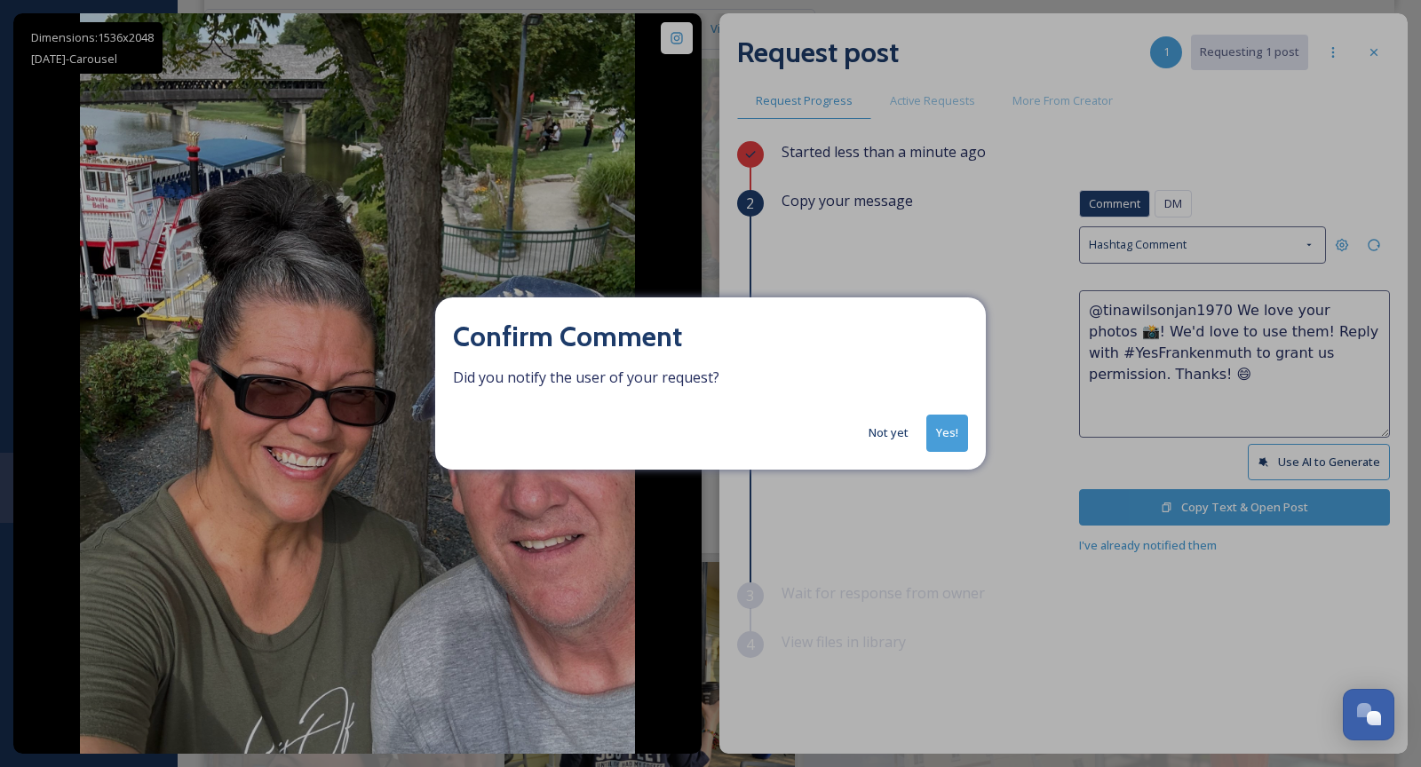
click at [892, 433] on button "Not yet" at bounding box center [889, 433] width 58 height 35
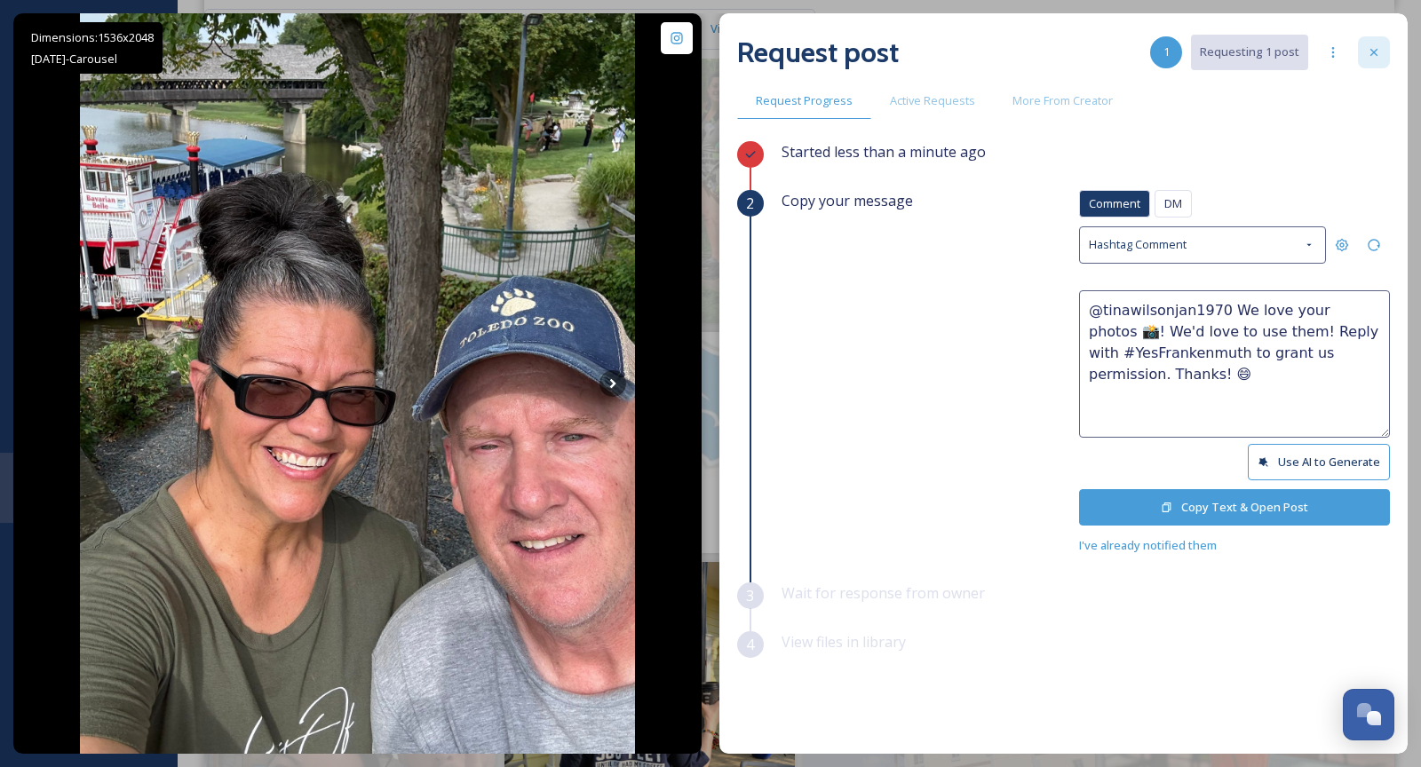
click at [1379, 68] on div at bounding box center [1374, 52] width 32 height 32
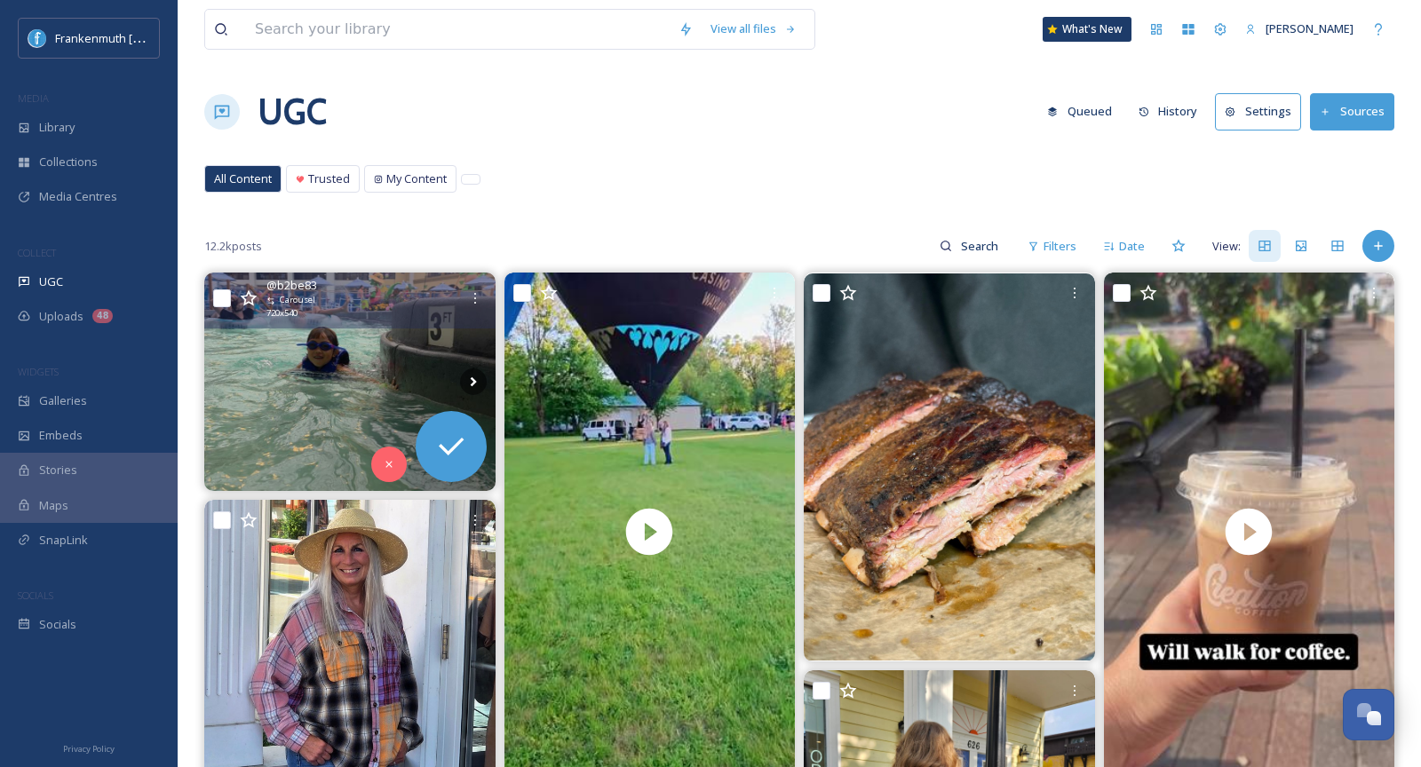
click at [376, 393] on img at bounding box center [349, 382] width 291 height 219
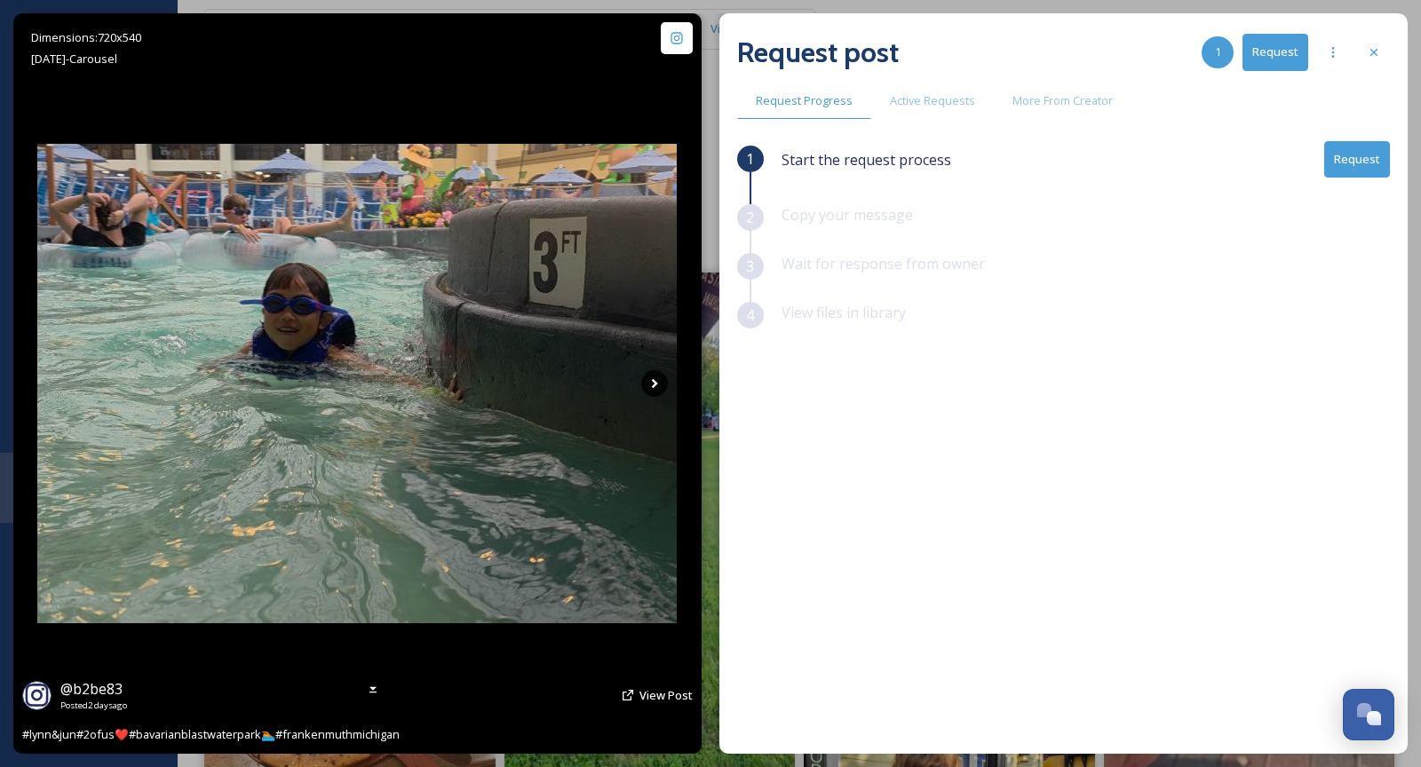
click at [659, 387] on icon at bounding box center [654, 383] width 27 height 27
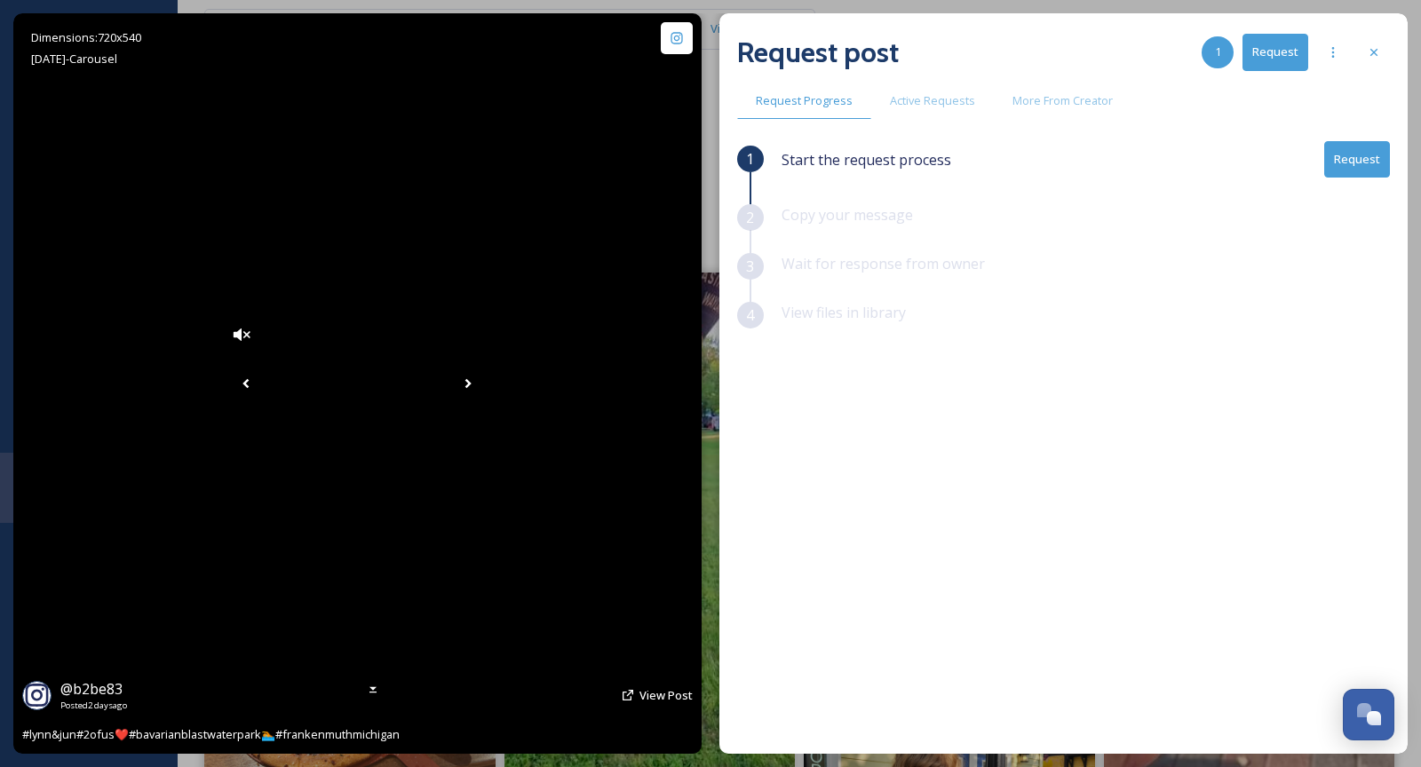
click at [481, 387] on icon at bounding box center [468, 383] width 27 height 27
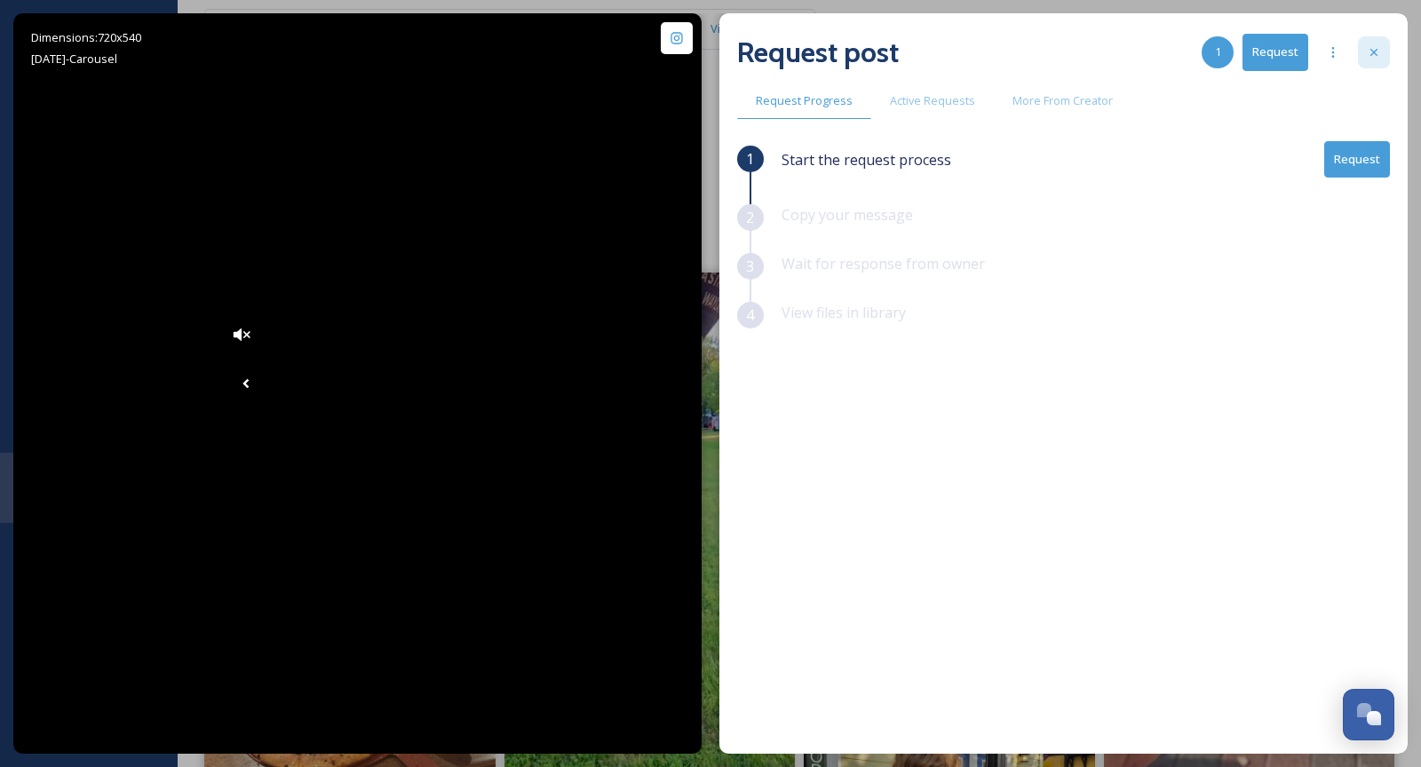
click at [1380, 54] on icon at bounding box center [1374, 52] width 14 height 14
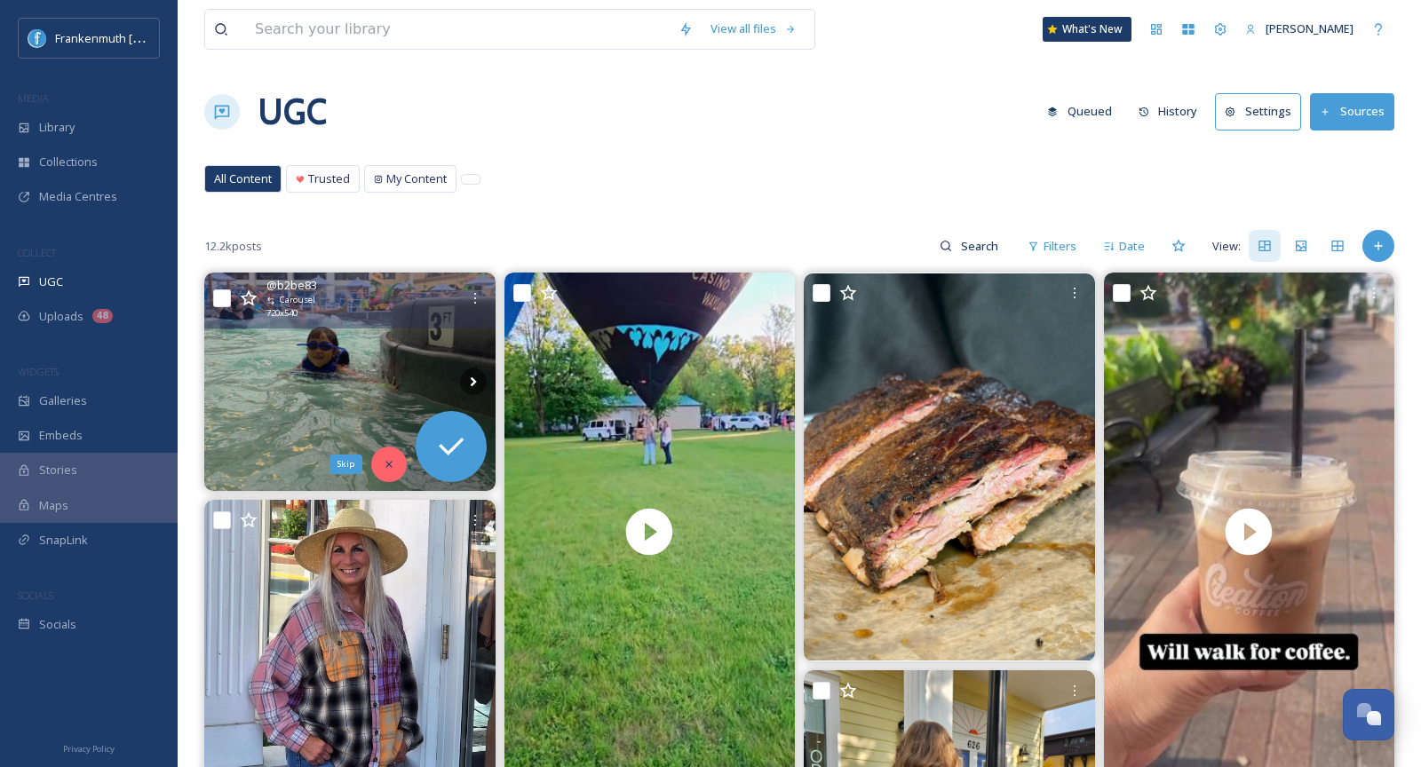
click at [384, 462] on icon at bounding box center [389, 464] width 12 height 12
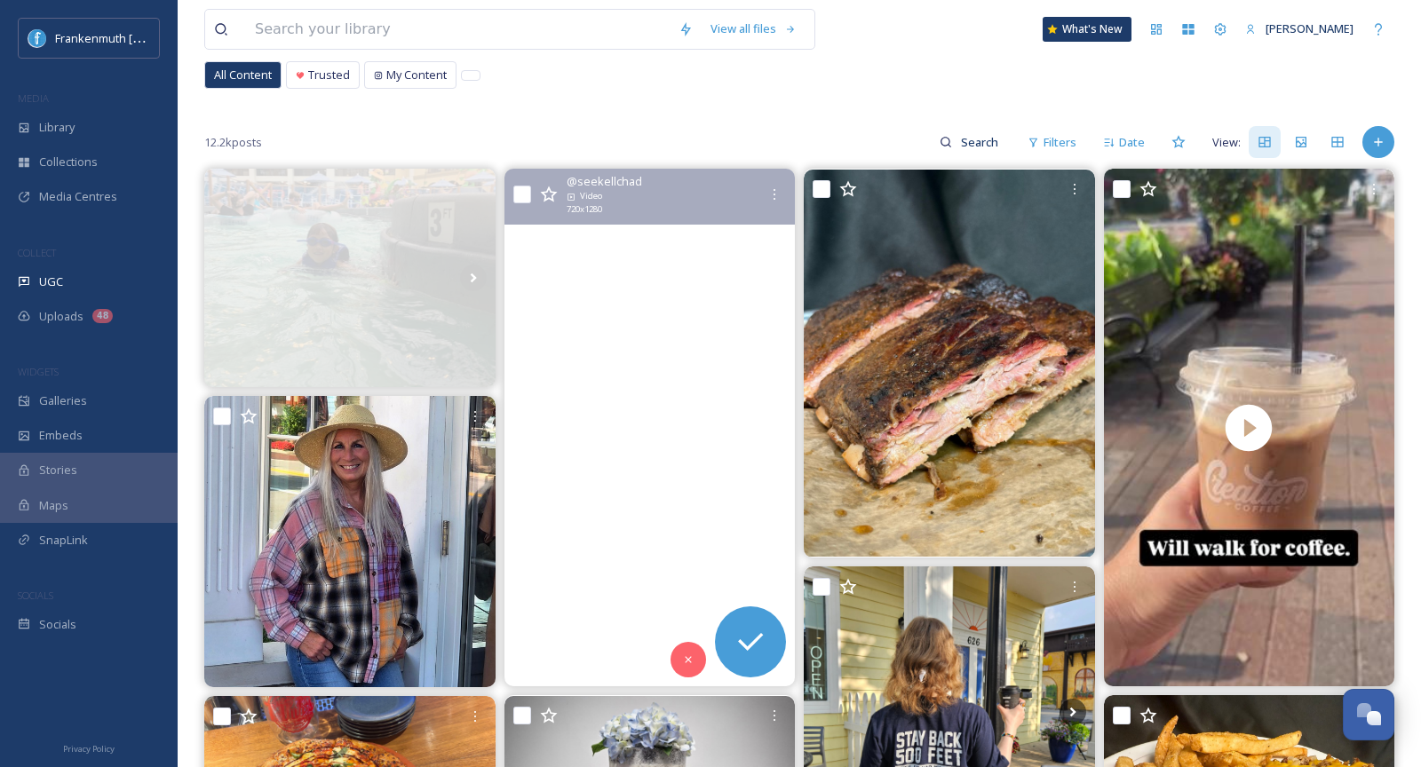
scroll to position [107, 0]
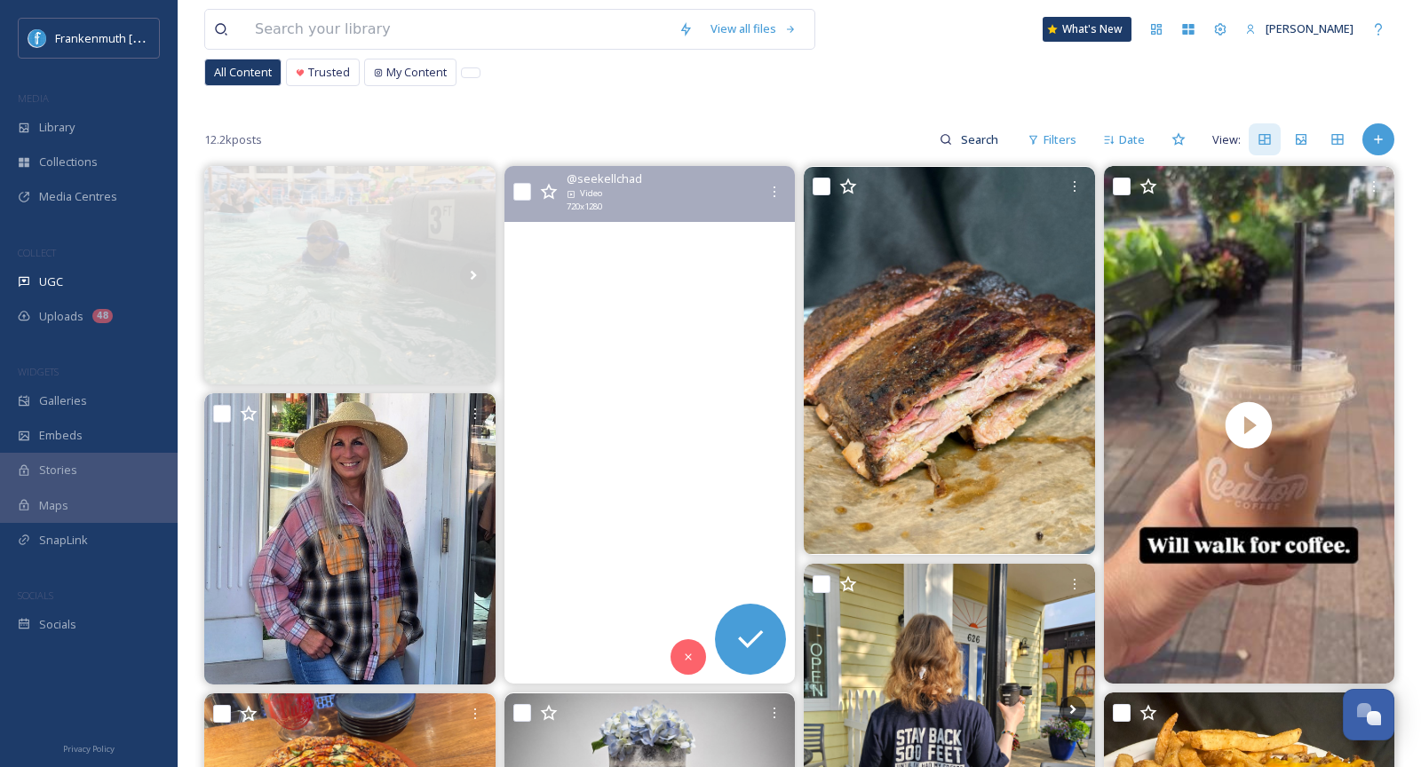
click at [707, 474] on video "The summer has passed by faster than ever, reminiscing, this morning about the …" at bounding box center [649, 425] width 291 height 518
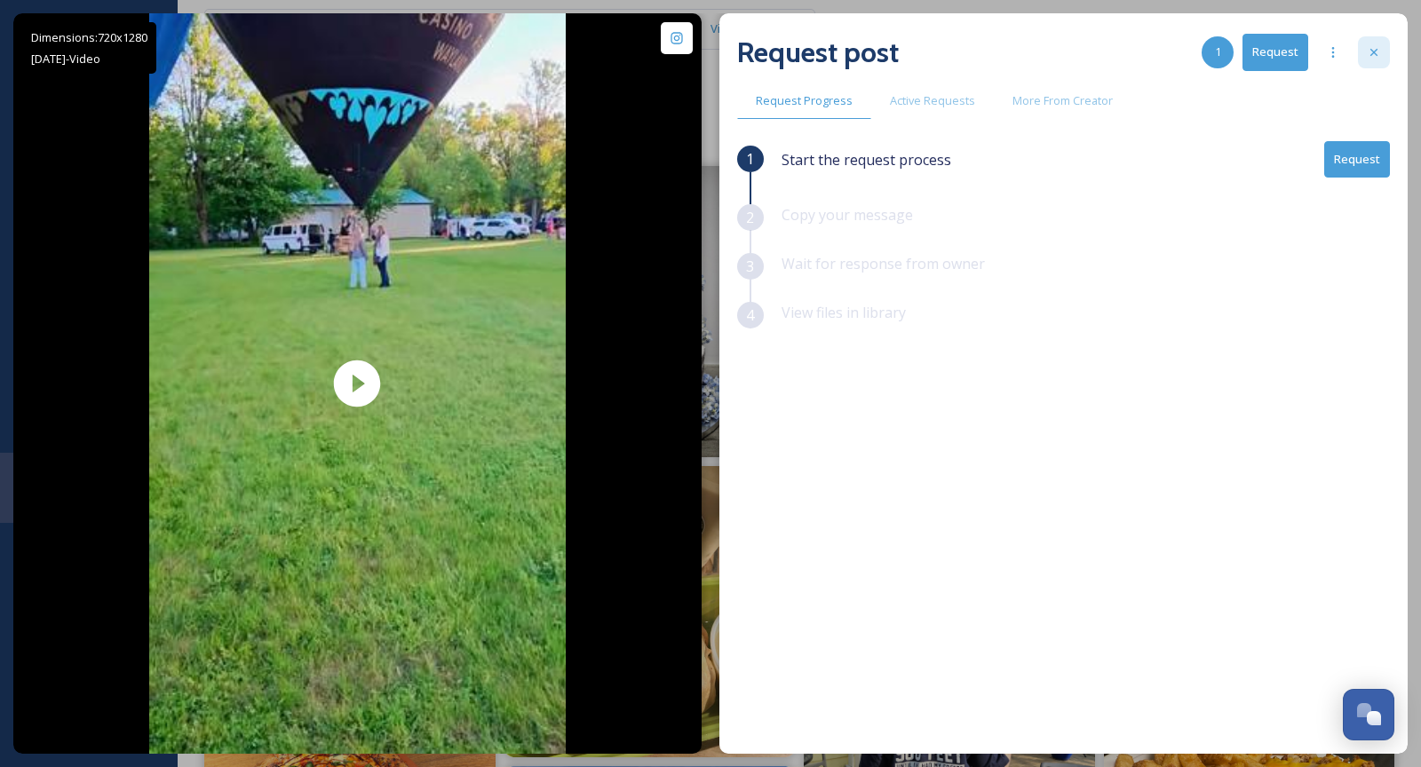
click at [1377, 49] on icon at bounding box center [1374, 52] width 7 height 7
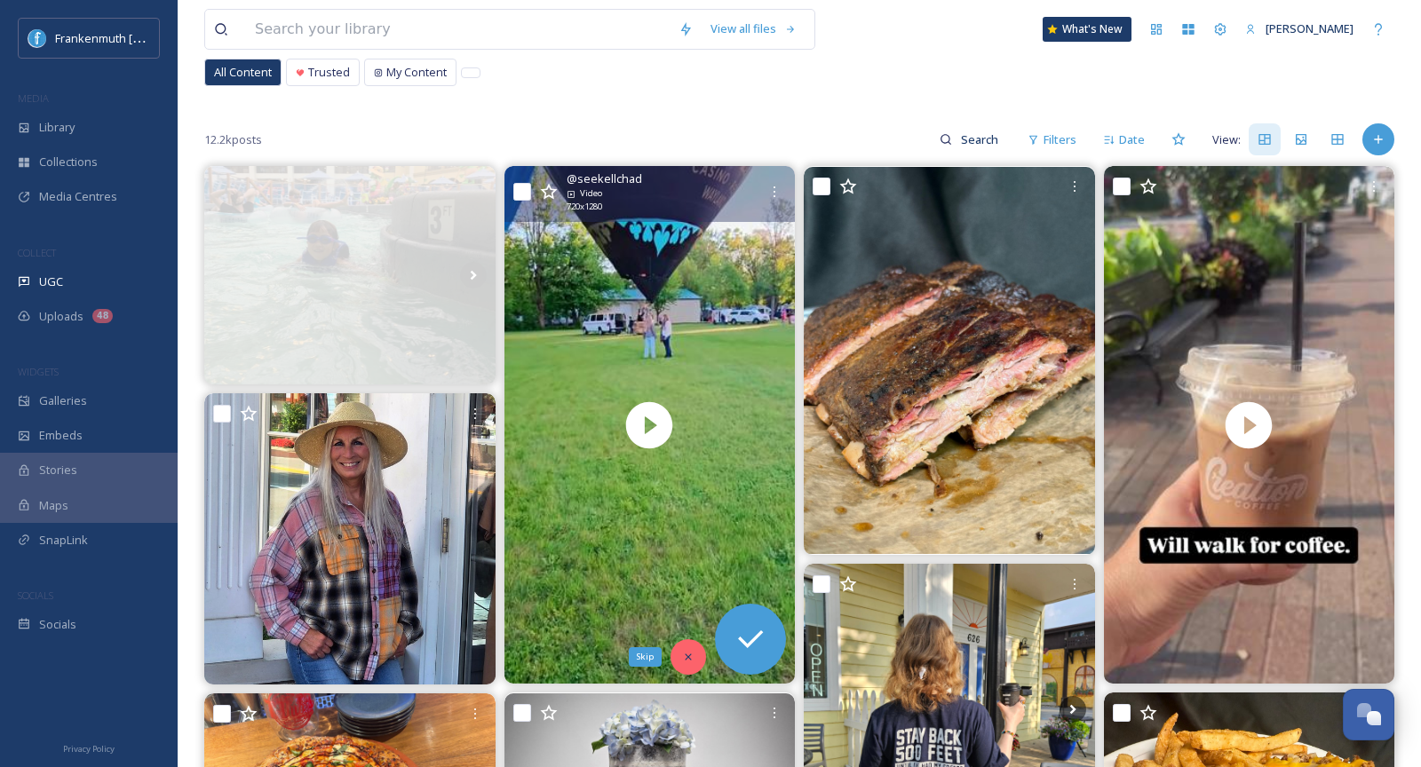
click at [694, 648] on div "Skip" at bounding box center [689, 658] width 36 height 36
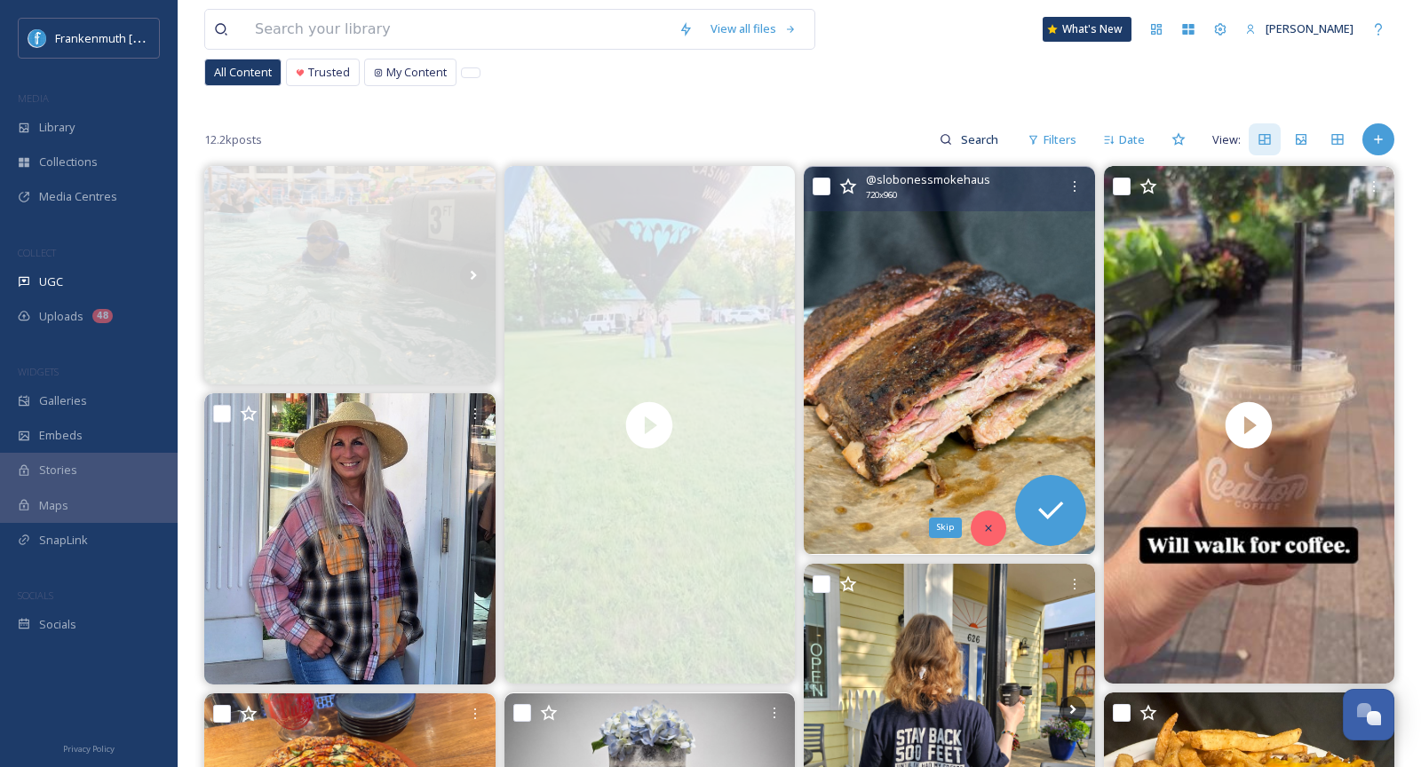
click at [994, 532] on icon at bounding box center [988, 528] width 12 height 12
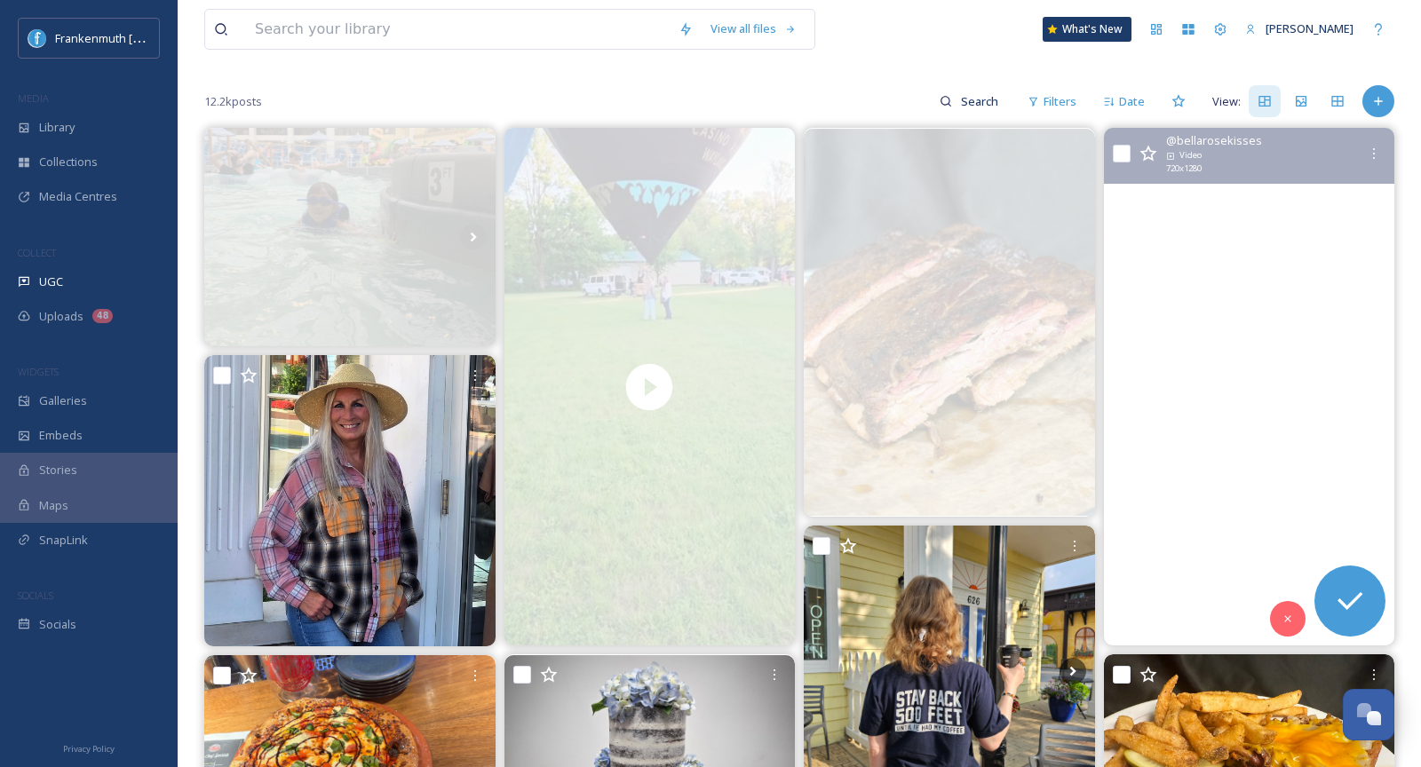
scroll to position [146, 0]
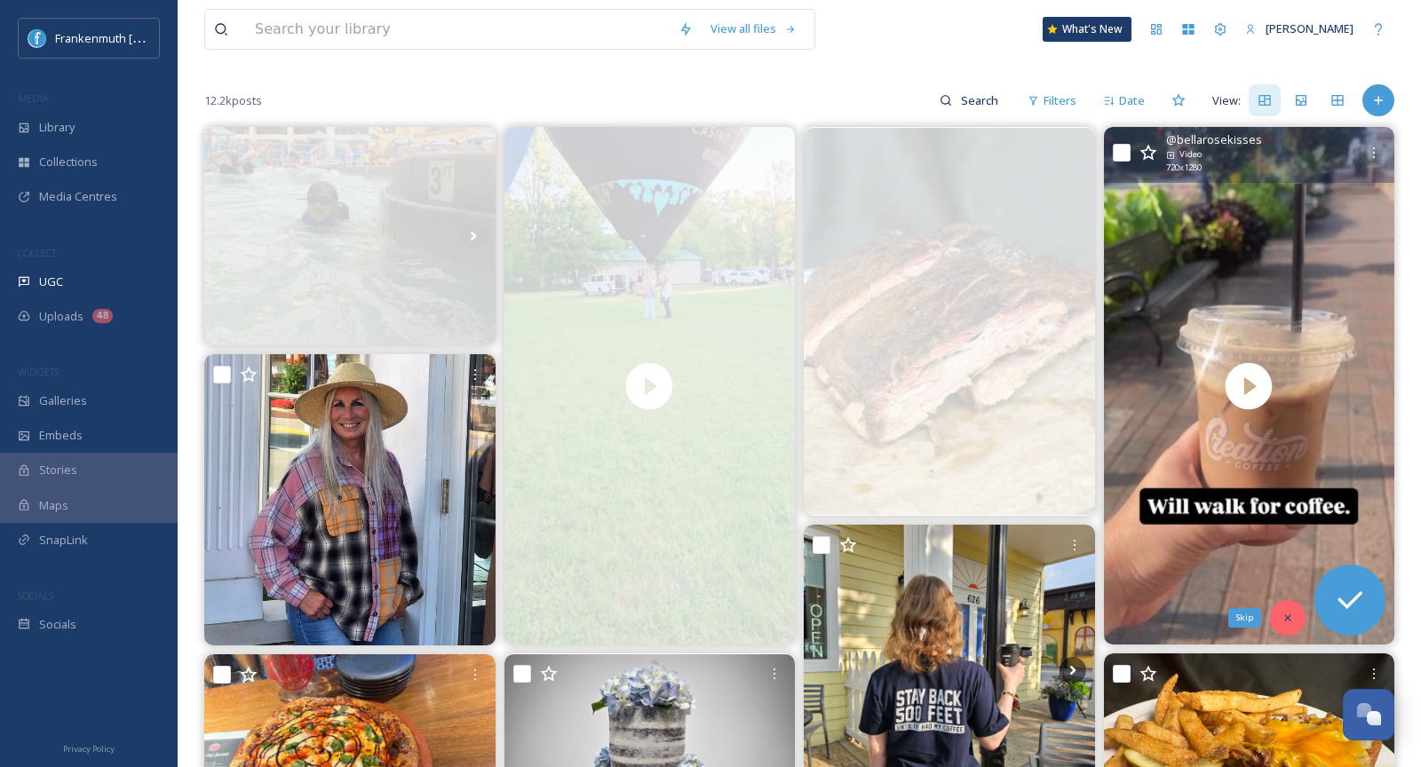
click at [1292, 627] on div "Skip" at bounding box center [1288, 618] width 36 height 36
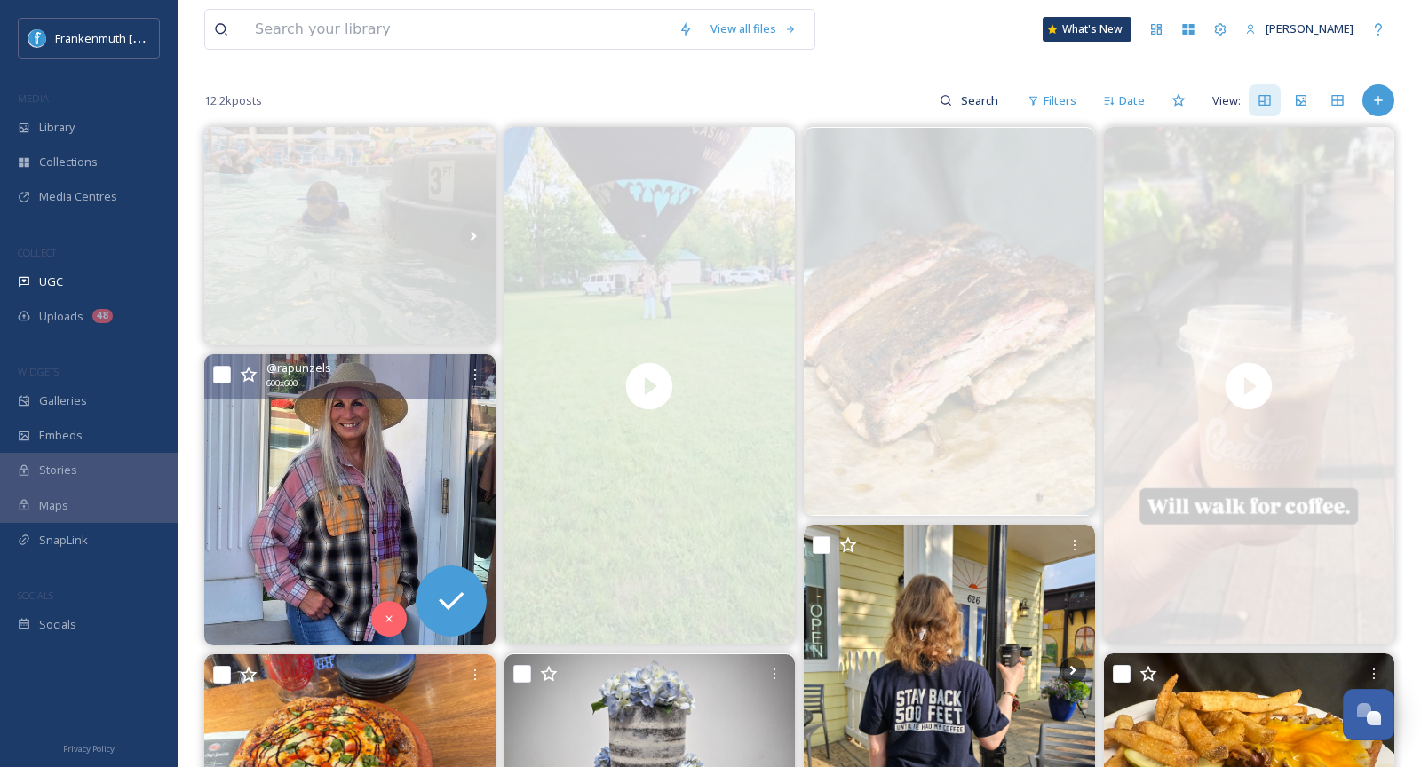
scroll to position [215, 0]
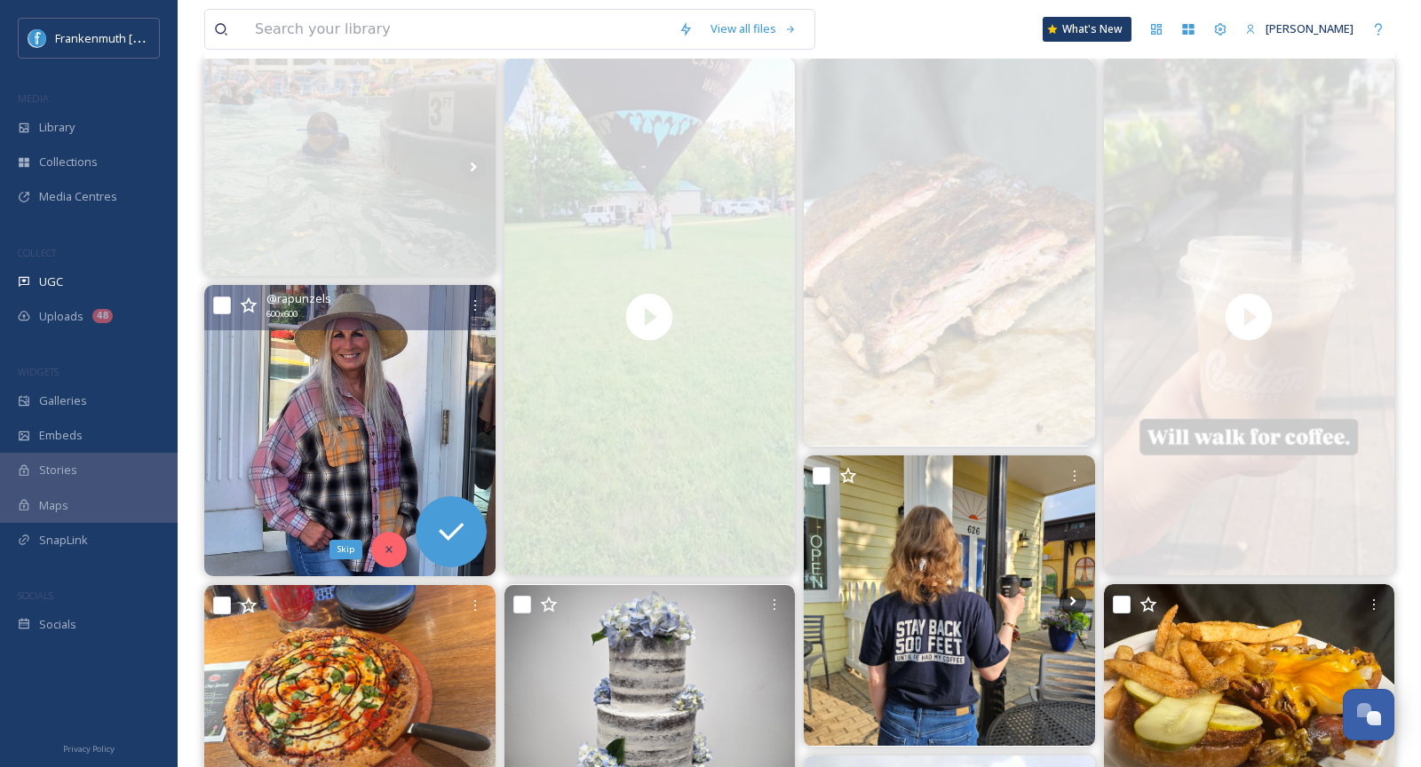
click at [389, 548] on icon at bounding box center [389, 550] width 12 height 12
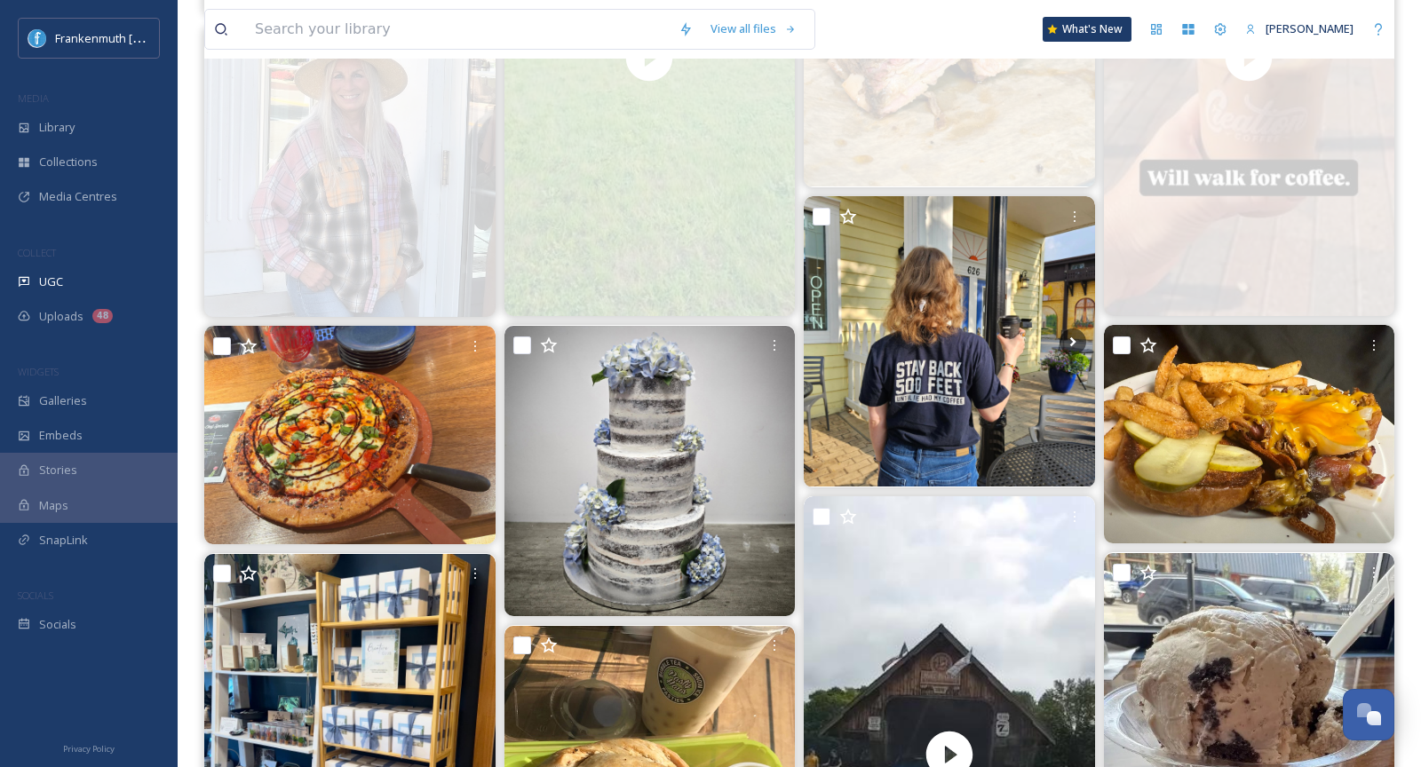
scroll to position [473, 0]
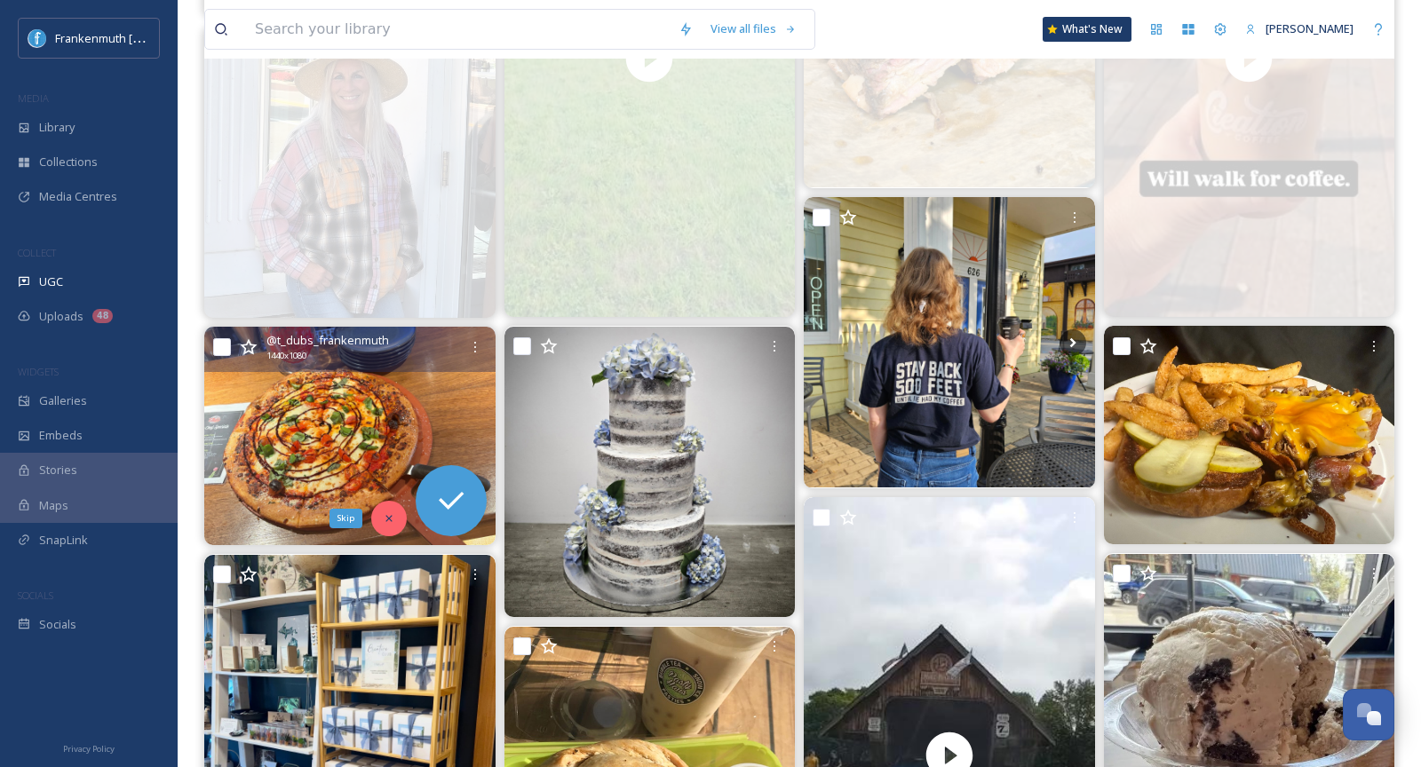
click at [390, 513] on icon at bounding box center [389, 519] width 12 height 12
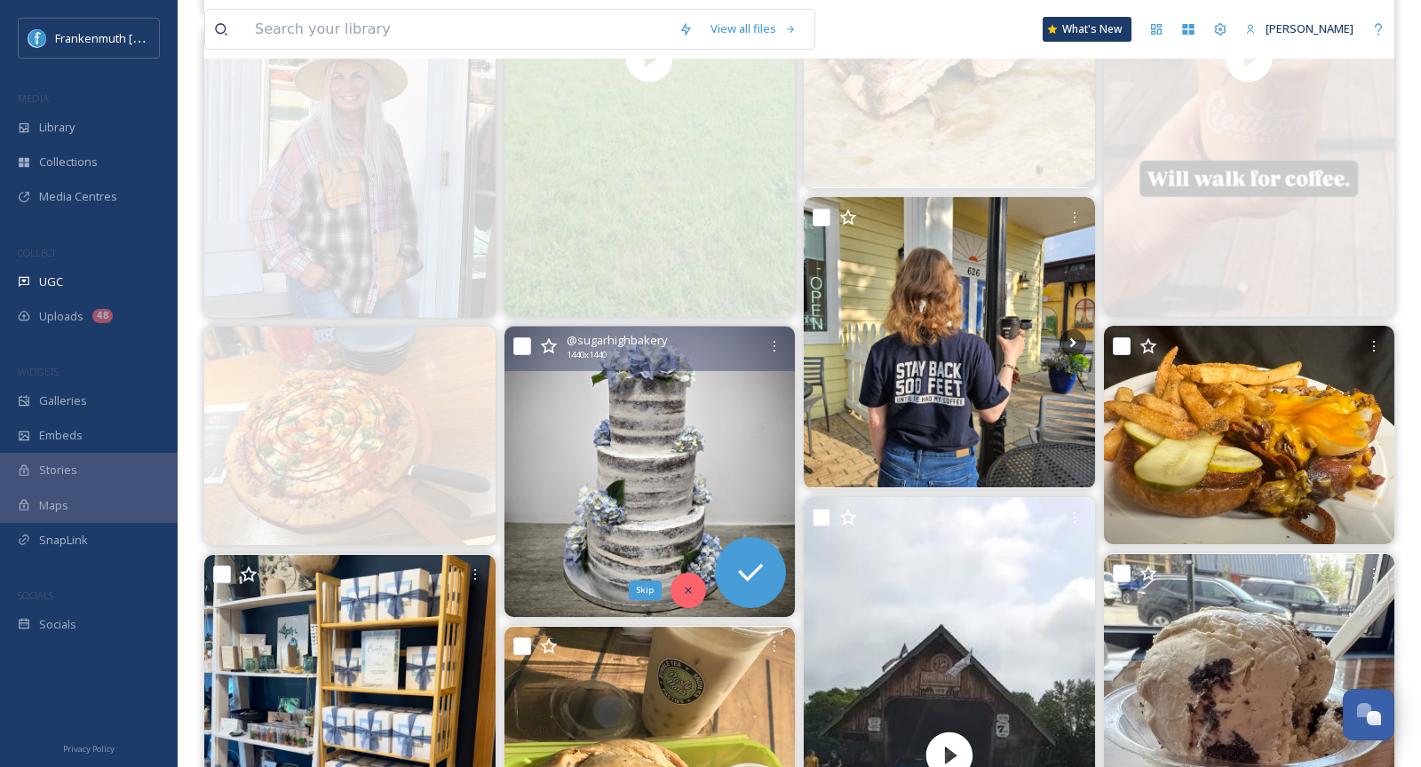
click at [689, 597] on div "Skip" at bounding box center [689, 591] width 36 height 36
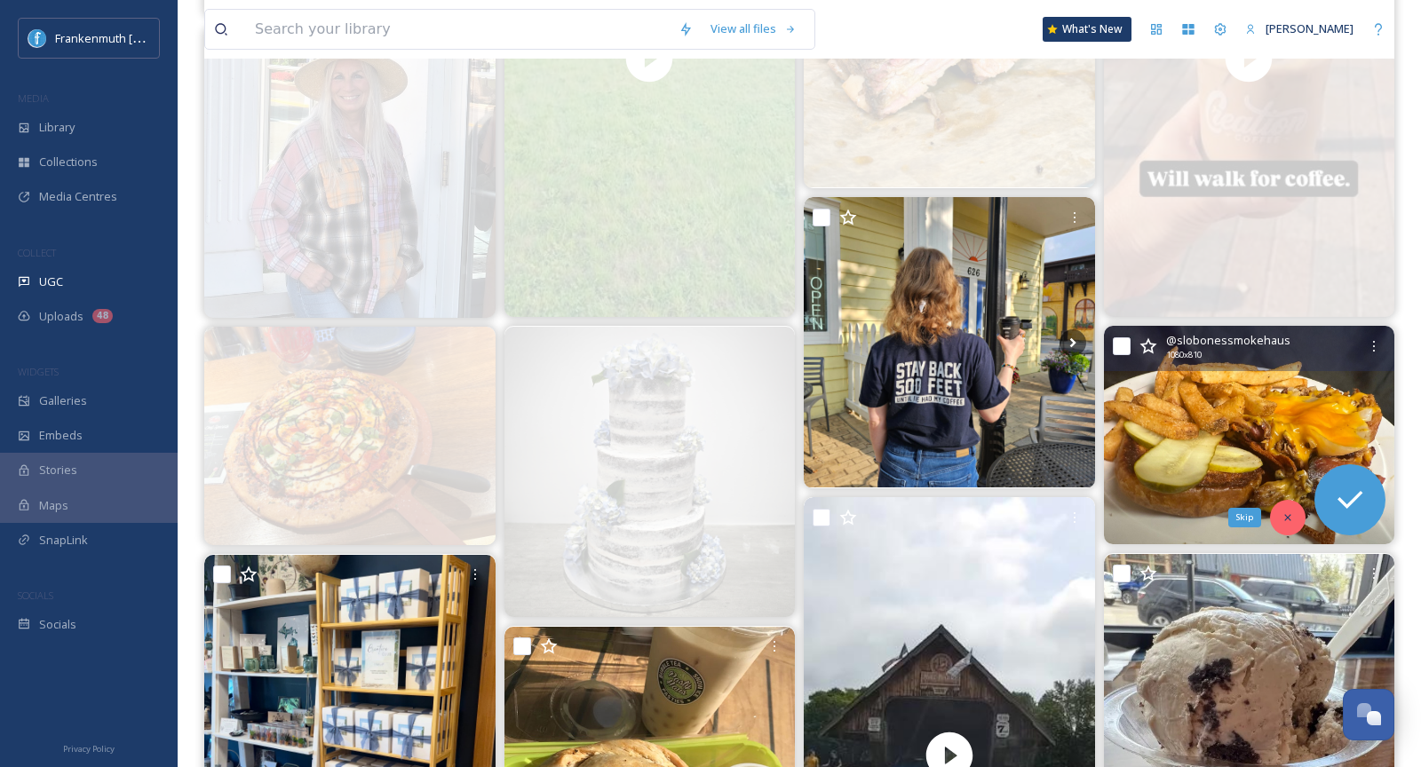
click at [1290, 512] on icon at bounding box center [1288, 518] width 12 height 12
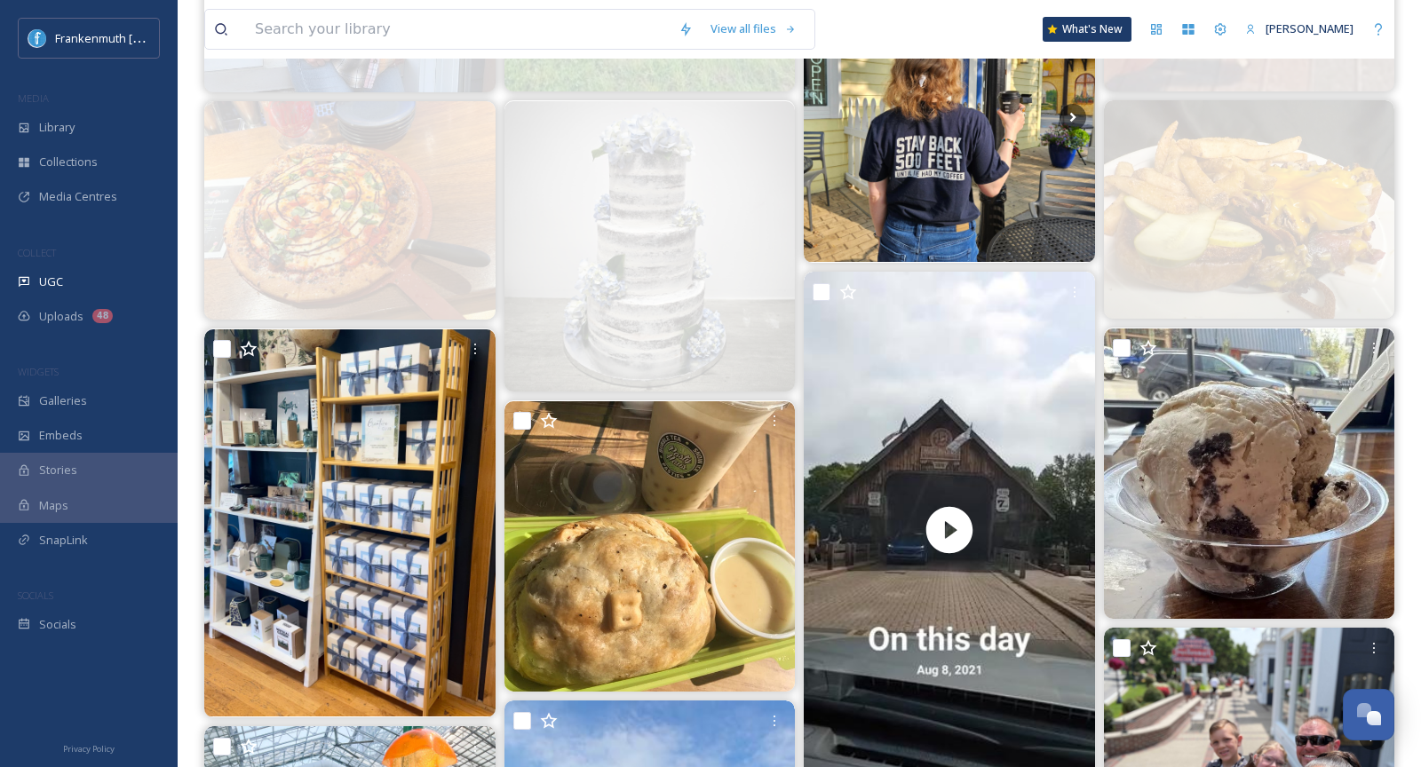
scroll to position [655, 0]
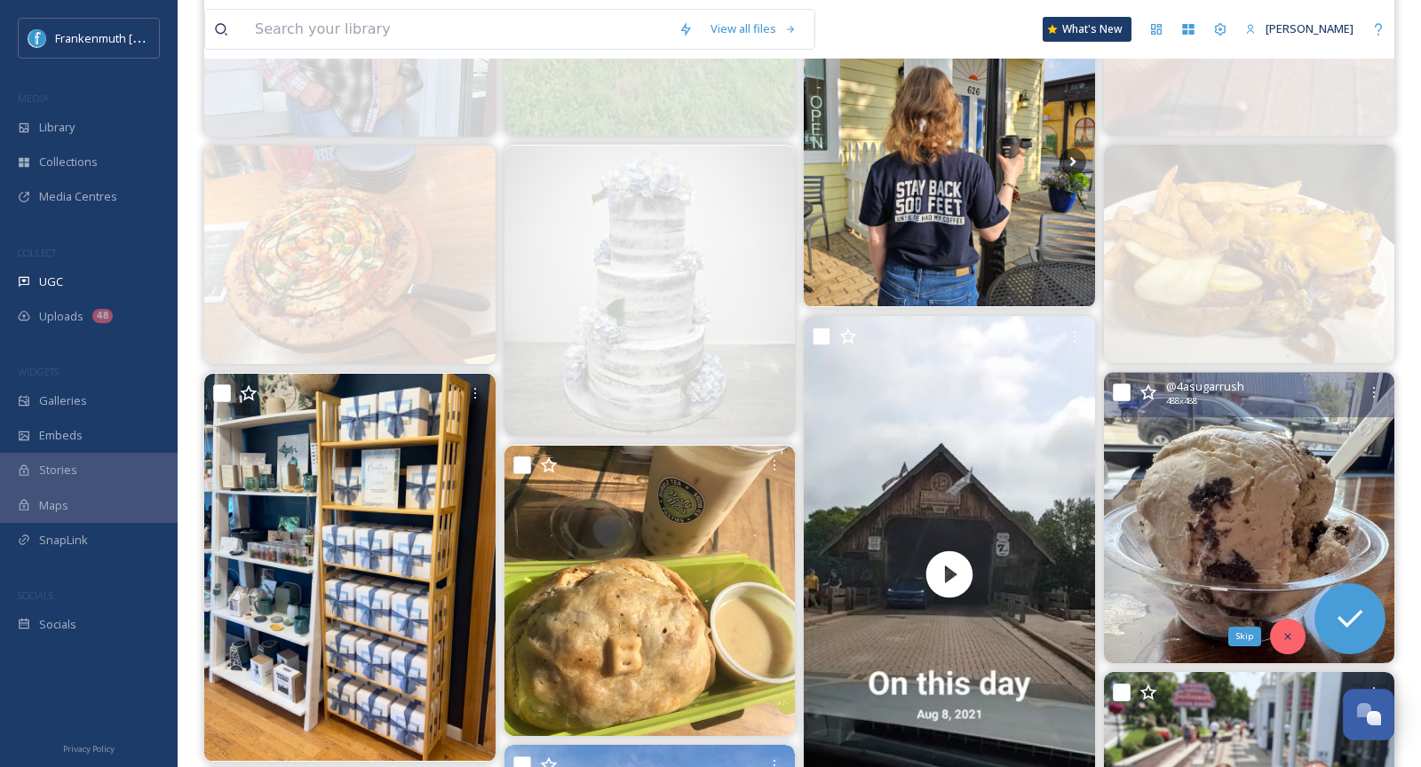
click at [1284, 638] on icon at bounding box center [1288, 637] width 12 height 12
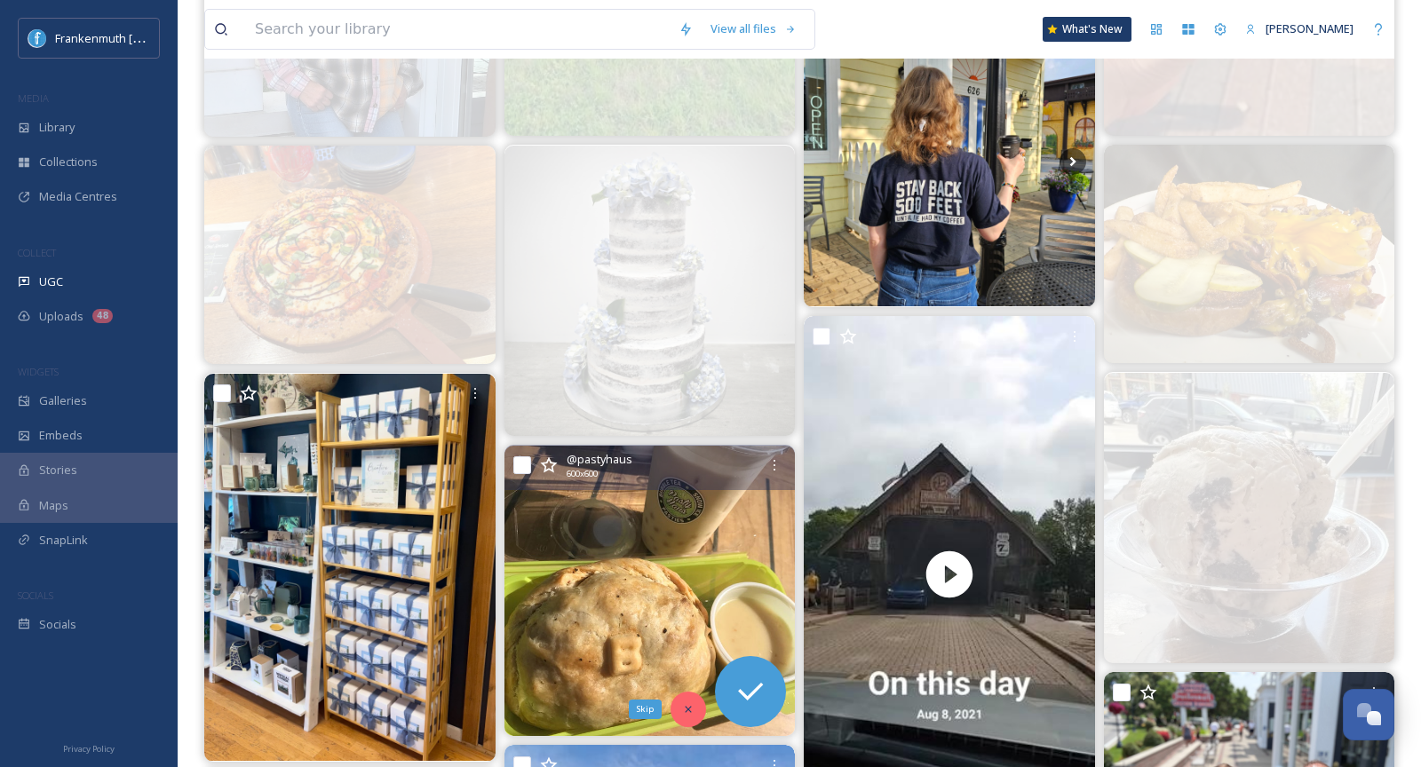
click at [688, 713] on icon at bounding box center [688, 709] width 12 height 12
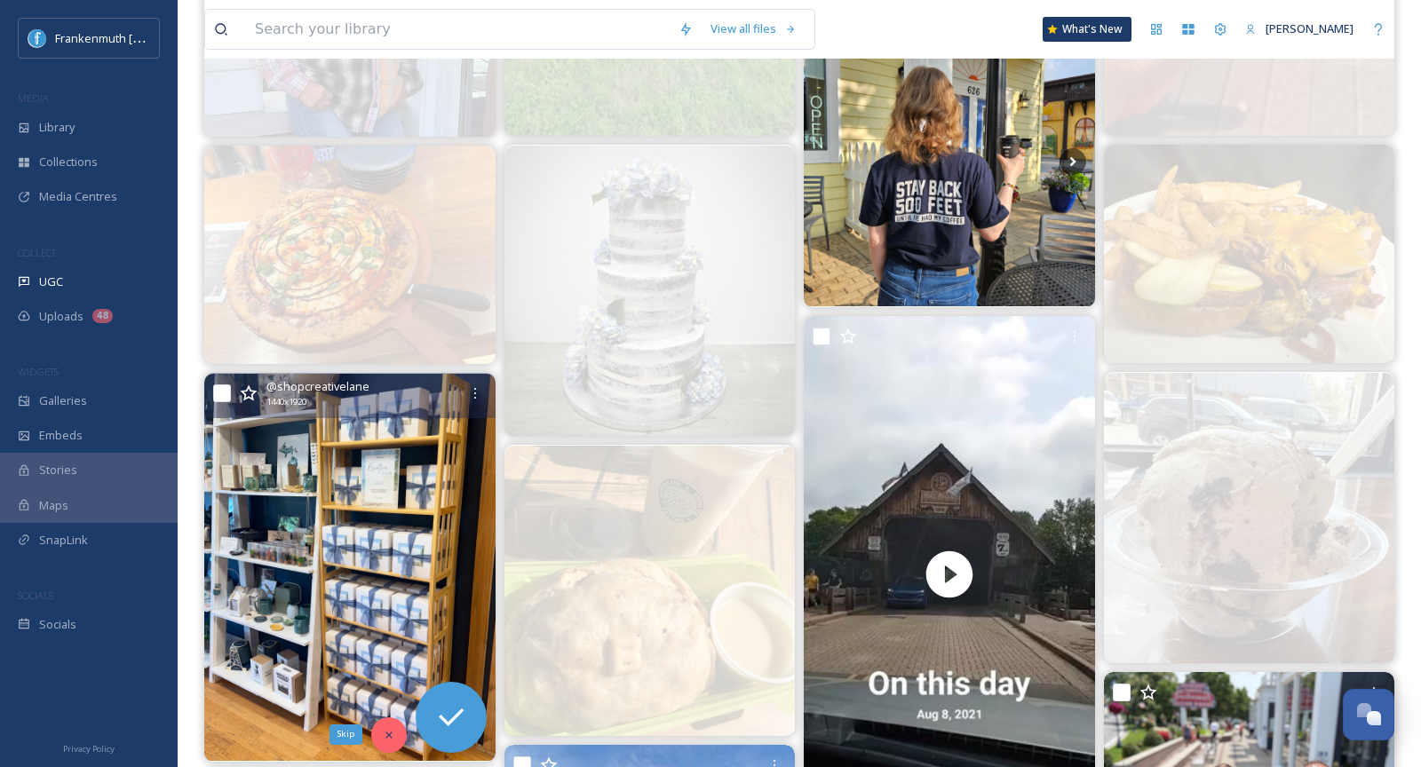
click at [389, 729] on icon at bounding box center [389, 735] width 12 height 12
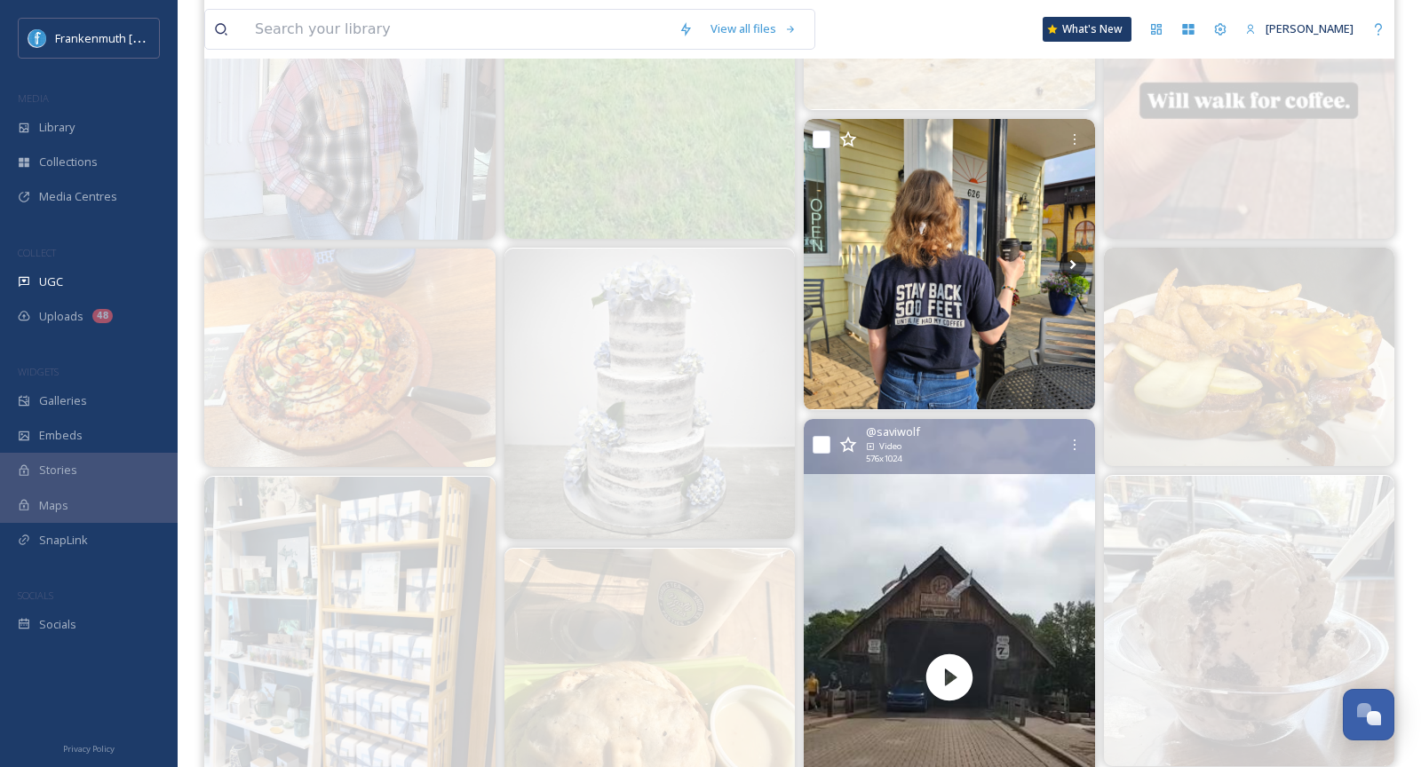
scroll to position [487, 0]
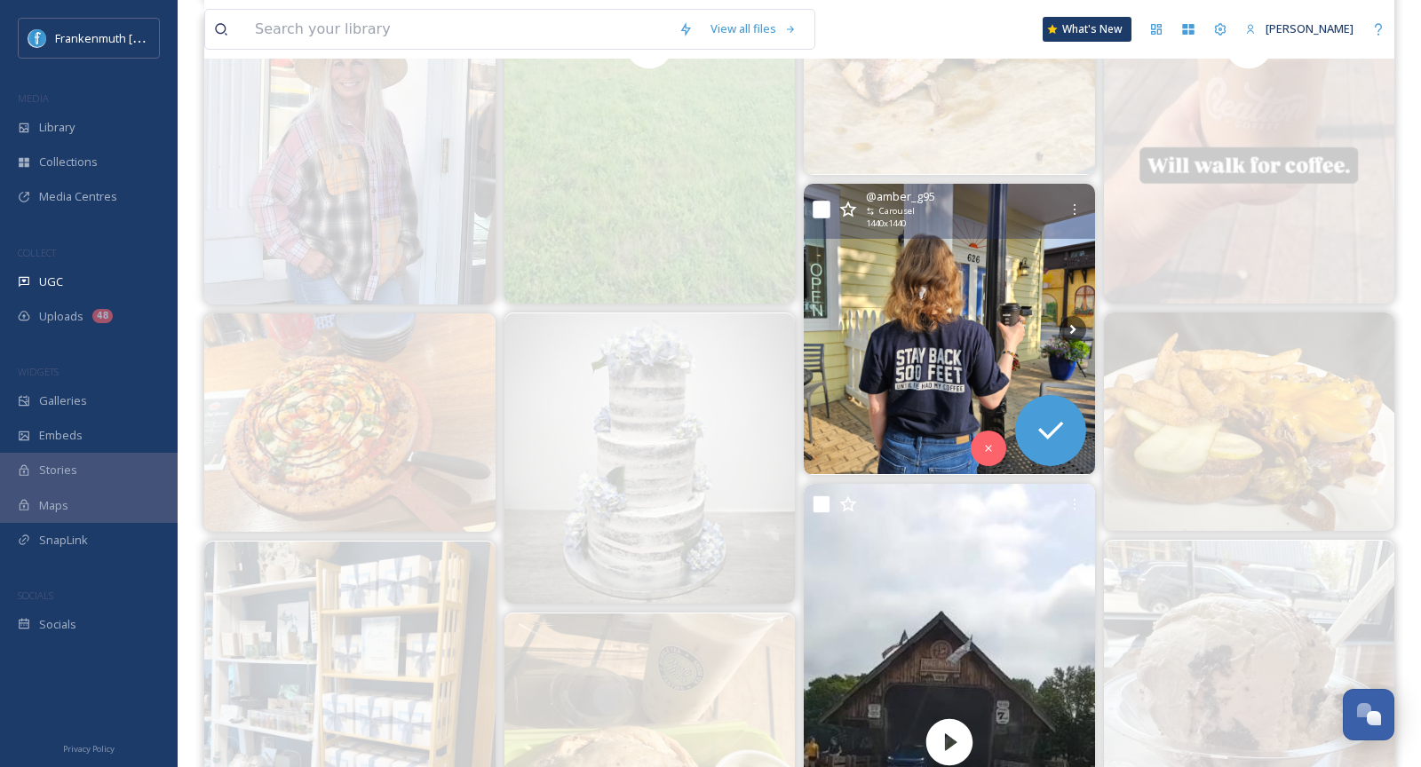
click at [940, 276] on img at bounding box center [949, 329] width 291 height 291
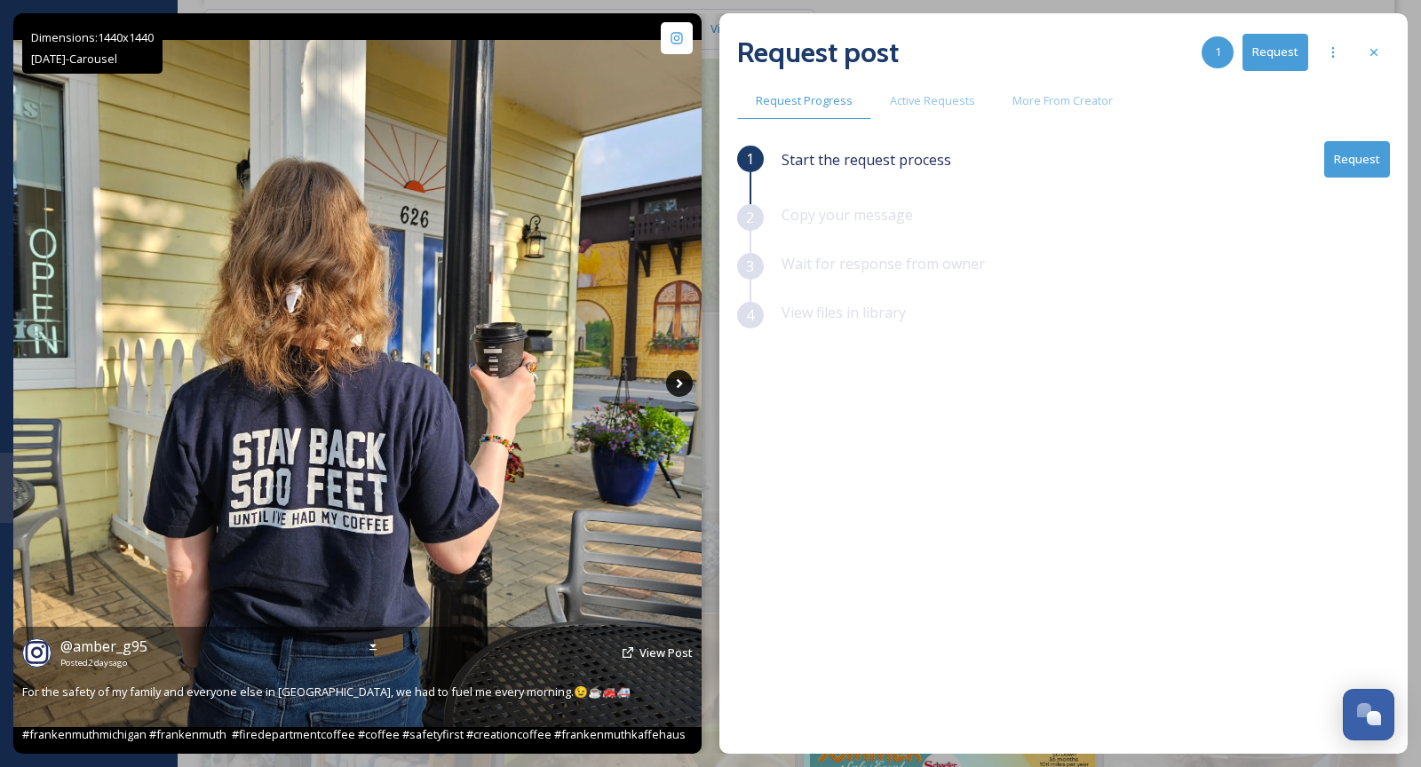
click at [682, 373] on icon at bounding box center [679, 383] width 27 height 27
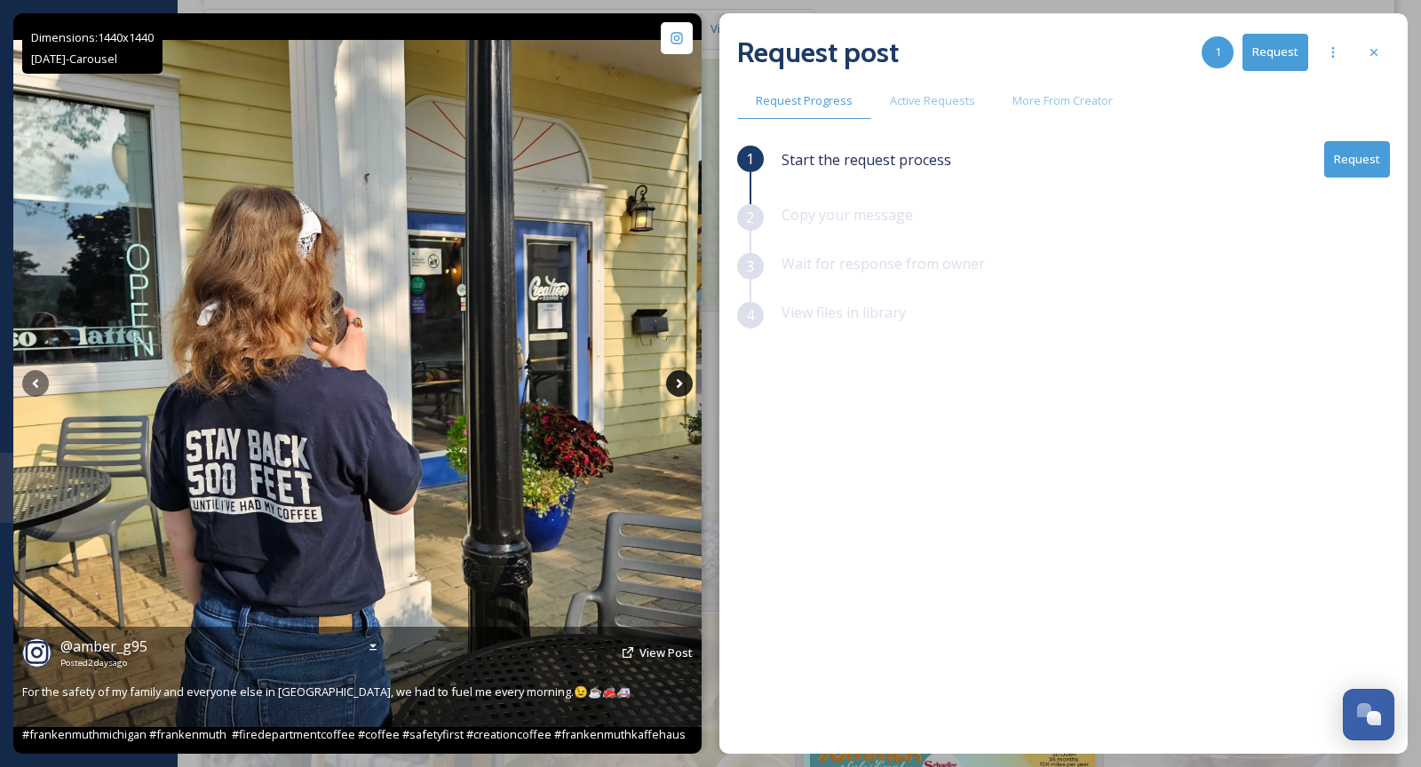
click at [680, 383] on icon at bounding box center [679, 384] width 6 height 10
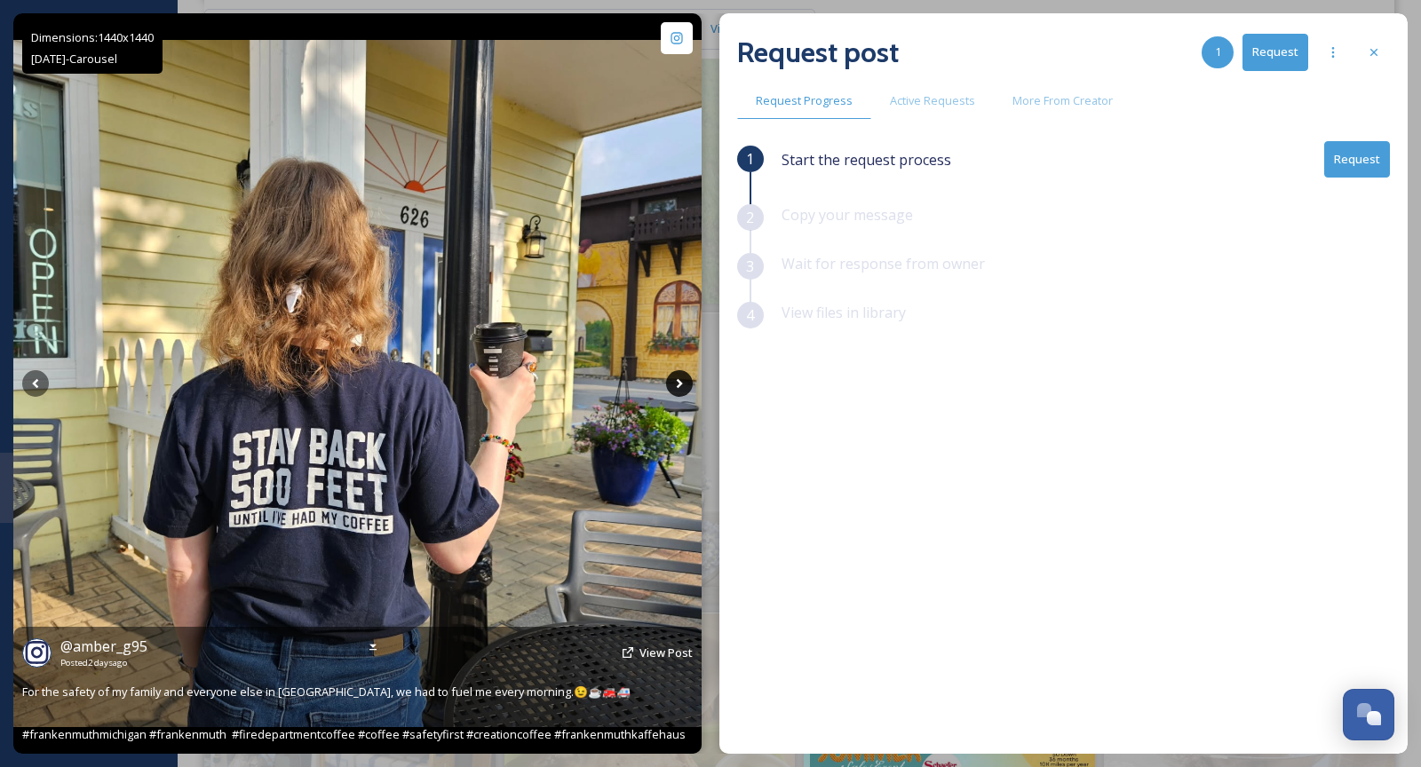
click at [680, 383] on icon at bounding box center [679, 384] width 6 height 10
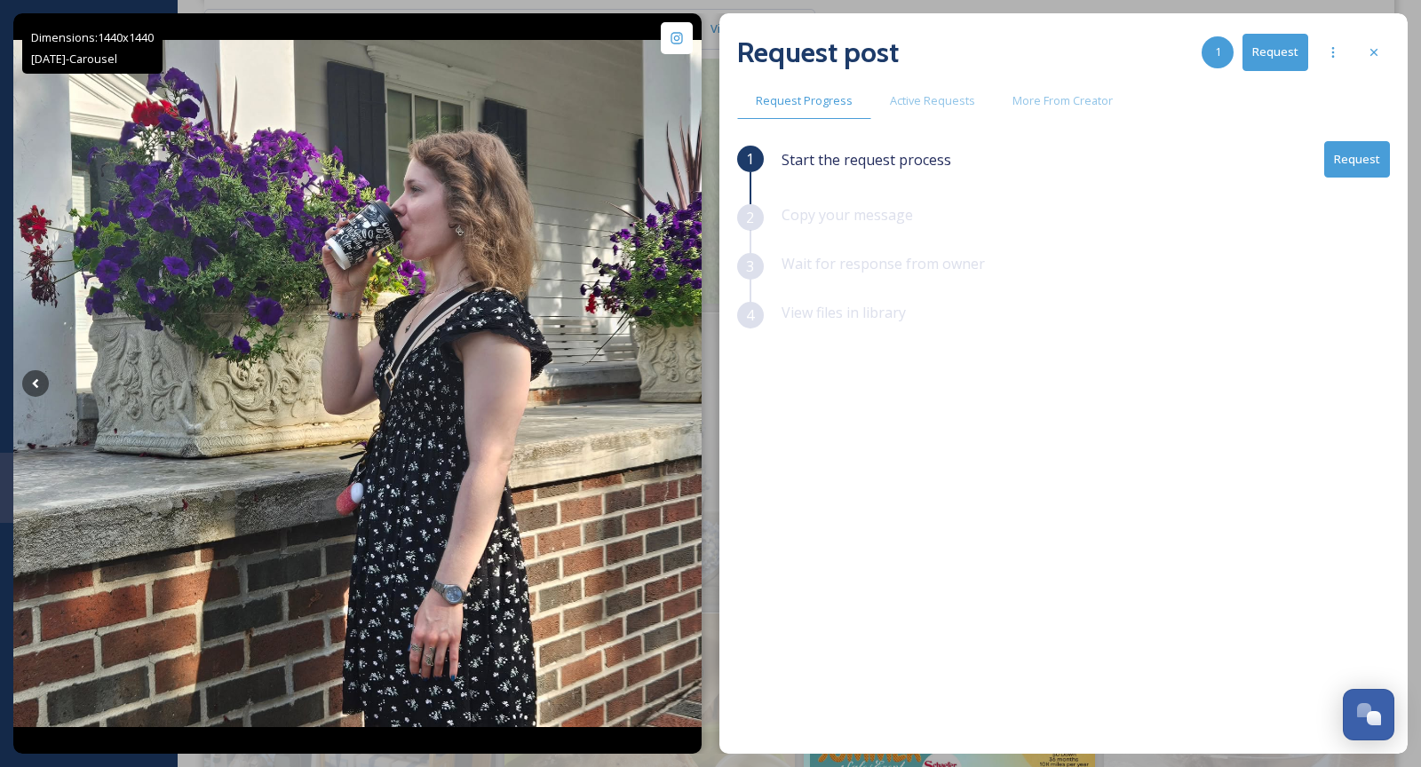
click at [1336, 167] on button "Request" at bounding box center [1357, 159] width 66 height 36
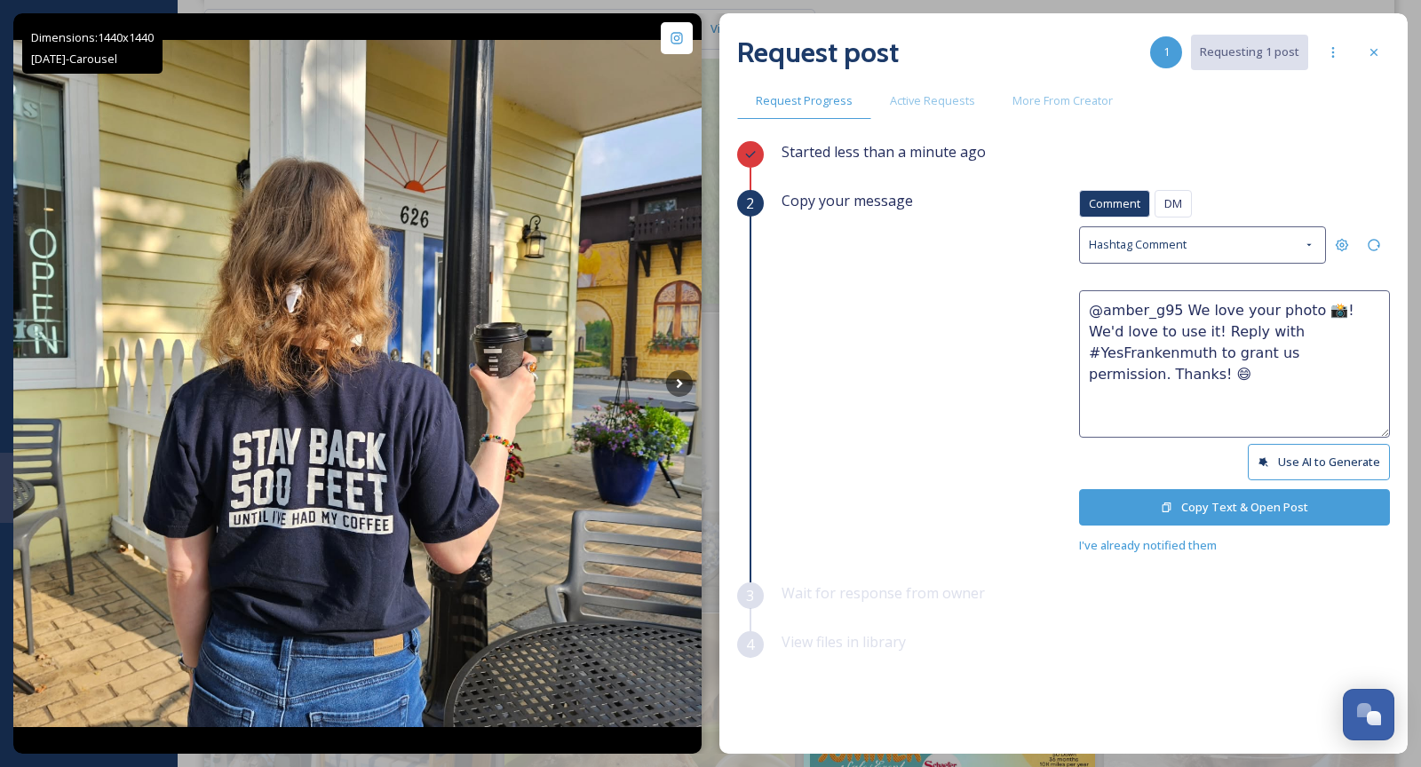
click at [1300, 307] on textarea "@amber_g95 We love your photo 📸! We'd love to use it! Reply with #YesFrankenmut…" at bounding box center [1234, 363] width 311 height 147
click at [1169, 329] on textarea "@amber_g95 We love your photos 📸! We'd love to use it! Reply with #YesFrankenmu…" at bounding box center [1234, 363] width 311 height 147
type textarea "@amber_g95 We love your photos 📸! We'd love to use them! Reply with #YesFranken…"
click at [1195, 506] on button "Copy Text & Open Post" at bounding box center [1234, 507] width 311 height 36
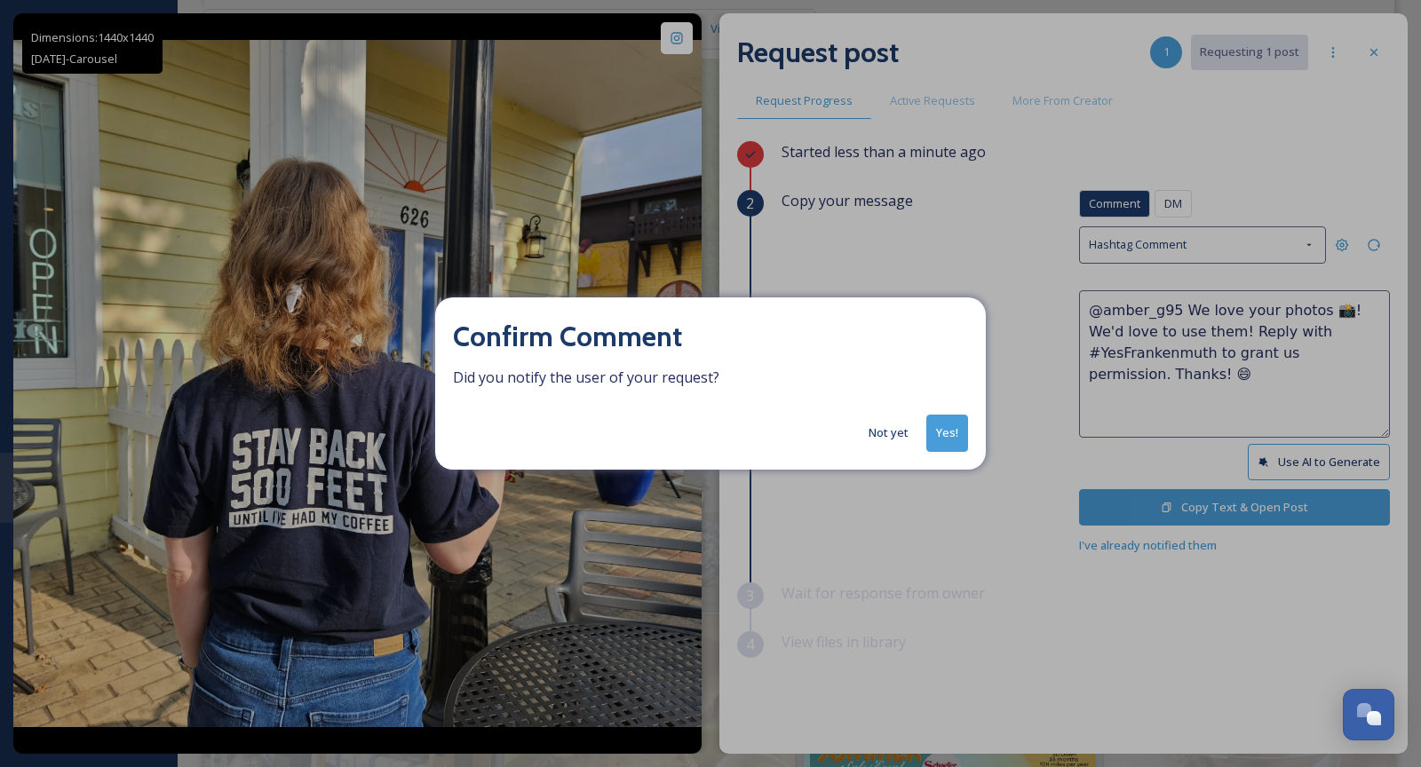
click at [949, 435] on button "Yes!" at bounding box center [947, 433] width 42 height 36
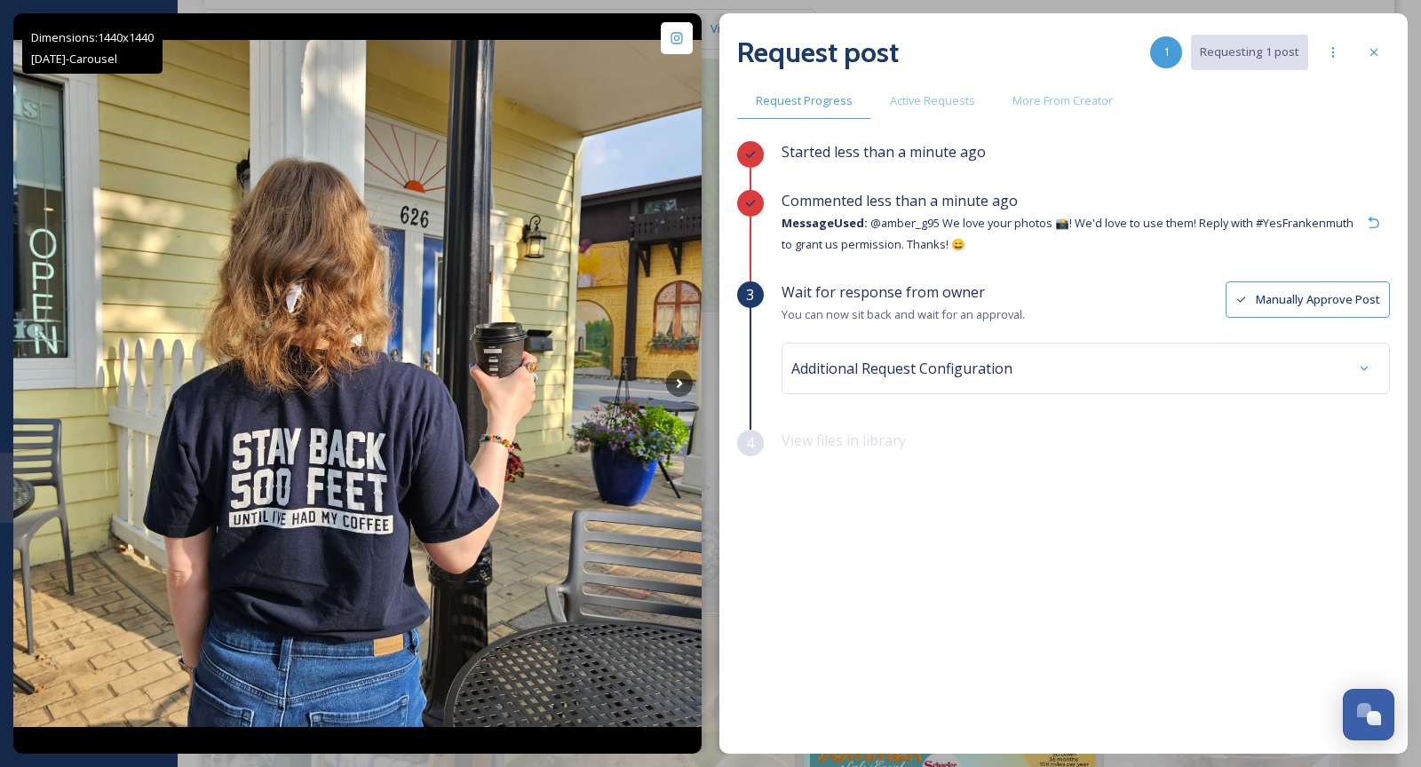
click at [1367, 76] on div "Request post 1 Requesting 1 post Request Progress Active Requests More From Cre…" at bounding box center [1063, 383] width 688 height 741
click at [1370, 62] on div at bounding box center [1374, 52] width 32 height 32
